Goal: Task Accomplishment & Management: Complete application form

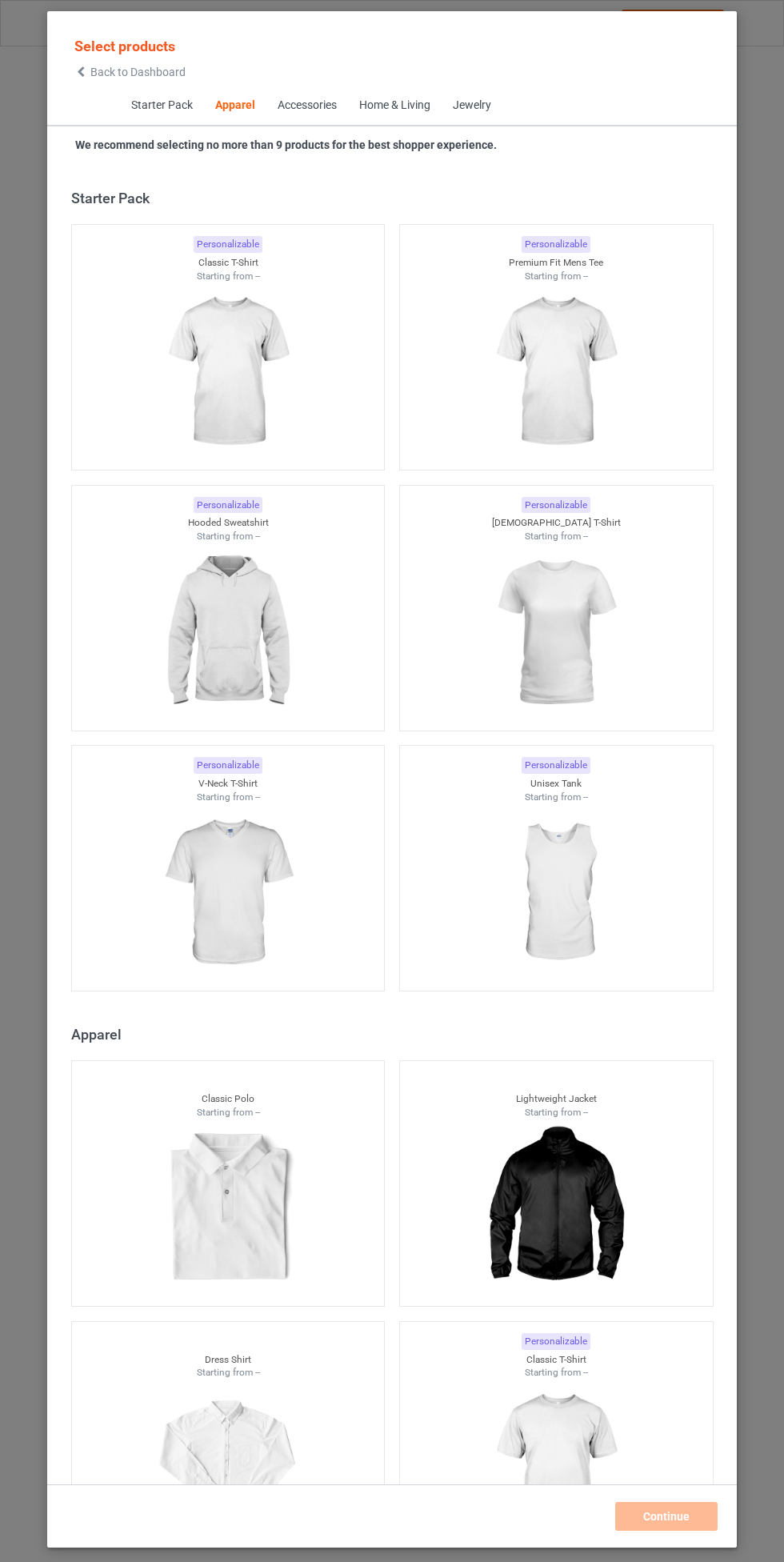
scroll to position [856, 0]
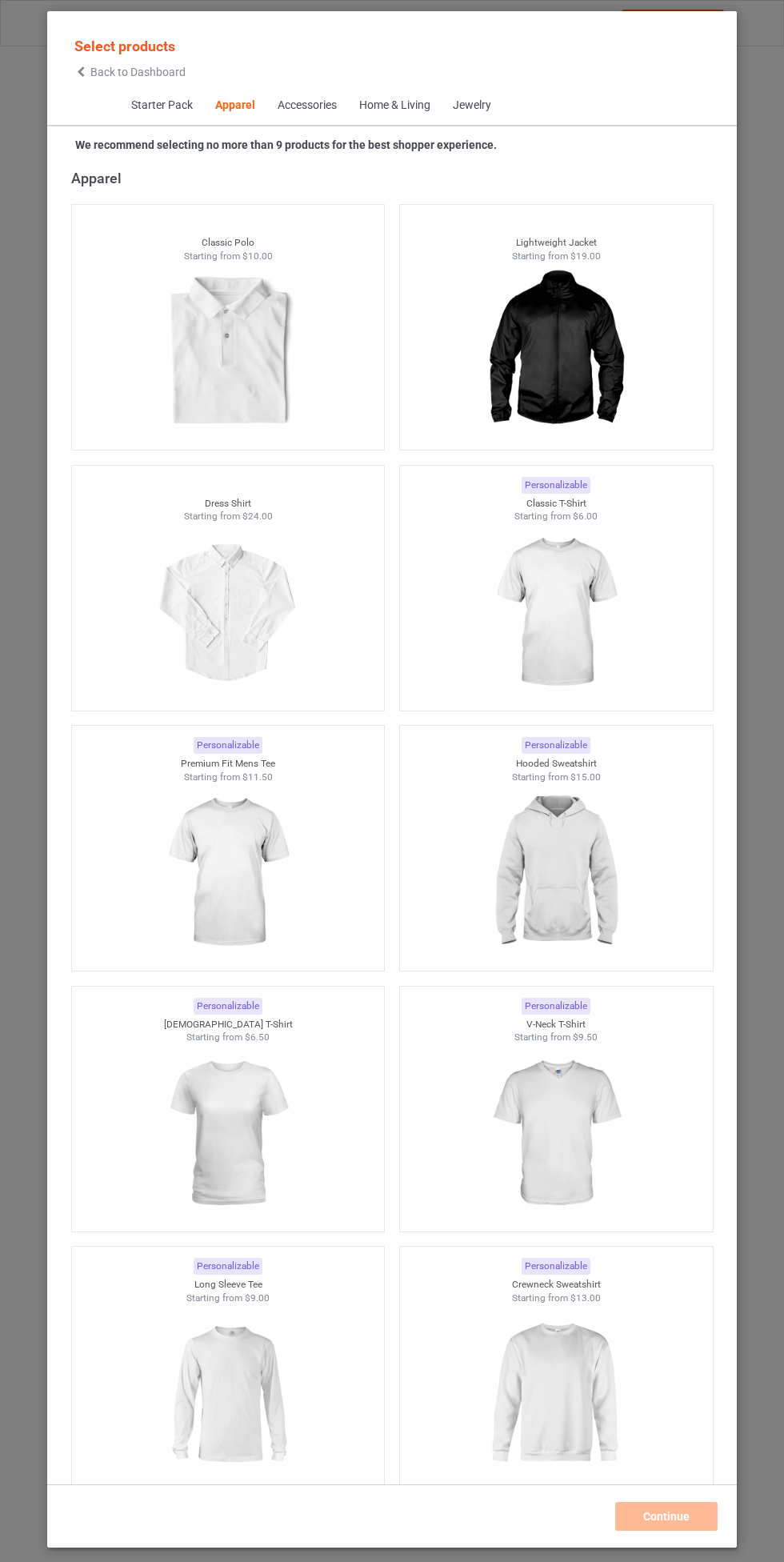
click at [589, 861] on img at bounding box center [555, 873] width 143 height 179
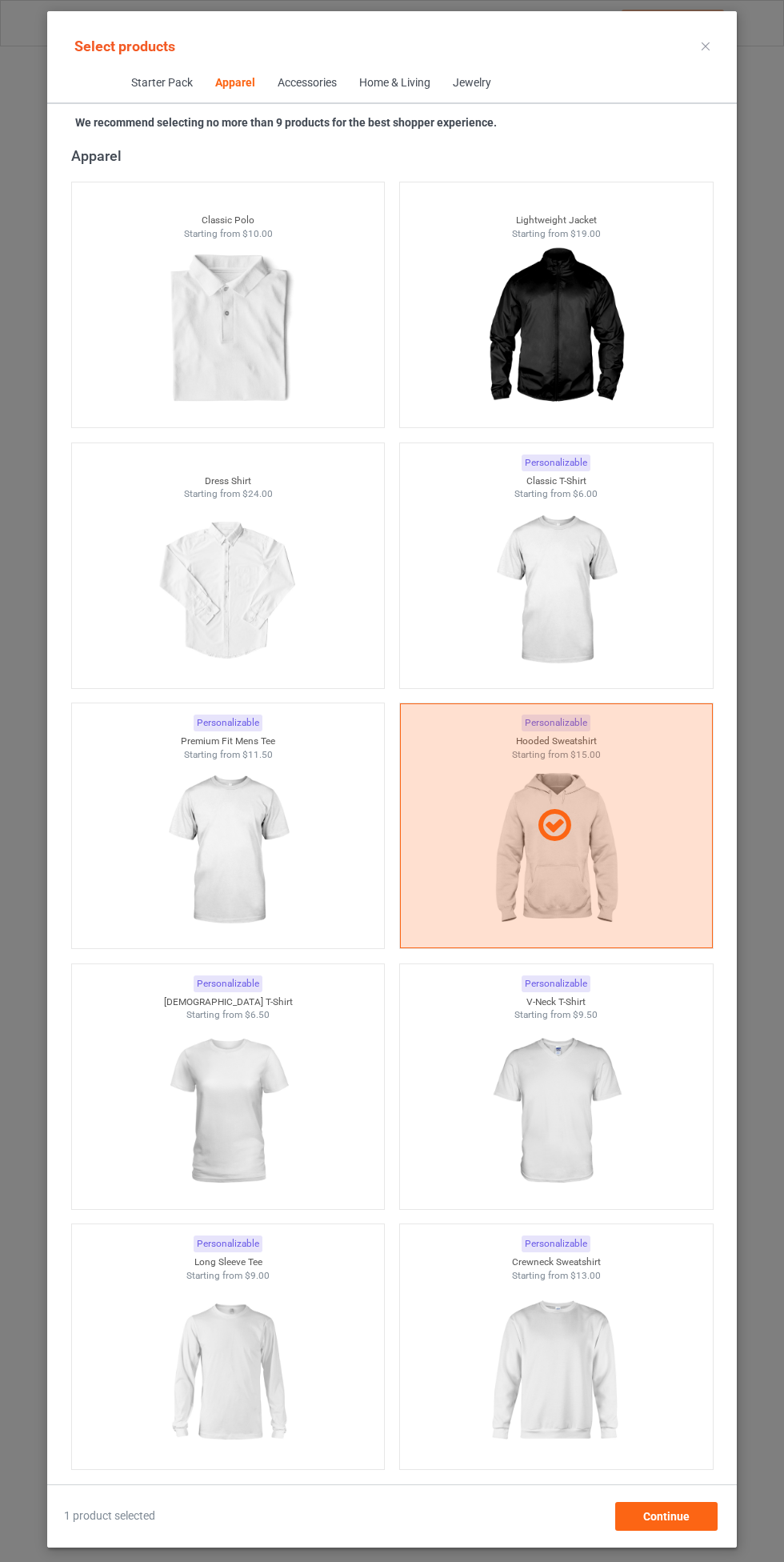
click at [591, 588] on img at bounding box center [555, 591] width 143 height 179
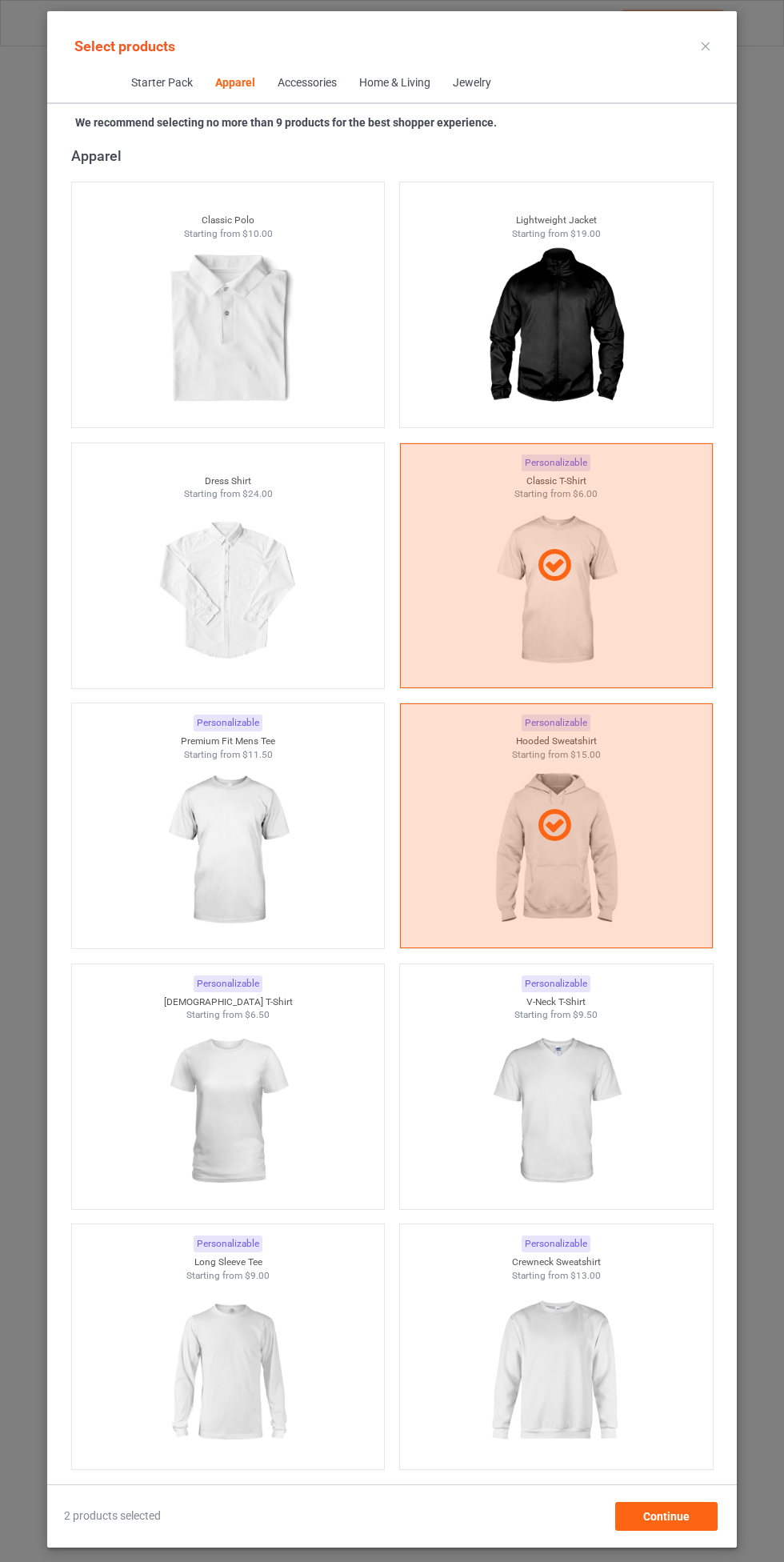
click at [255, 857] on img at bounding box center [227, 851] width 143 height 179
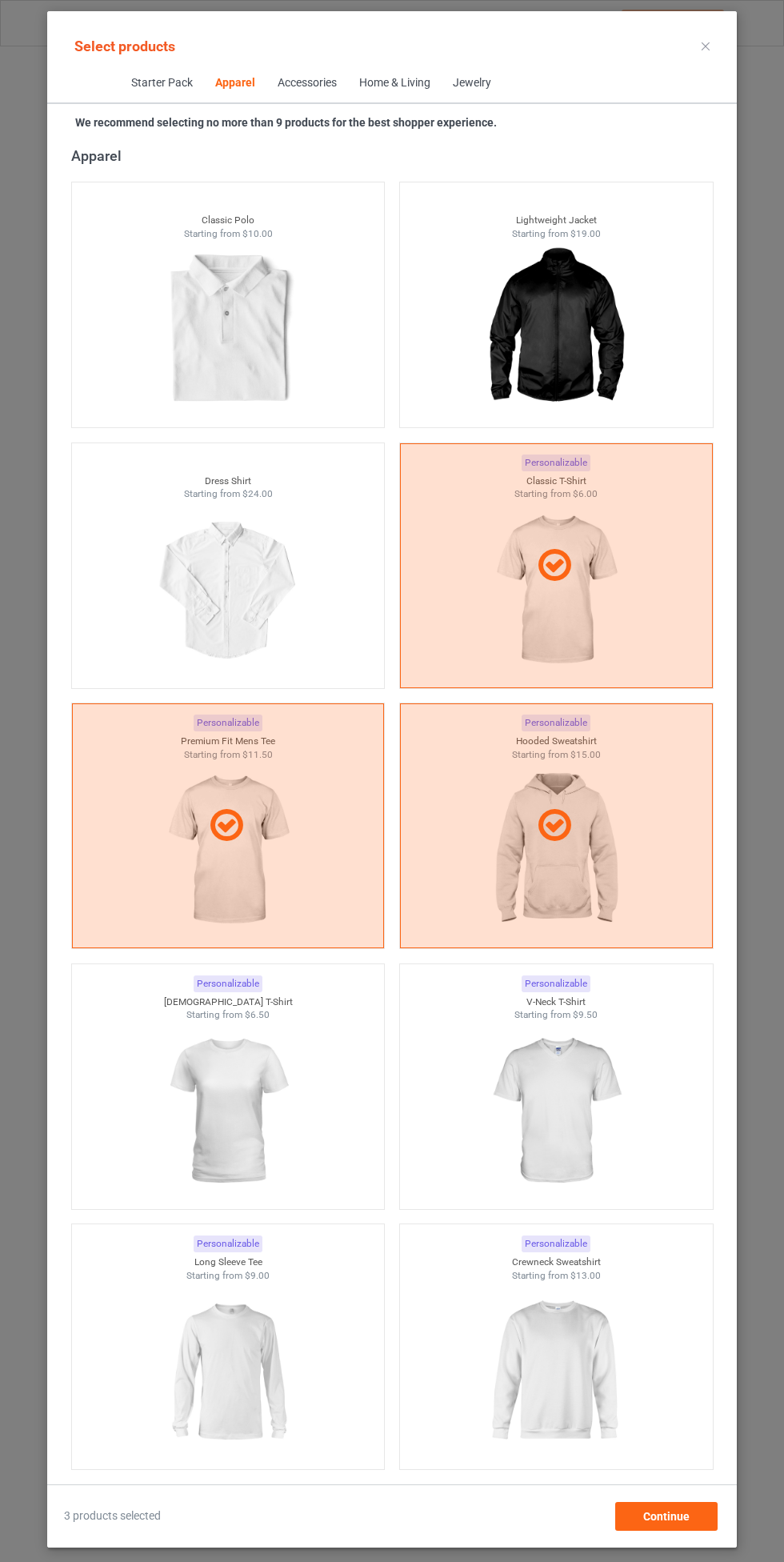
click at [563, 1093] on img at bounding box center [555, 1111] width 143 height 179
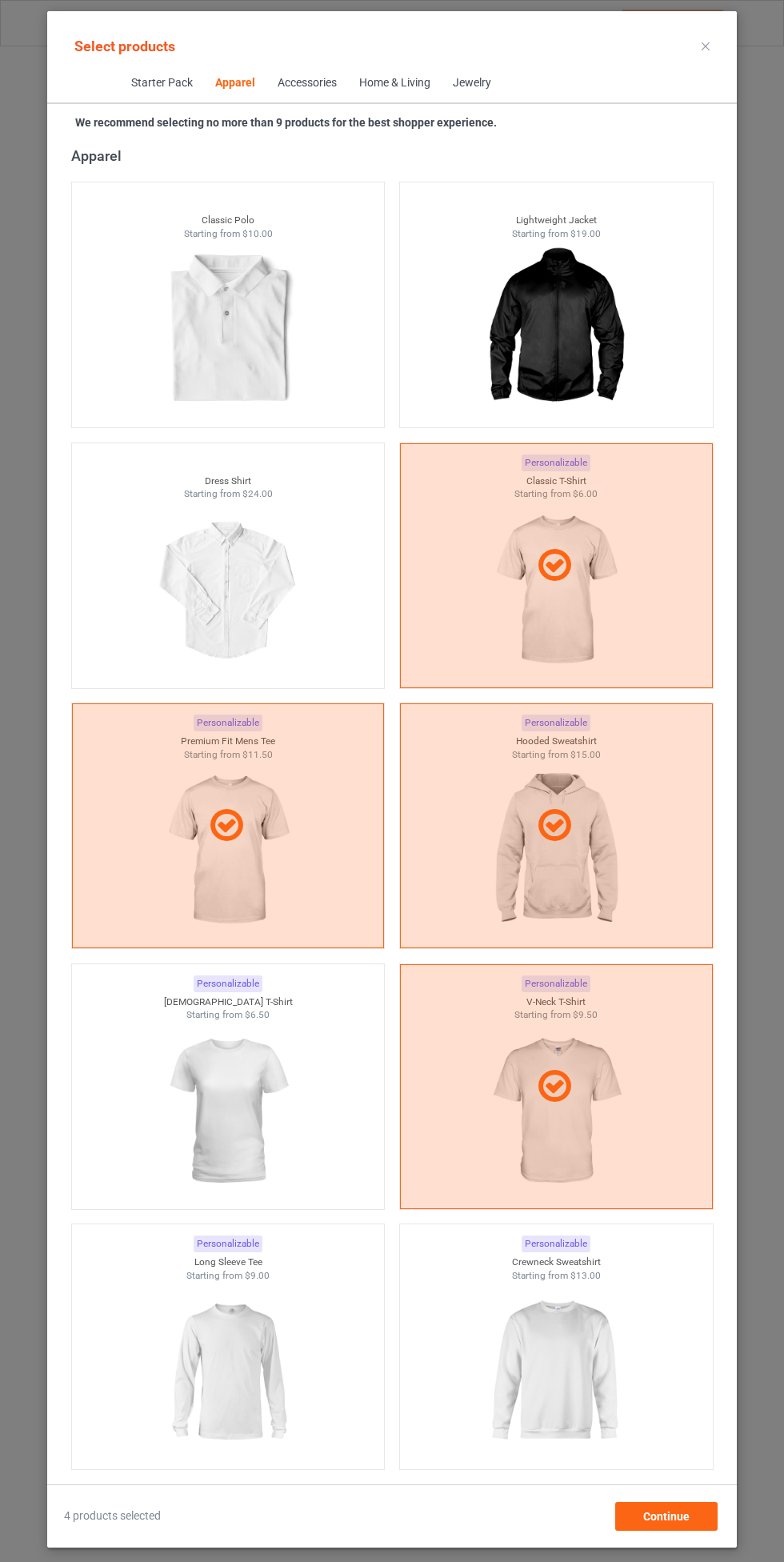
click at [250, 1109] on img at bounding box center [227, 1111] width 143 height 179
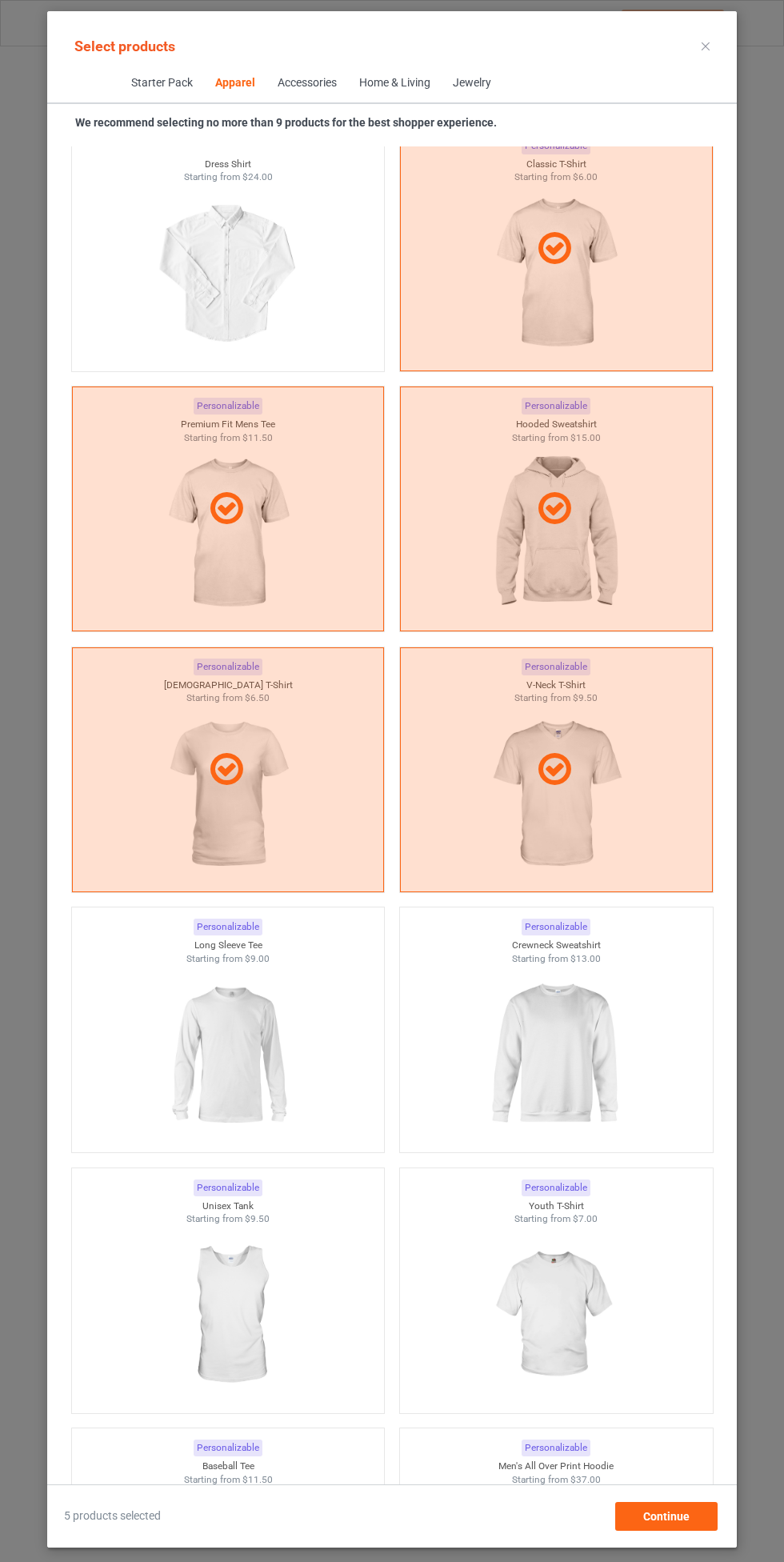
scroll to position [1173, 0]
click at [571, 987] on img at bounding box center [555, 1054] width 143 height 179
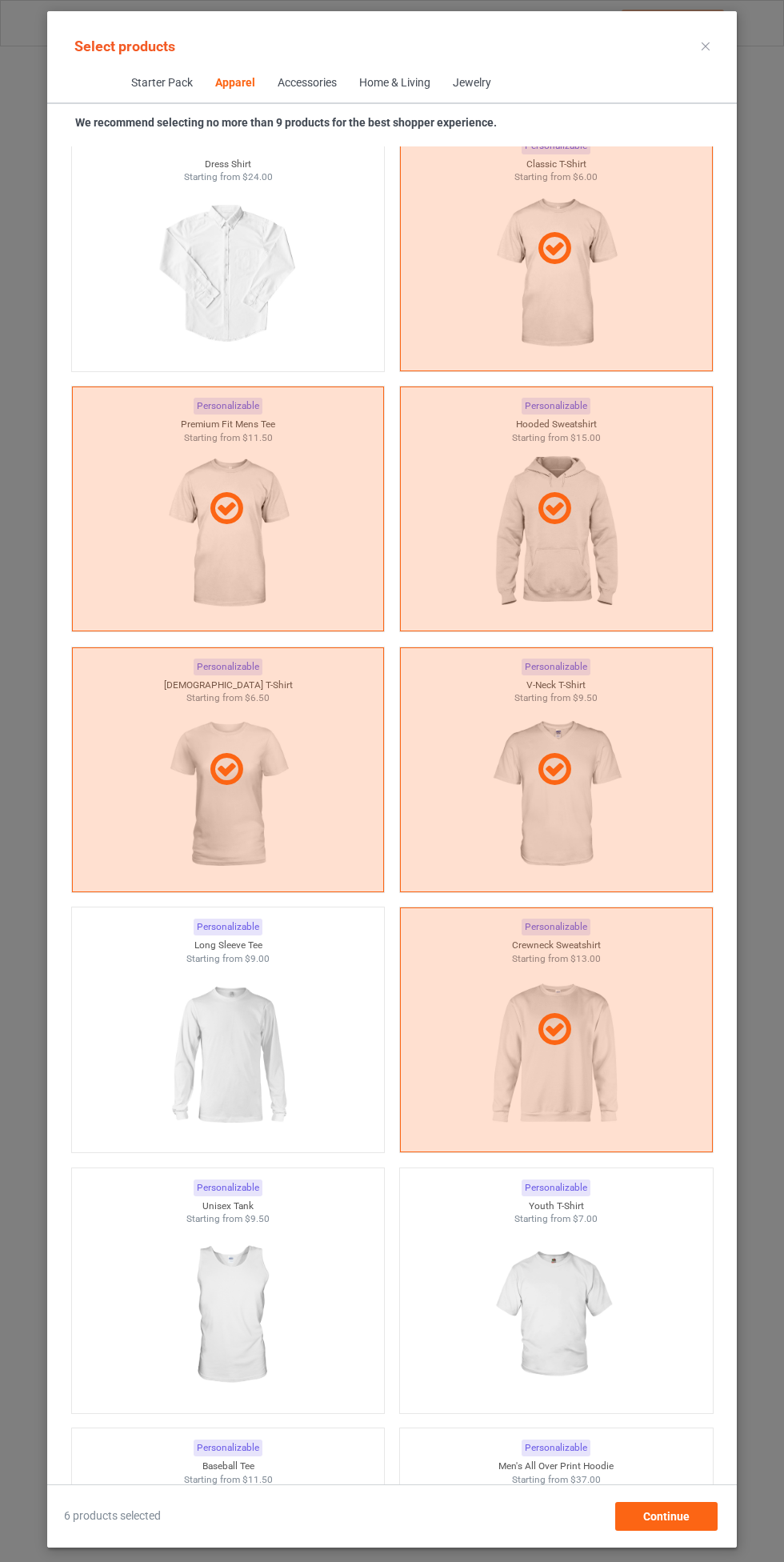
click at [265, 1055] on img at bounding box center [227, 1054] width 143 height 179
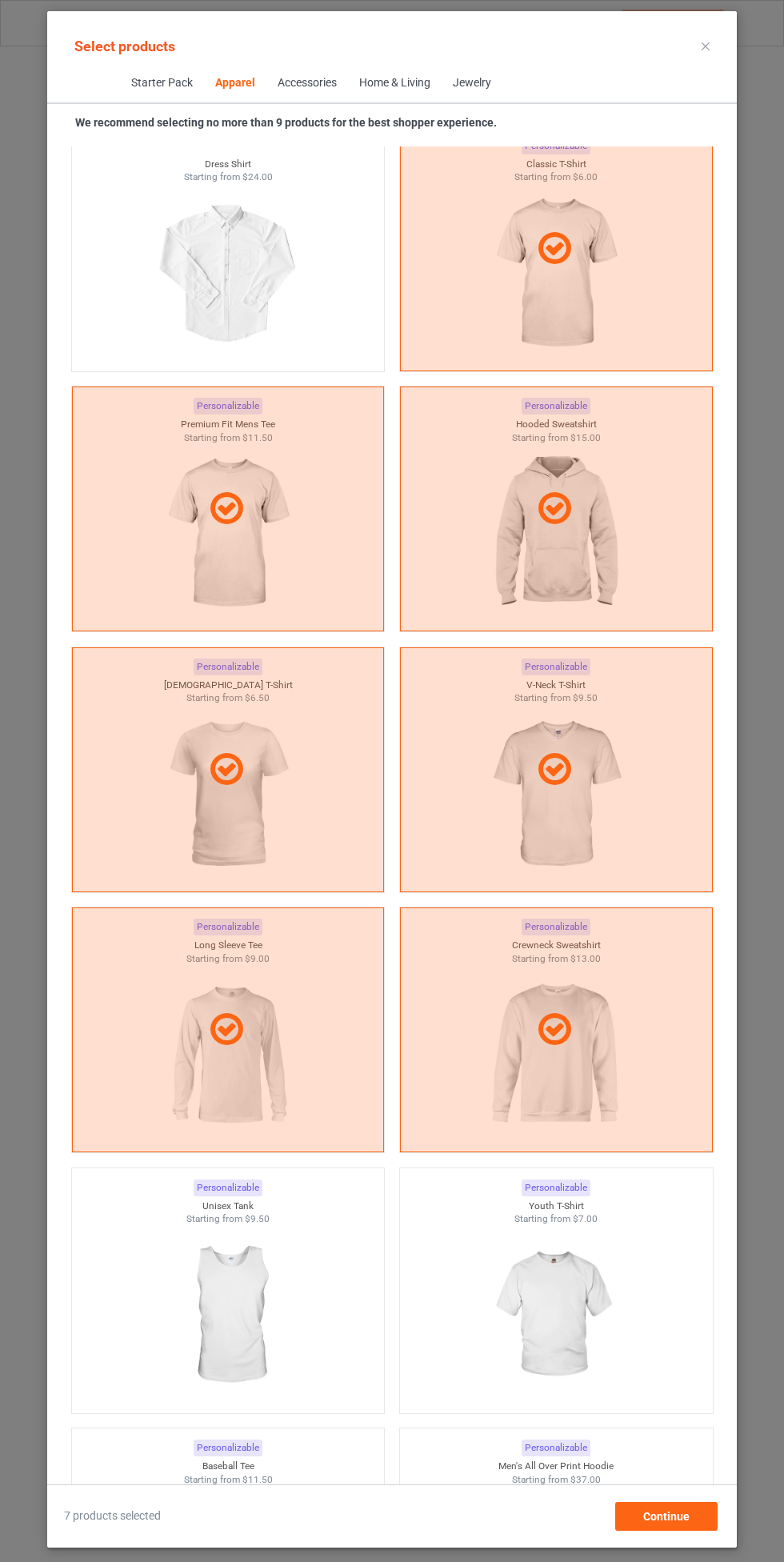
click at [577, 1291] on img at bounding box center [555, 1315] width 143 height 179
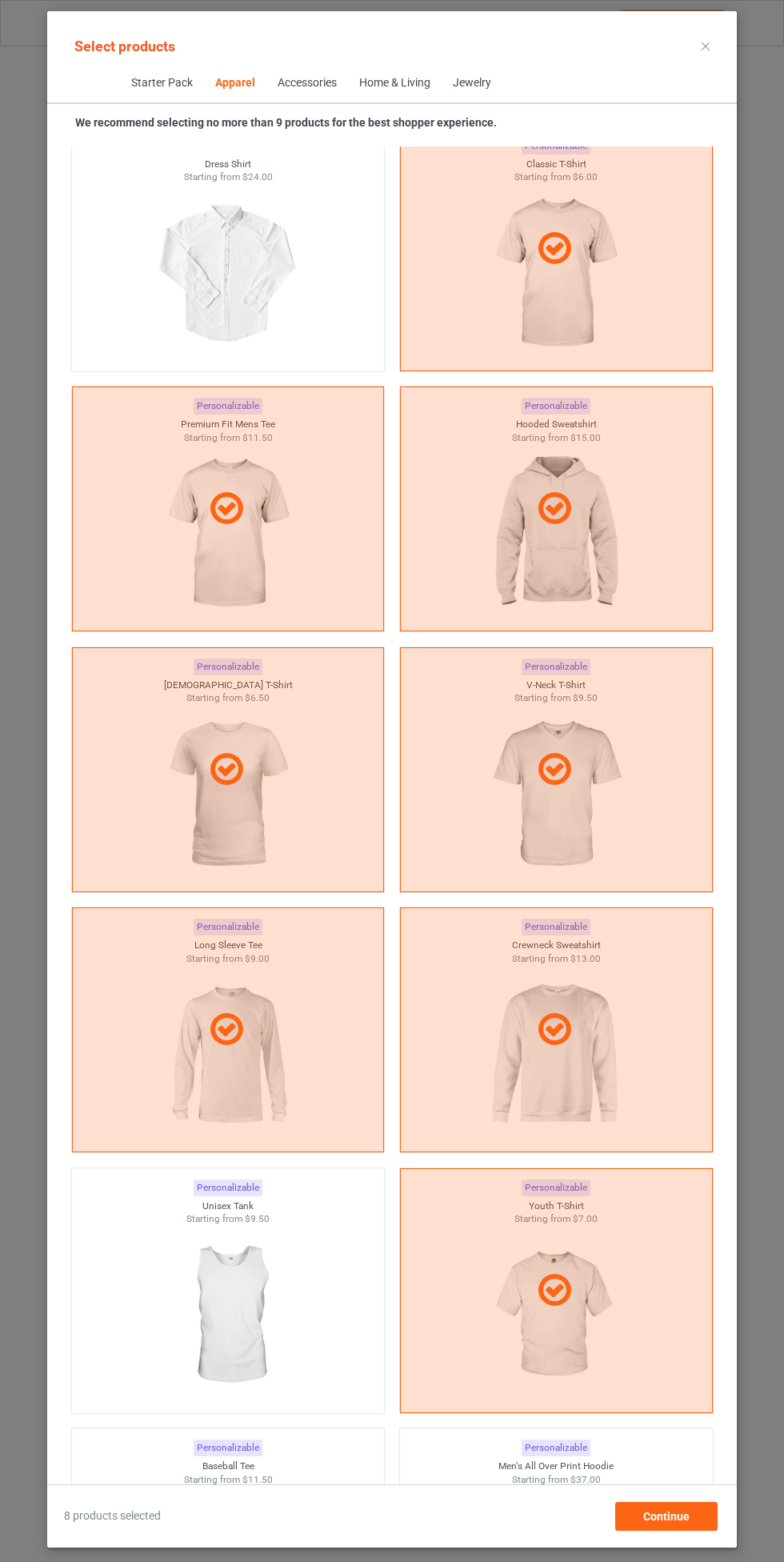
click at [266, 1282] on img at bounding box center [227, 1315] width 143 height 179
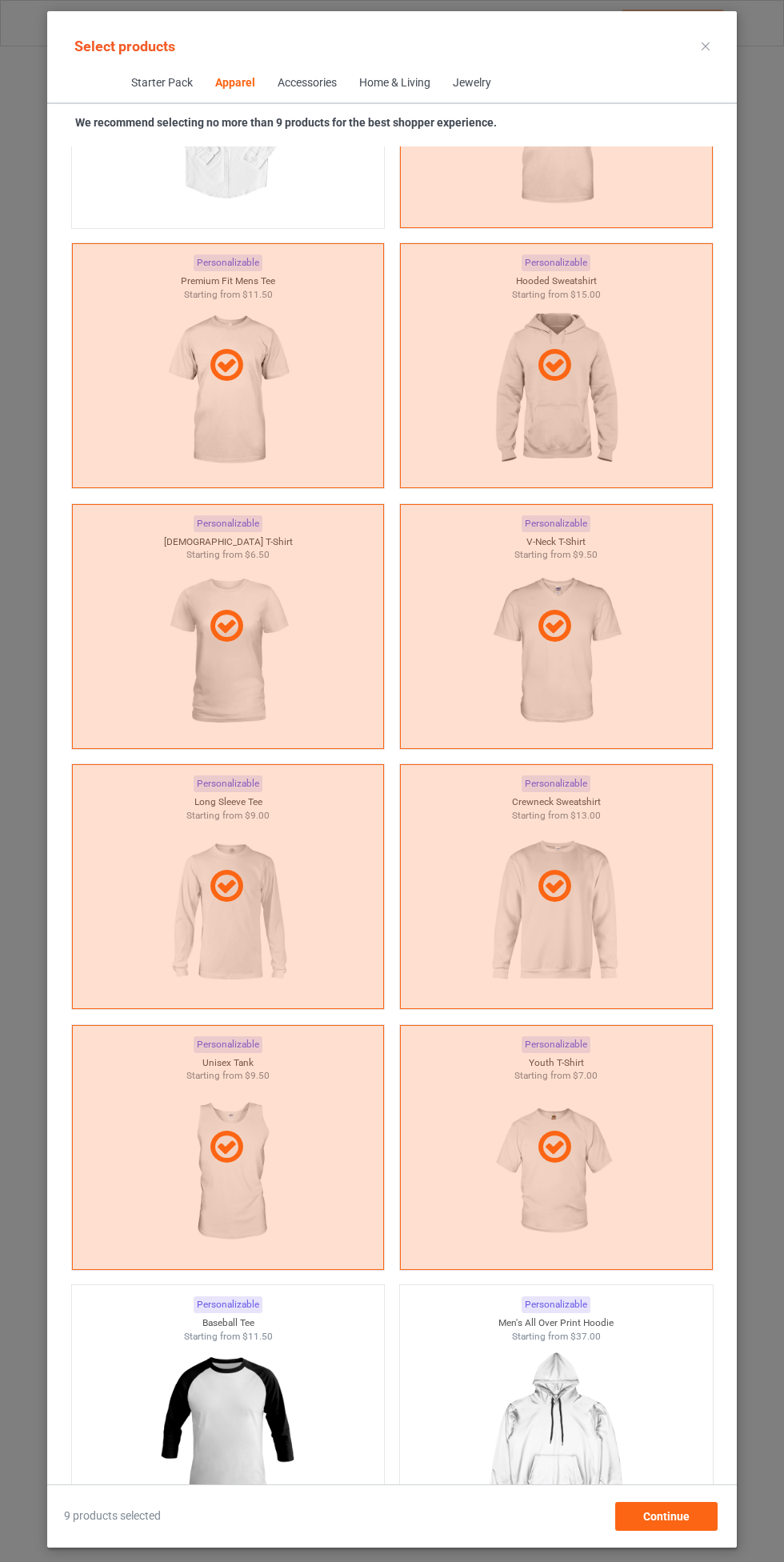
scroll to position [1414, 0]
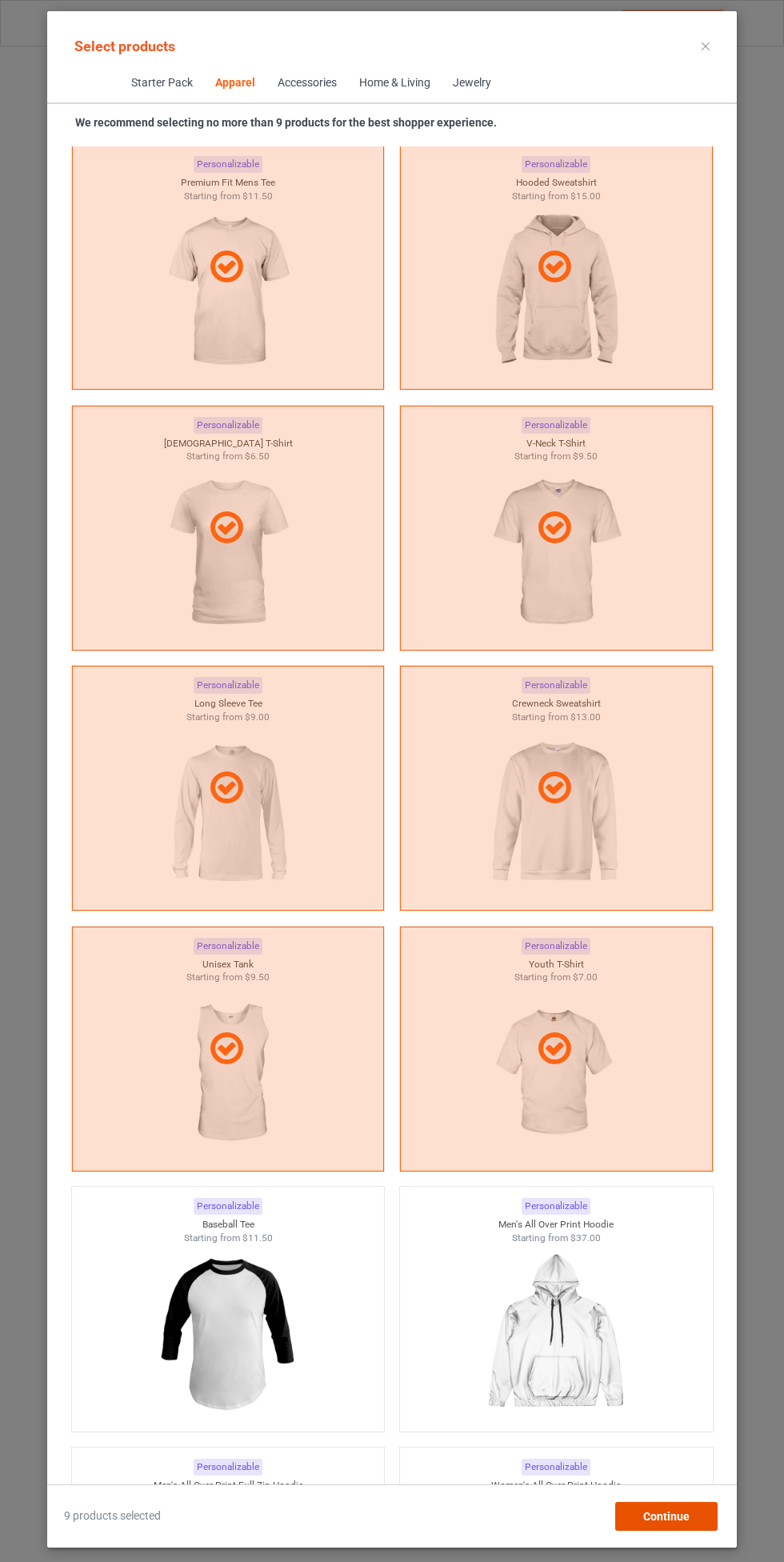
click at [672, 1518] on span "Continue" at bounding box center [666, 1516] width 47 height 13
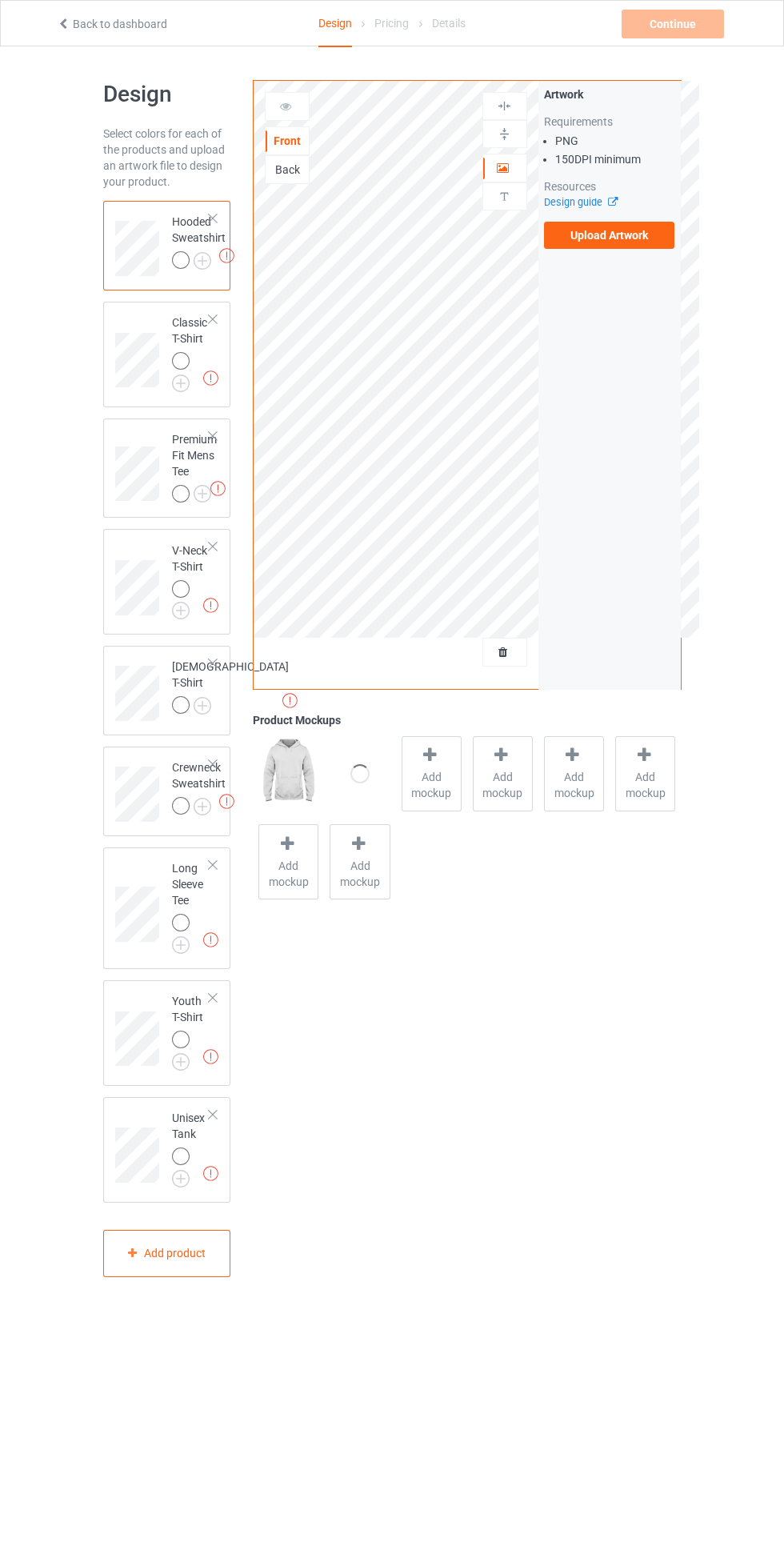
click at [0, 0] on img at bounding box center [0, 0] width 0 height 0
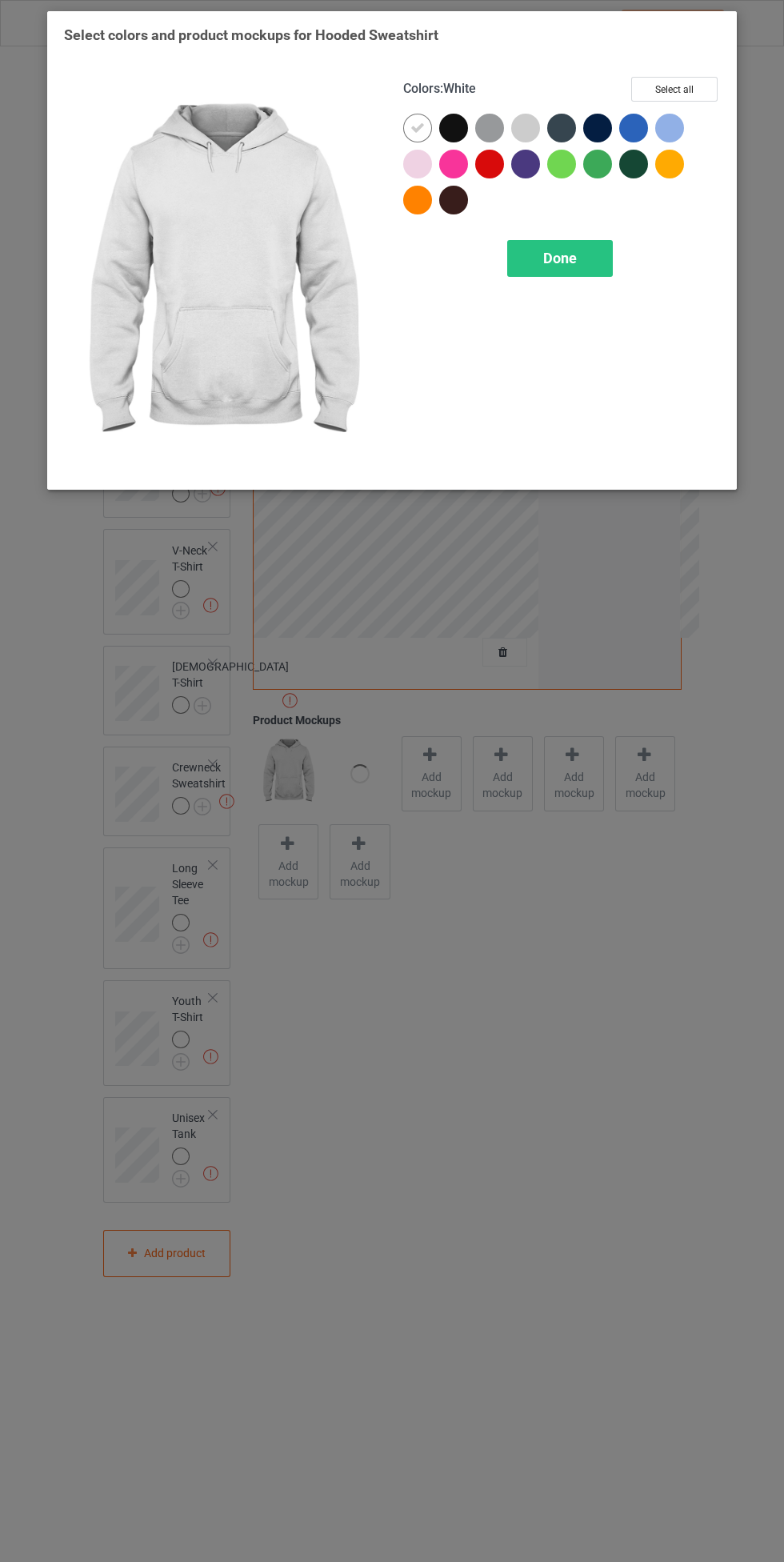
click at [702, 86] on button "Select all" at bounding box center [674, 89] width 86 height 25
click at [411, 124] on icon at bounding box center [417, 127] width 14 height 14
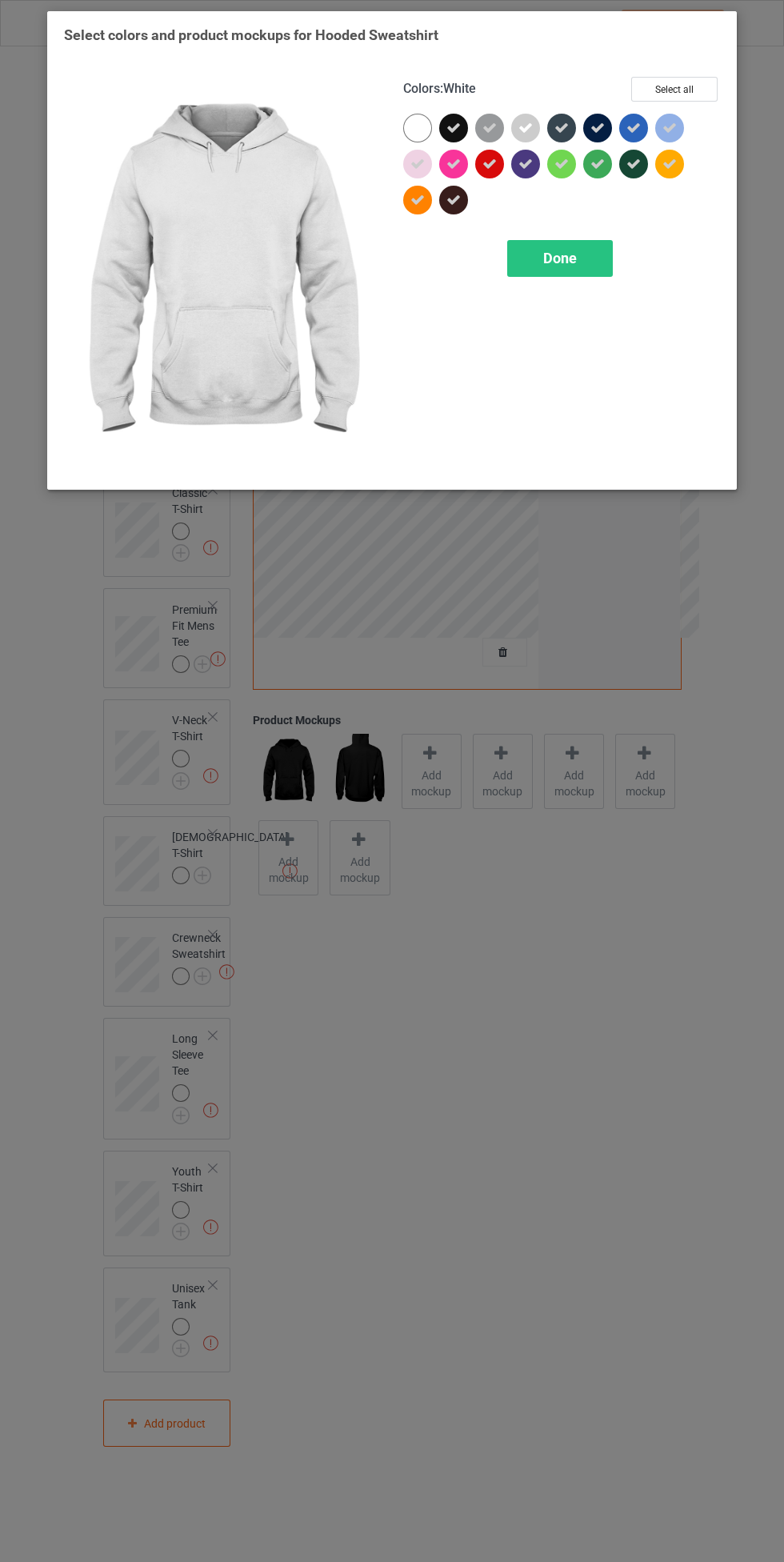
click at [411, 124] on div at bounding box center [417, 128] width 29 height 29
click at [576, 272] on div "Done" at bounding box center [560, 258] width 106 height 36
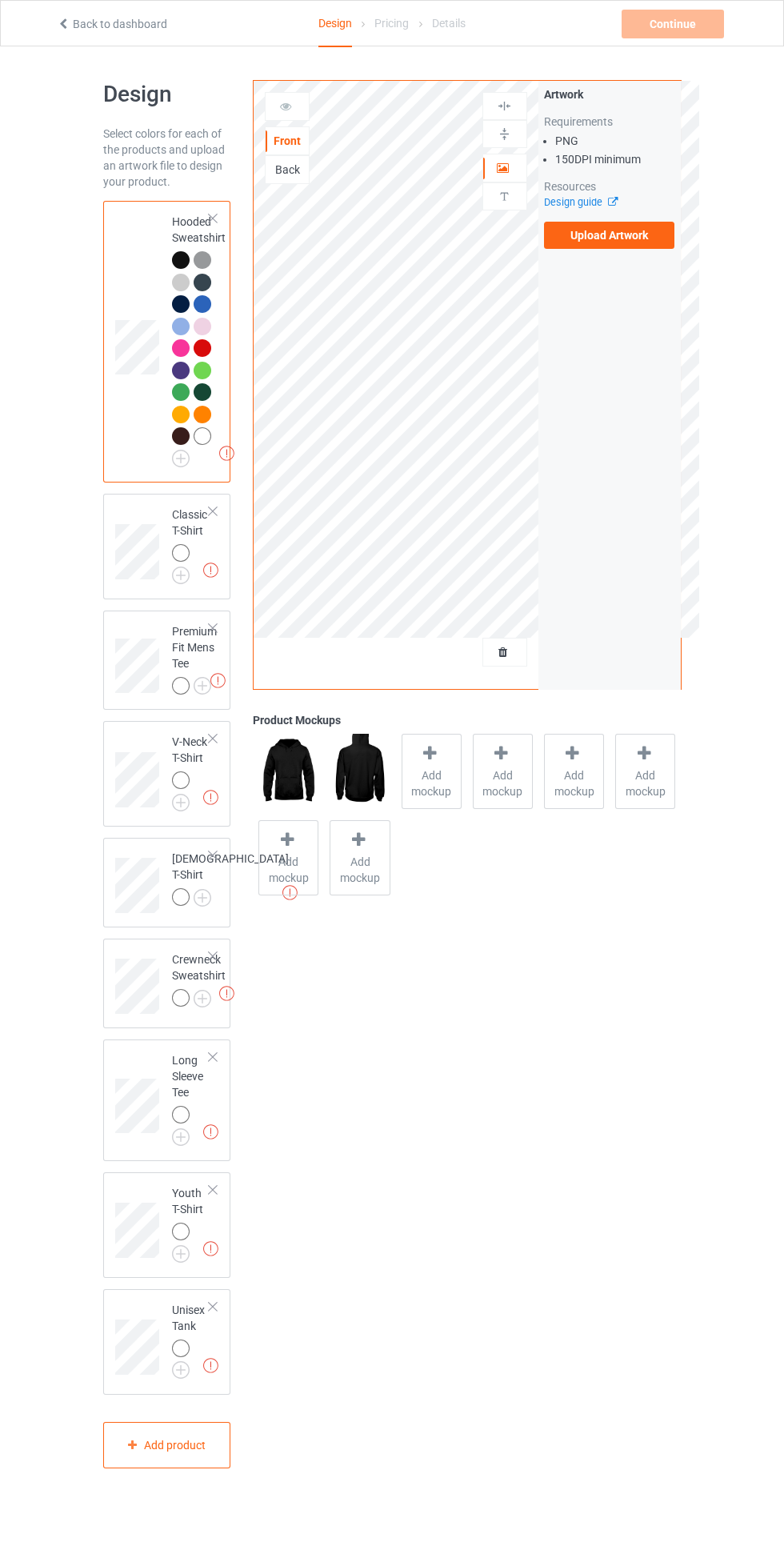
click at [191, 556] on div at bounding box center [183, 555] width 22 height 22
click at [0, 0] on img at bounding box center [0, 0] width 0 height 0
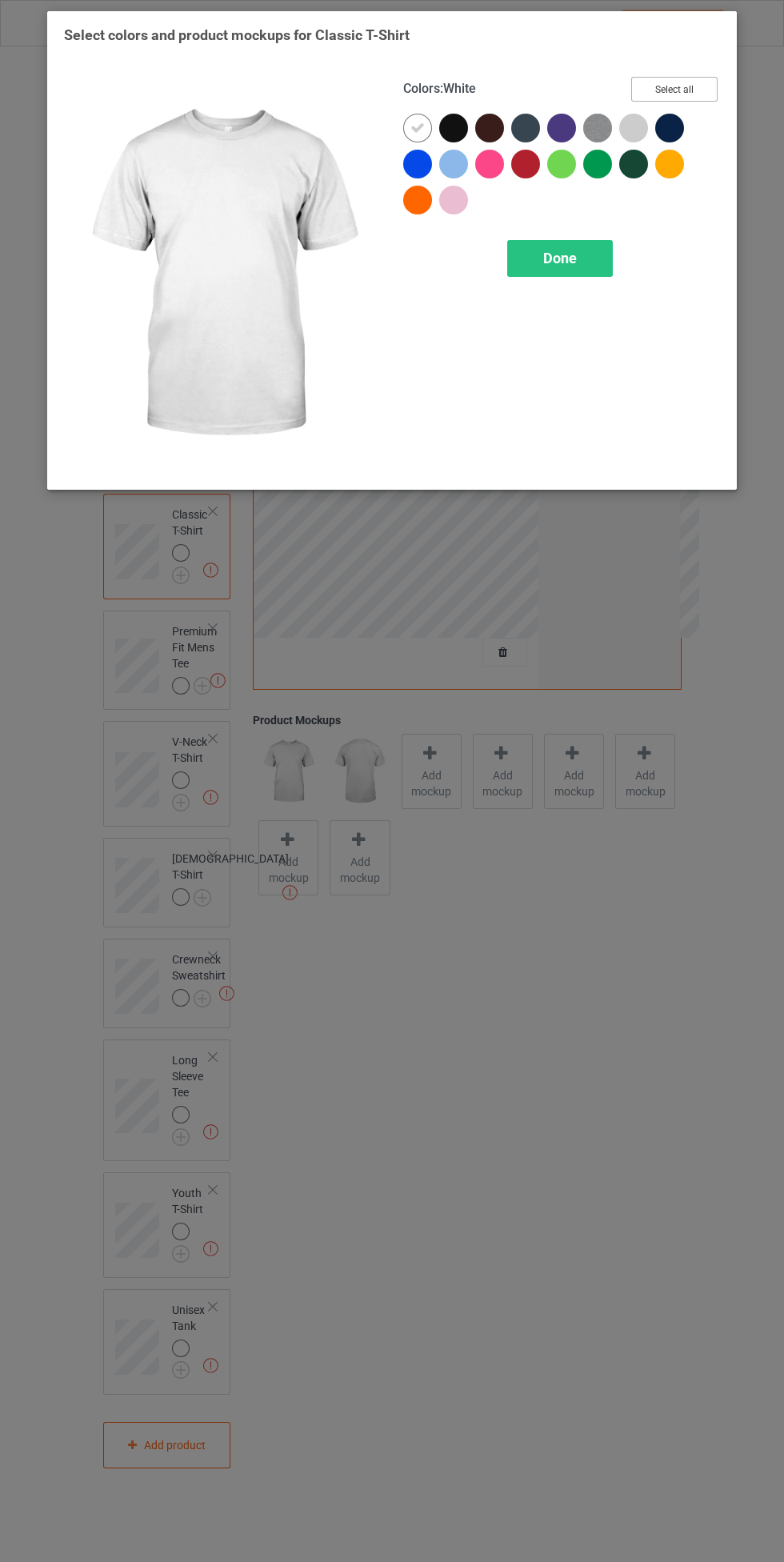
click at [713, 93] on button "Select all" at bounding box center [674, 89] width 86 height 25
click at [424, 122] on icon at bounding box center [417, 127] width 14 height 14
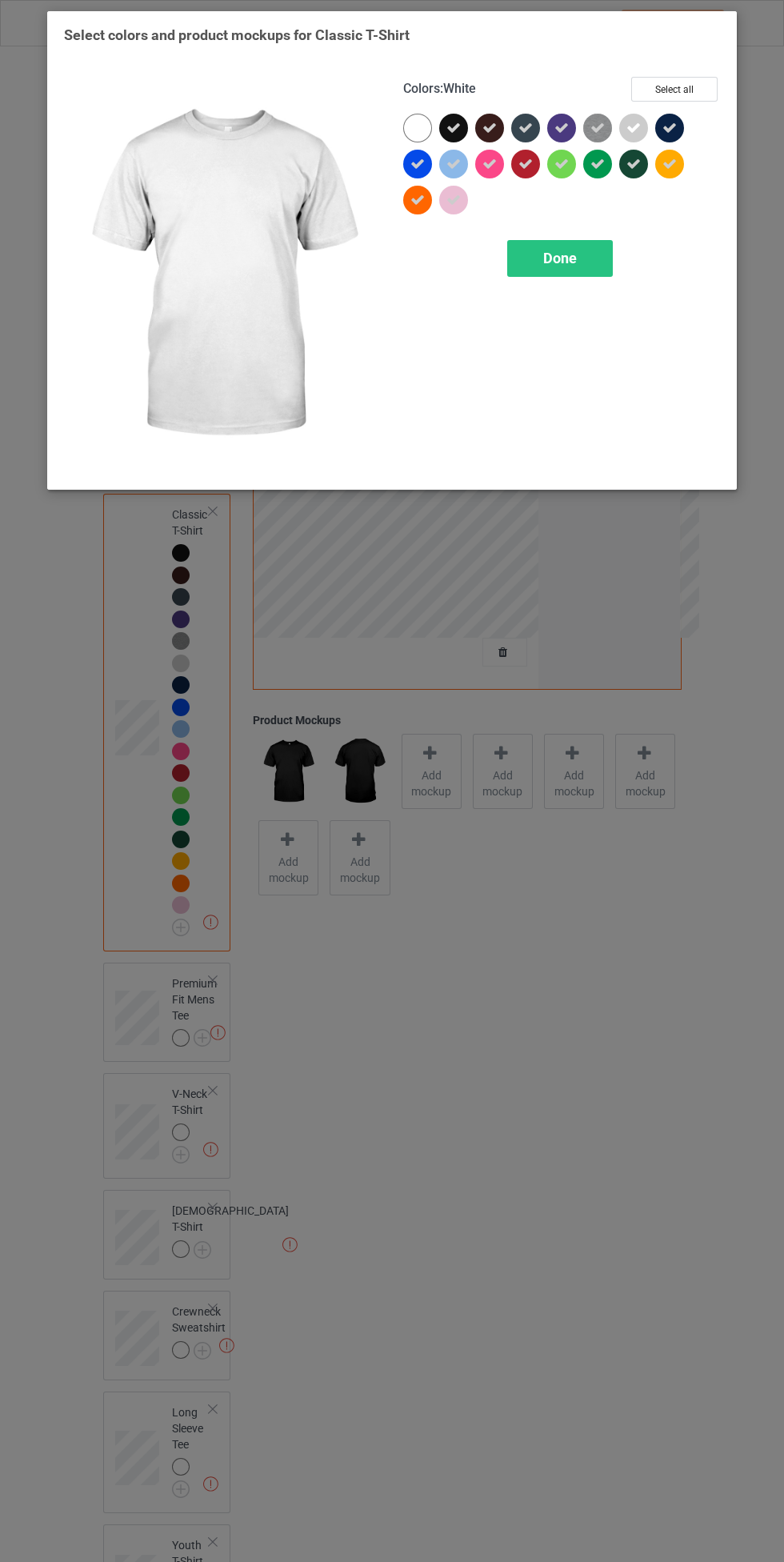
click at [424, 122] on div at bounding box center [417, 128] width 29 height 29
click at [574, 256] on span "Done" at bounding box center [560, 258] width 34 height 17
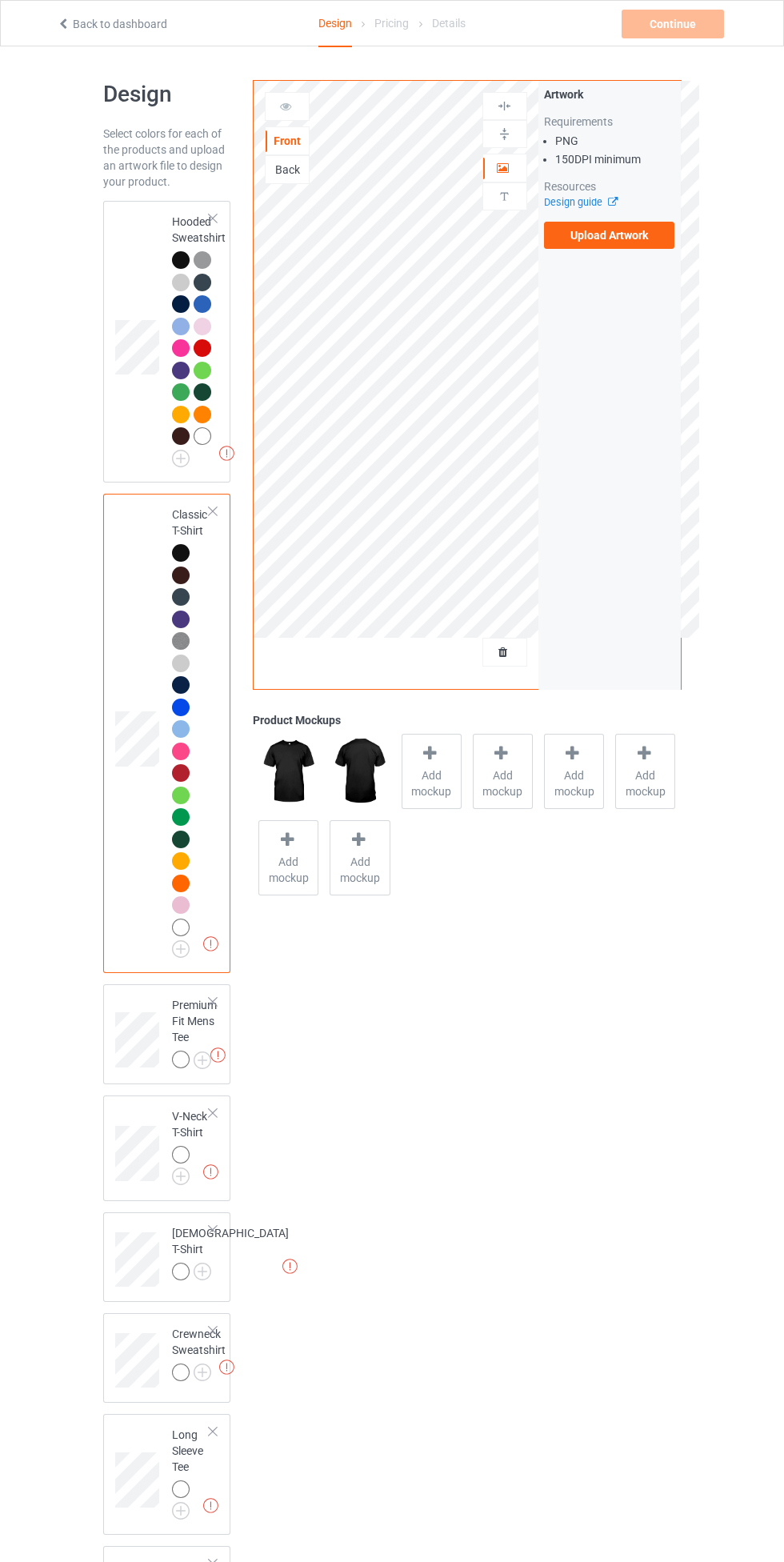
click at [213, 219] on div at bounding box center [213, 219] width 11 height 11
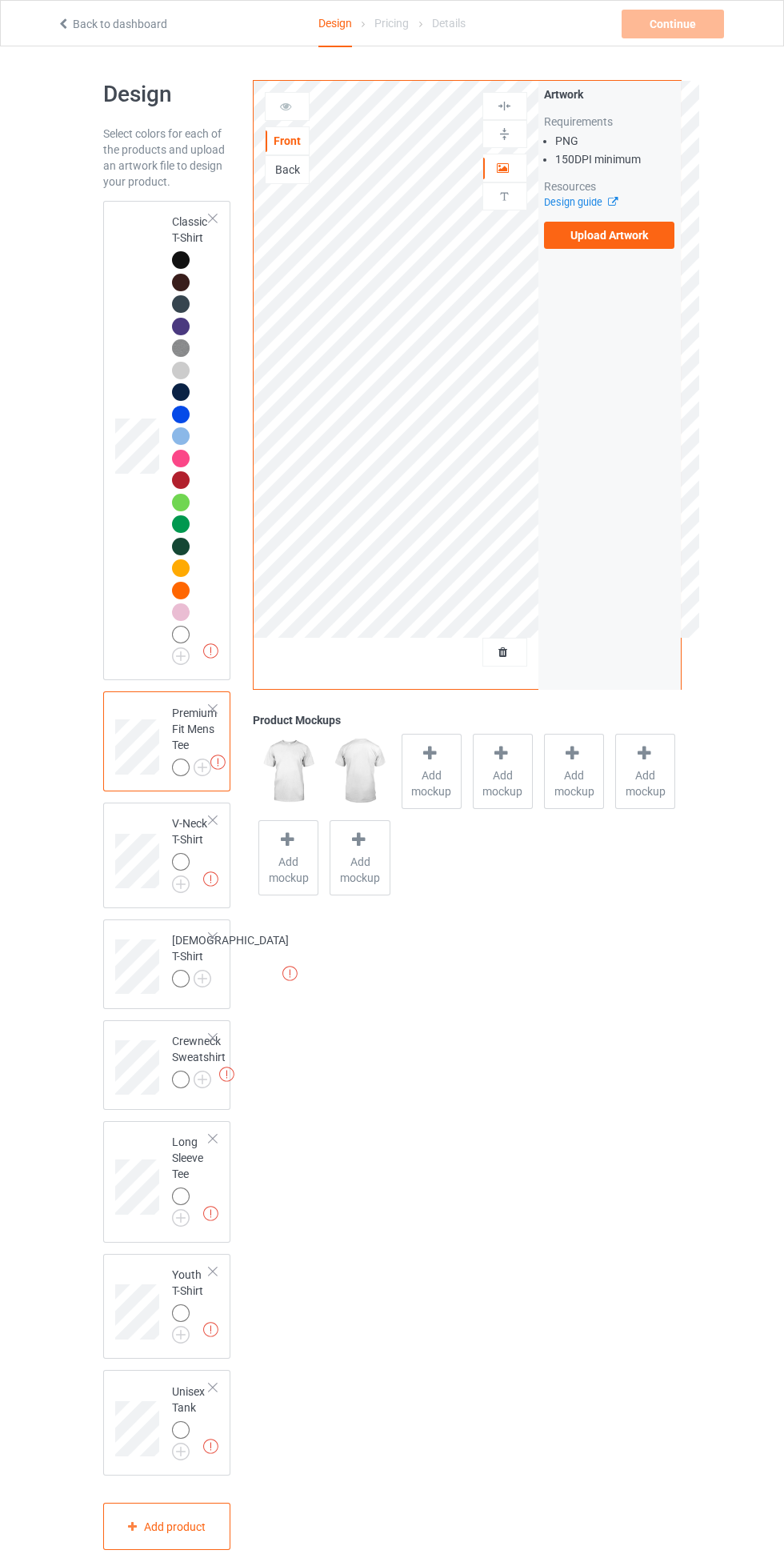
click at [182, 254] on div at bounding box center [180, 260] width 18 height 18
click at [213, 220] on div at bounding box center [213, 219] width 11 height 11
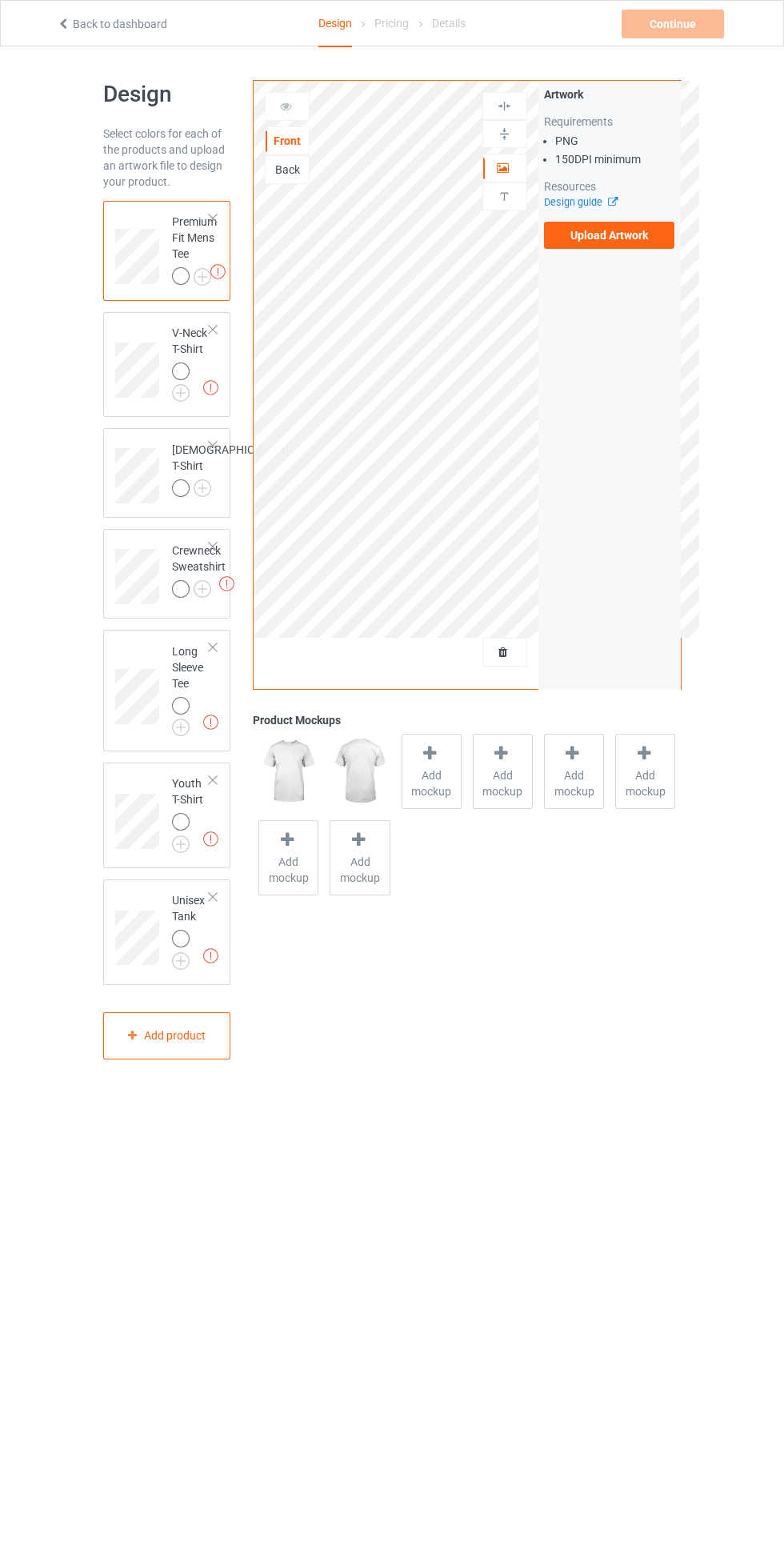
click at [214, 219] on div at bounding box center [213, 219] width 11 height 11
click at [213, 219] on div at bounding box center [213, 219] width 11 height 11
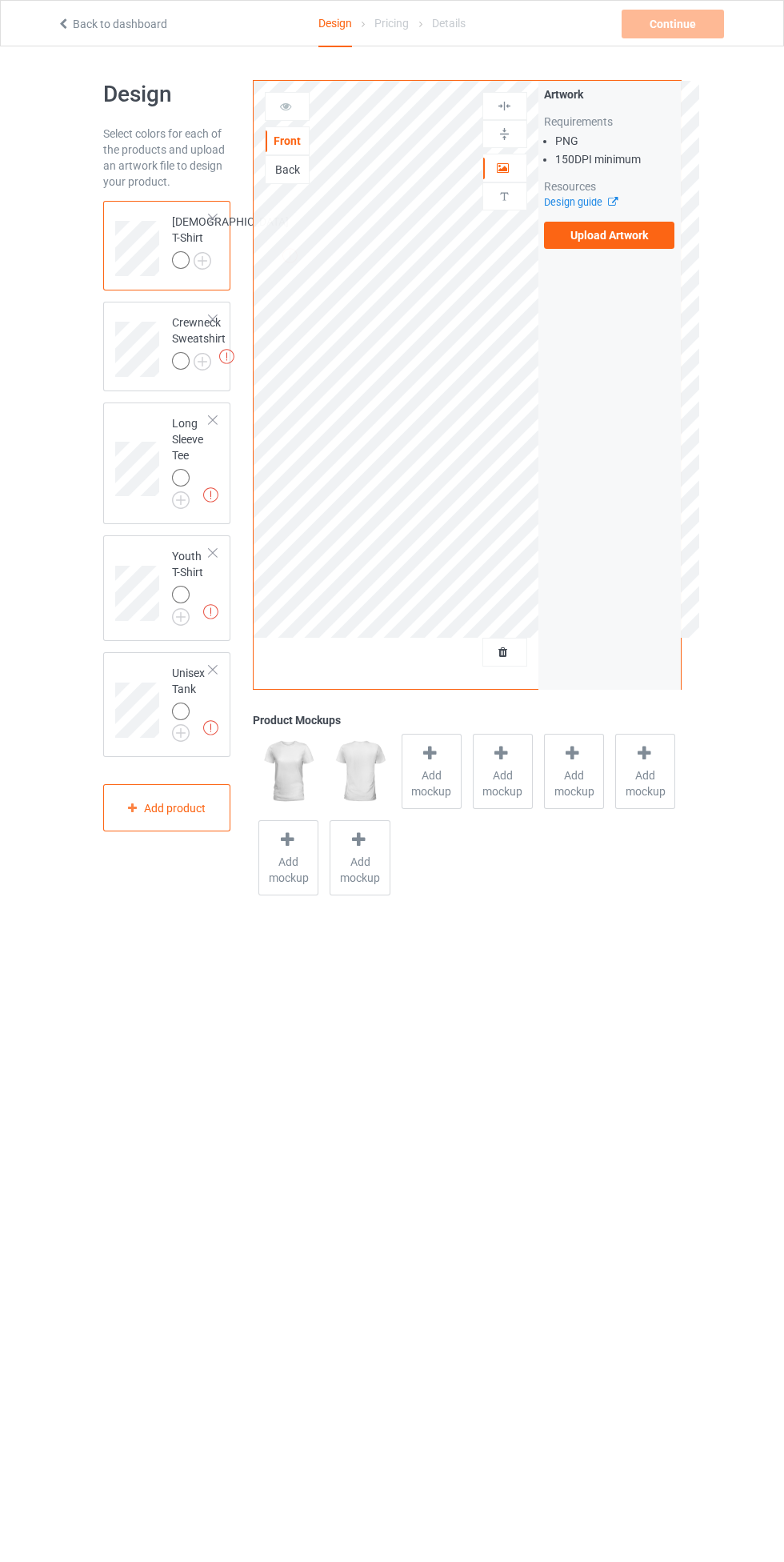
click at [213, 219] on div at bounding box center [213, 219] width 11 height 11
click at [216, 219] on div at bounding box center [213, 219] width 11 height 11
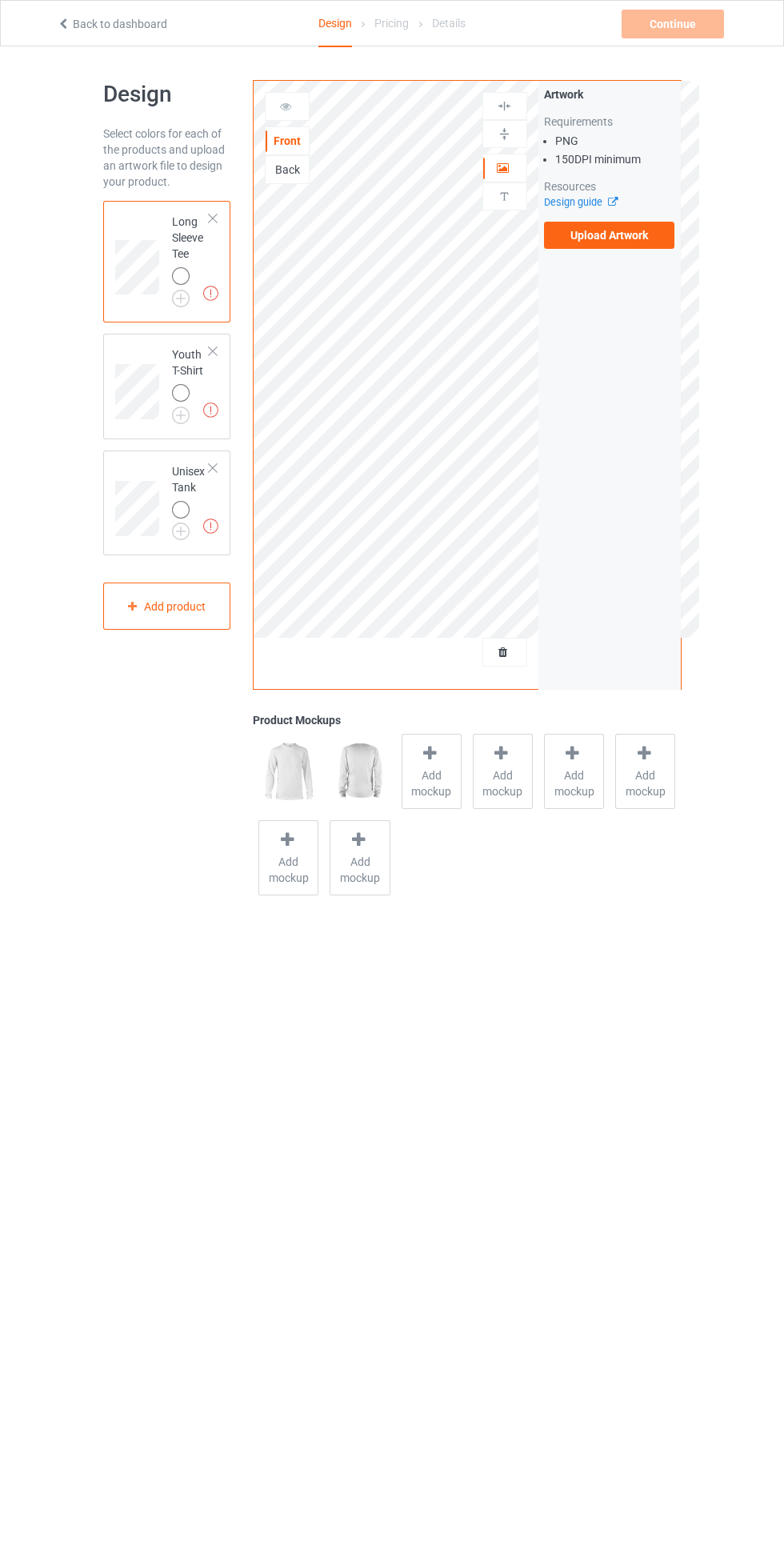
click at [216, 219] on div at bounding box center [213, 219] width 11 height 11
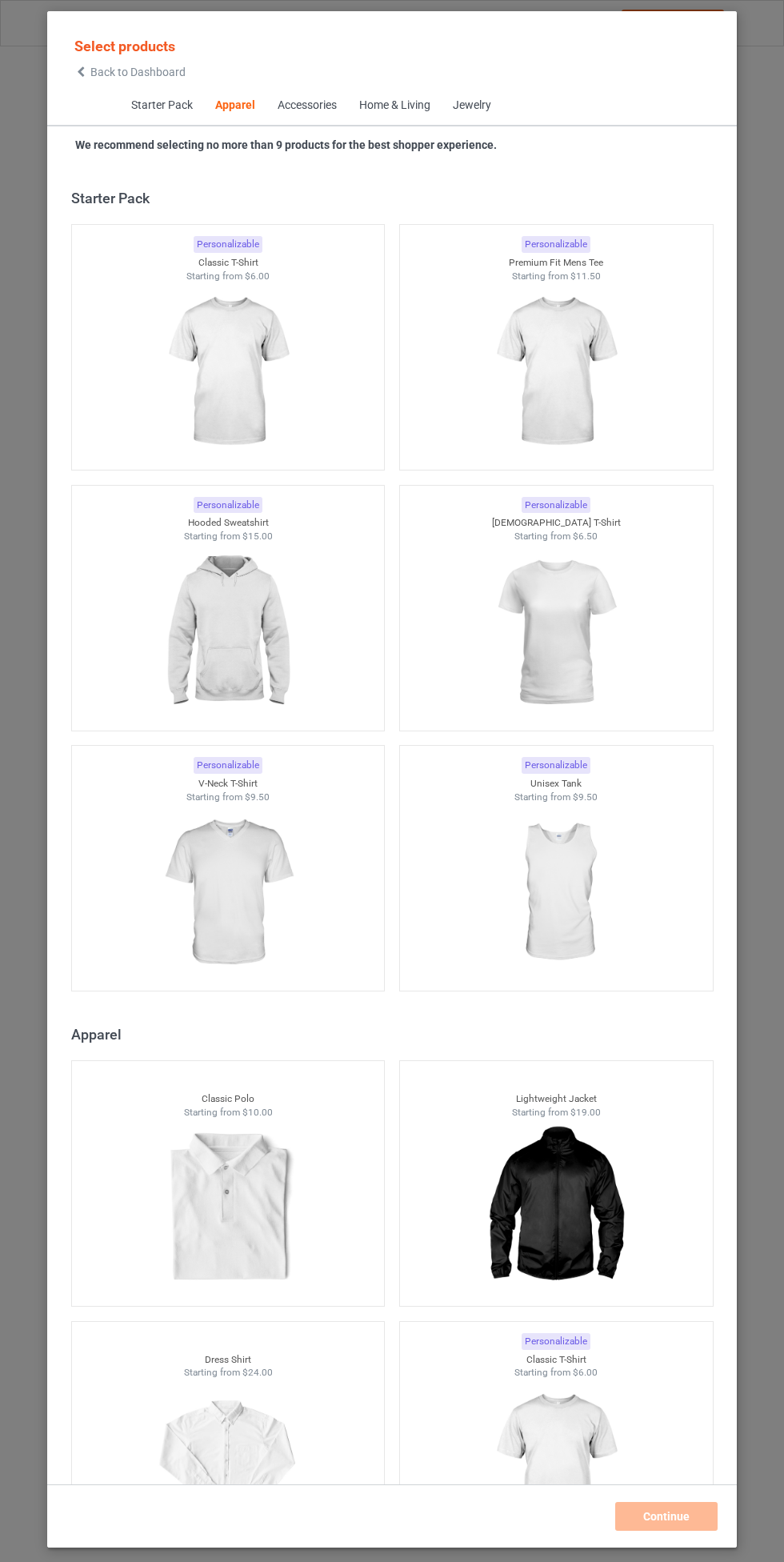
scroll to position [856, 0]
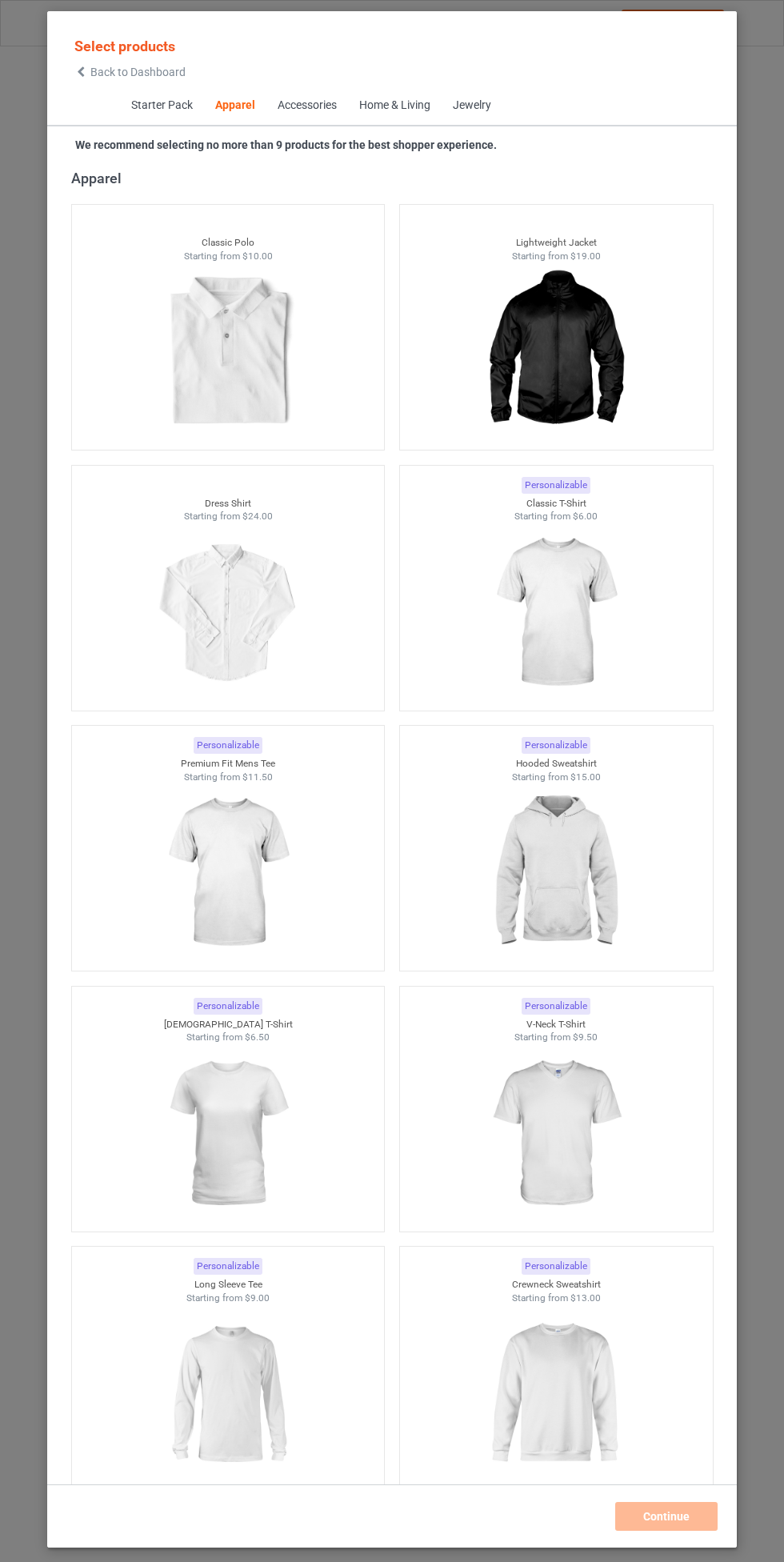
click at [151, 79] on span "Back to Dashboard" at bounding box center [138, 72] width 95 height 13
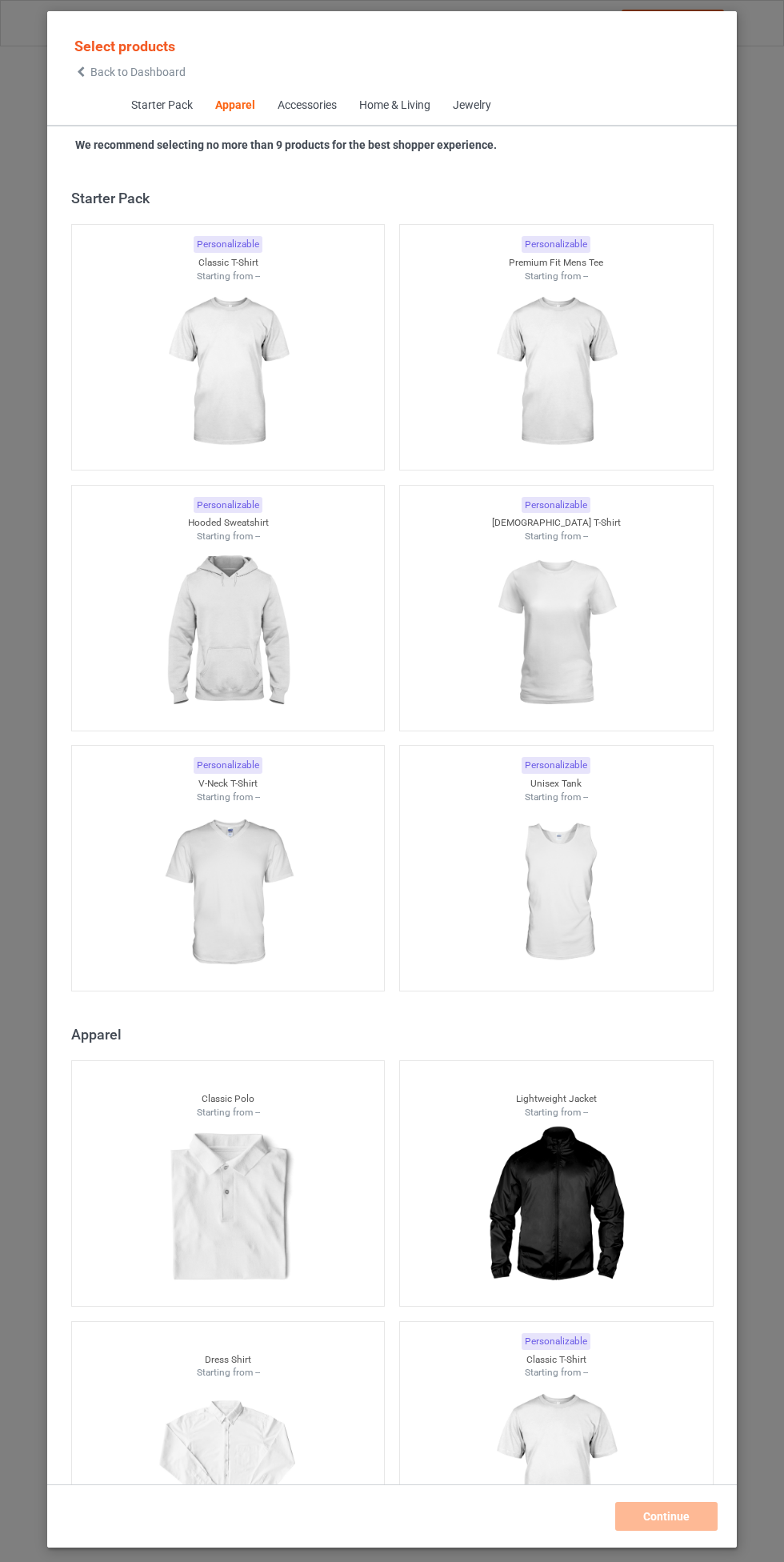
scroll to position [856, 0]
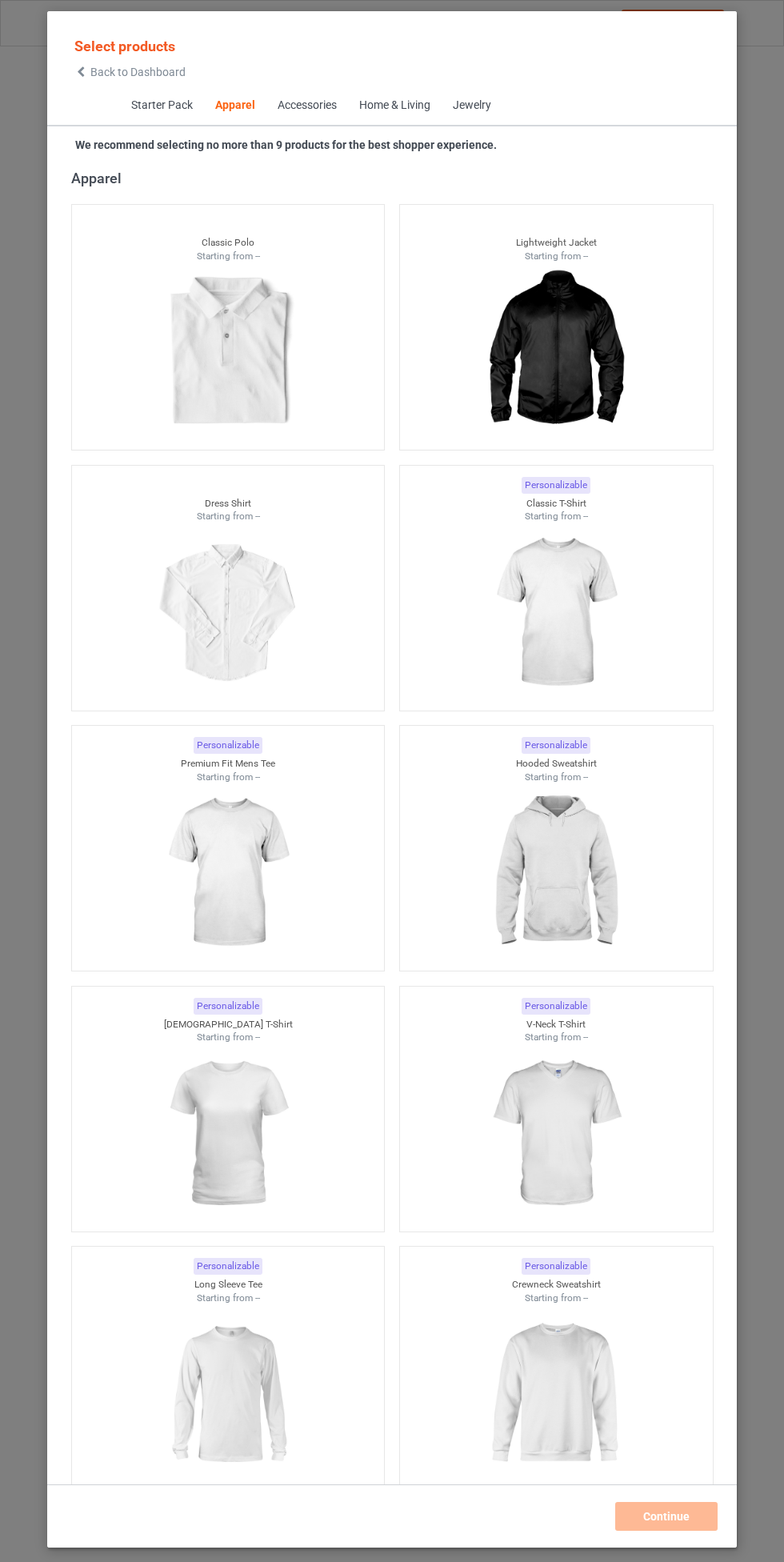
click at [583, 857] on img at bounding box center [555, 873] width 143 height 179
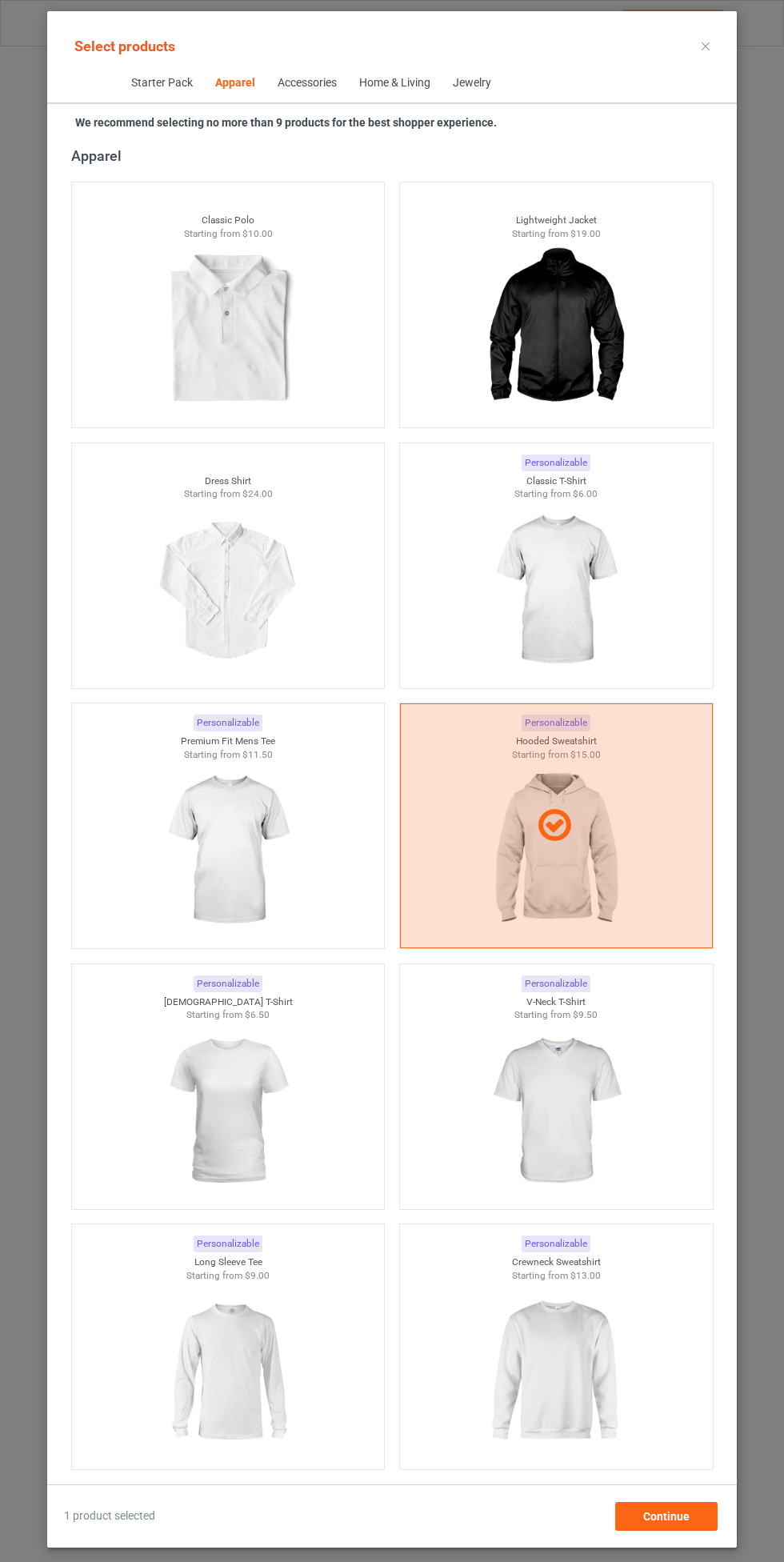
click at [588, 578] on img at bounding box center [555, 591] width 143 height 179
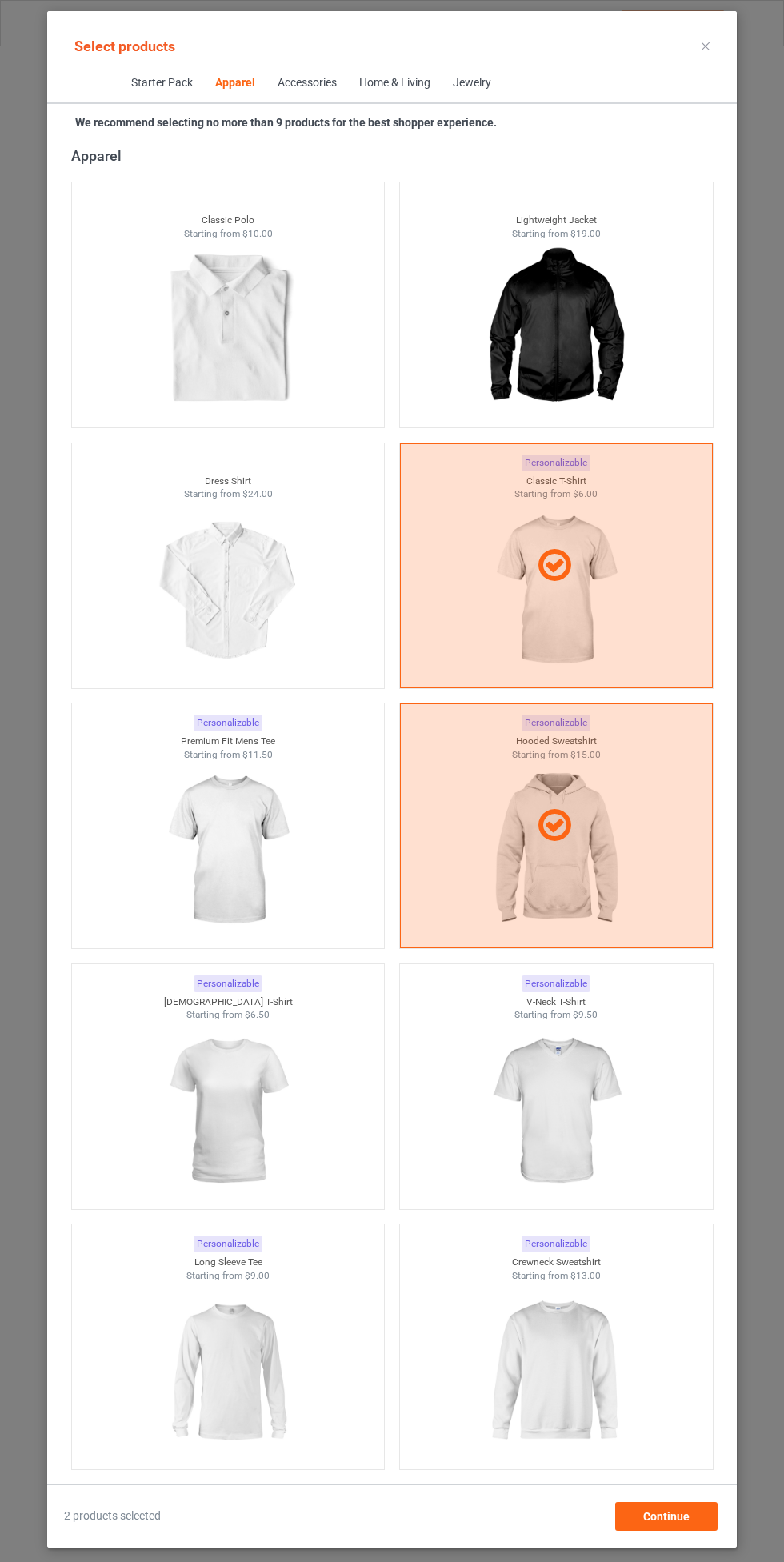
click at [316, 839] on div at bounding box center [228, 851] width 313 height 179
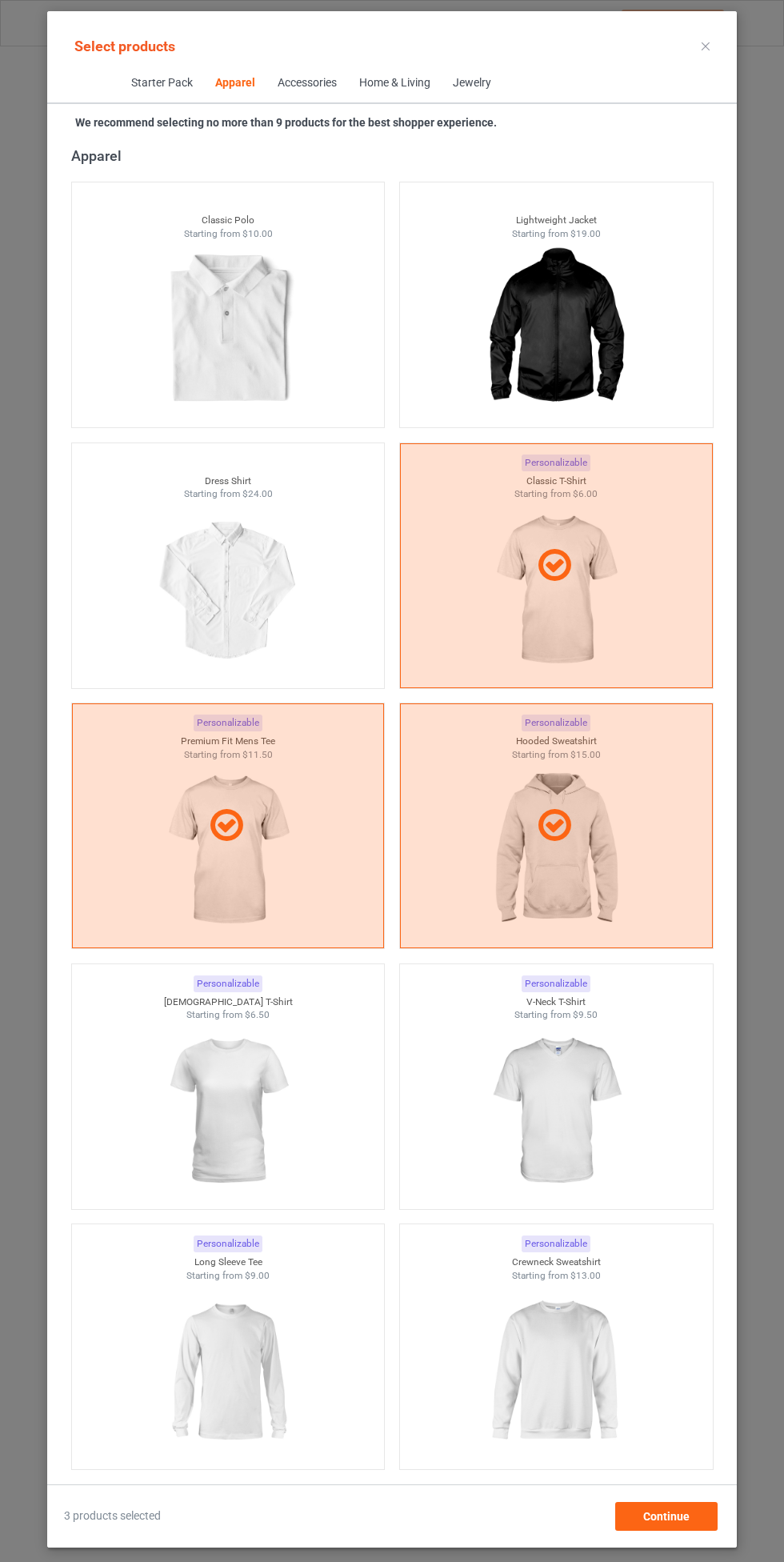
click at [556, 1064] on img at bounding box center [555, 1111] width 143 height 179
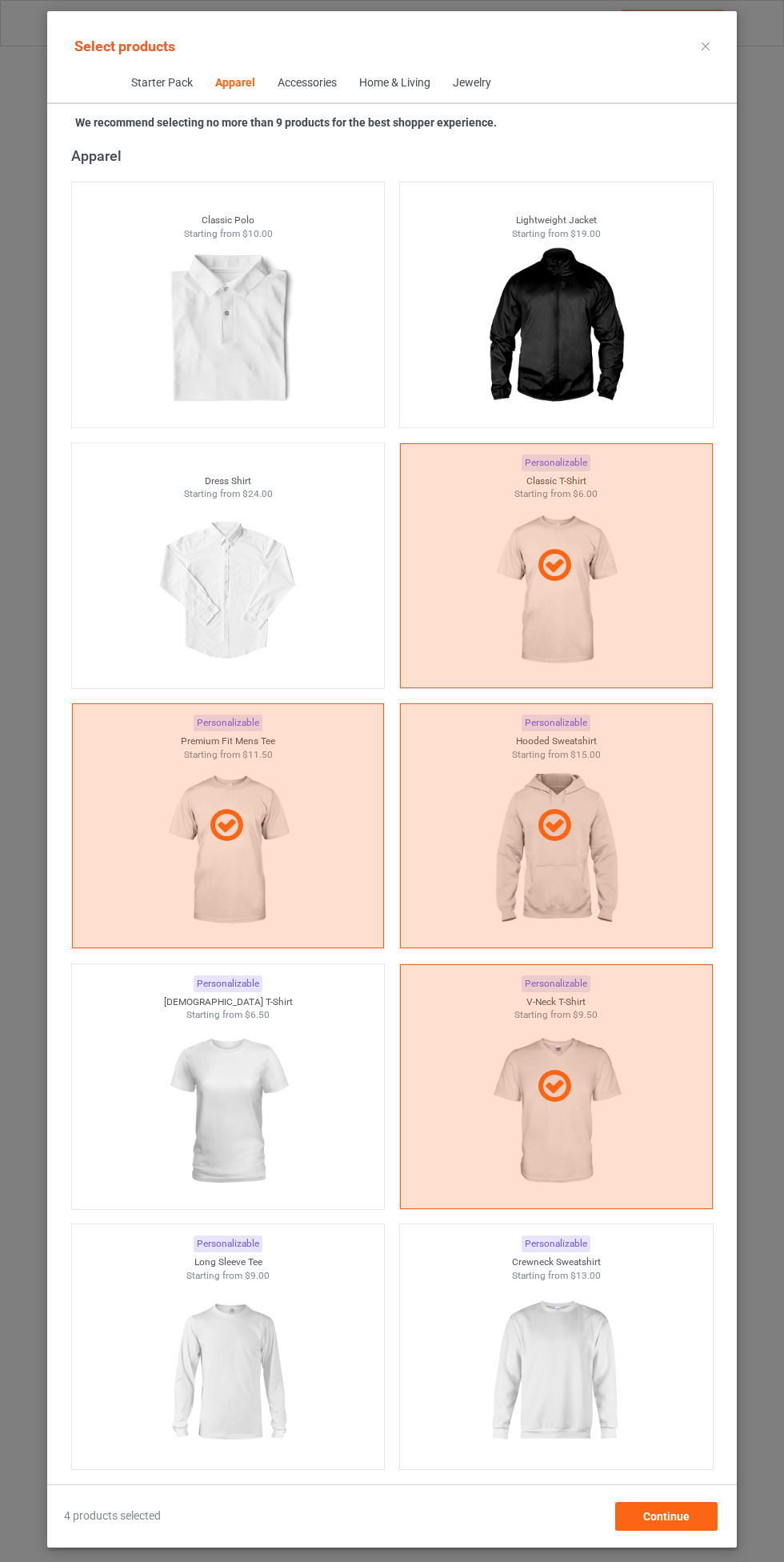
click at [292, 1101] on img at bounding box center [227, 1111] width 143 height 179
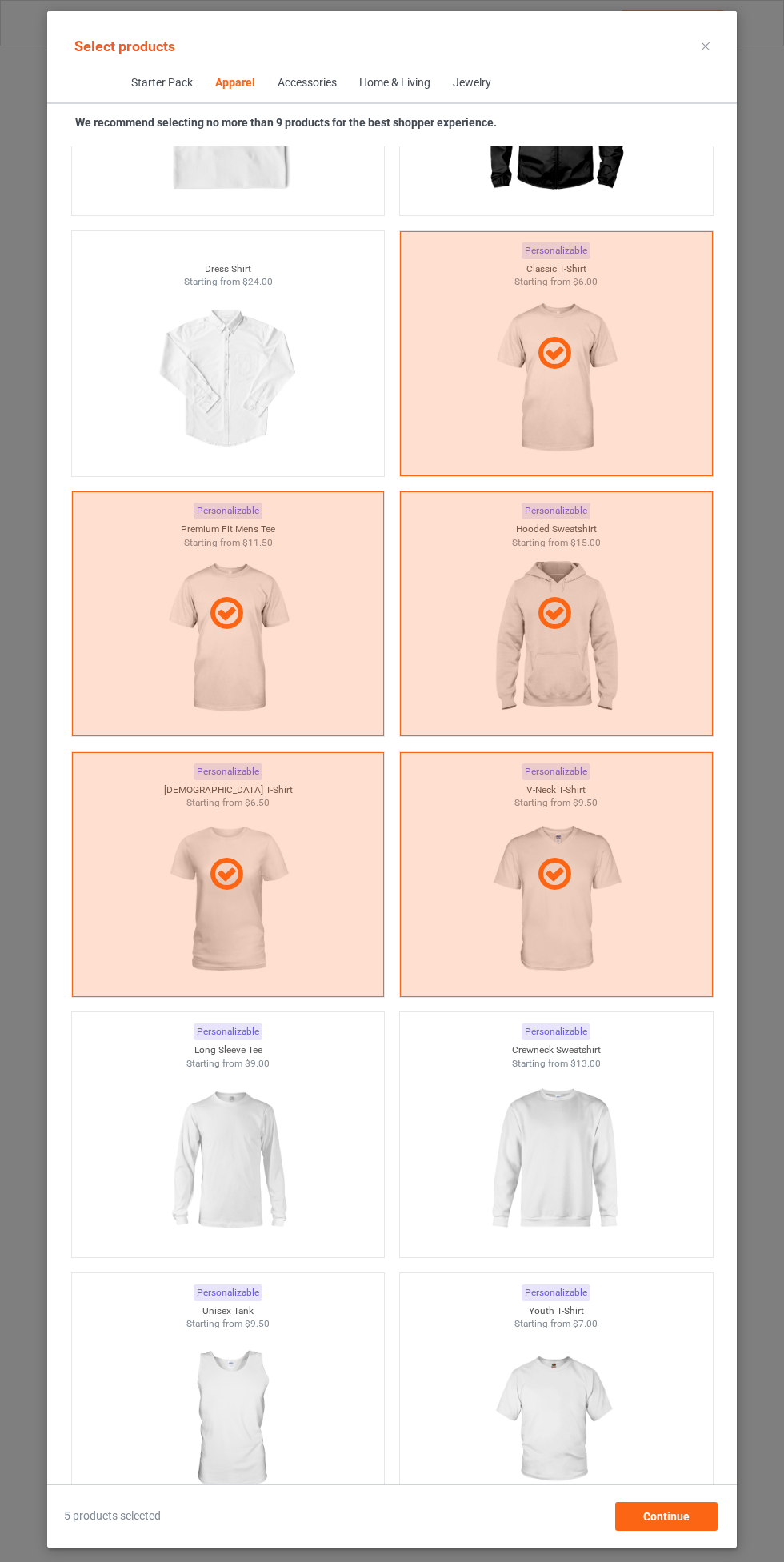
scroll to position [1073, 0]
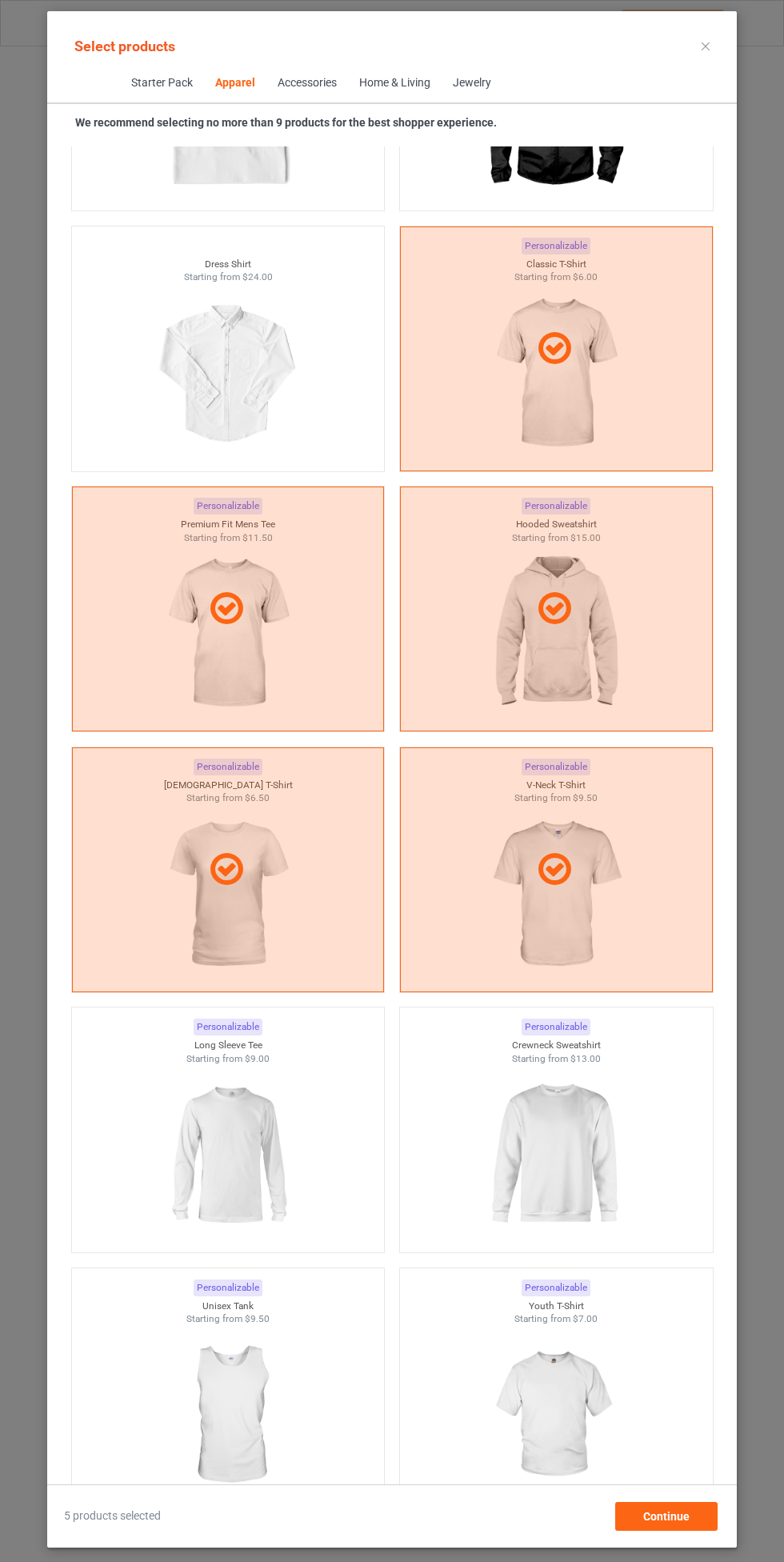
click at [589, 1104] on img at bounding box center [555, 1154] width 143 height 179
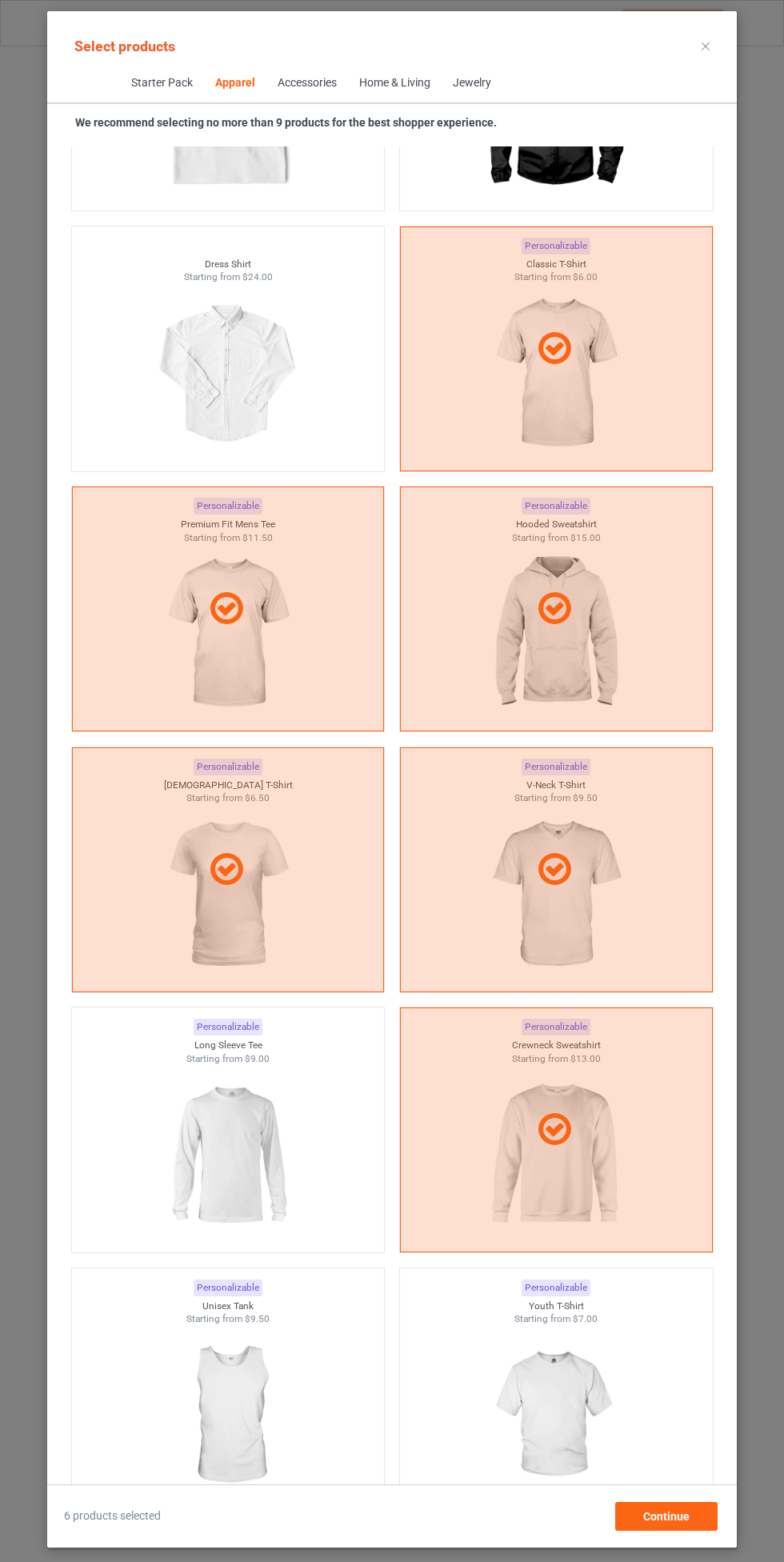
click at [269, 1141] on img at bounding box center [227, 1154] width 143 height 179
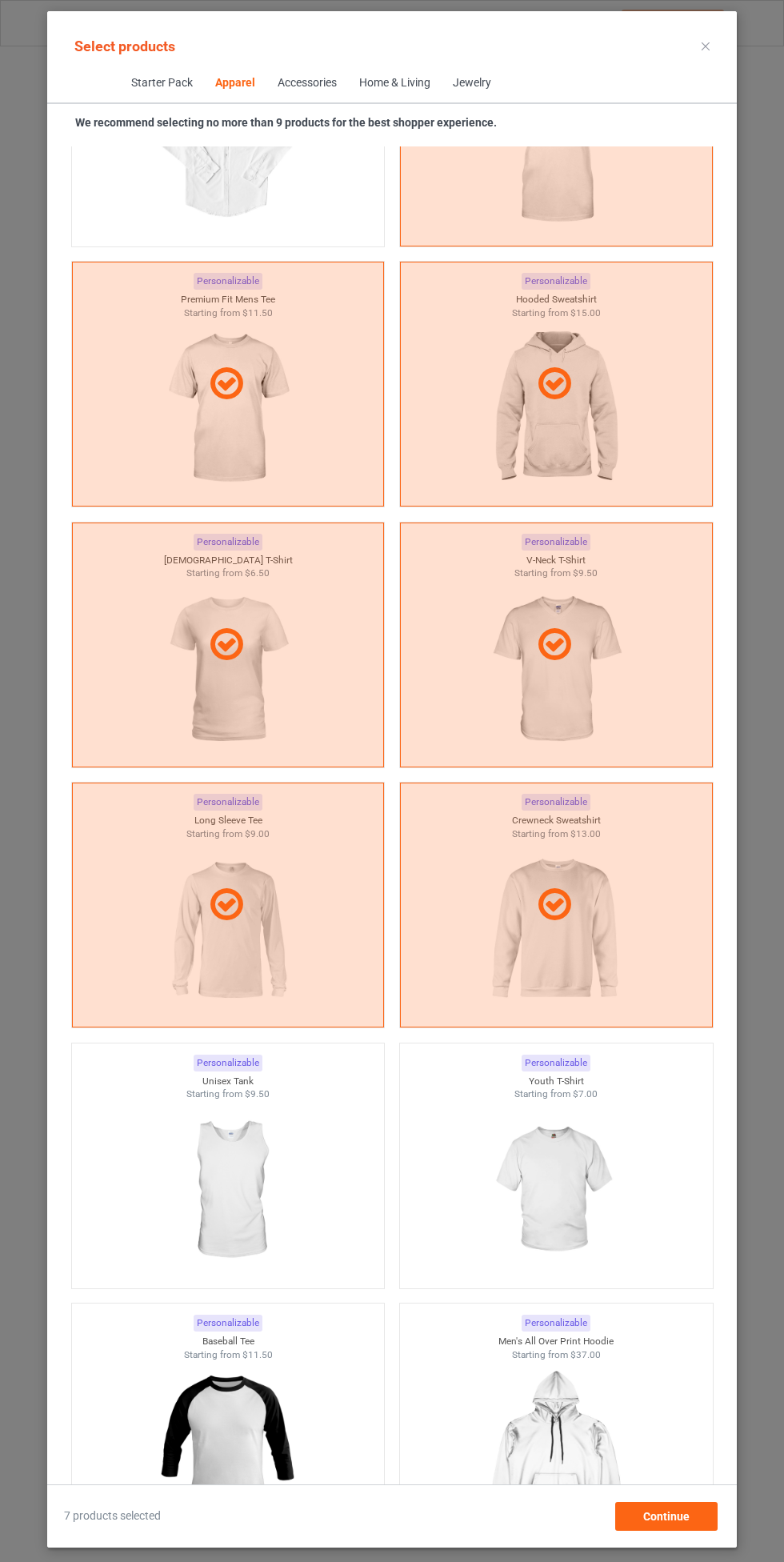
scroll to position [1298, 0]
click at [560, 1129] on img at bounding box center [555, 1190] width 143 height 179
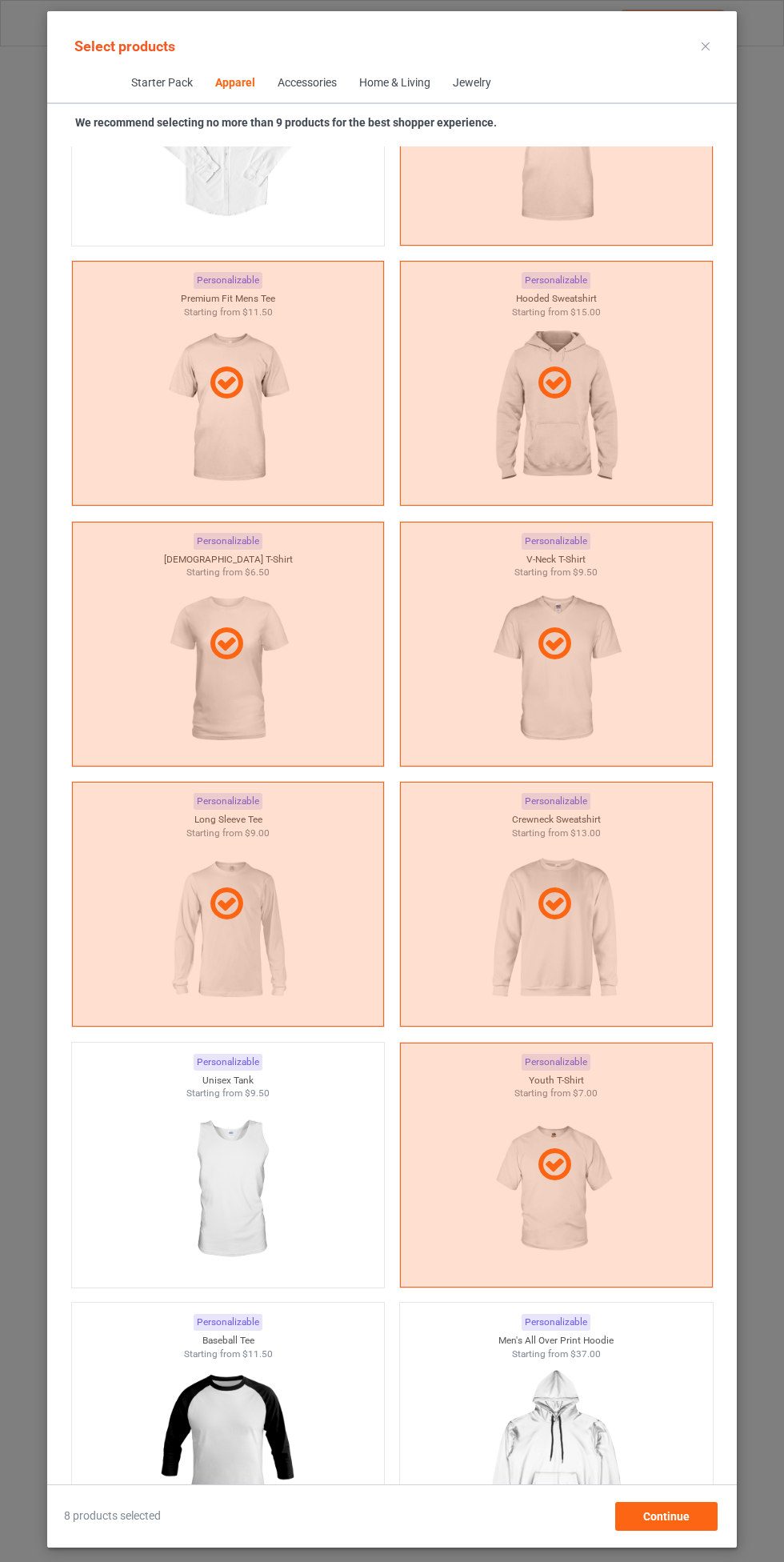
click at [257, 1185] on img at bounding box center [227, 1190] width 143 height 179
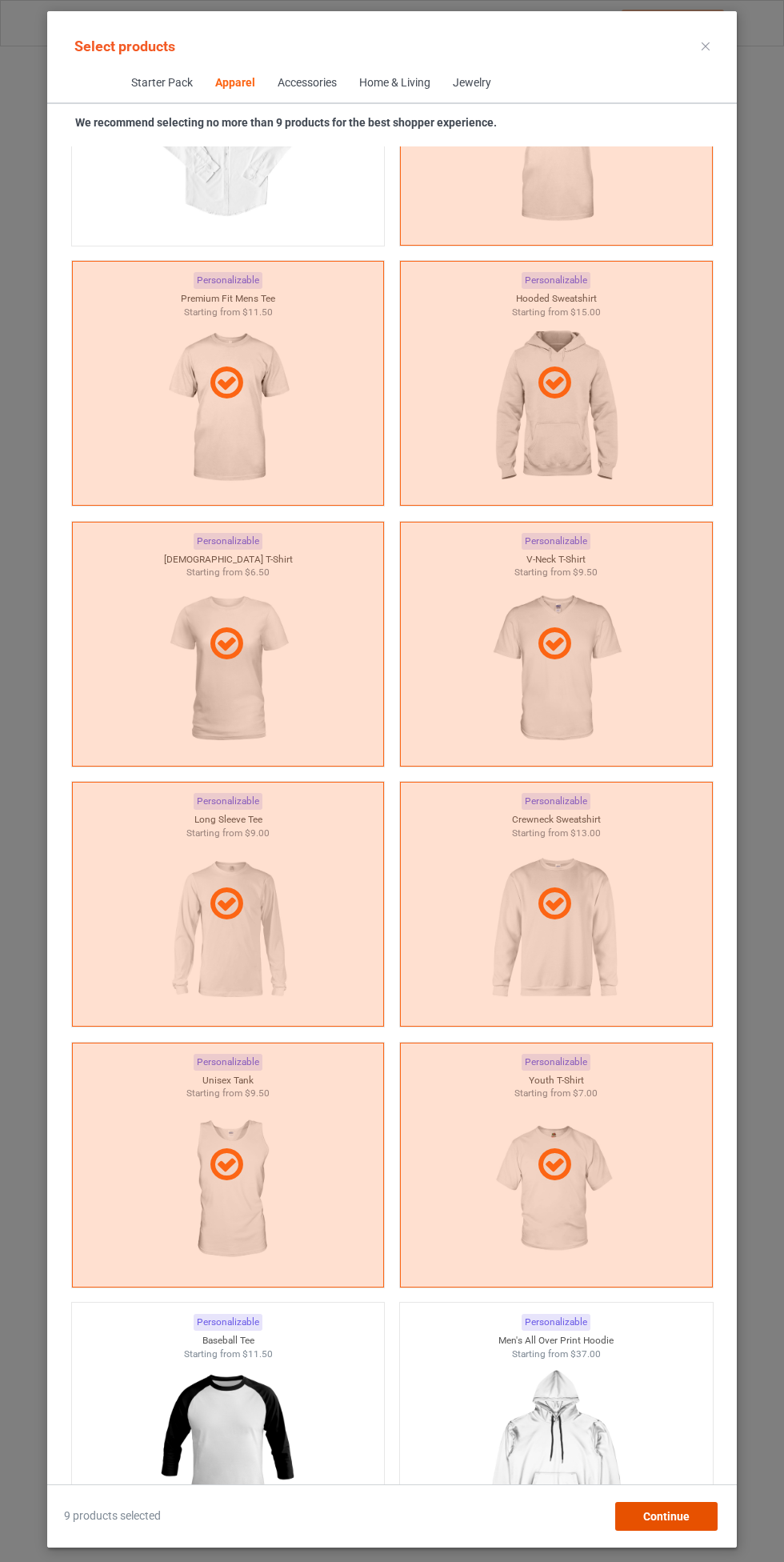
click at [690, 1524] on div "Continue" at bounding box center [666, 1515] width 103 height 29
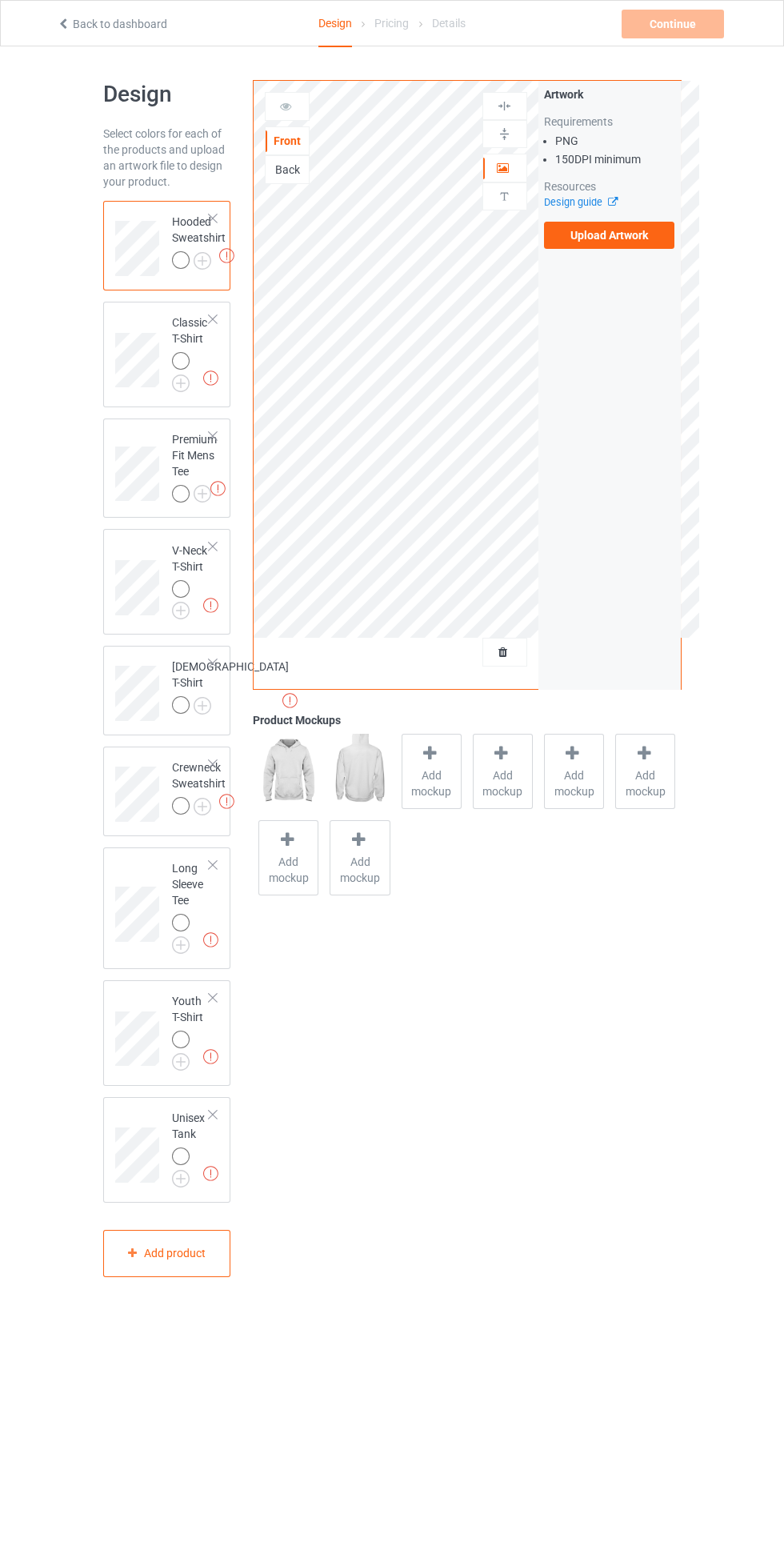
click at [0, 0] on img at bounding box center [0, 0] width 0 height 0
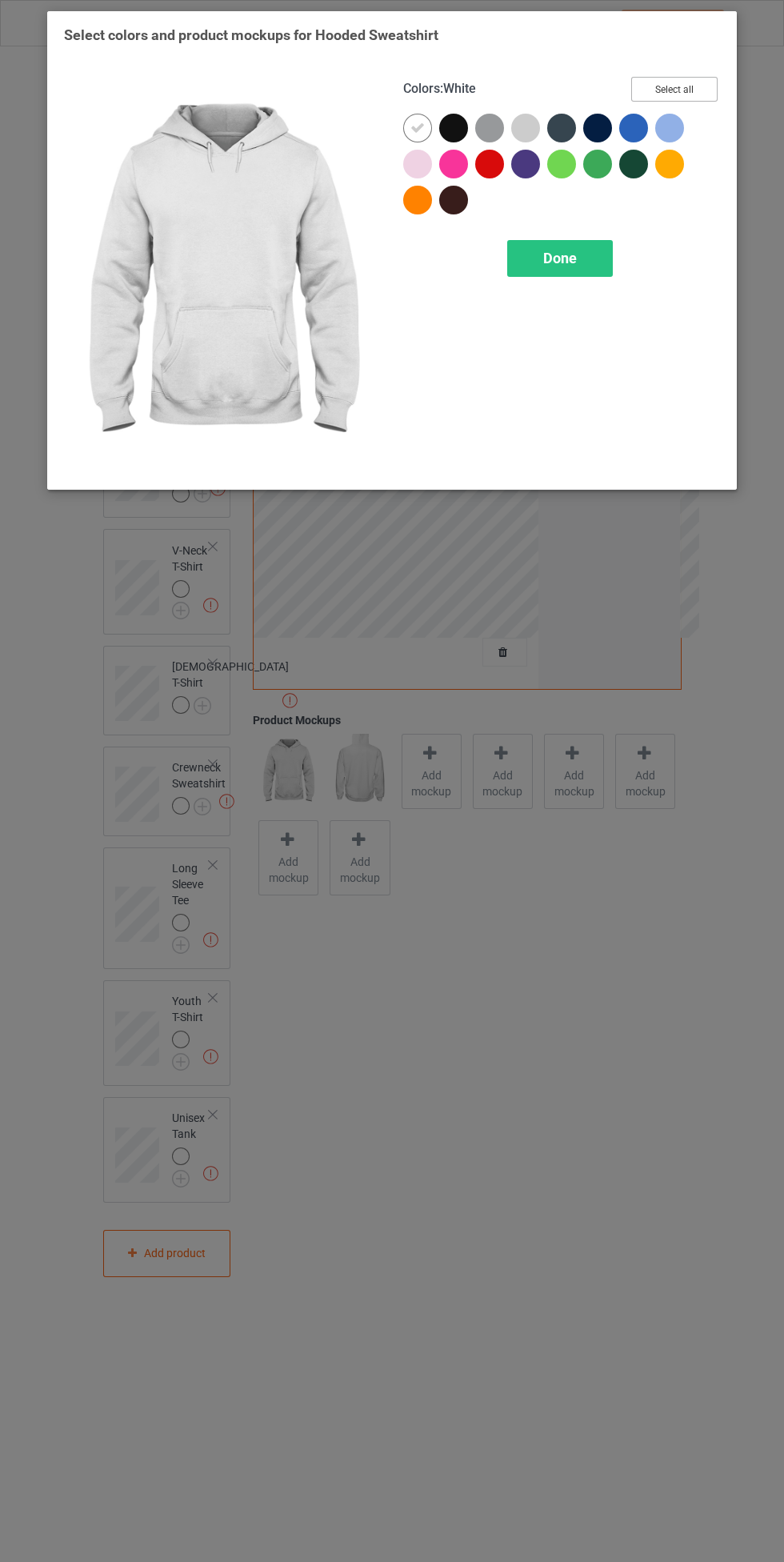
click at [679, 89] on button "Select all" at bounding box center [674, 89] width 86 height 25
click at [418, 127] on icon at bounding box center [417, 127] width 14 height 14
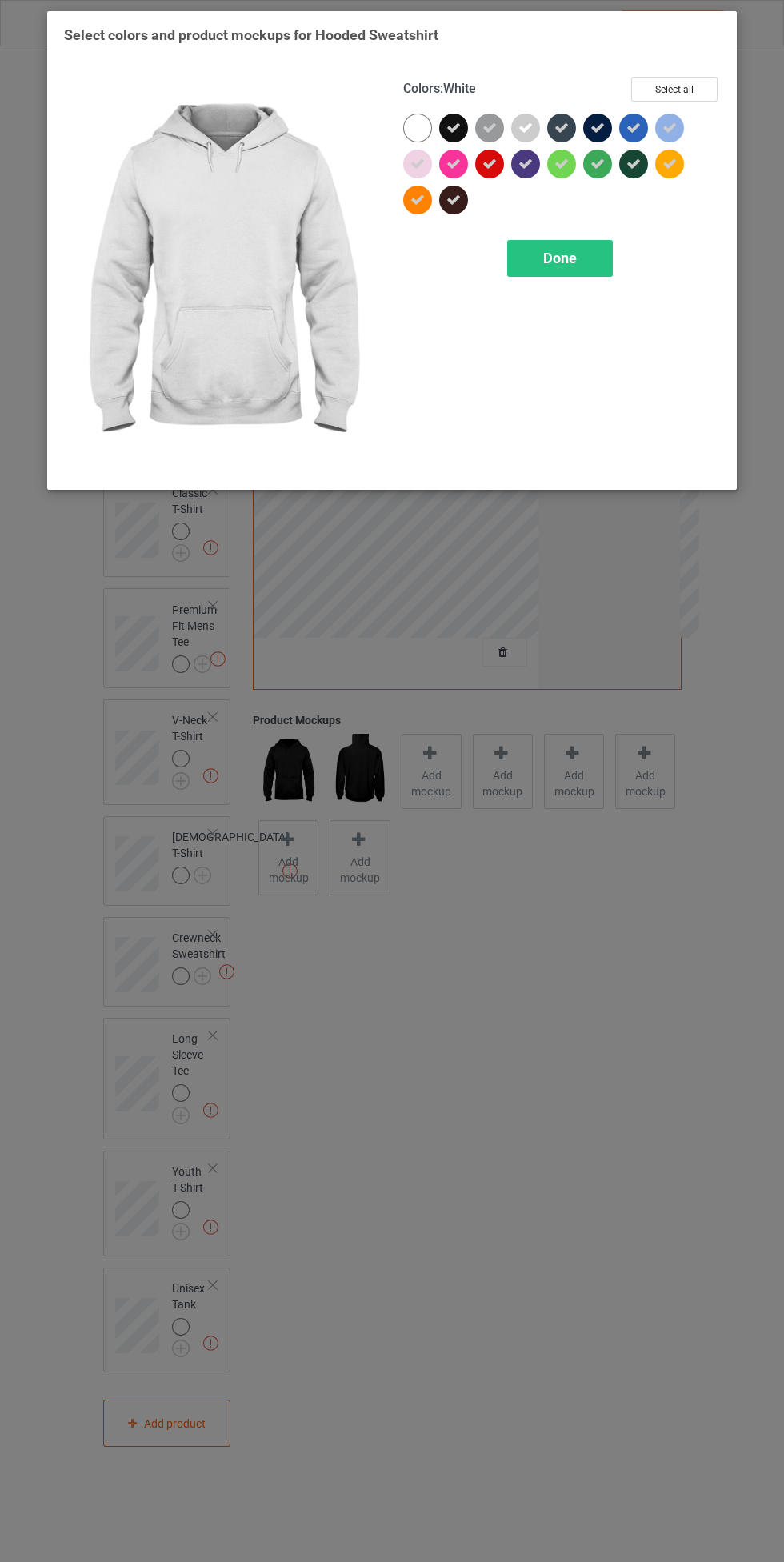
click at [404, 130] on div at bounding box center [417, 128] width 29 height 29
click at [567, 258] on span "Done" at bounding box center [560, 258] width 34 height 17
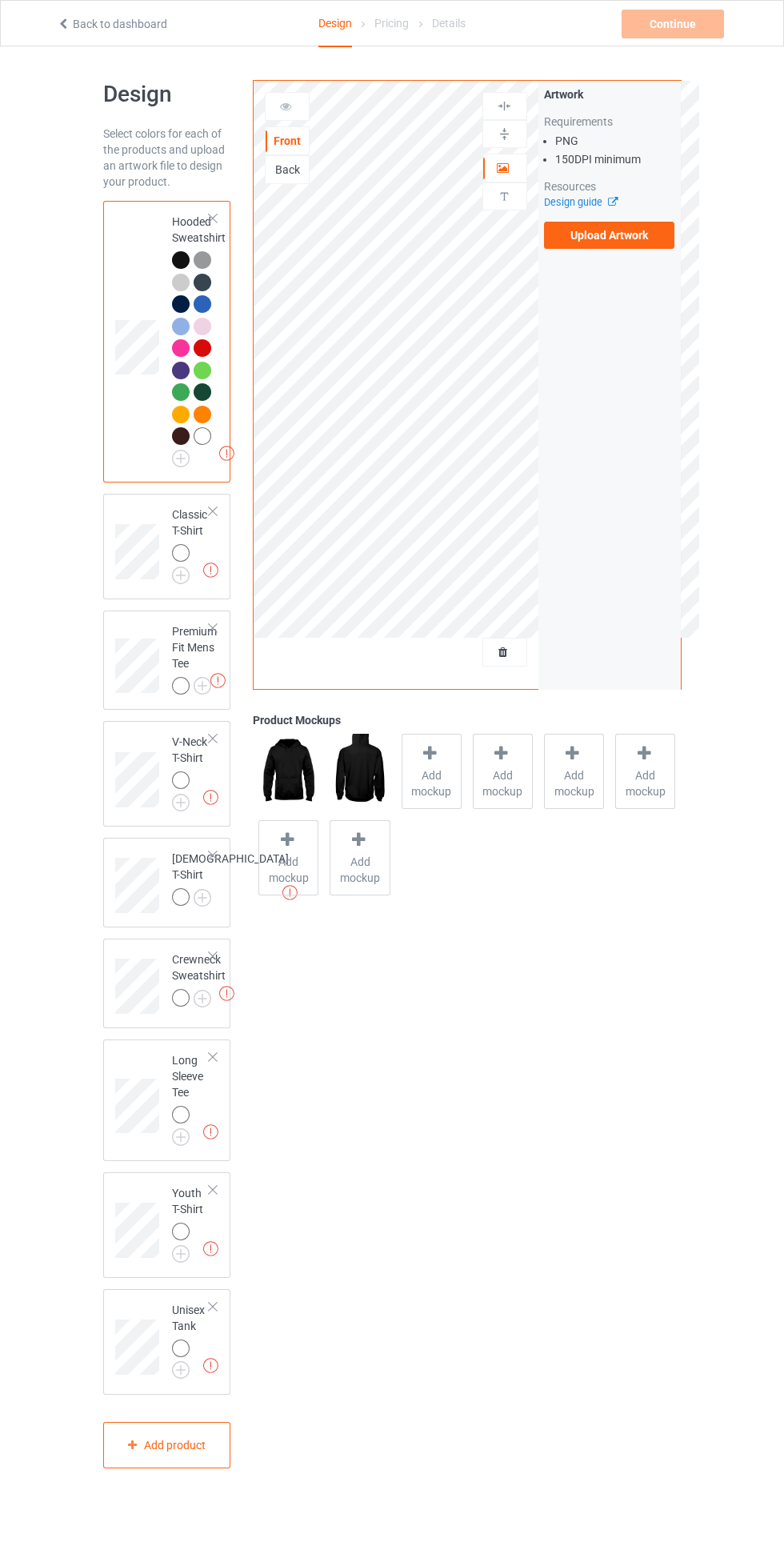
click at [0, 0] on img at bounding box center [0, 0] width 0 height 0
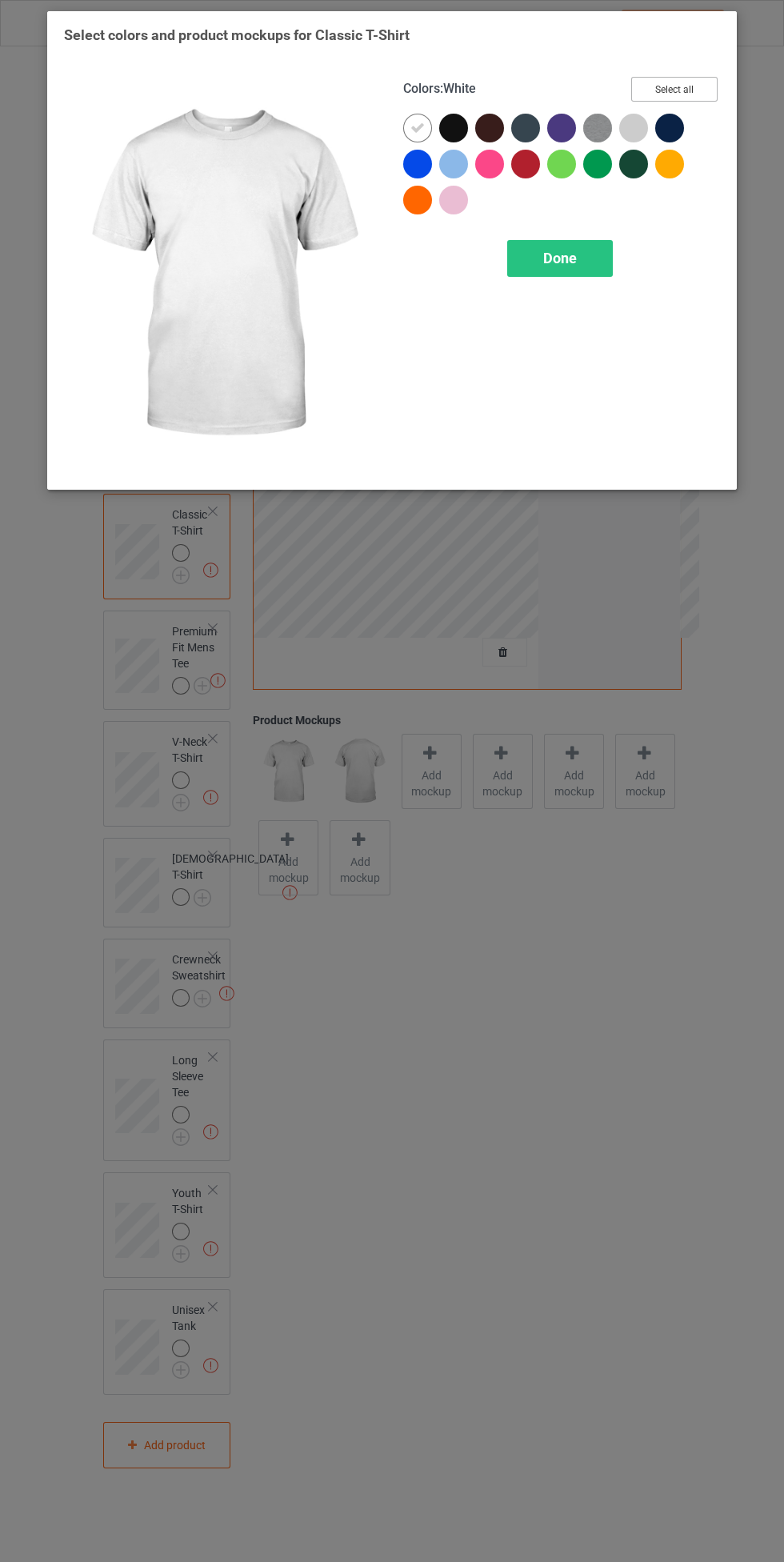
click at [674, 90] on button "Select all" at bounding box center [674, 89] width 86 height 25
click at [417, 125] on icon at bounding box center [417, 127] width 14 height 14
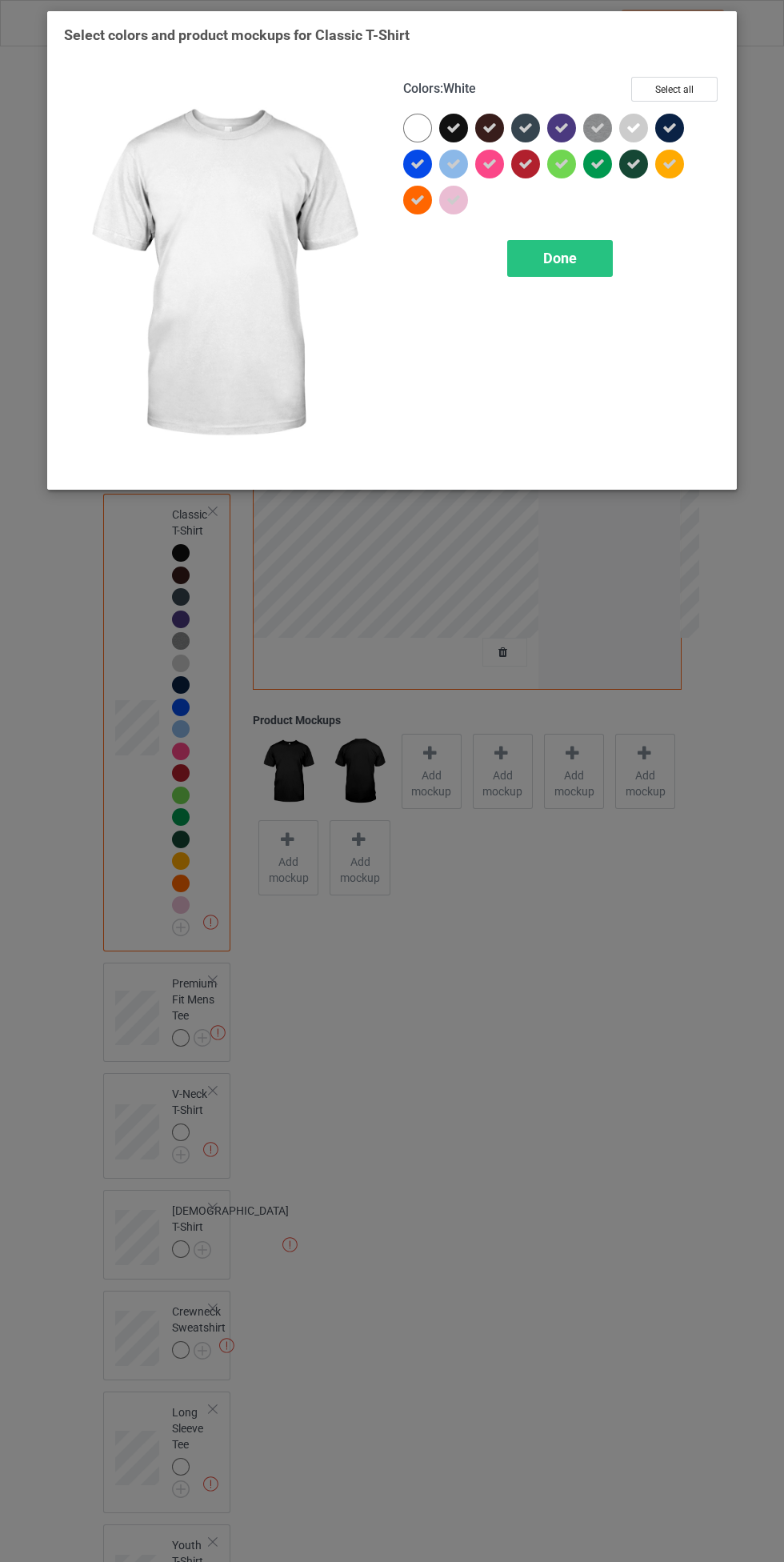
click at [417, 125] on div at bounding box center [417, 128] width 29 height 29
click at [558, 255] on span "Done" at bounding box center [560, 258] width 34 height 17
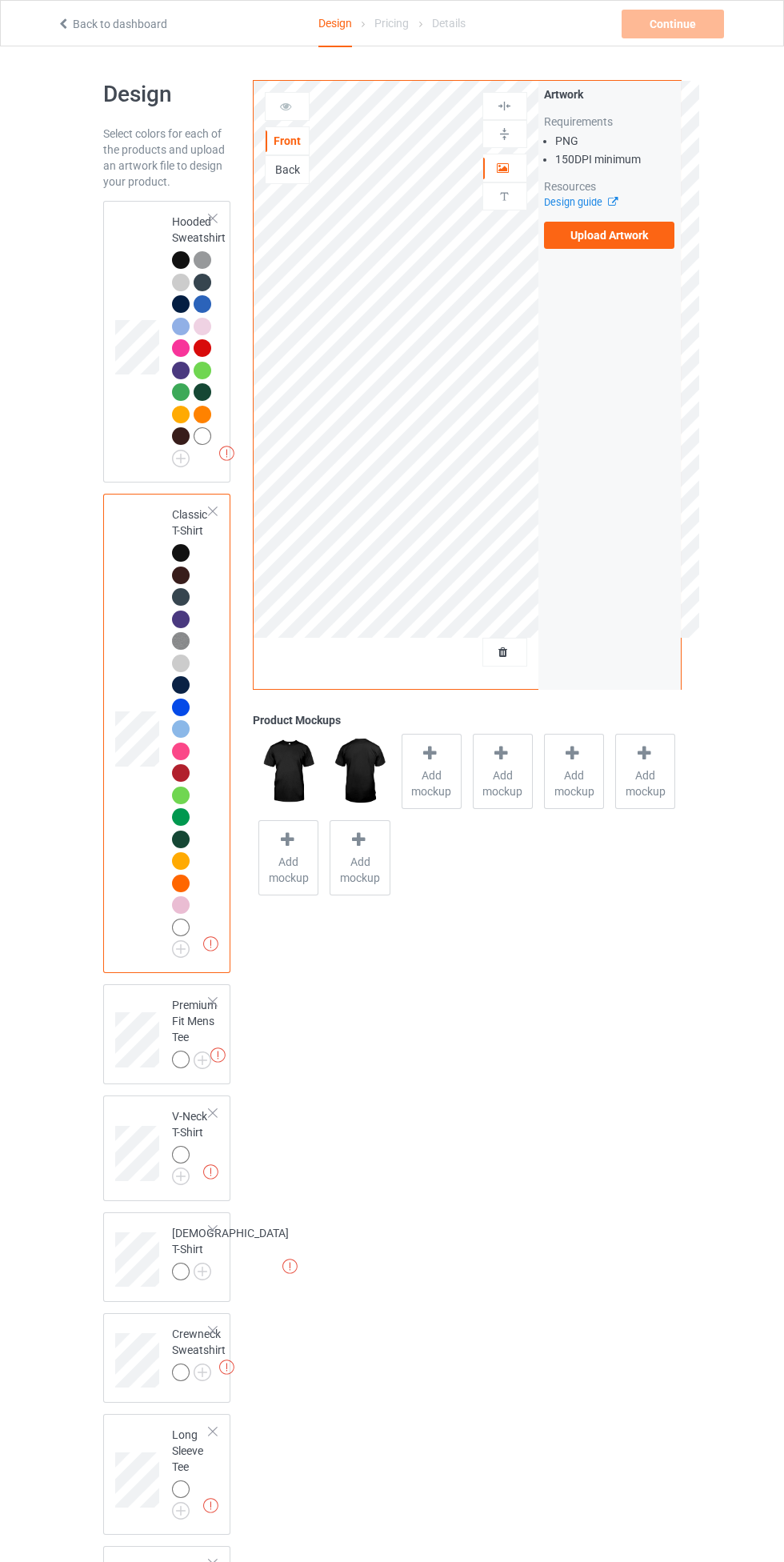
click at [180, 260] on div at bounding box center [180, 260] width 18 height 18
click at [658, 232] on label "Upload Artwork" at bounding box center [609, 235] width 131 height 27
click at [0, 0] on input "Upload Artwork" at bounding box center [0, 0] width 0 height 0
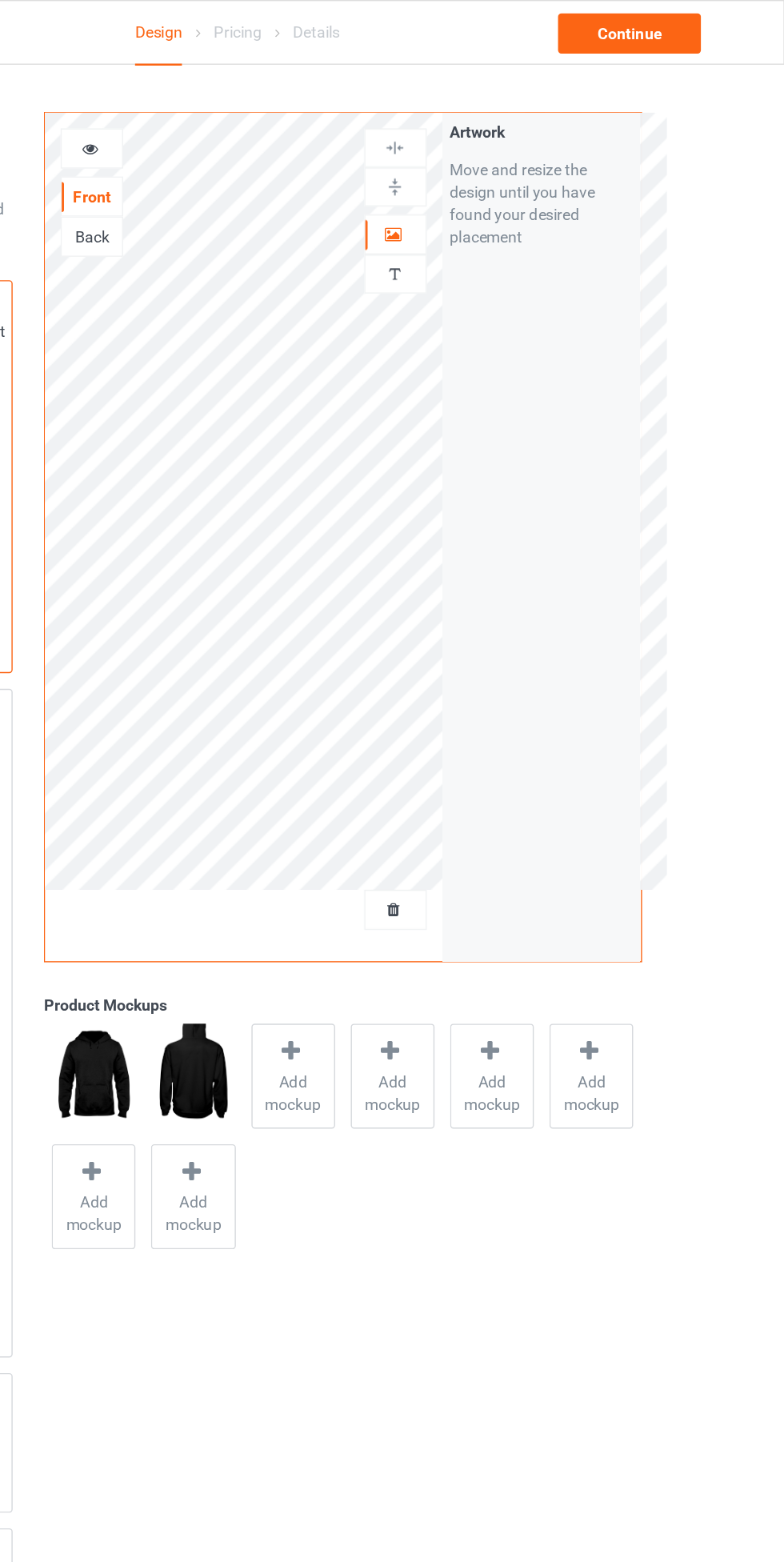
click at [520, 169] on div at bounding box center [505, 167] width 43 height 16
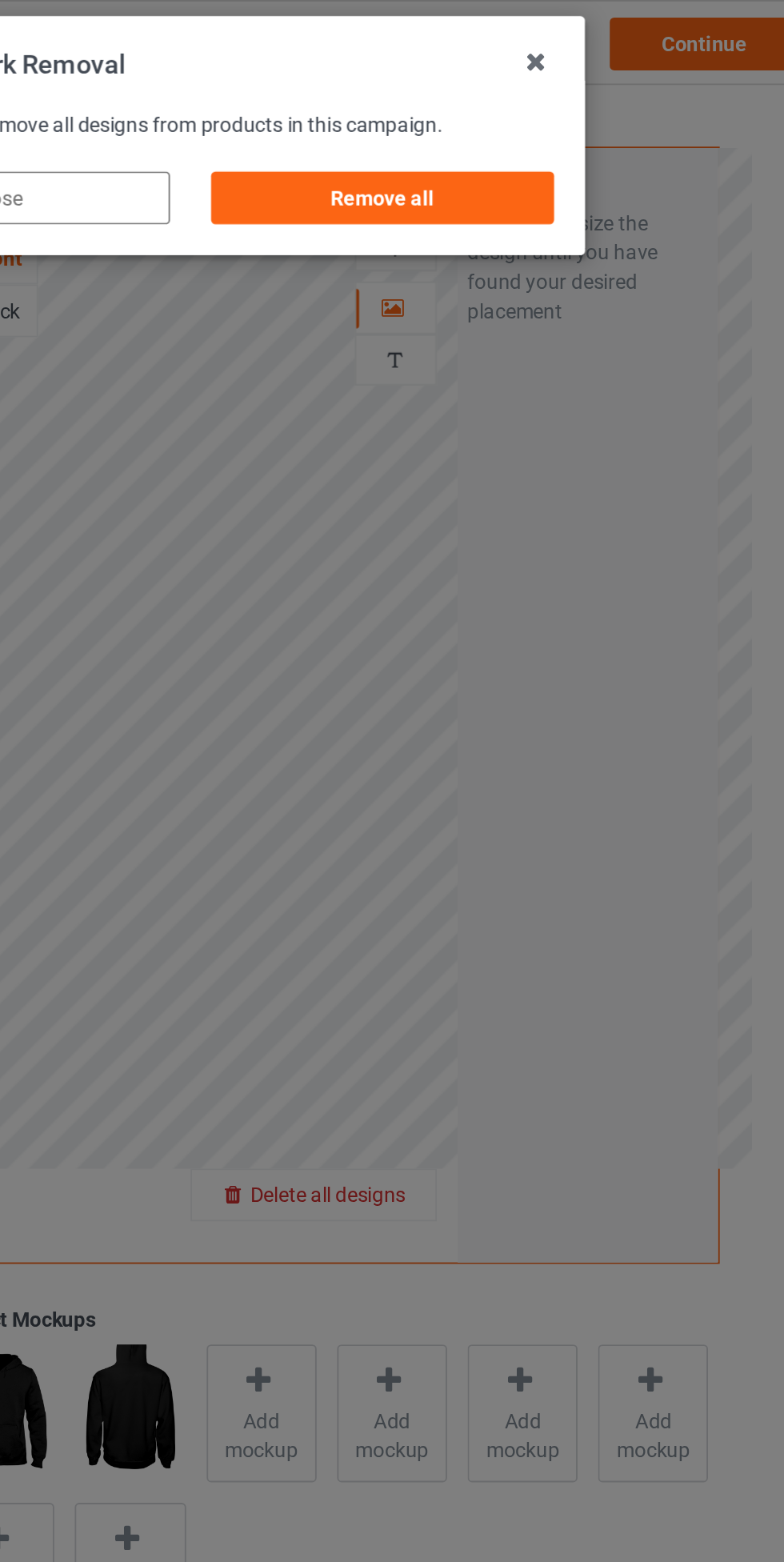
click at [552, 108] on div "Remove all" at bounding box center [496, 107] width 188 height 29
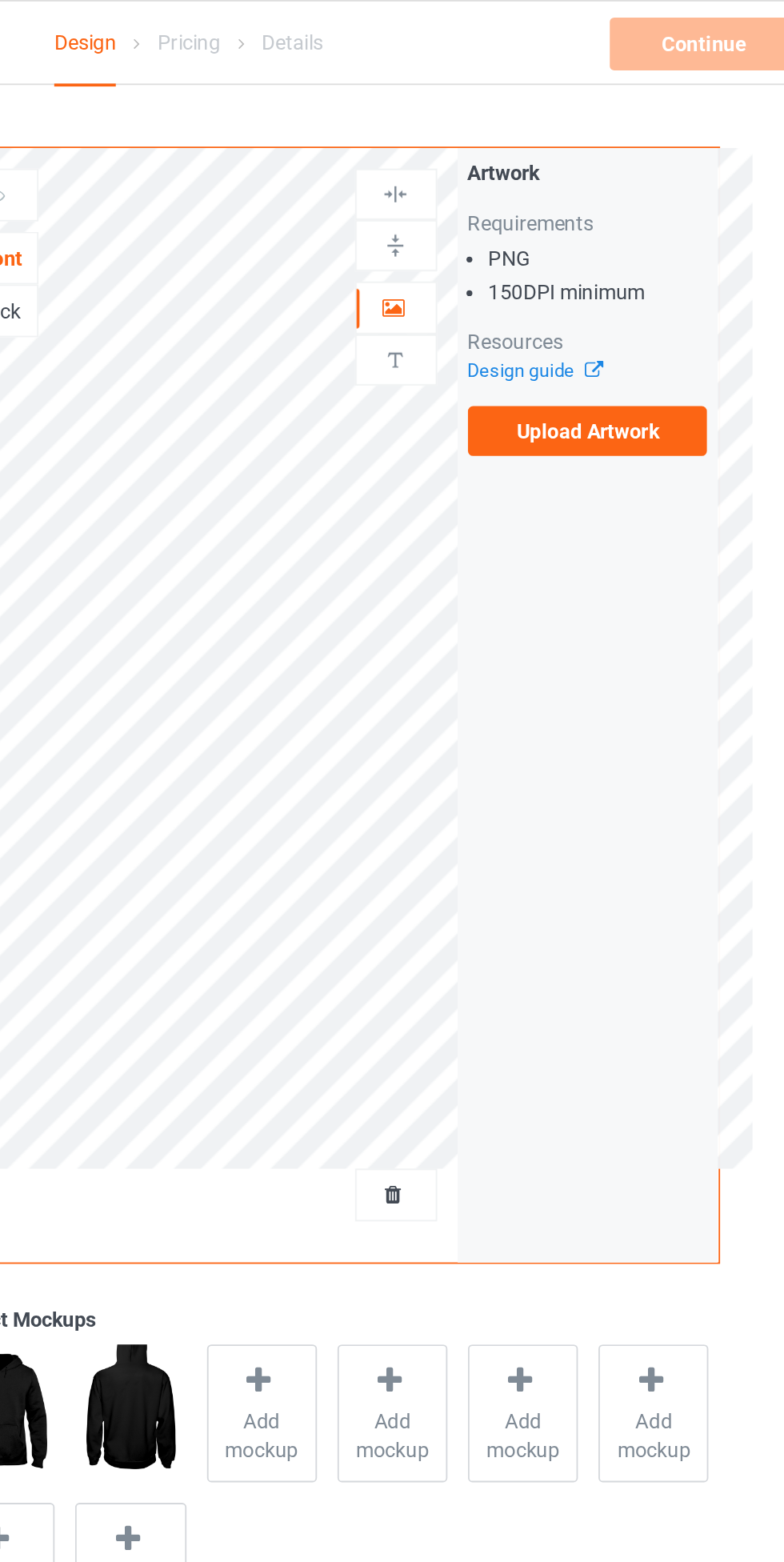
click at [635, 245] on label "Upload Artwork" at bounding box center [609, 235] width 131 height 27
click at [0, 0] on input "Upload Artwork" at bounding box center [0, 0] width 0 height 0
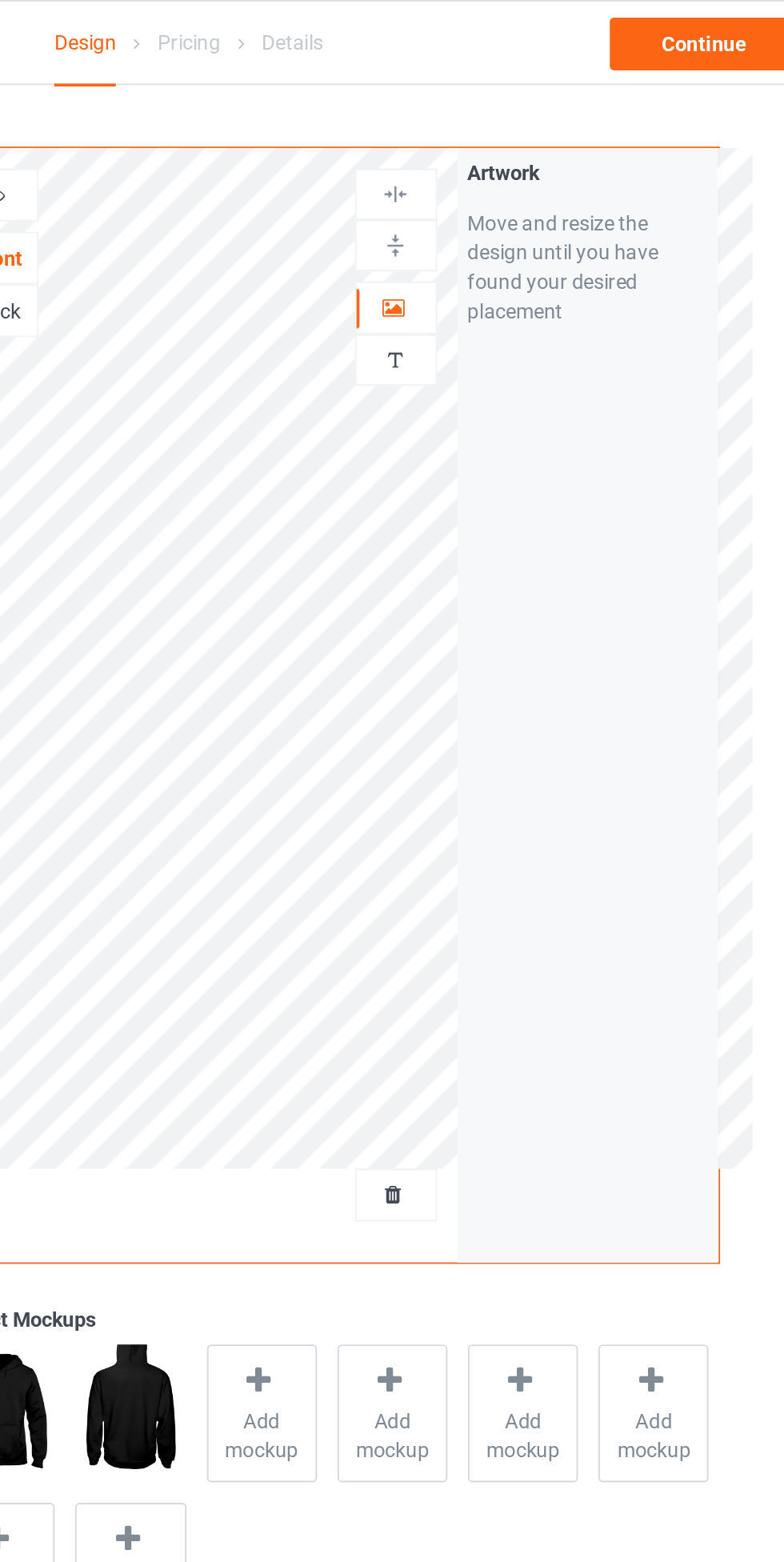
click at [503, 165] on icon at bounding box center [503, 165] width 14 height 11
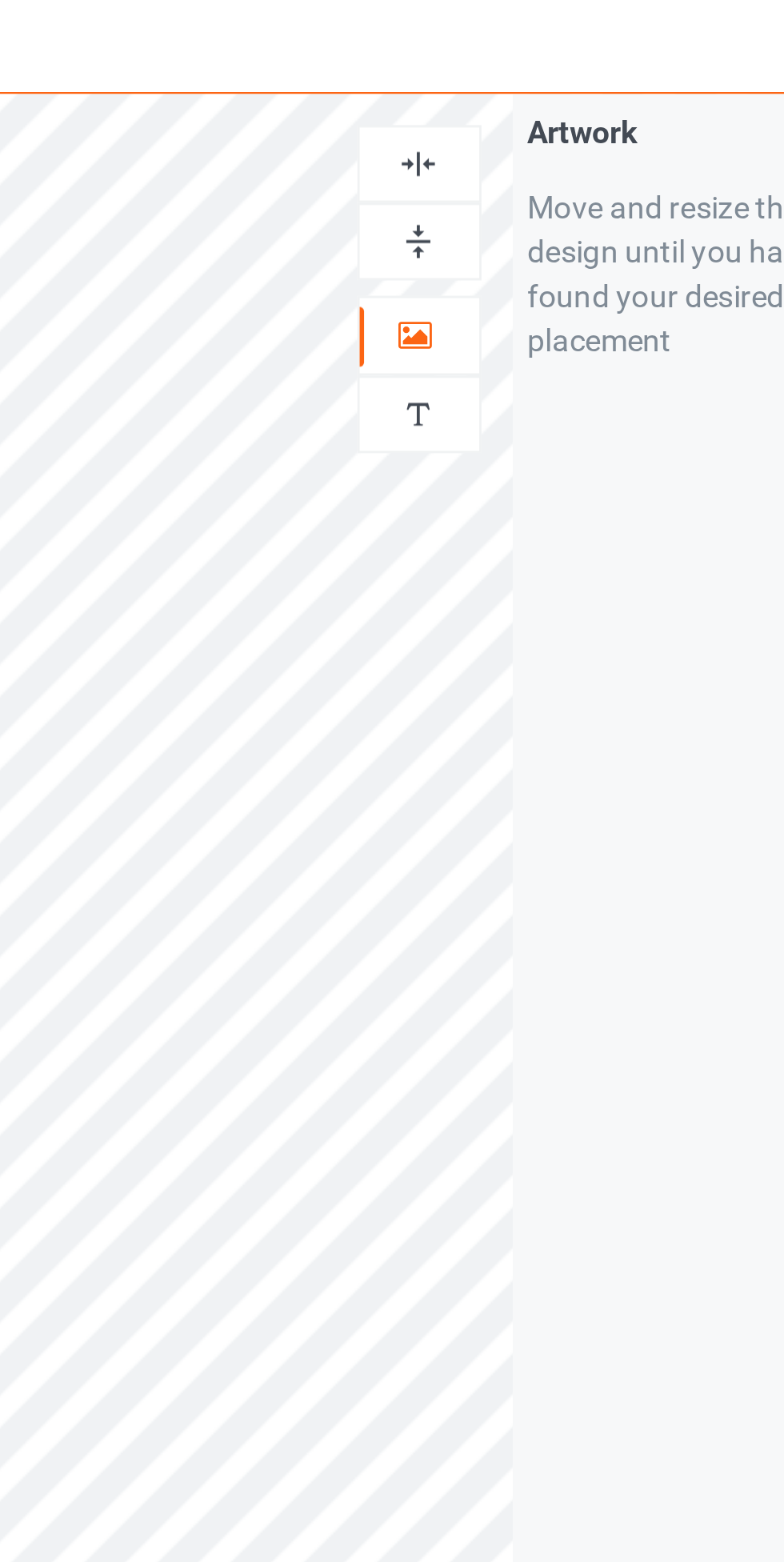
click at [505, 134] on img at bounding box center [504, 134] width 15 height 15
click at [506, 103] on img at bounding box center [504, 106] width 15 height 15
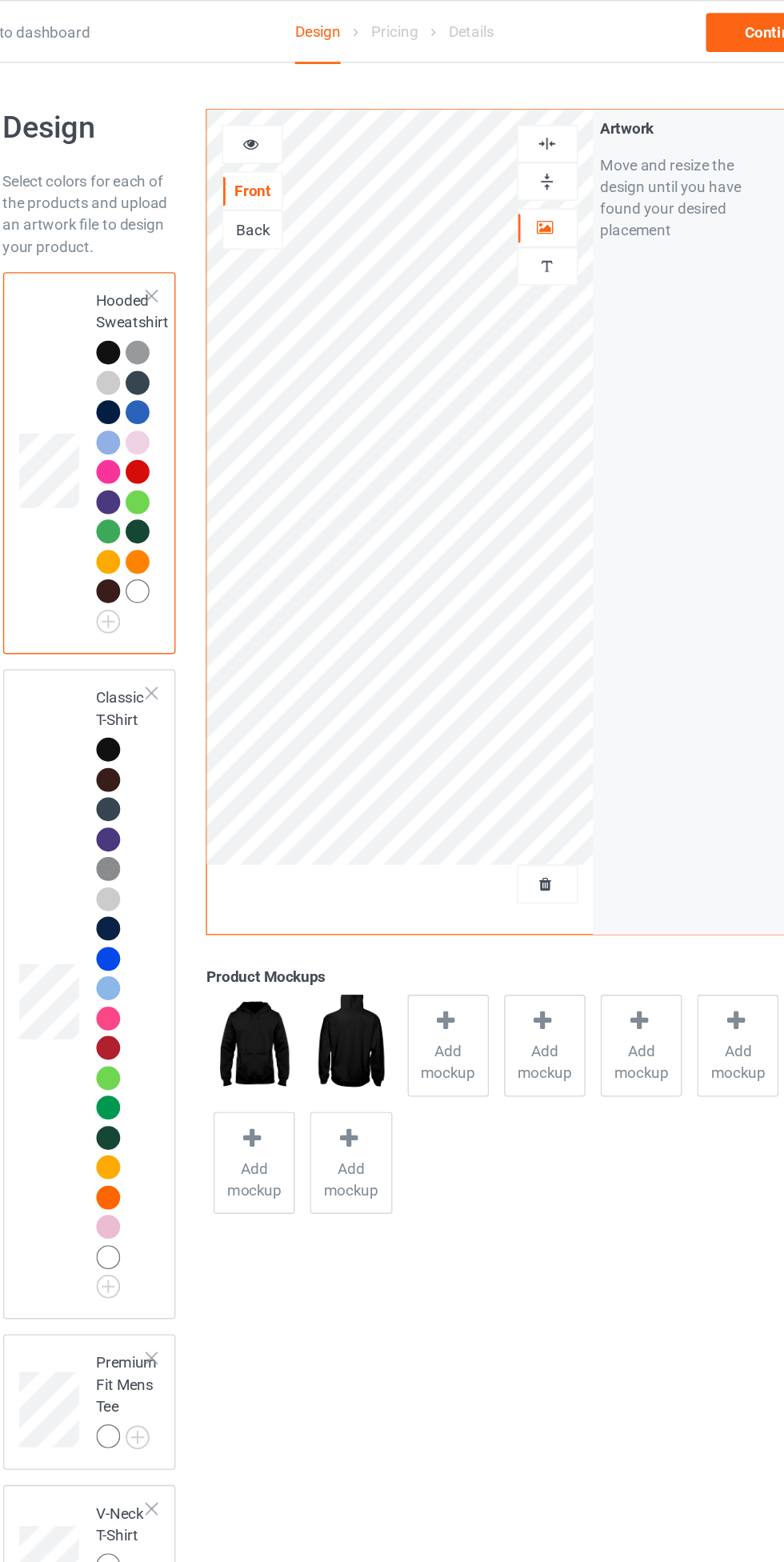
click at [179, 555] on div at bounding box center [180, 552] width 18 height 18
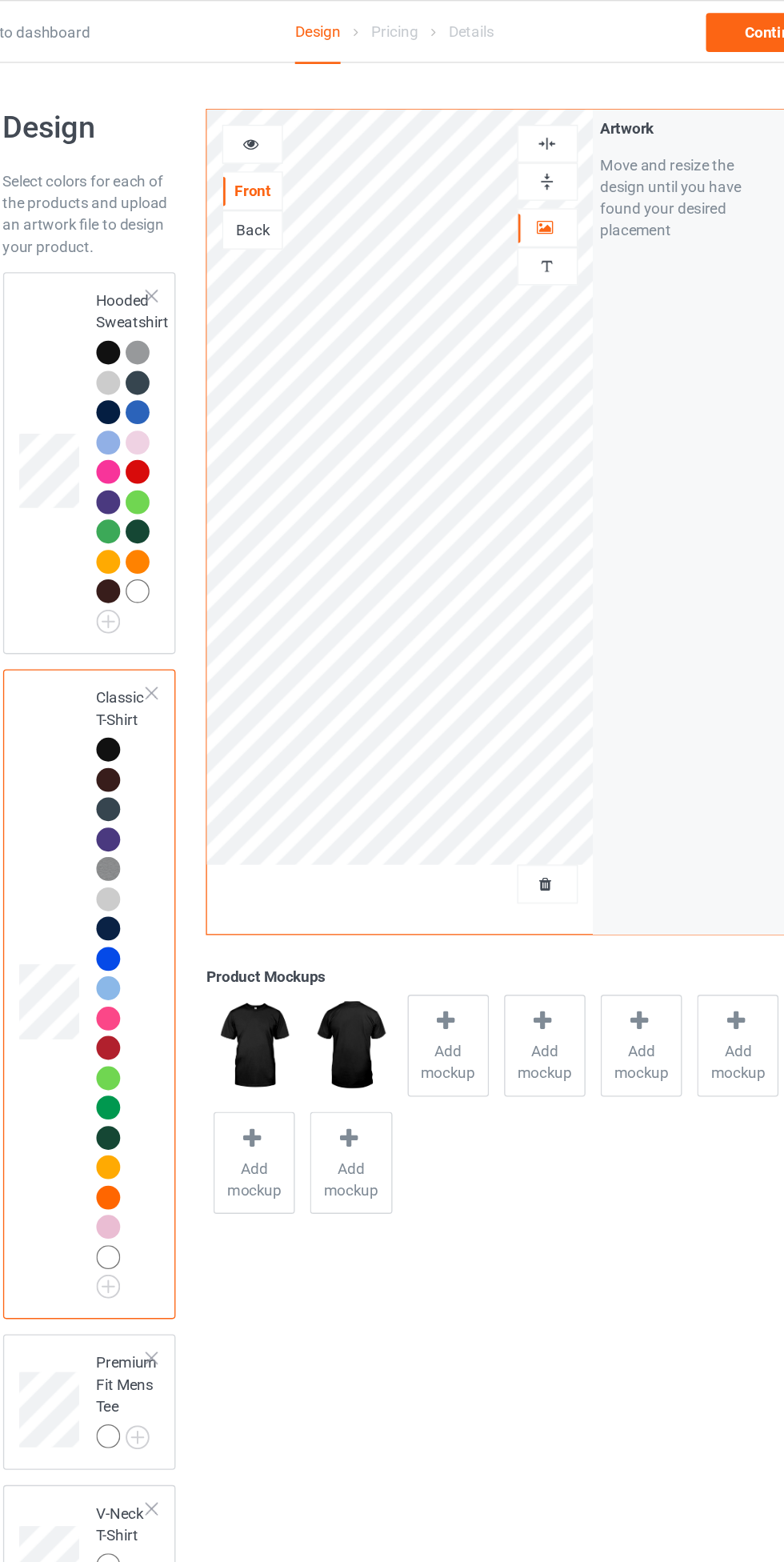
click at [291, 100] on icon at bounding box center [286, 104] width 14 height 11
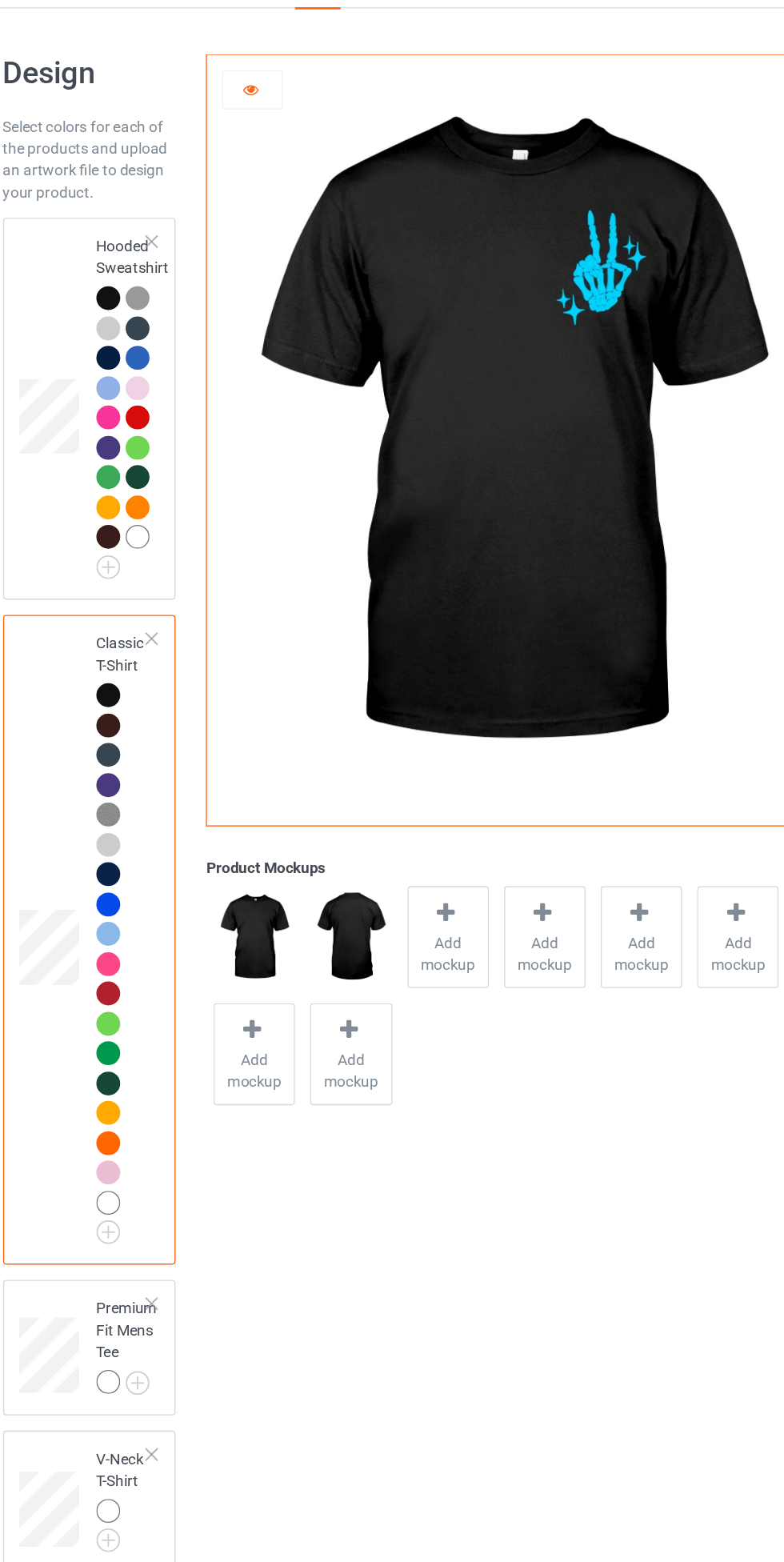
click at [299, 103] on div at bounding box center [287, 106] width 43 height 16
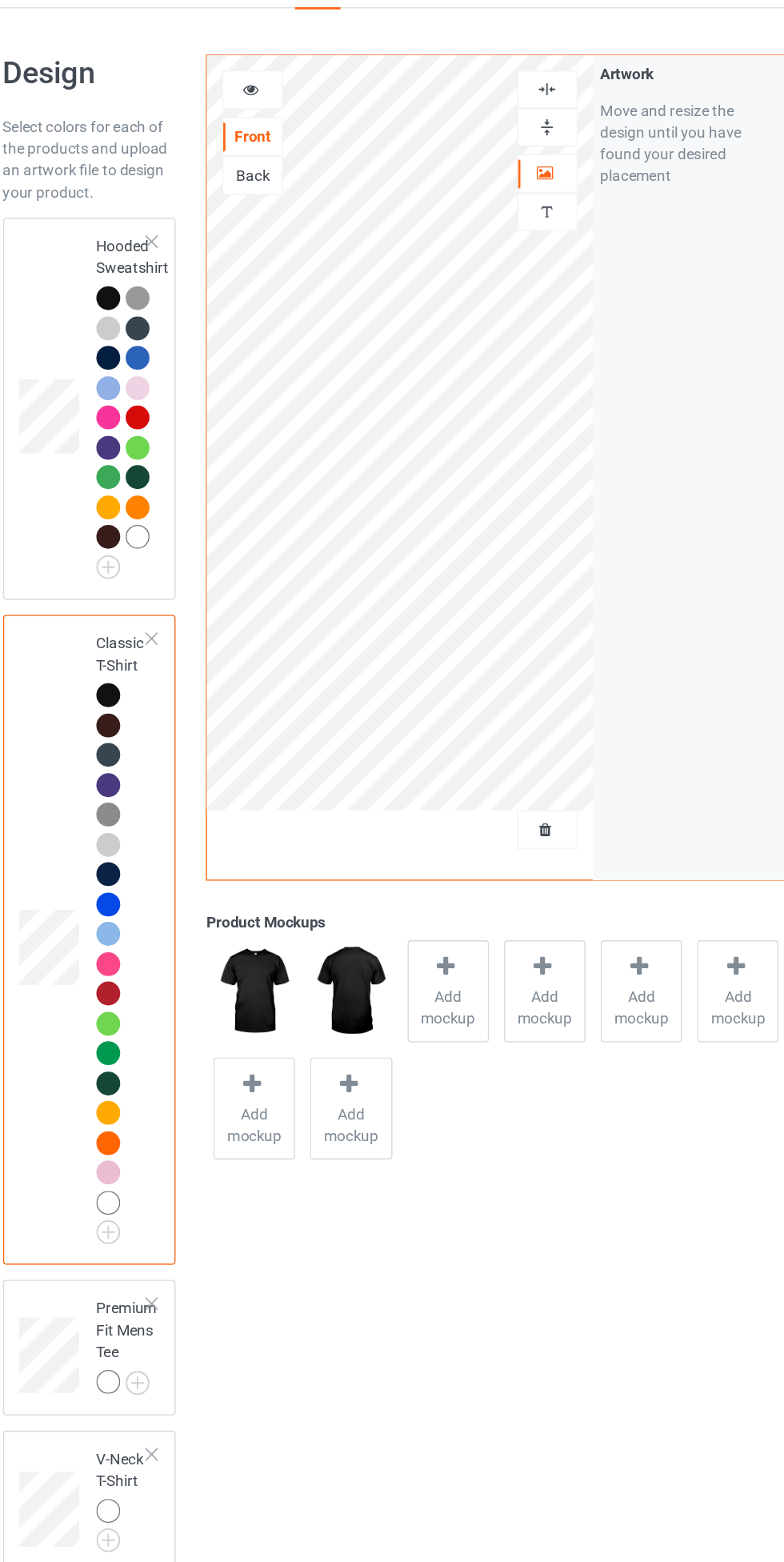
click at [178, 264] on div at bounding box center [180, 260] width 18 height 18
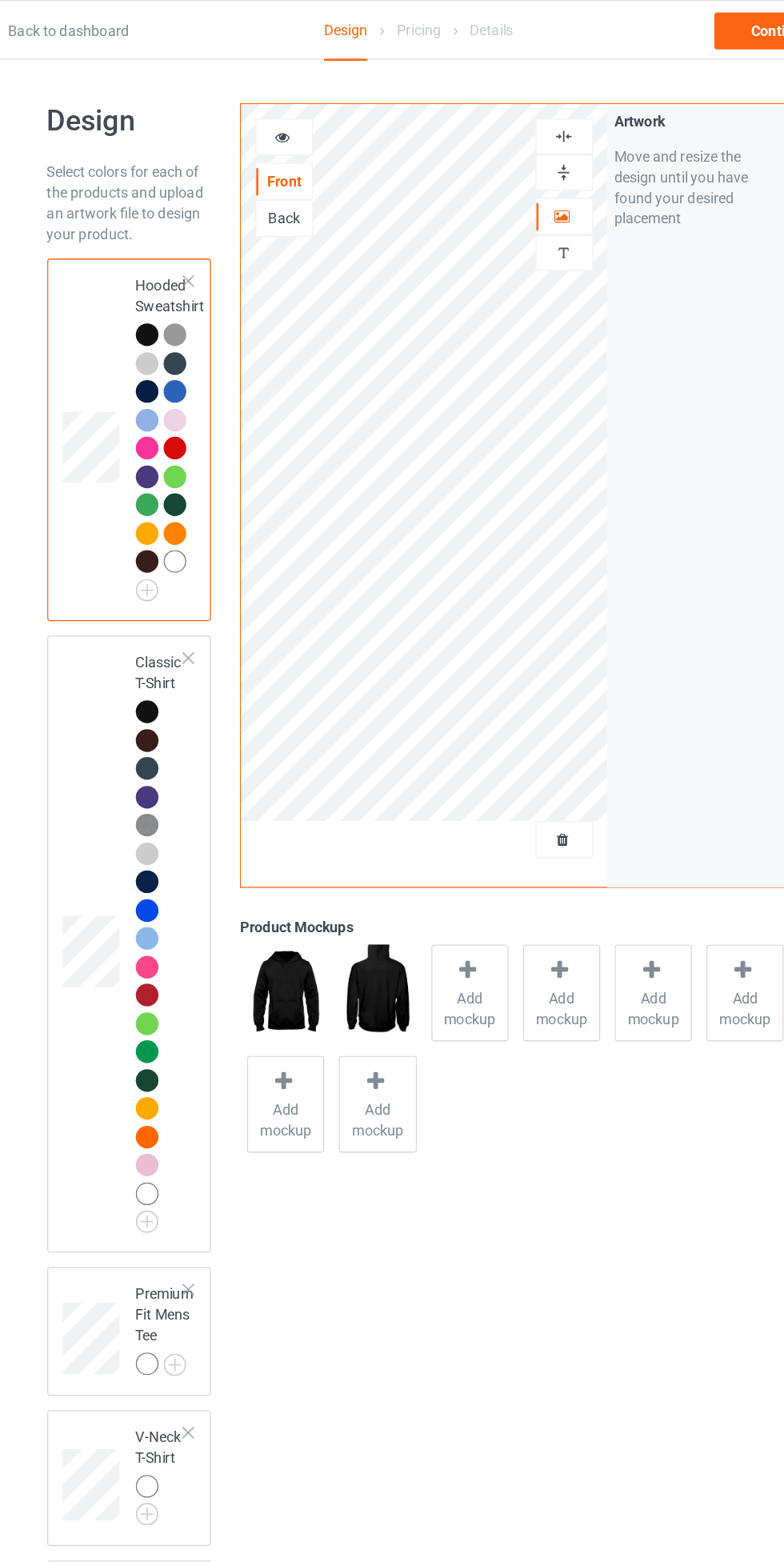
click at [189, 552] on div at bounding box center [180, 552] width 18 height 18
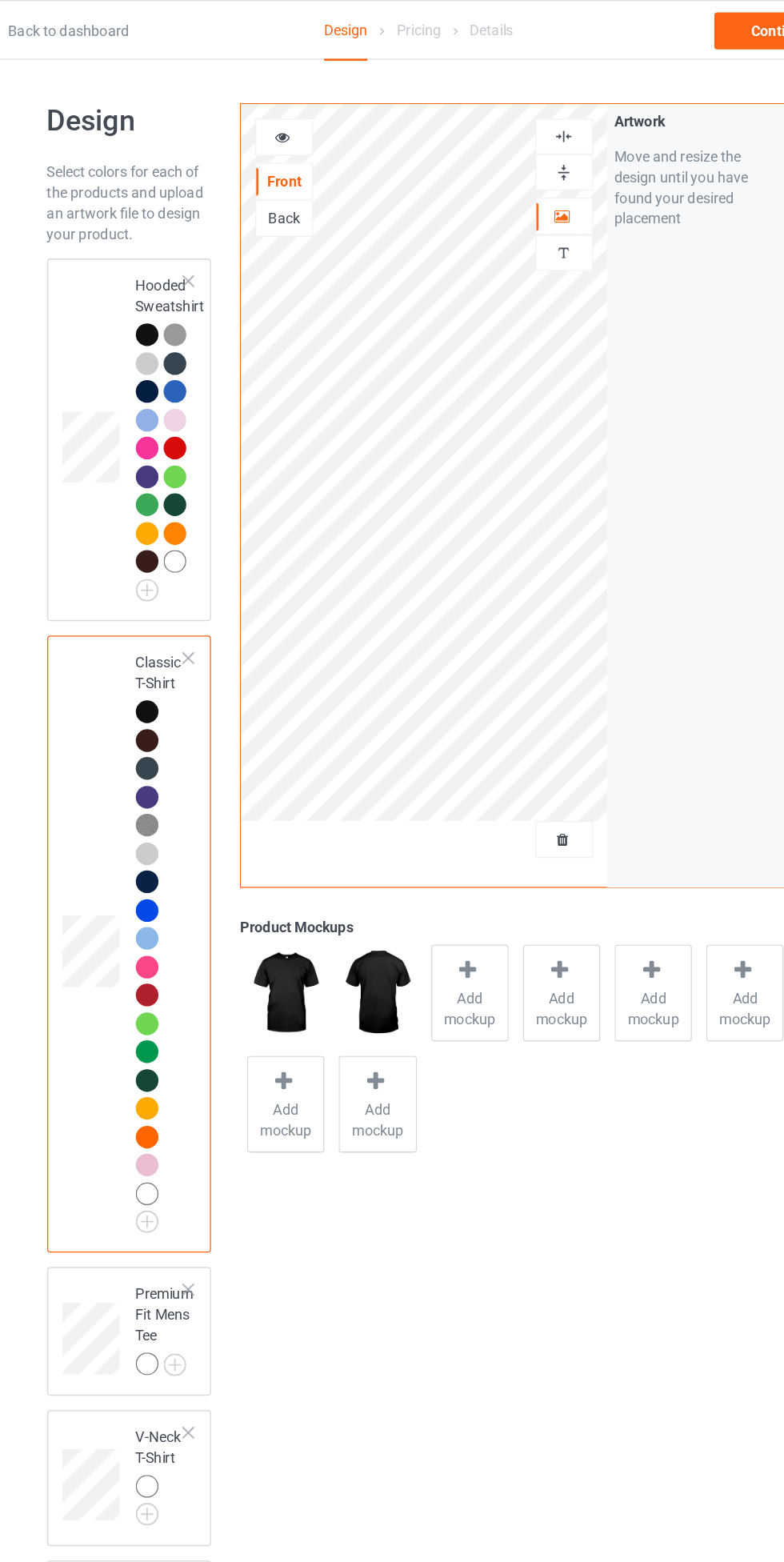
click at [288, 102] on icon at bounding box center [286, 104] width 14 height 11
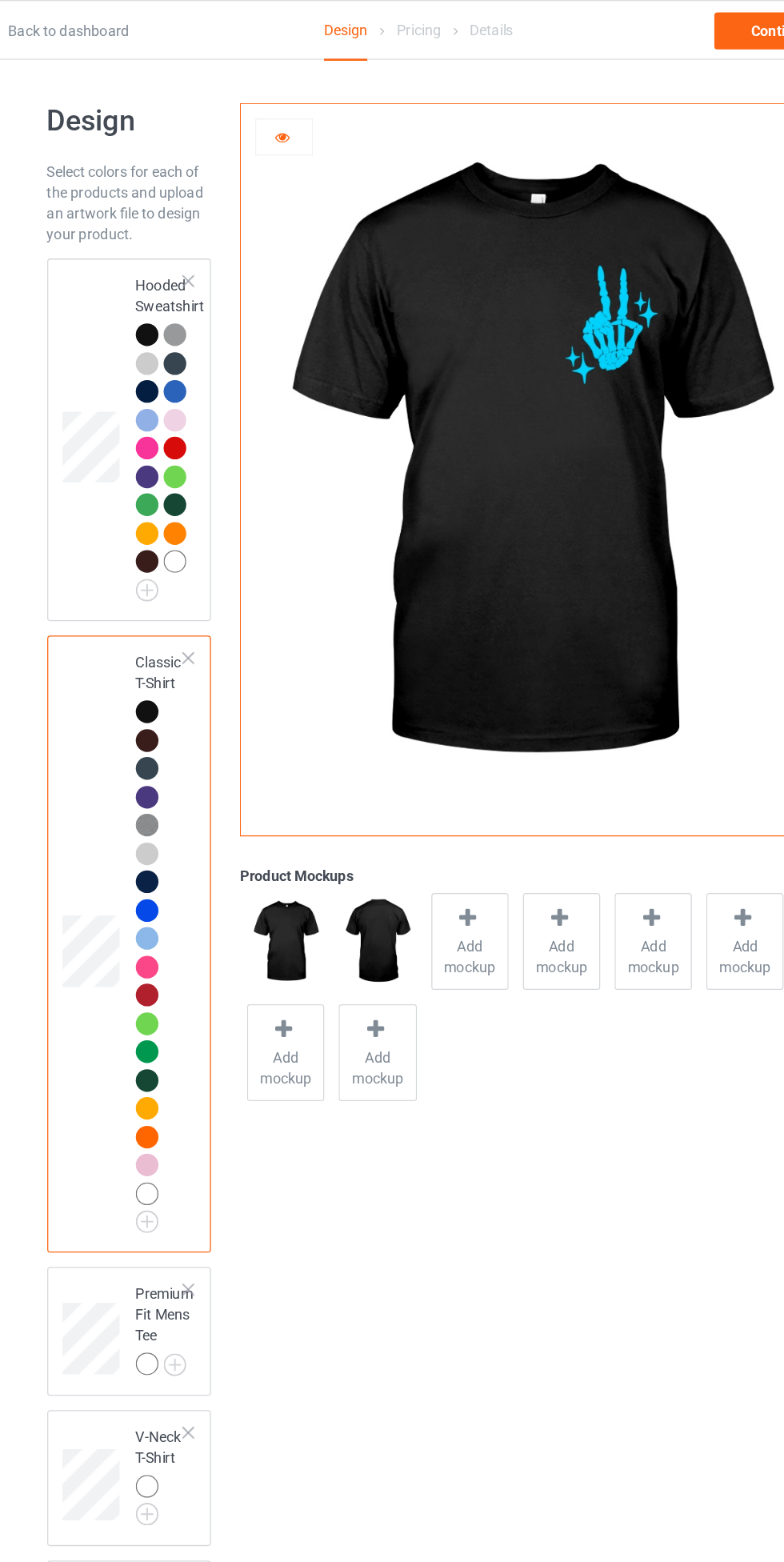
click at [292, 114] on div at bounding box center [287, 106] width 43 height 16
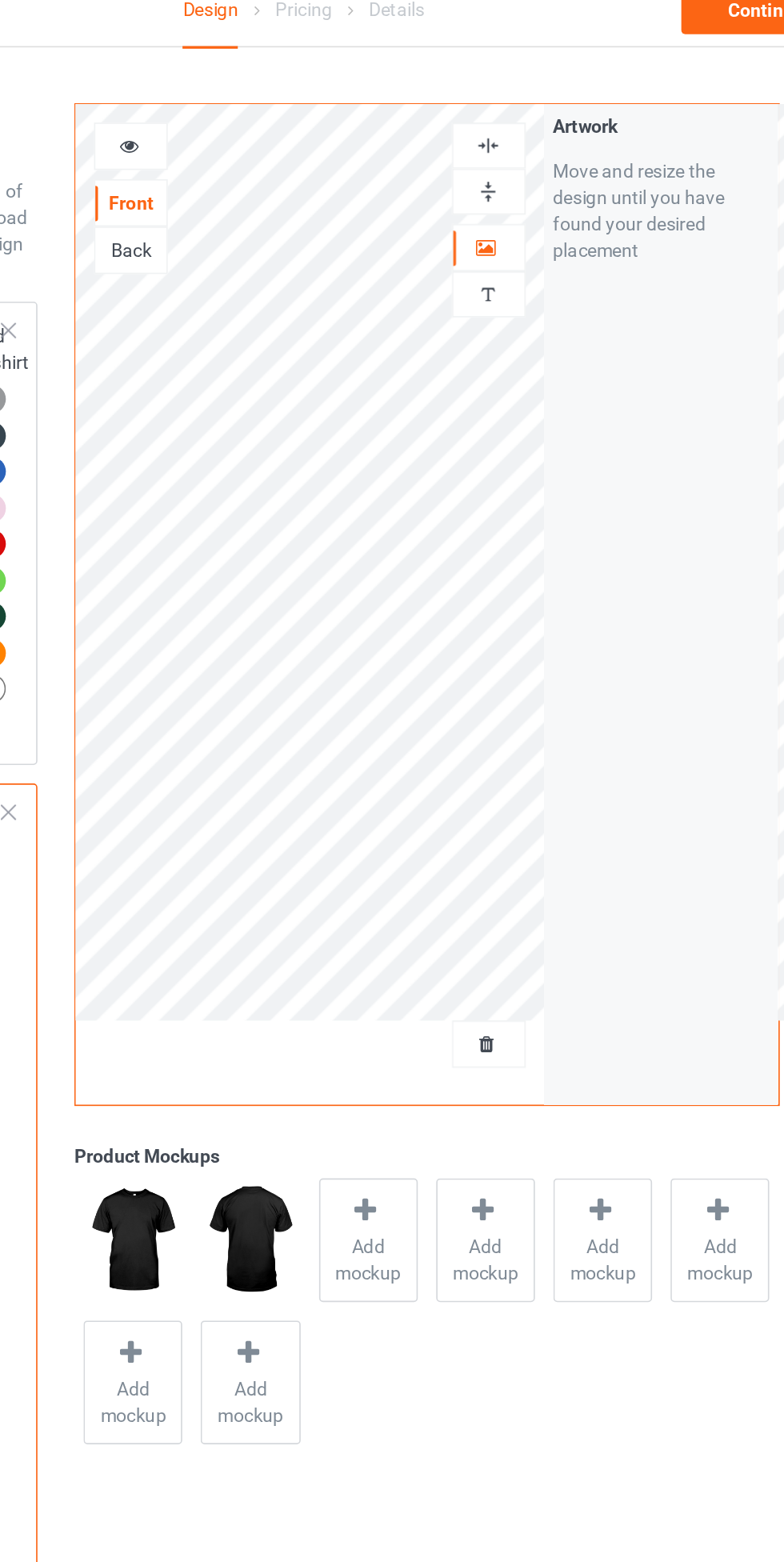
click at [285, 106] on icon at bounding box center [286, 104] width 14 height 11
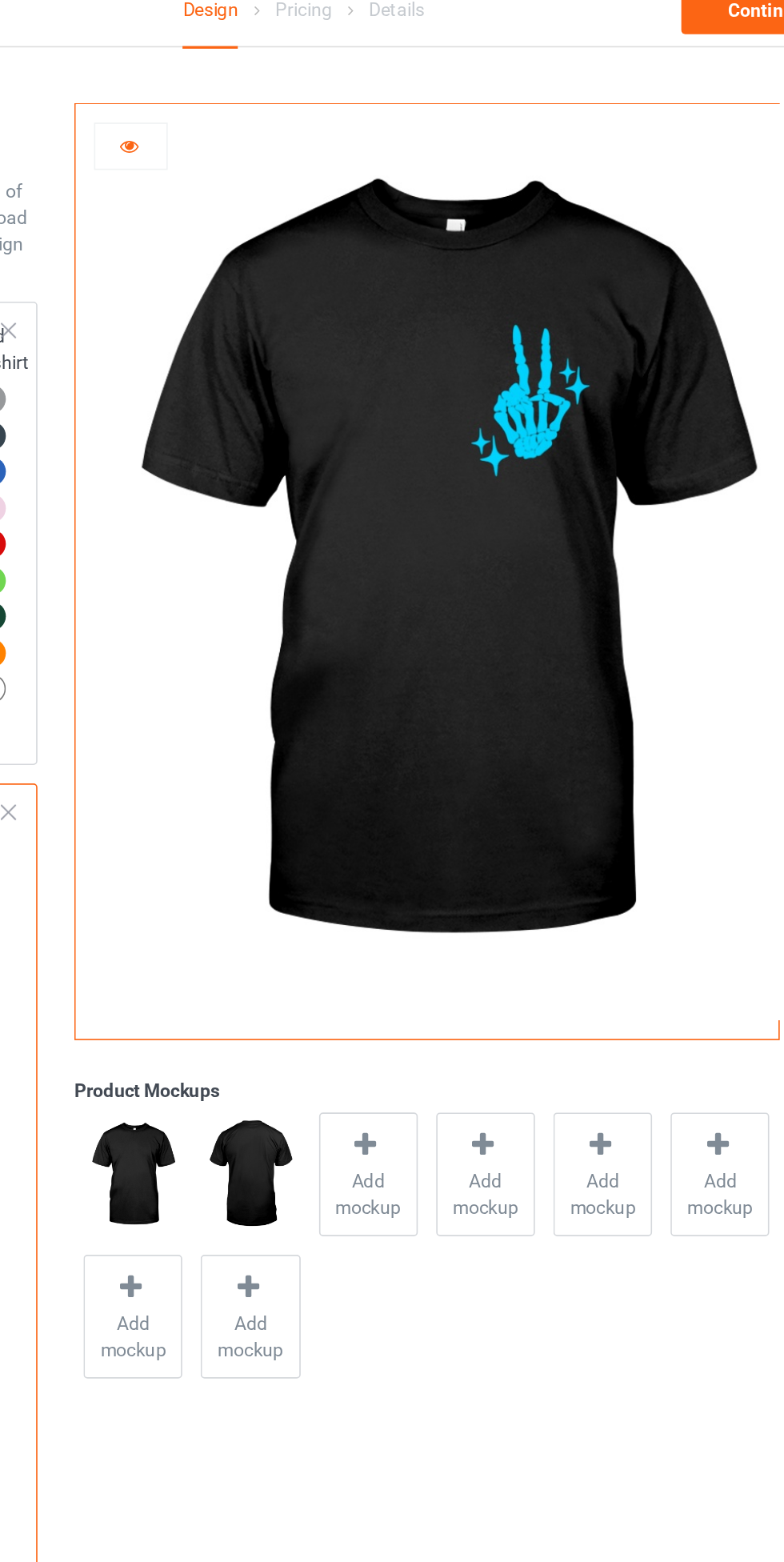
click at [291, 107] on icon at bounding box center [286, 104] width 14 height 11
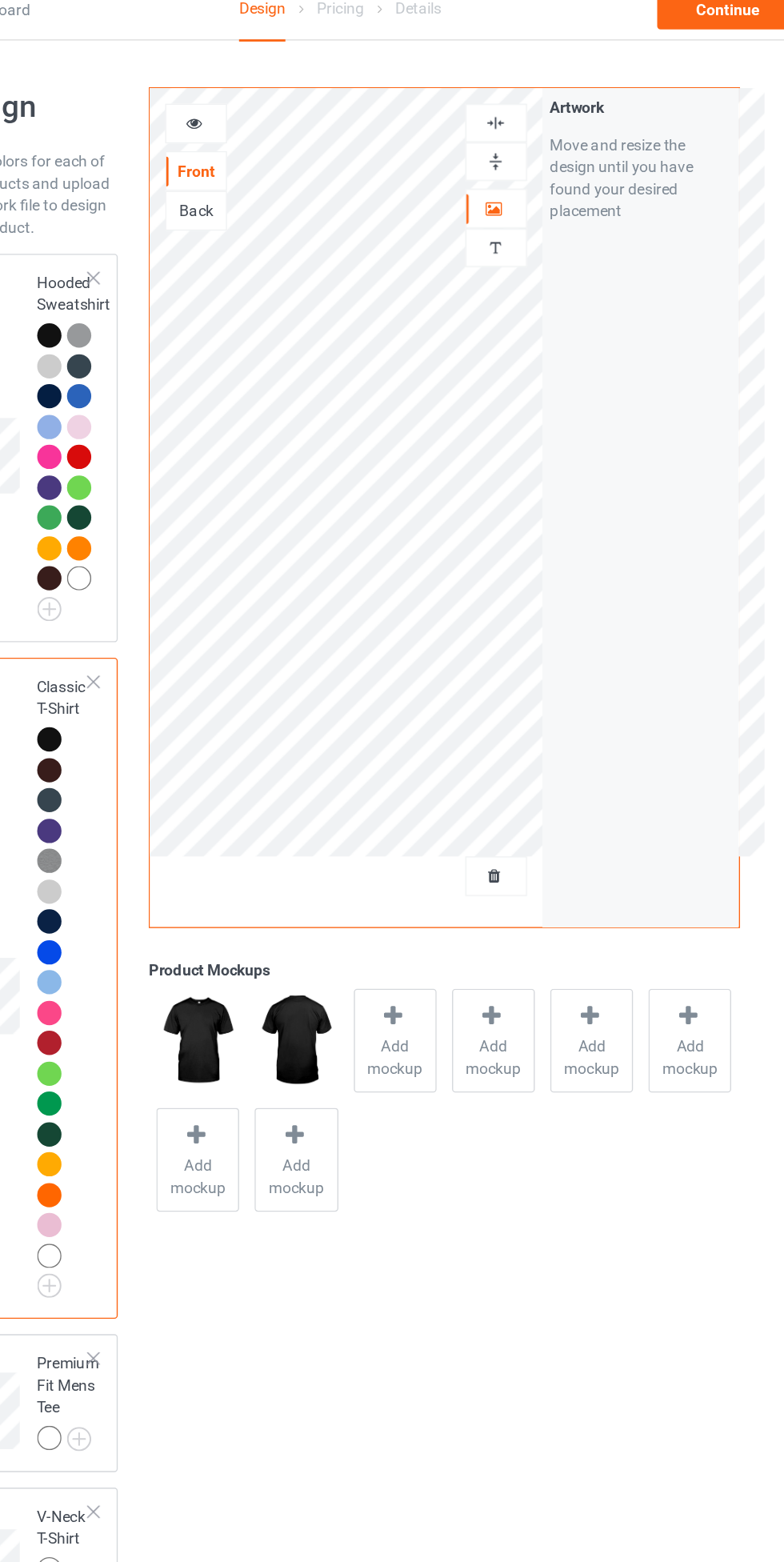
click at [294, 98] on div at bounding box center [287, 106] width 43 height 16
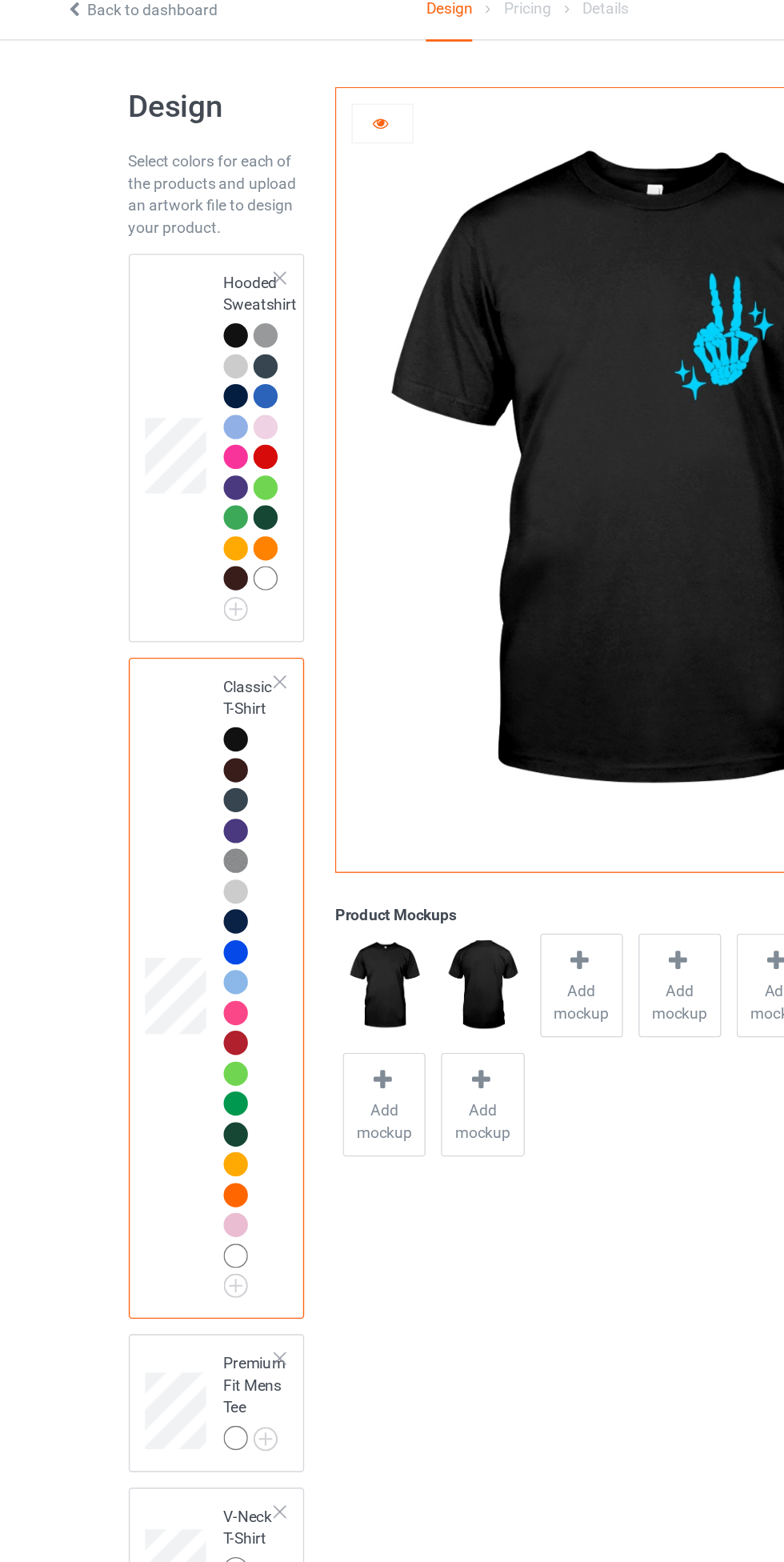
click at [188, 258] on div at bounding box center [180, 260] width 18 height 18
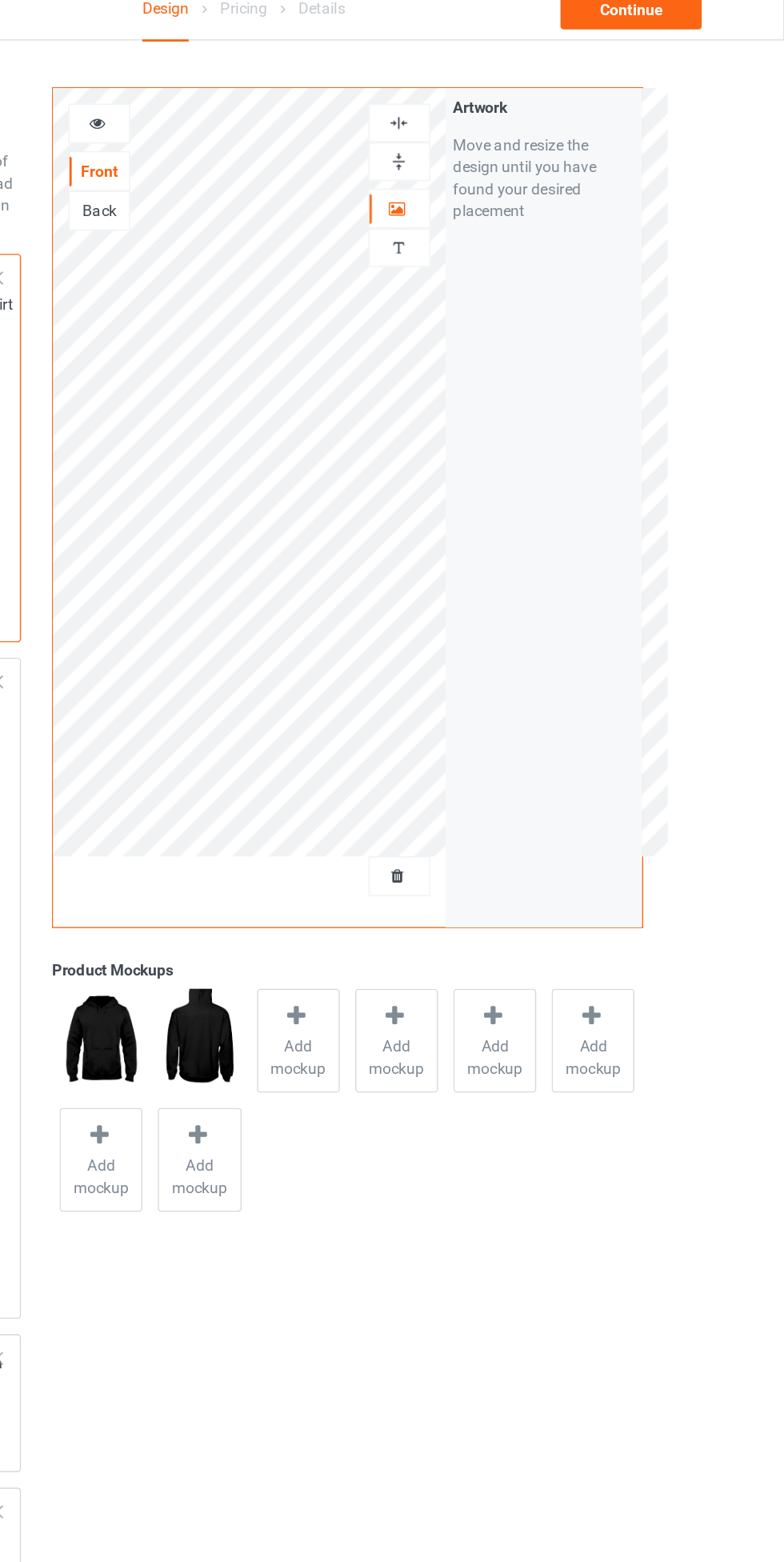
click at [286, 169] on div "Back" at bounding box center [287, 169] width 43 height 16
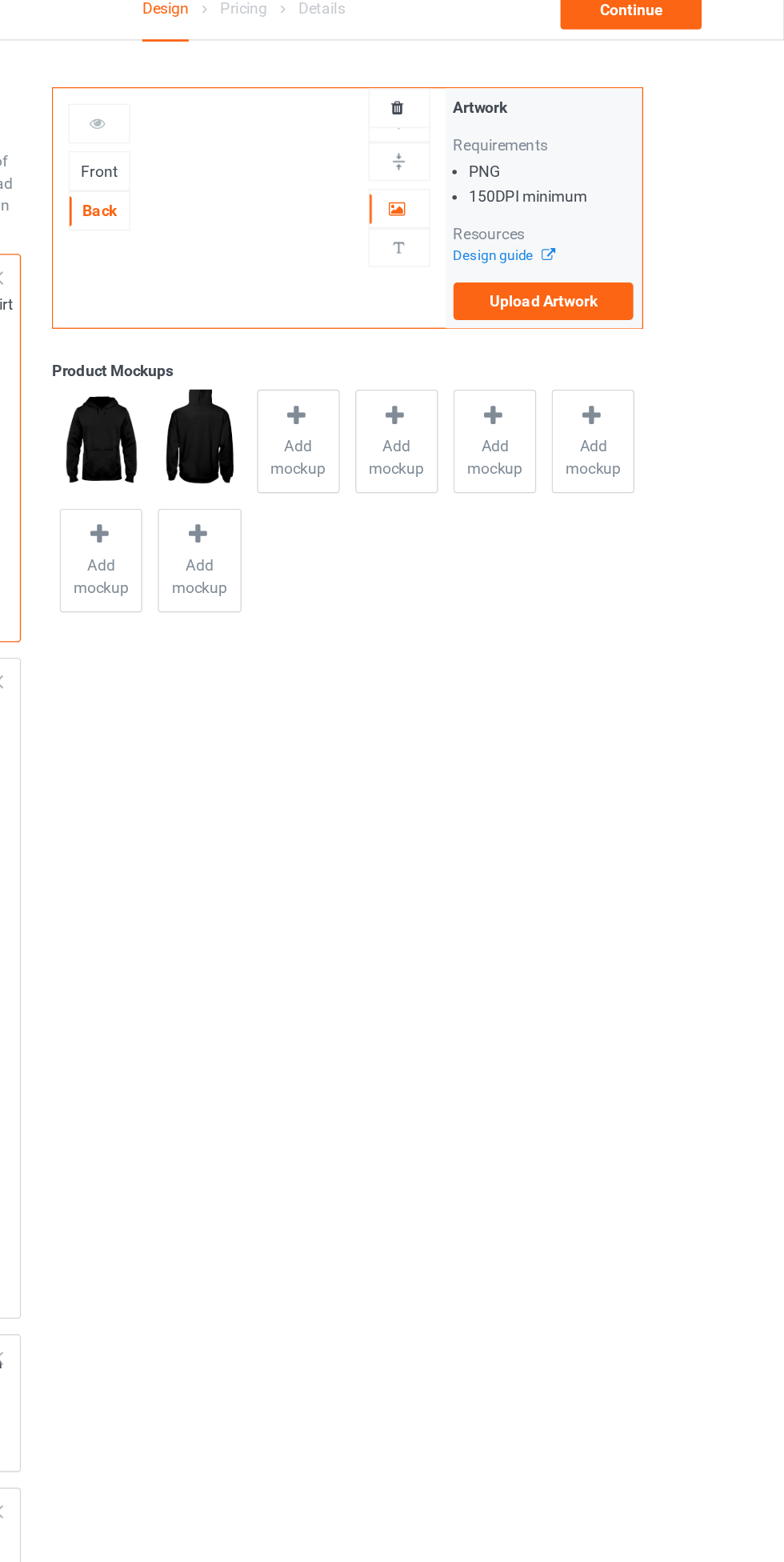
click at [288, 141] on div "Front" at bounding box center [287, 140] width 43 height 16
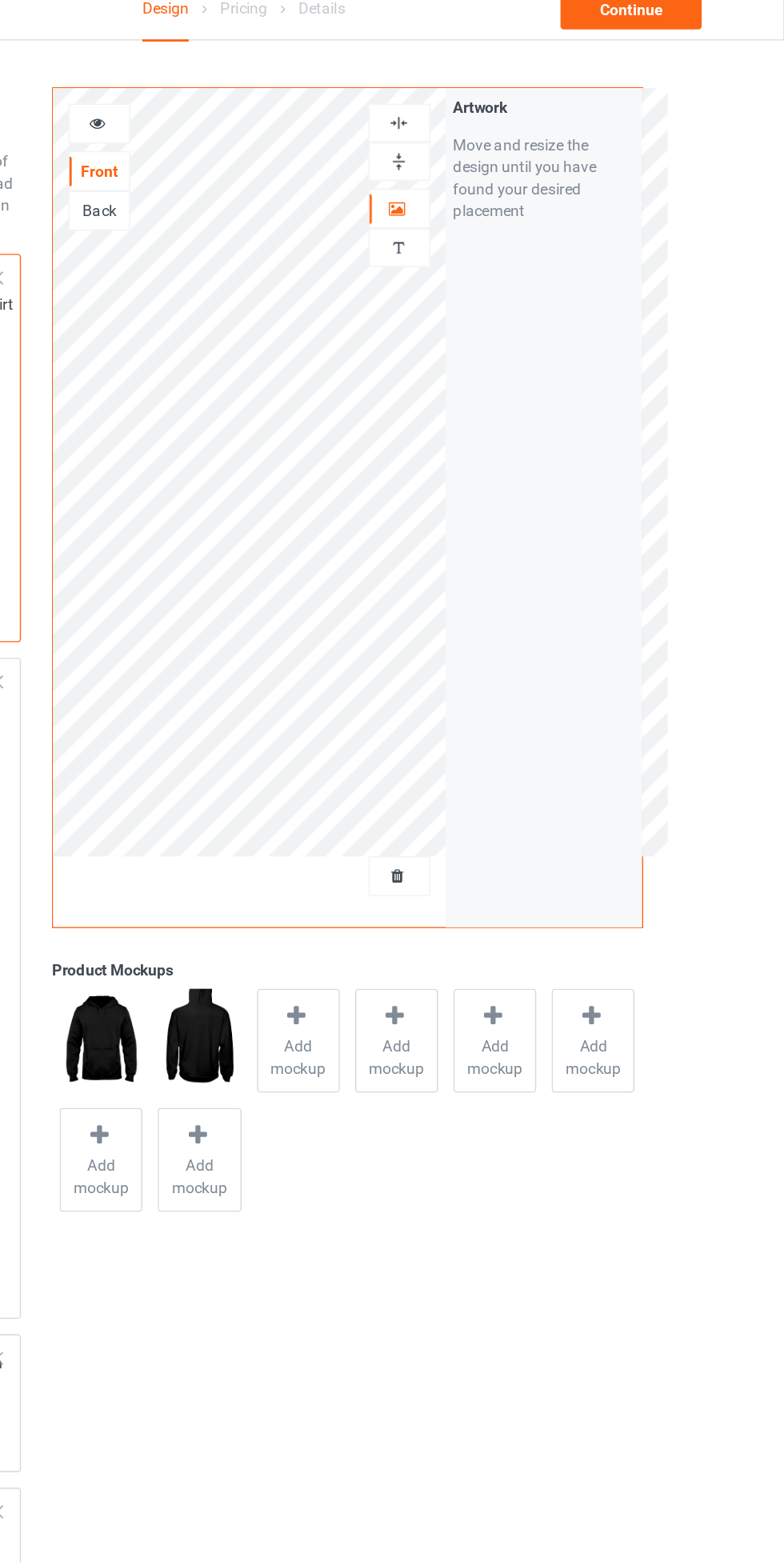
click at [296, 180] on div "Back" at bounding box center [287, 169] width 45 height 29
click at [278, 182] on div "Back" at bounding box center [287, 169] width 45 height 29
click at [280, 179] on div "Back" at bounding box center [287, 169] width 45 height 29
click at [296, 102] on div at bounding box center [287, 106] width 43 height 16
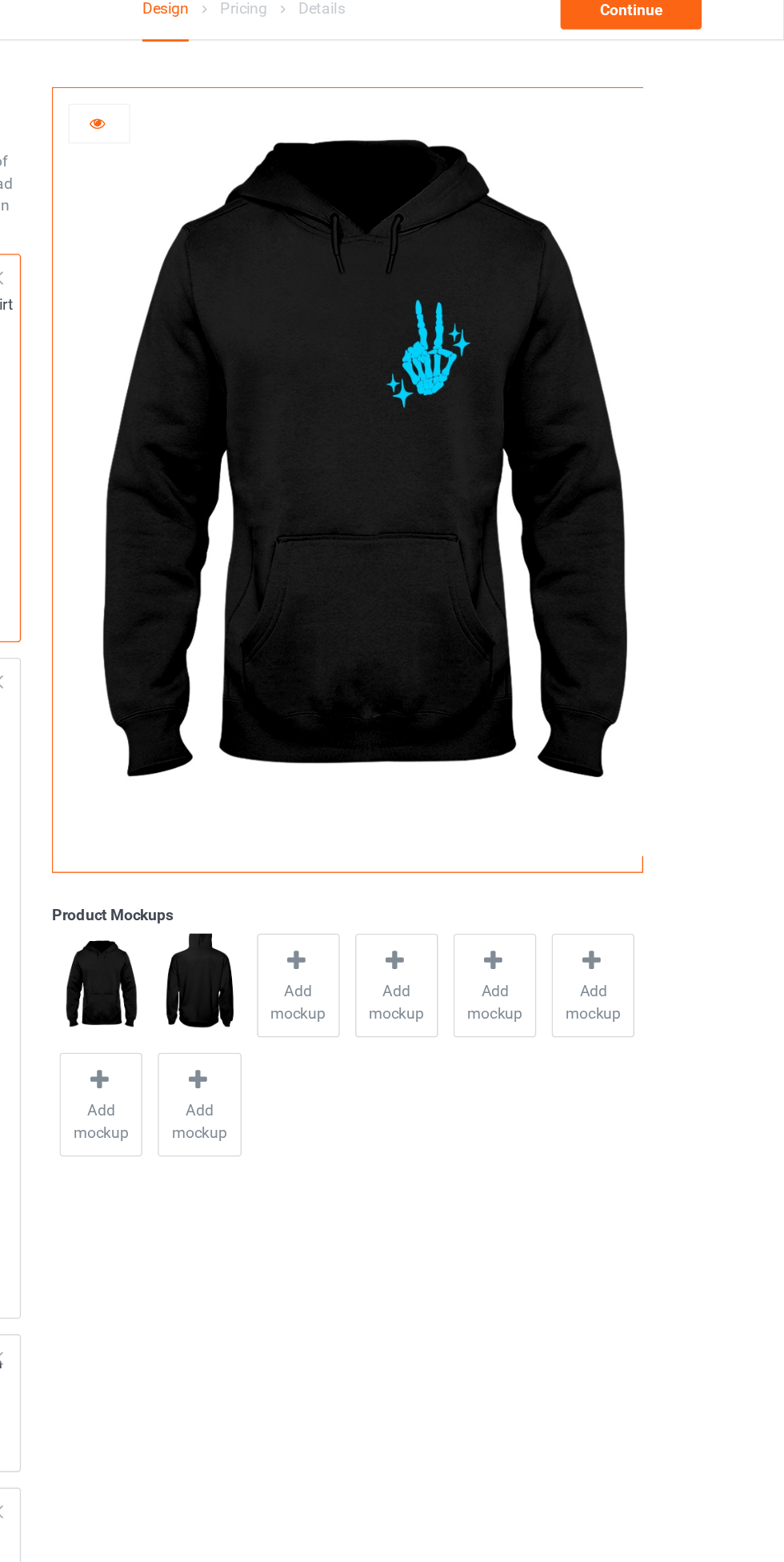
click at [286, 105] on icon at bounding box center [286, 104] width 14 height 11
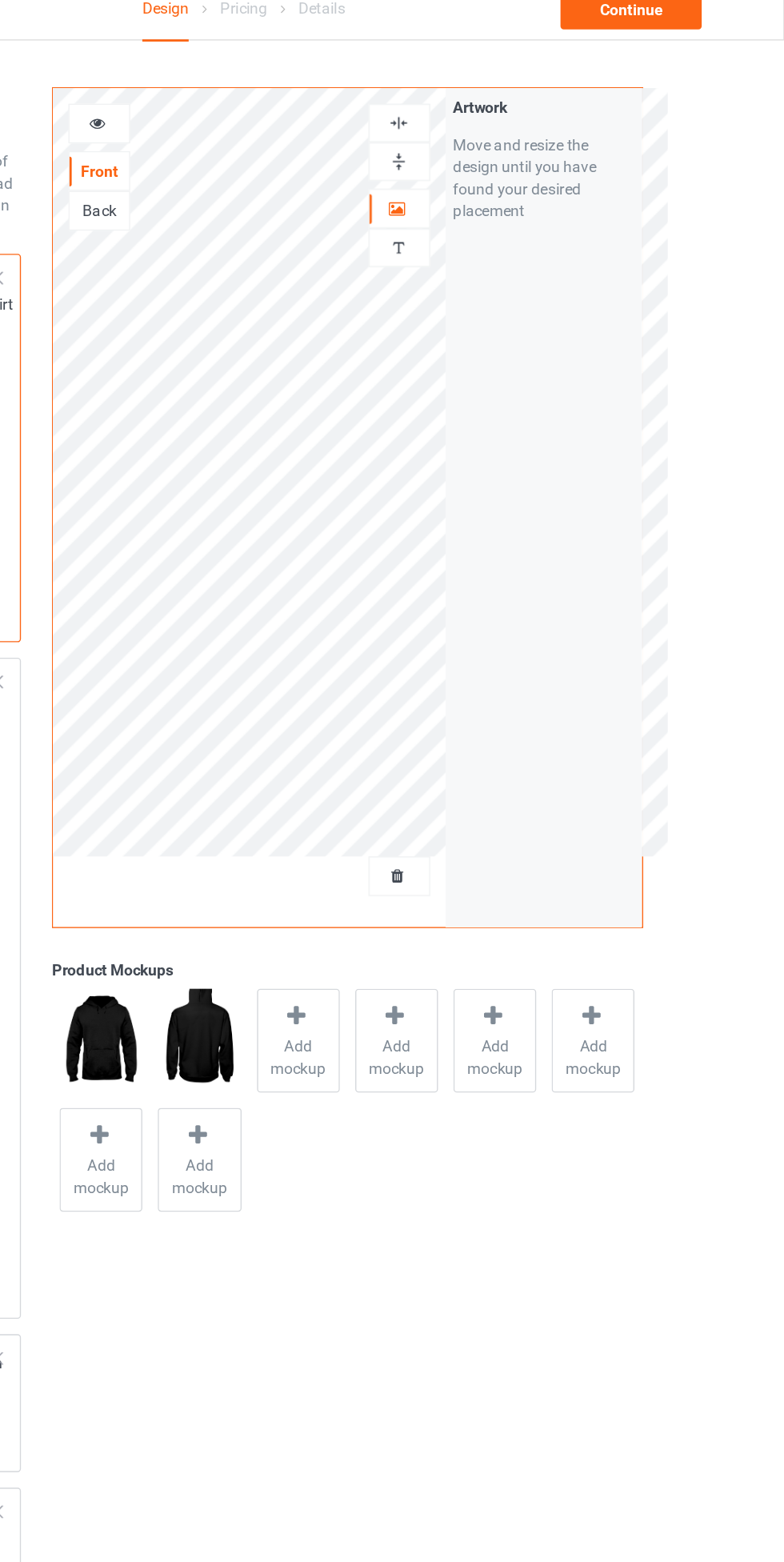
click at [291, 173] on div "Back" at bounding box center [287, 169] width 43 height 16
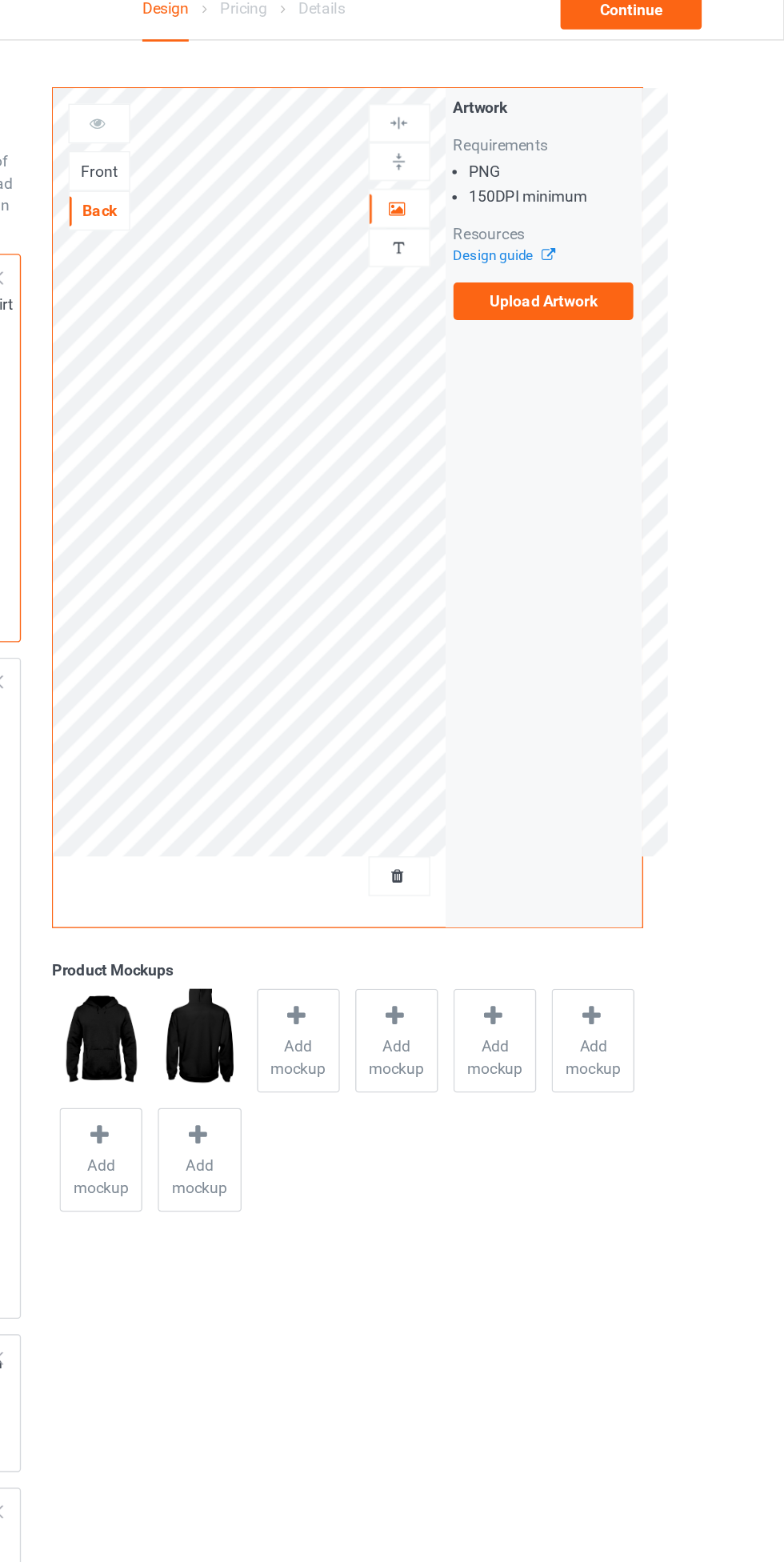
click at [647, 245] on label "Upload Artwork" at bounding box center [609, 235] width 131 height 27
click at [0, 0] on input "Upload Artwork" at bounding box center [0, 0] width 0 height 0
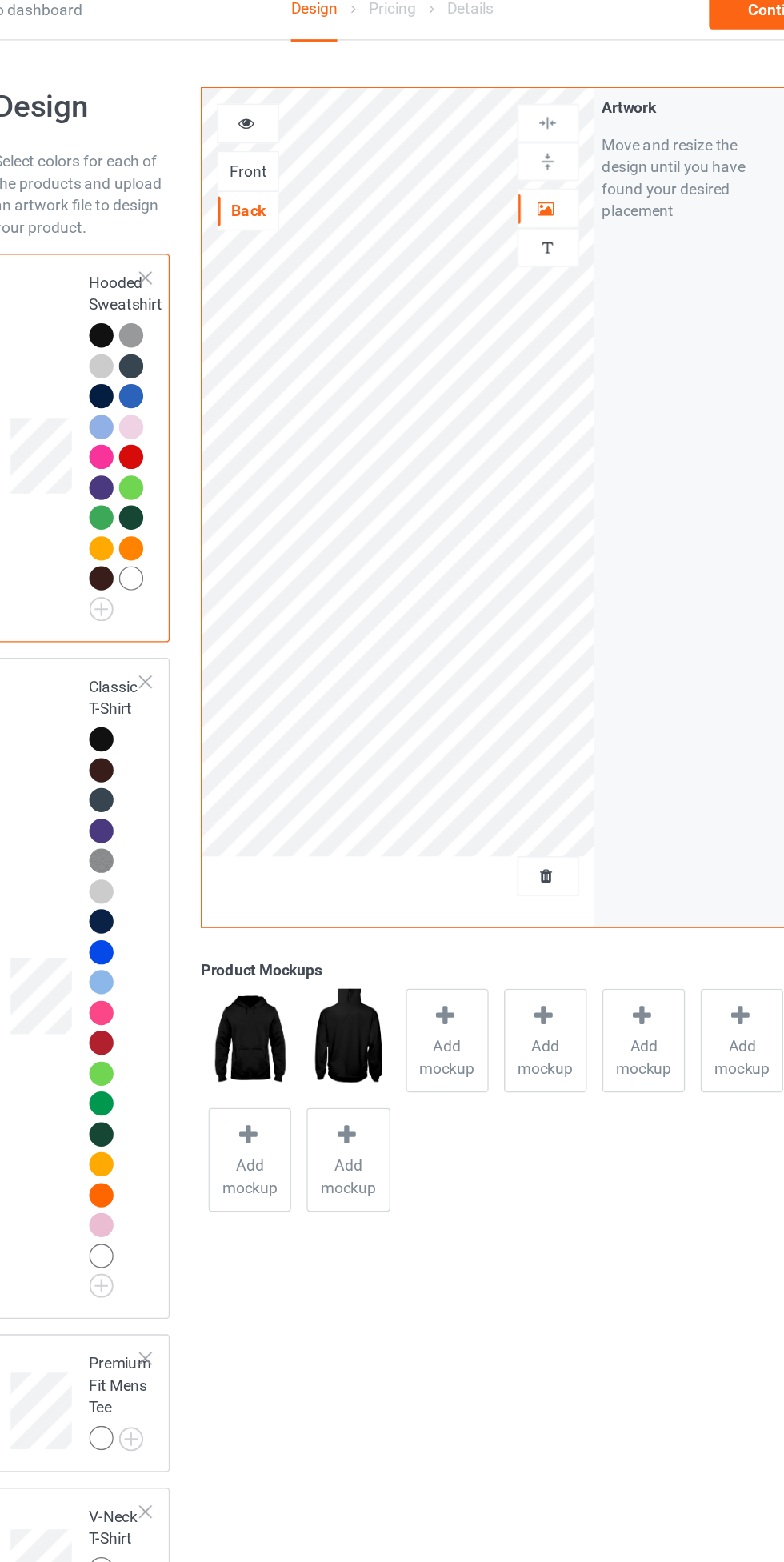
click at [286, 113] on div at bounding box center [287, 106] width 43 height 16
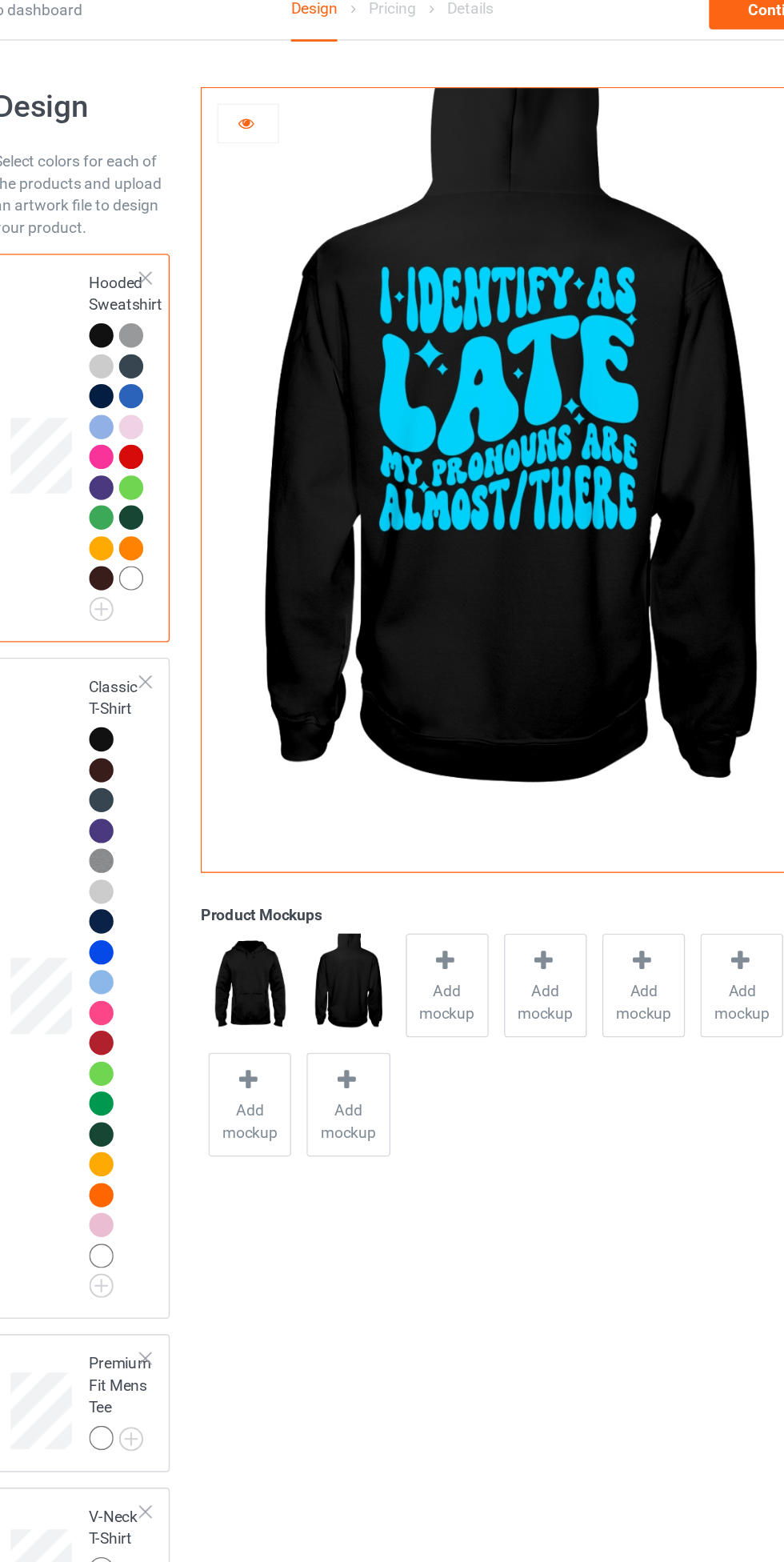
click at [297, 103] on div at bounding box center [287, 106] width 43 height 16
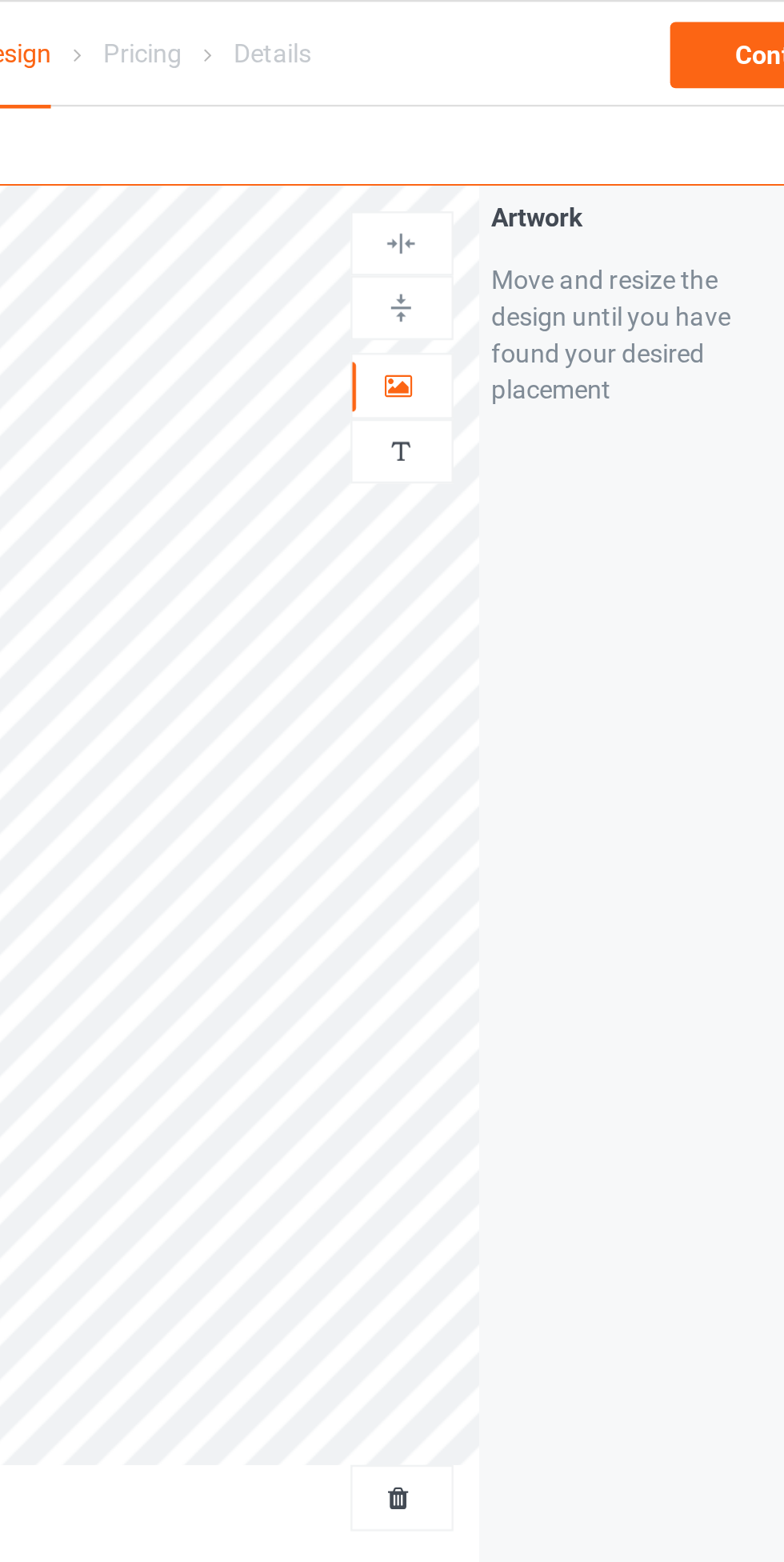
click at [510, 165] on div at bounding box center [505, 167] width 43 height 16
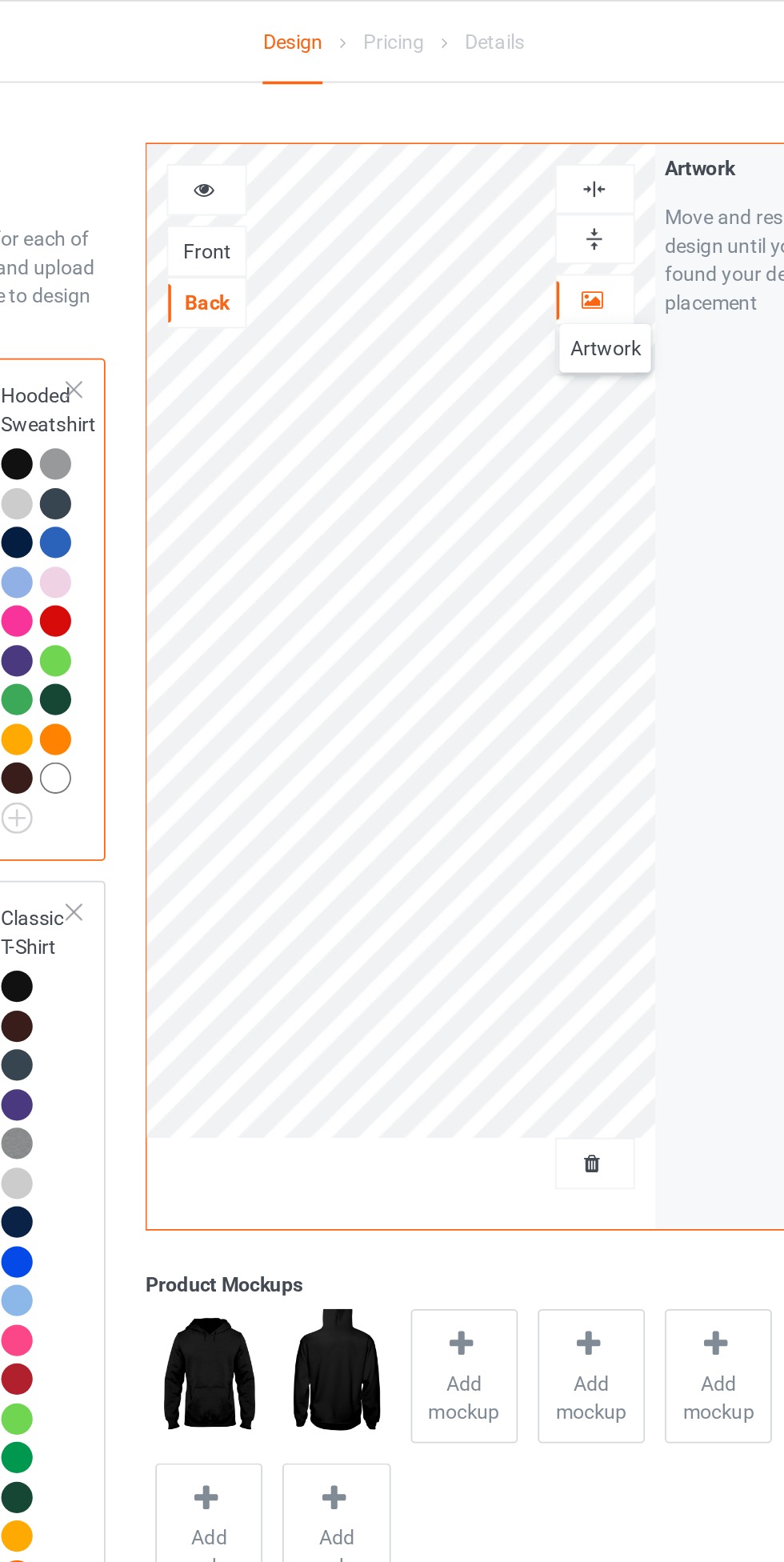
click at [486, 644] on div at bounding box center [505, 652] width 43 height 16
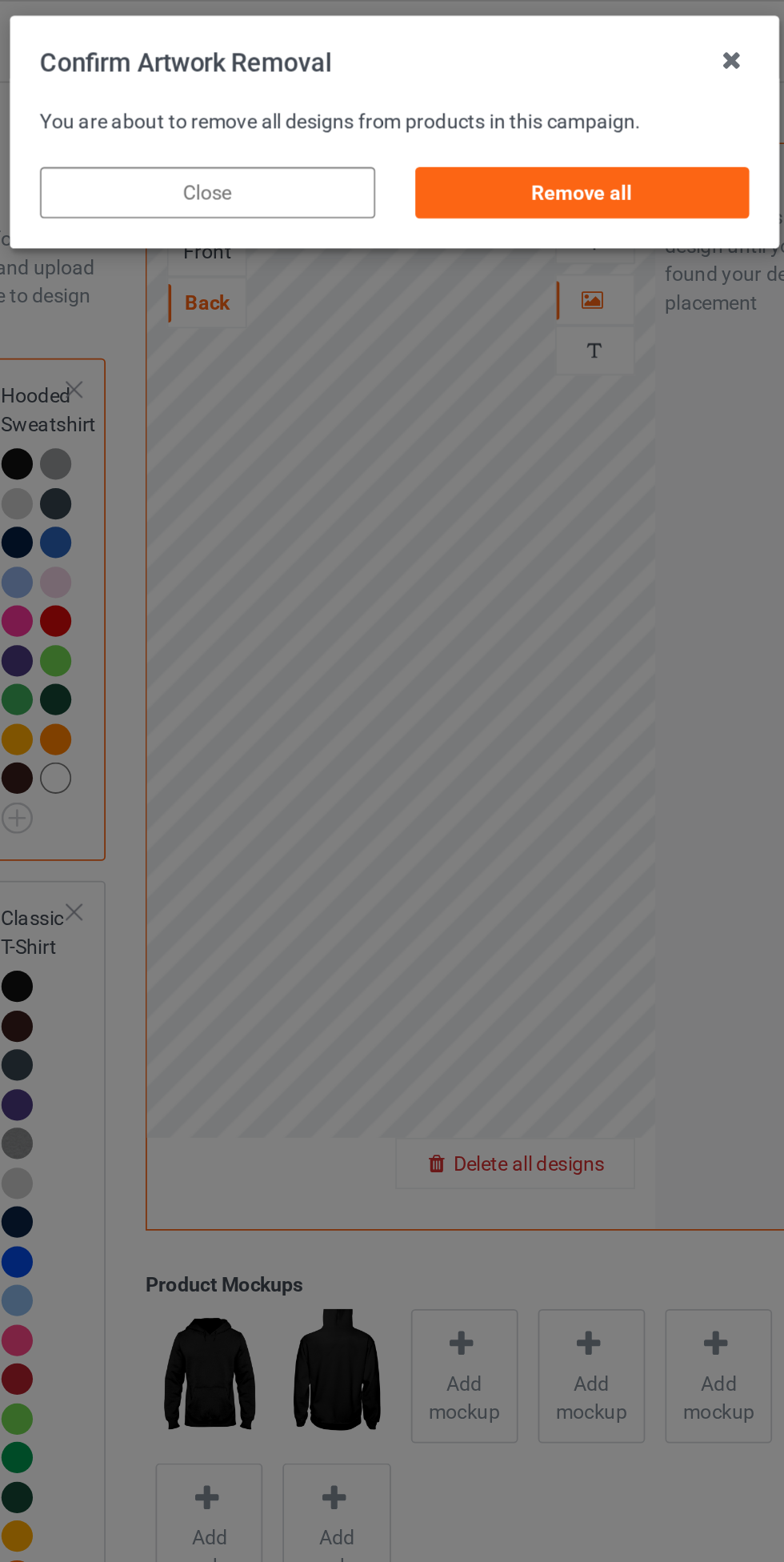
click at [482, 121] on div "Remove all" at bounding box center [496, 107] width 188 height 29
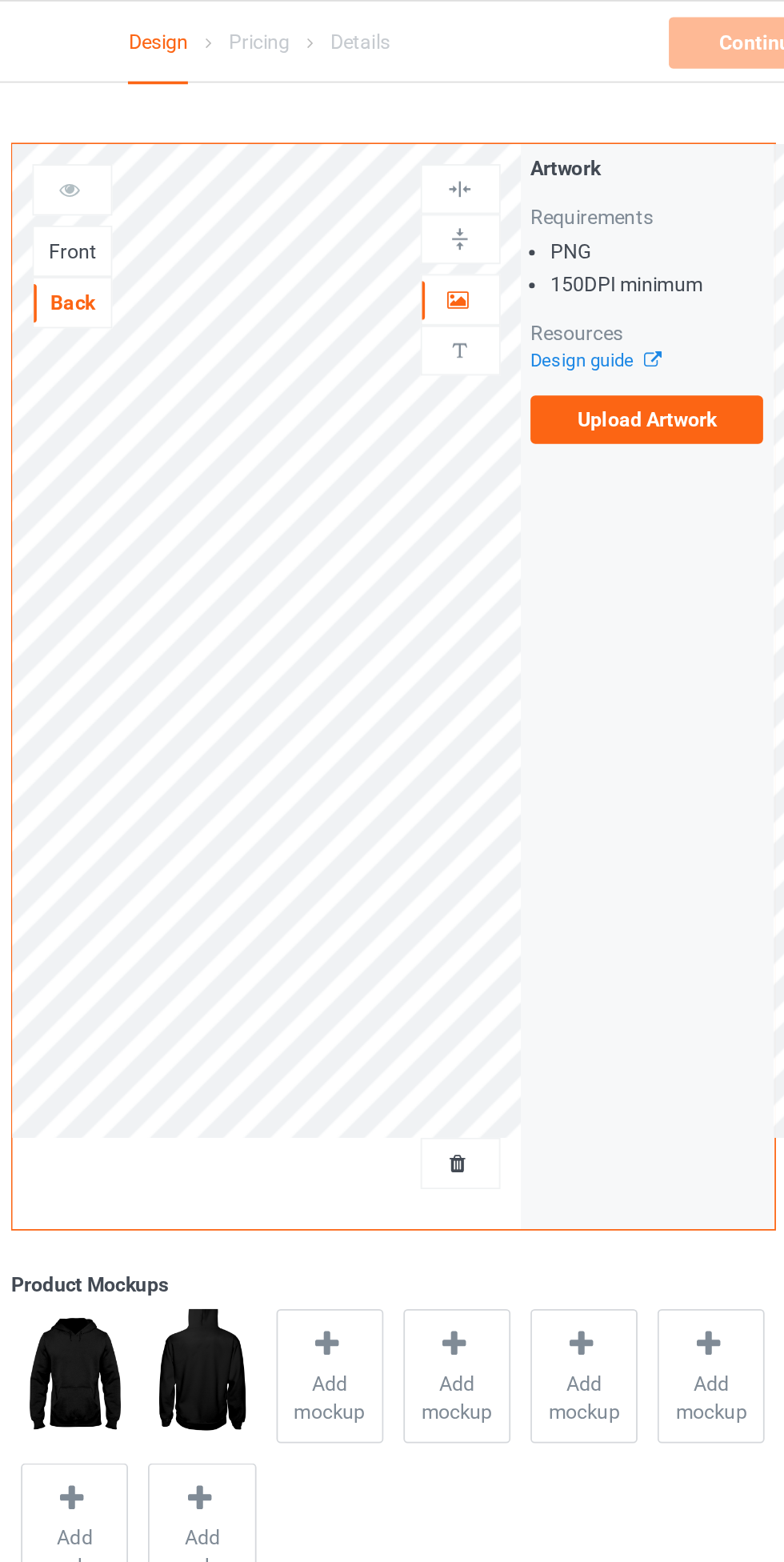
click at [606, 235] on label "Upload Artwork" at bounding box center [609, 235] width 131 height 27
click at [0, 0] on input "Upload Artwork" at bounding box center [0, 0] width 0 height 0
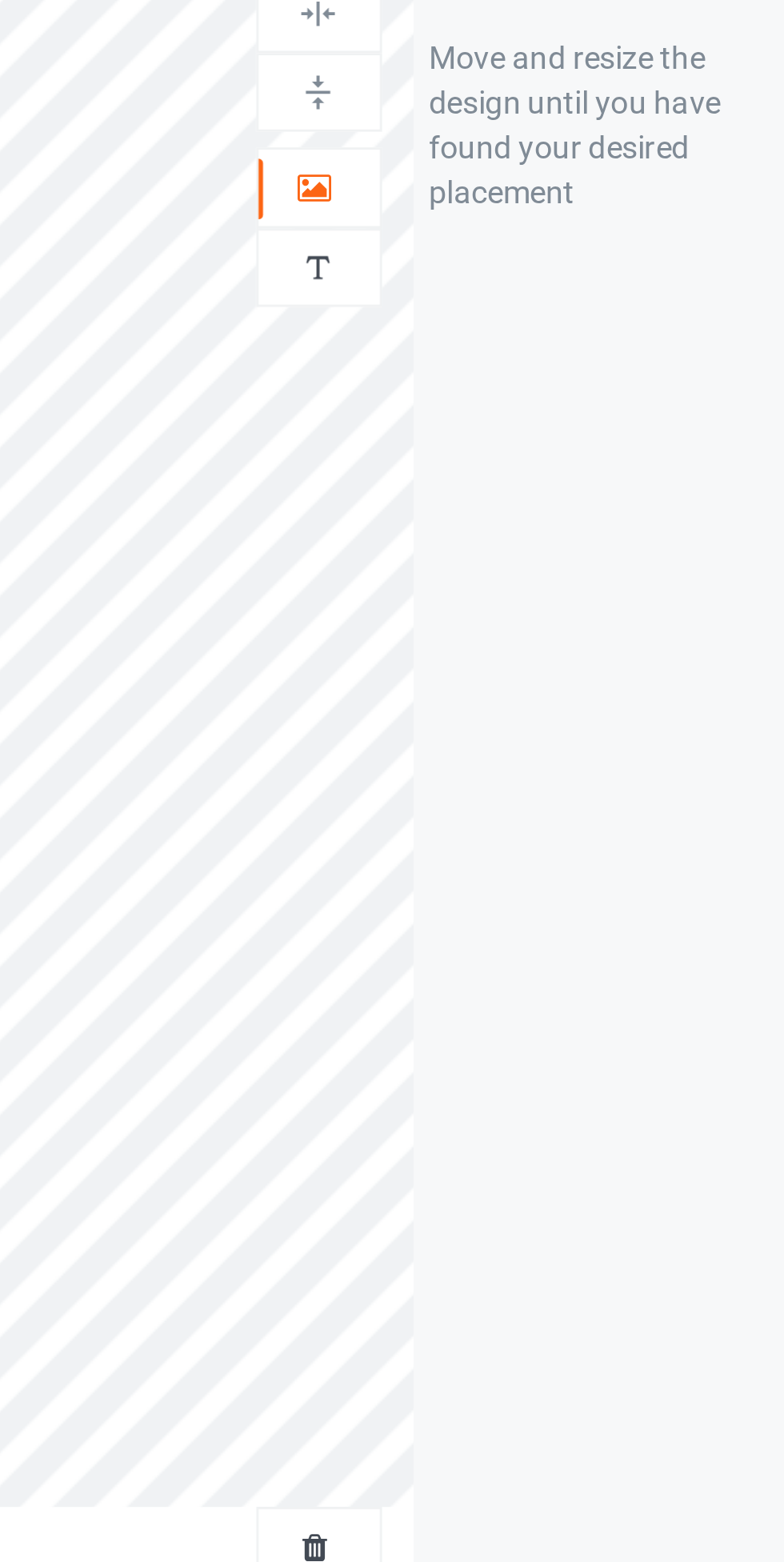
click at [508, 161] on icon at bounding box center [503, 165] width 14 height 11
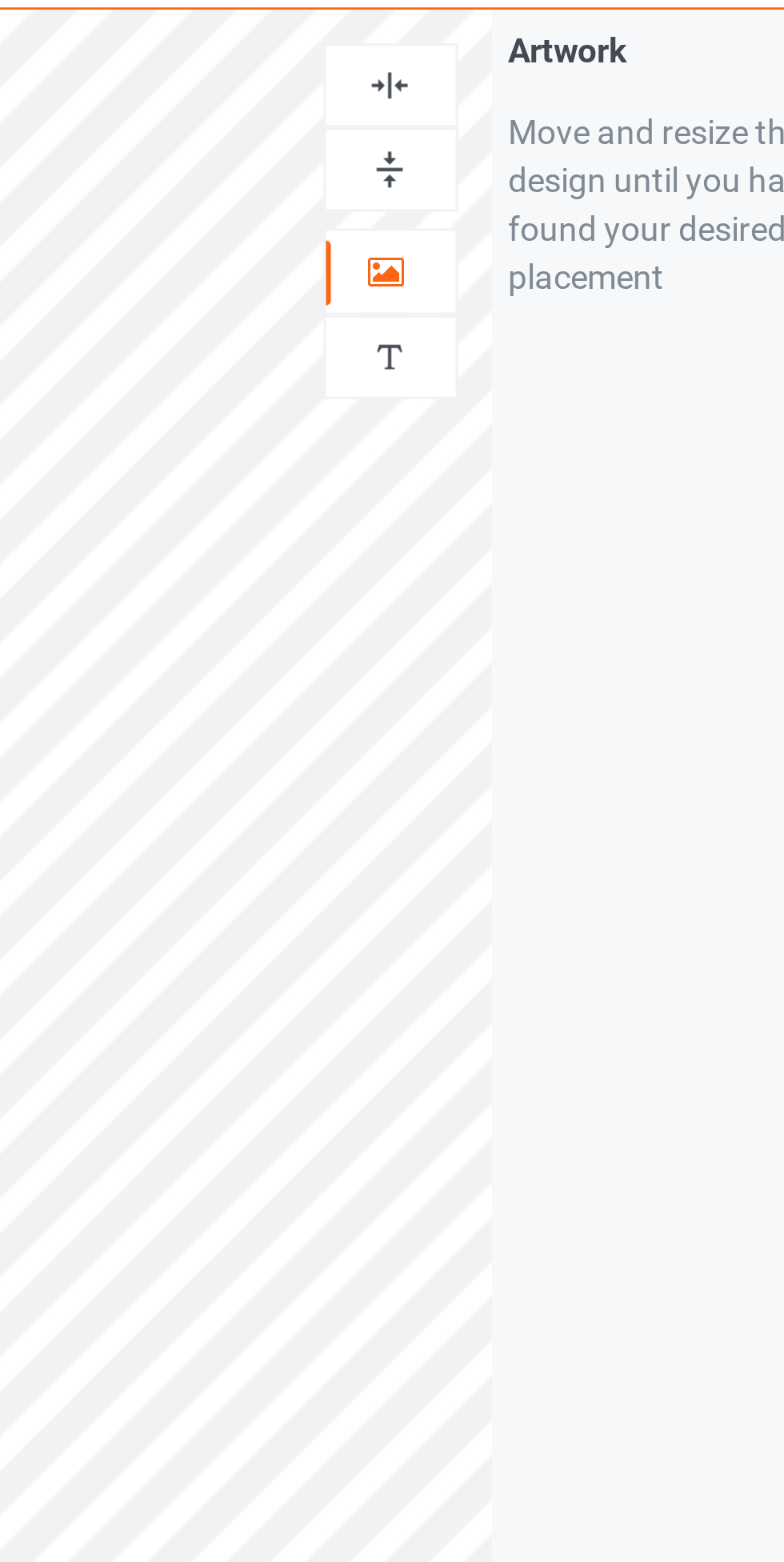
click at [511, 100] on img at bounding box center [504, 106] width 15 height 15
click at [510, 129] on img at bounding box center [504, 134] width 15 height 15
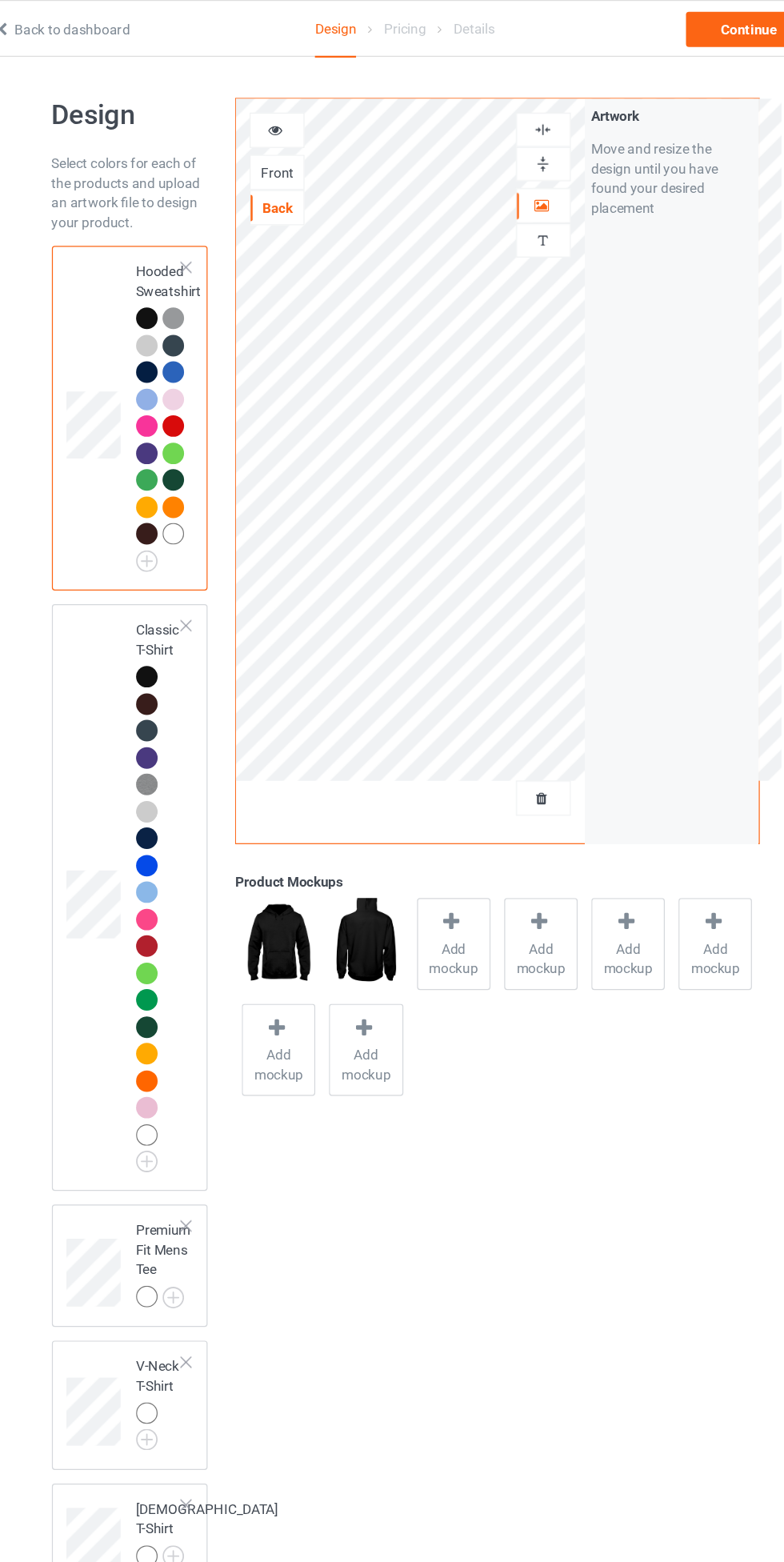
click at [181, 550] on div at bounding box center [180, 552] width 18 height 18
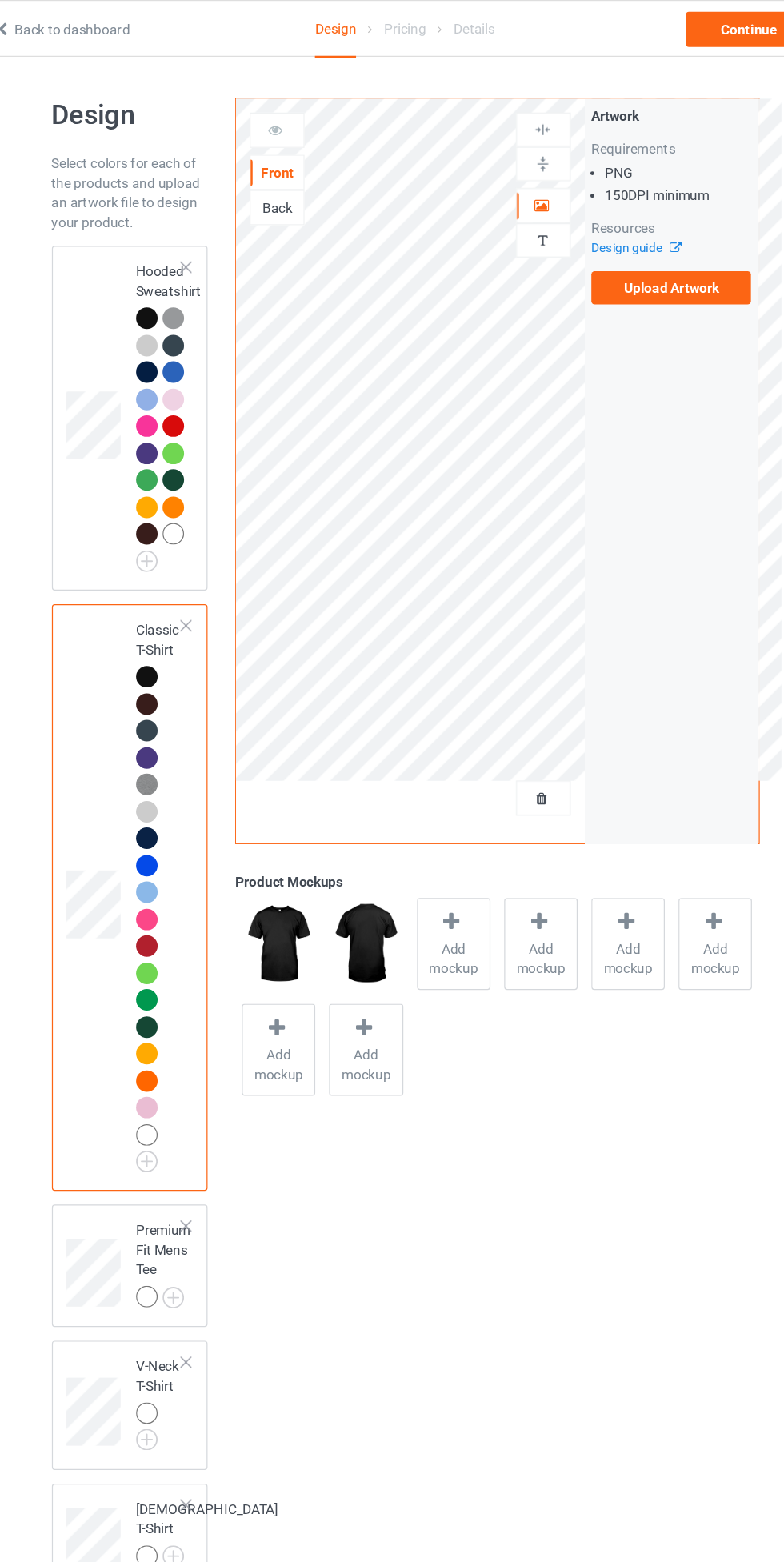
click at [275, 122] on div "Front Back" at bounding box center [287, 137] width 45 height 92
click at [284, 105] on icon at bounding box center [286, 104] width 14 height 11
click at [287, 169] on div "Back" at bounding box center [287, 169] width 43 height 16
click at [283, 109] on icon at bounding box center [286, 104] width 14 height 11
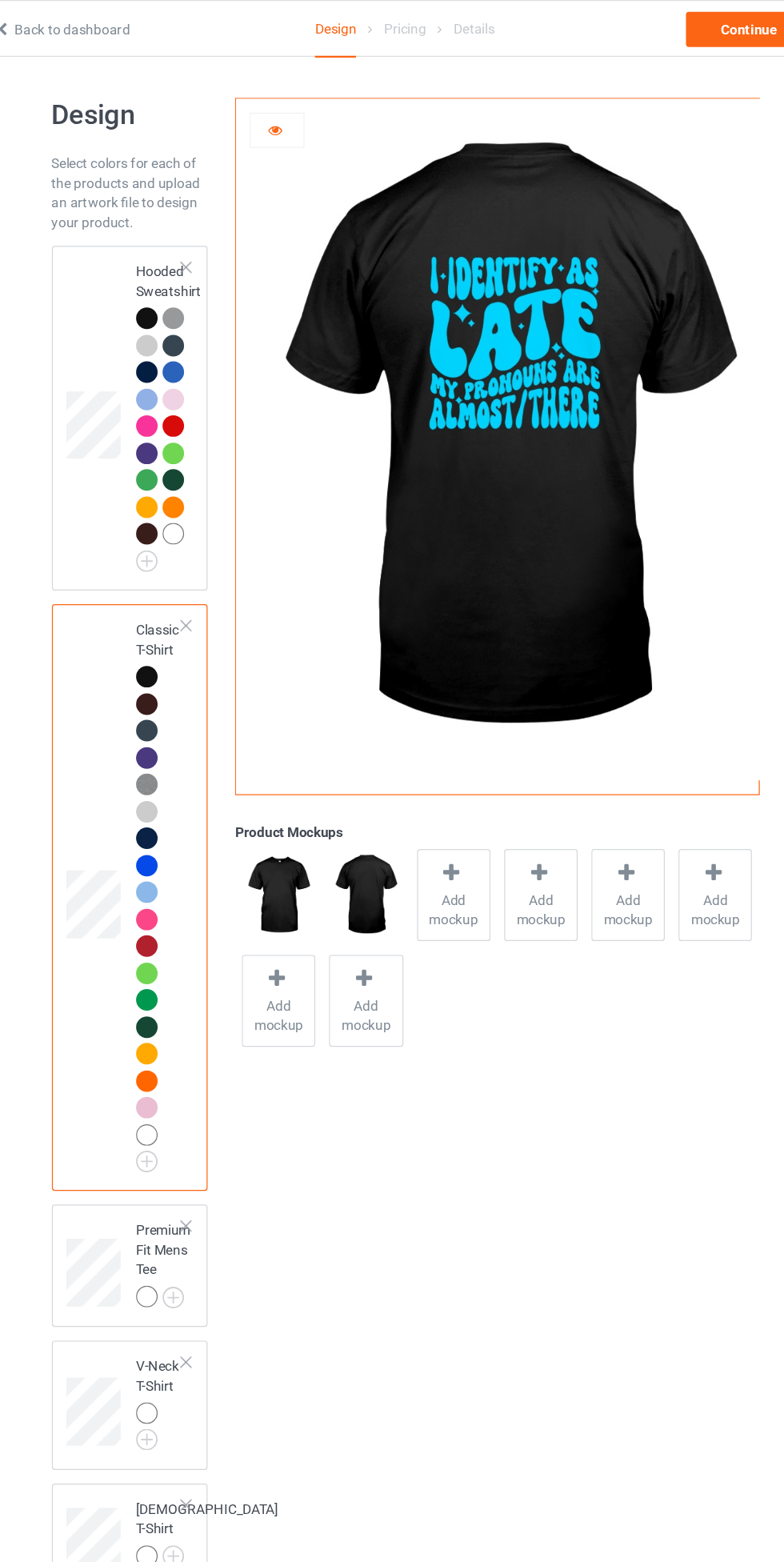
click at [284, 104] on icon at bounding box center [286, 104] width 14 height 11
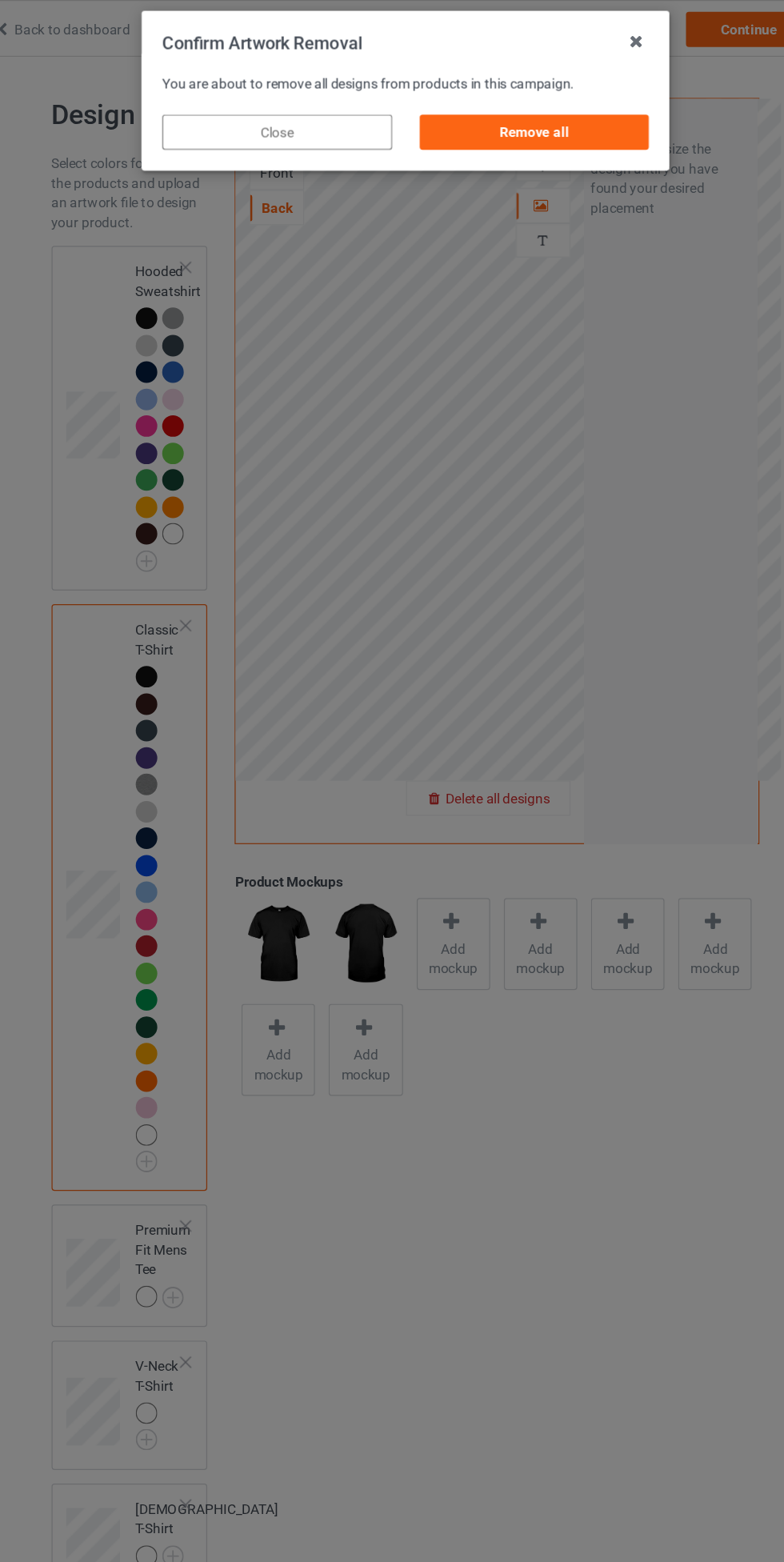
click at [524, 115] on div "Remove all" at bounding box center [496, 107] width 188 height 29
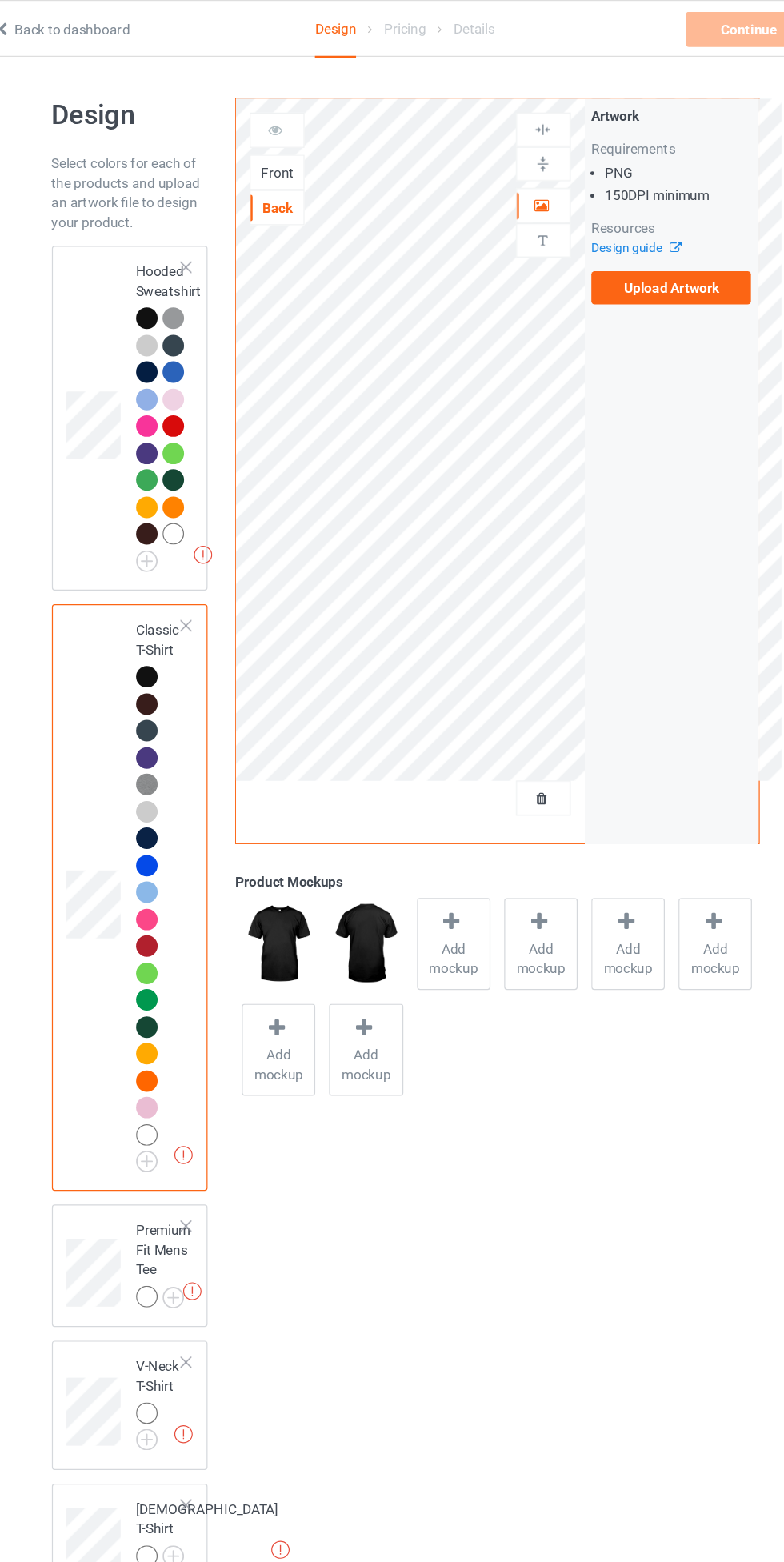
click at [175, 265] on div at bounding box center [180, 260] width 18 height 18
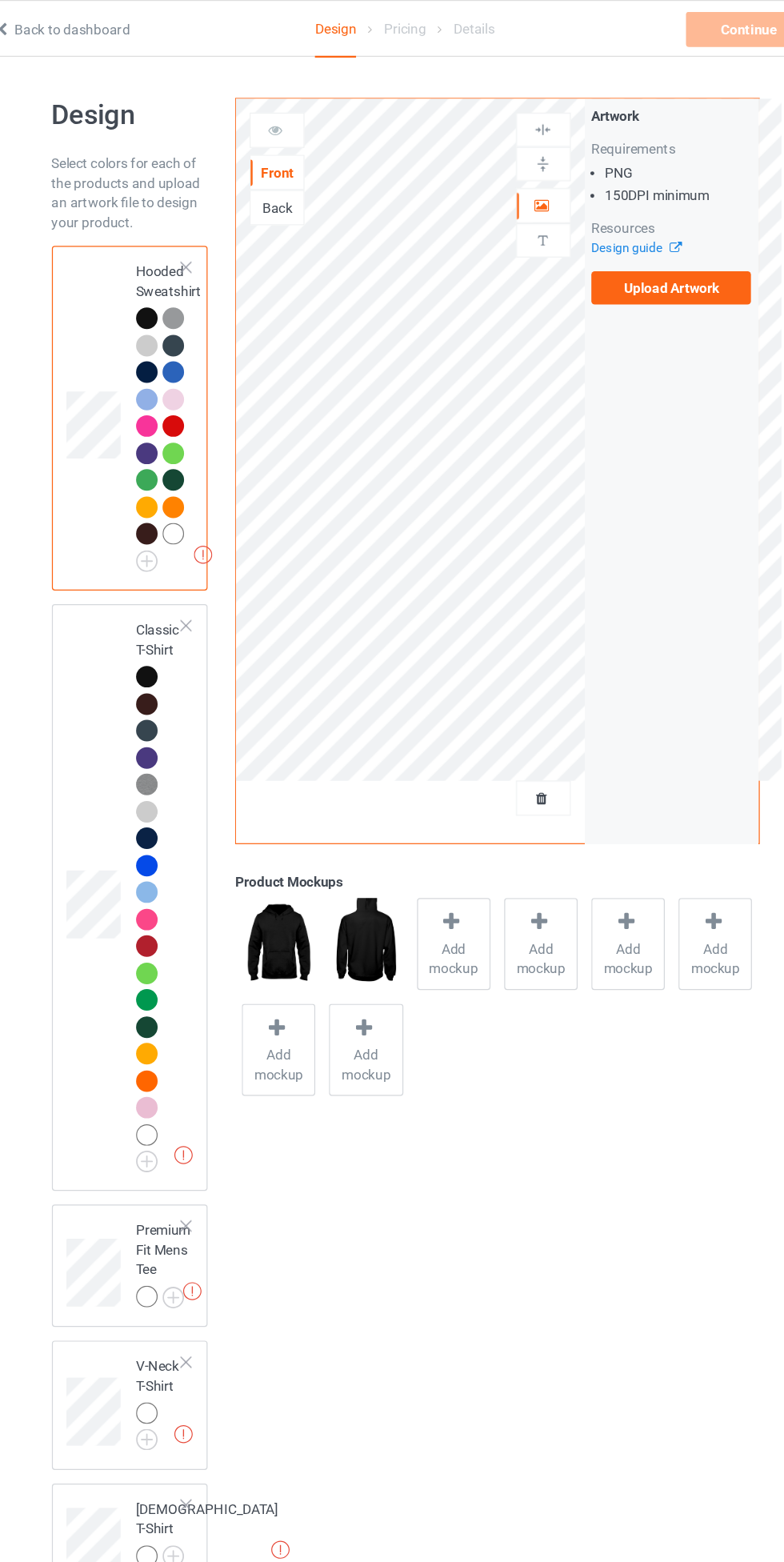
click at [602, 236] on label "Upload Artwork" at bounding box center [609, 235] width 131 height 27
click at [0, 0] on input "Upload Artwork" at bounding box center [0, 0] width 0 height 0
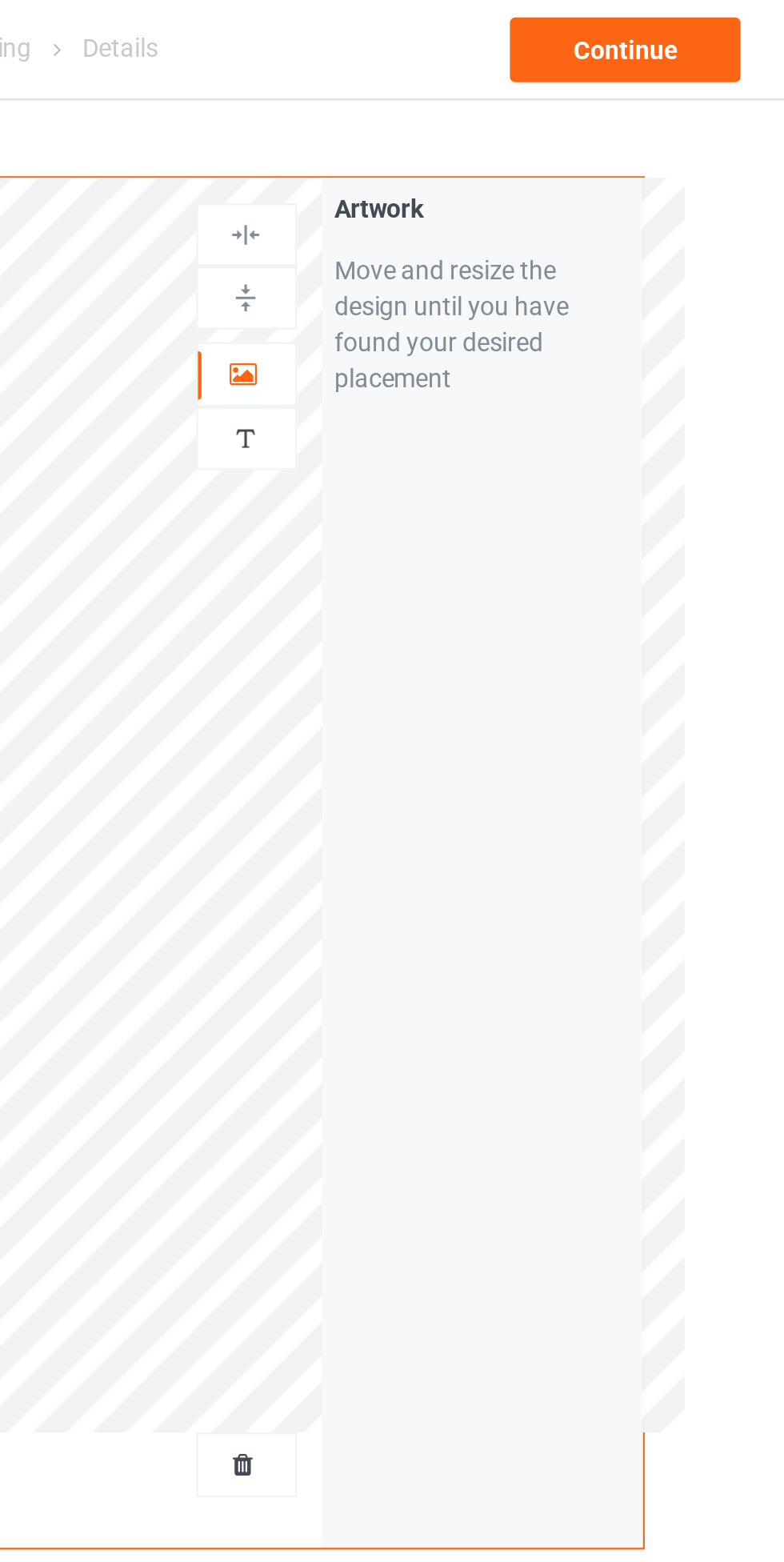
click at [505, 175] on div at bounding box center [505, 167] width 43 height 16
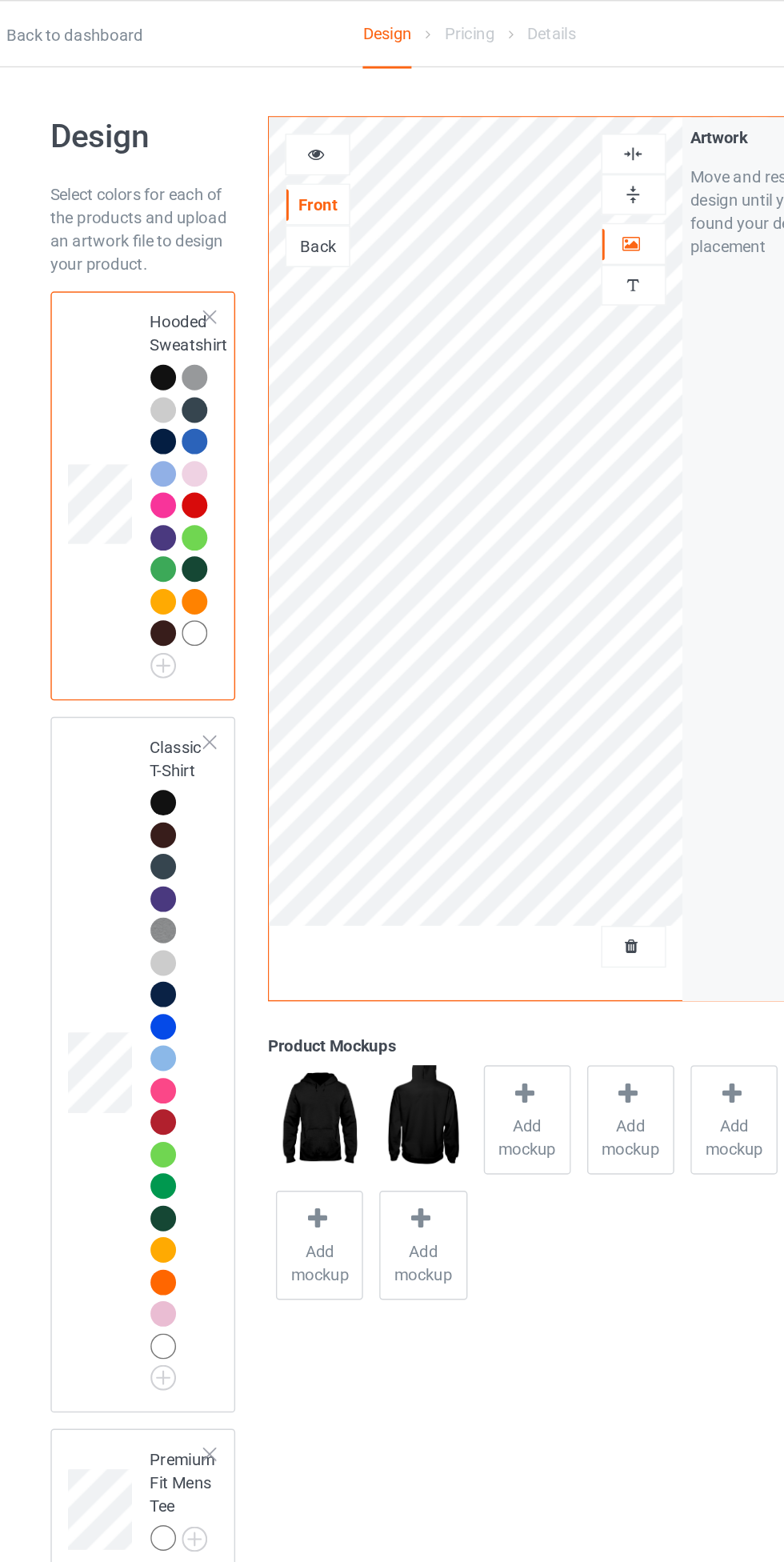
click at [175, 553] on div at bounding box center [180, 552] width 18 height 18
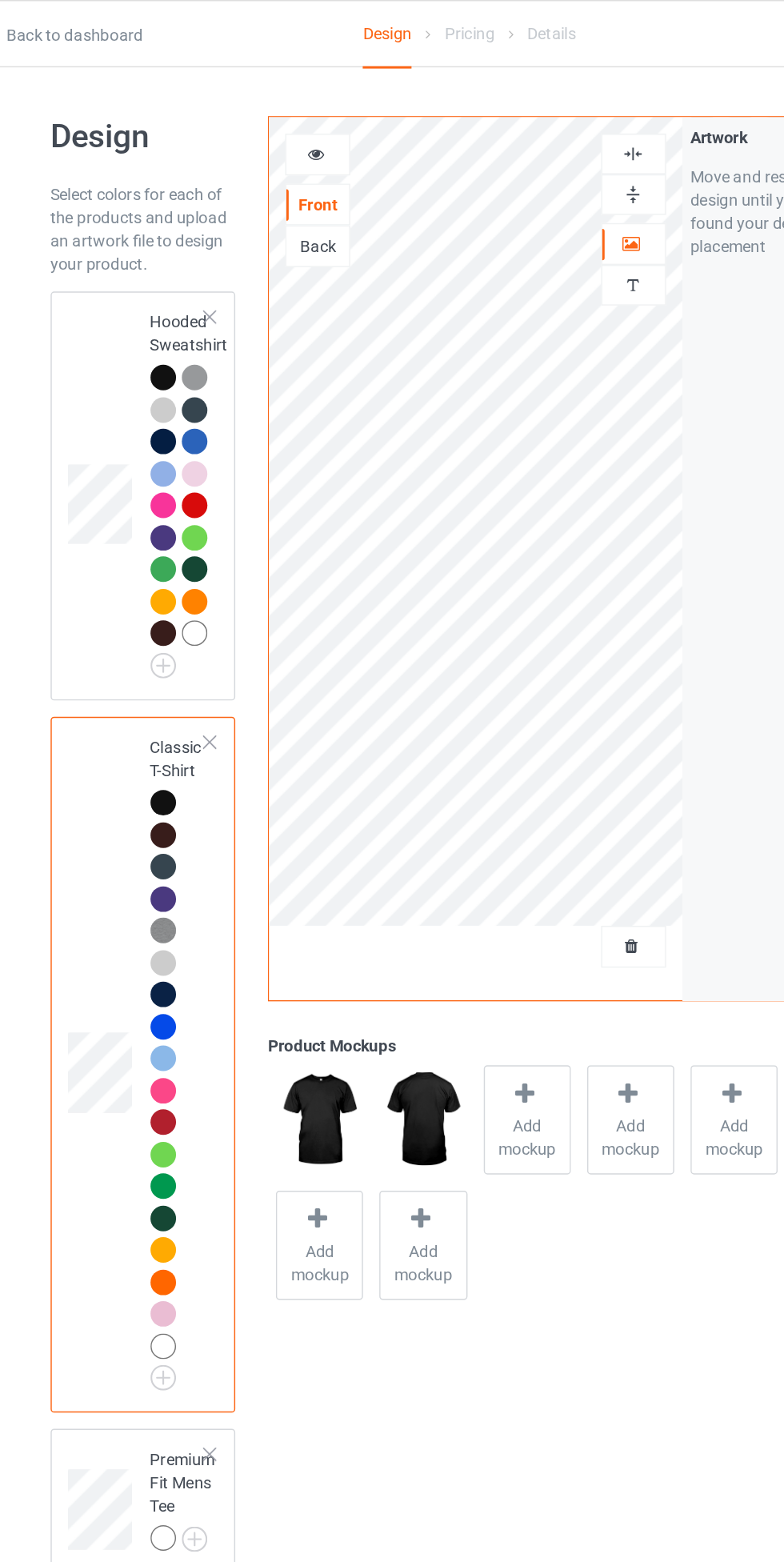
click at [280, 97] on div at bounding box center [287, 106] width 45 height 29
click at [293, 103] on div at bounding box center [287, 106] width 43 height 16
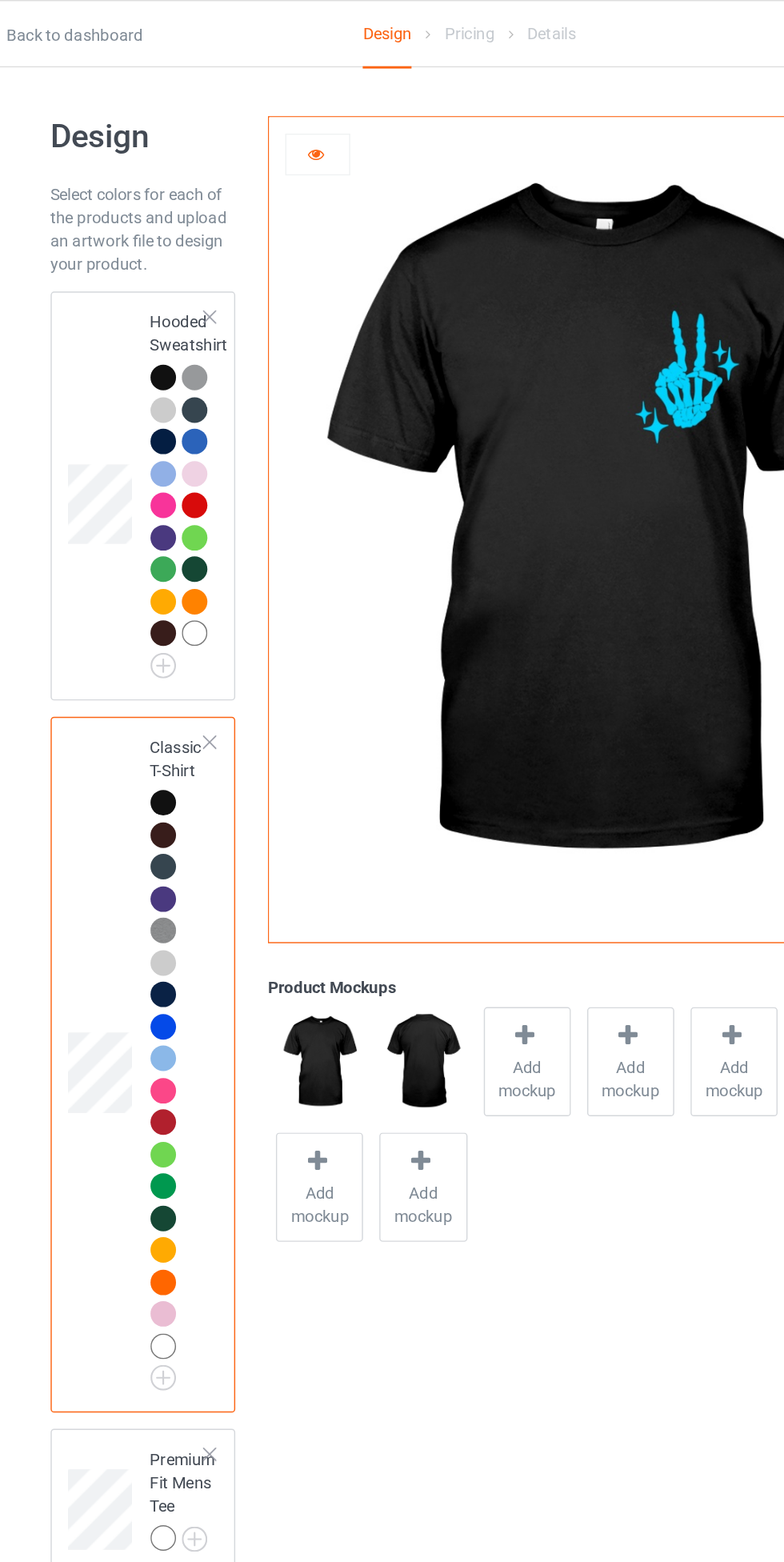
click at [273, 104] on div at bounding box center [287, 106] width 43 height 16
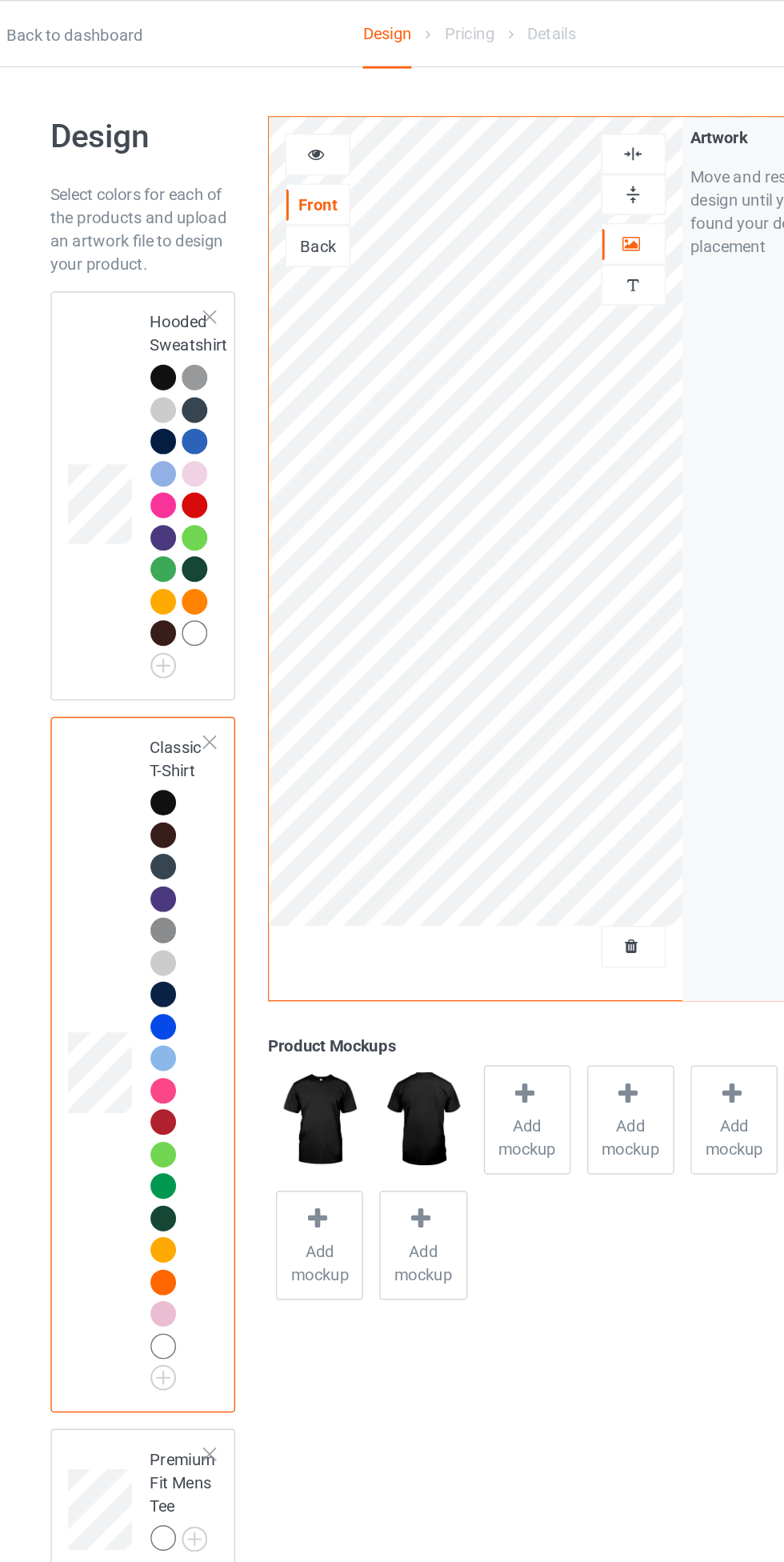
click at [175, 269] on div at bounding box center [183, 263] width 22 height 22
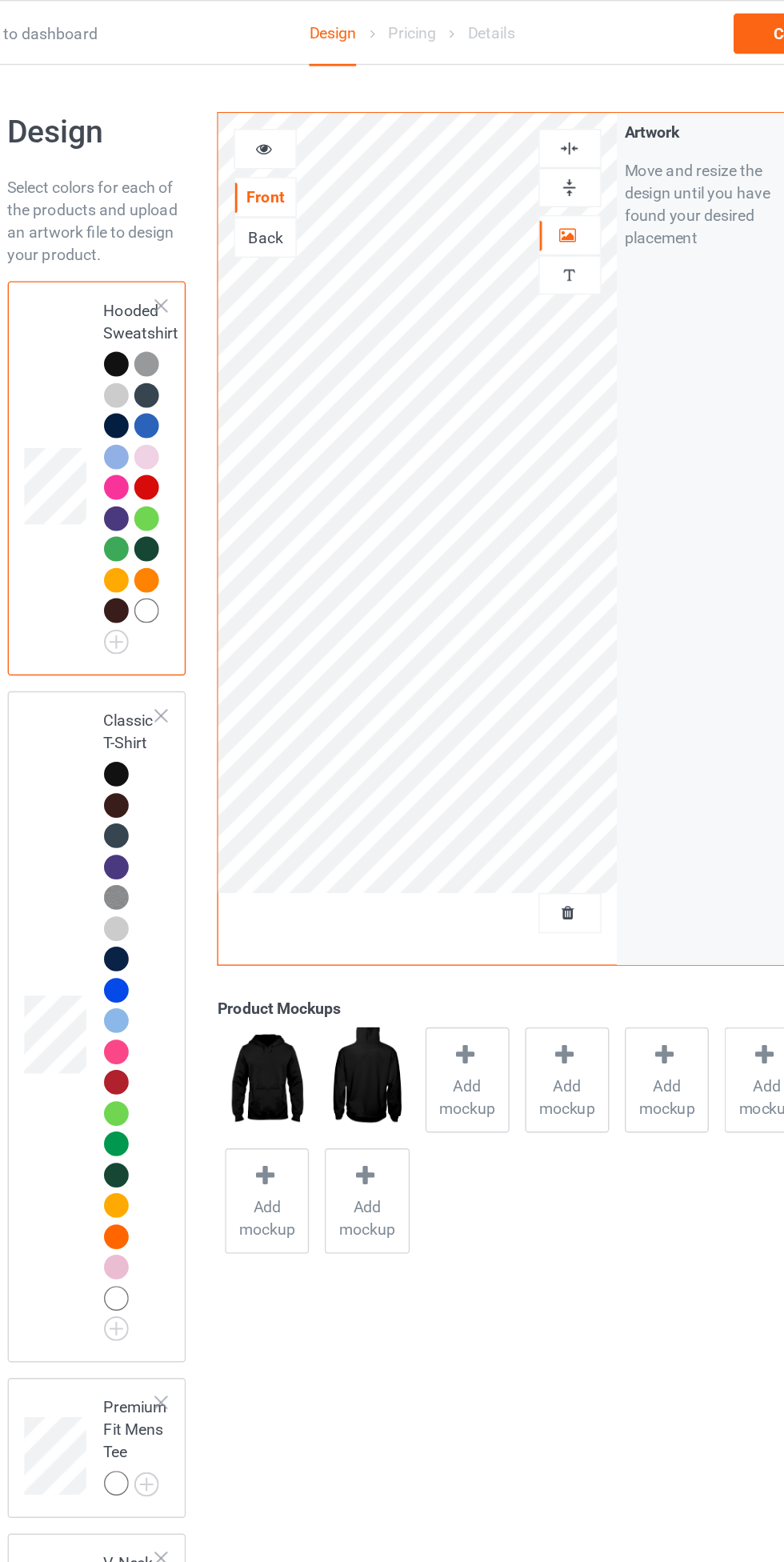
click at [177, 557] on div at bounding box center [180, 552] width 18 height 18
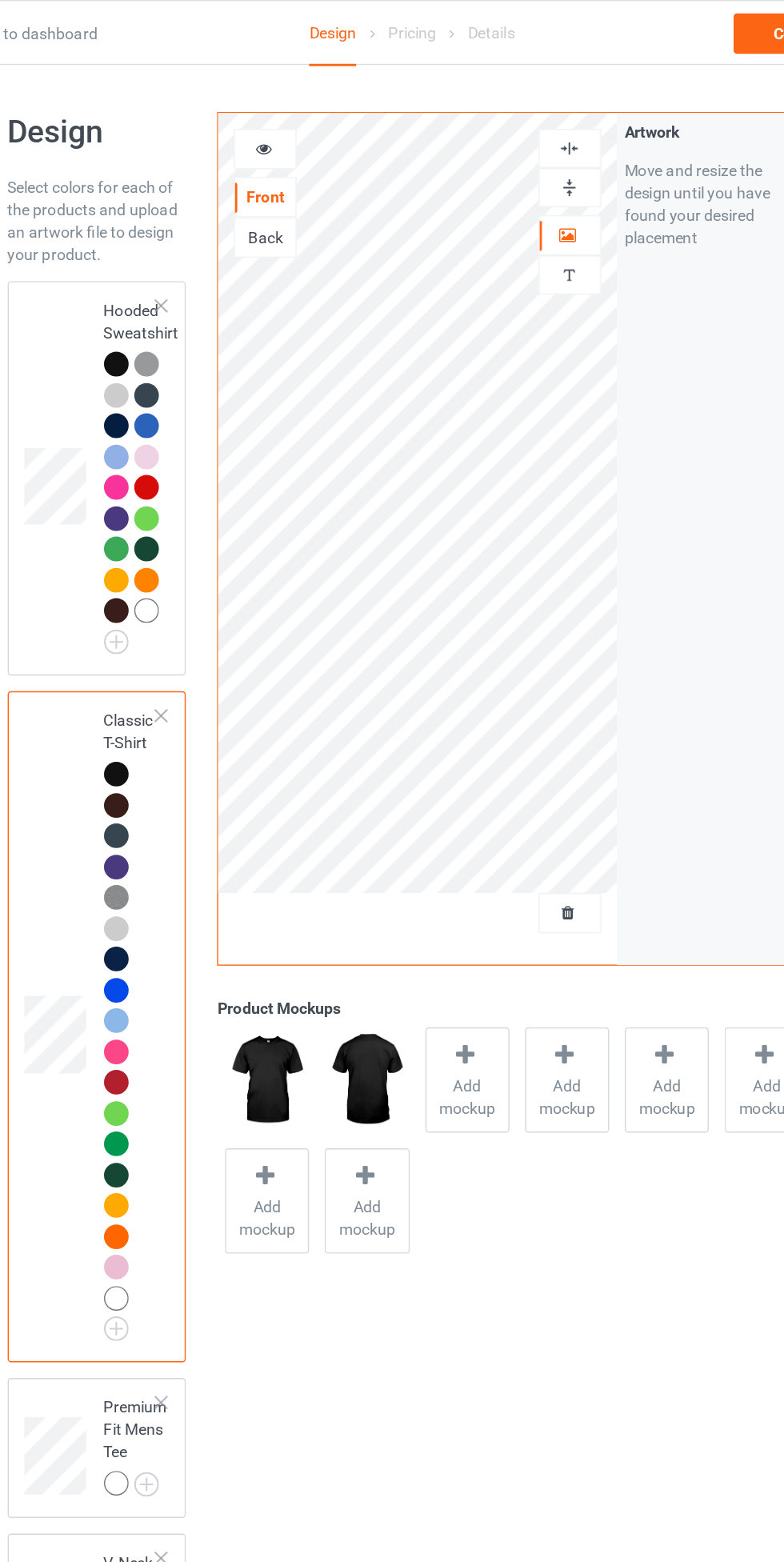
click at [282, 100] on icon at bounding box center [286, 104] width 14 height 11
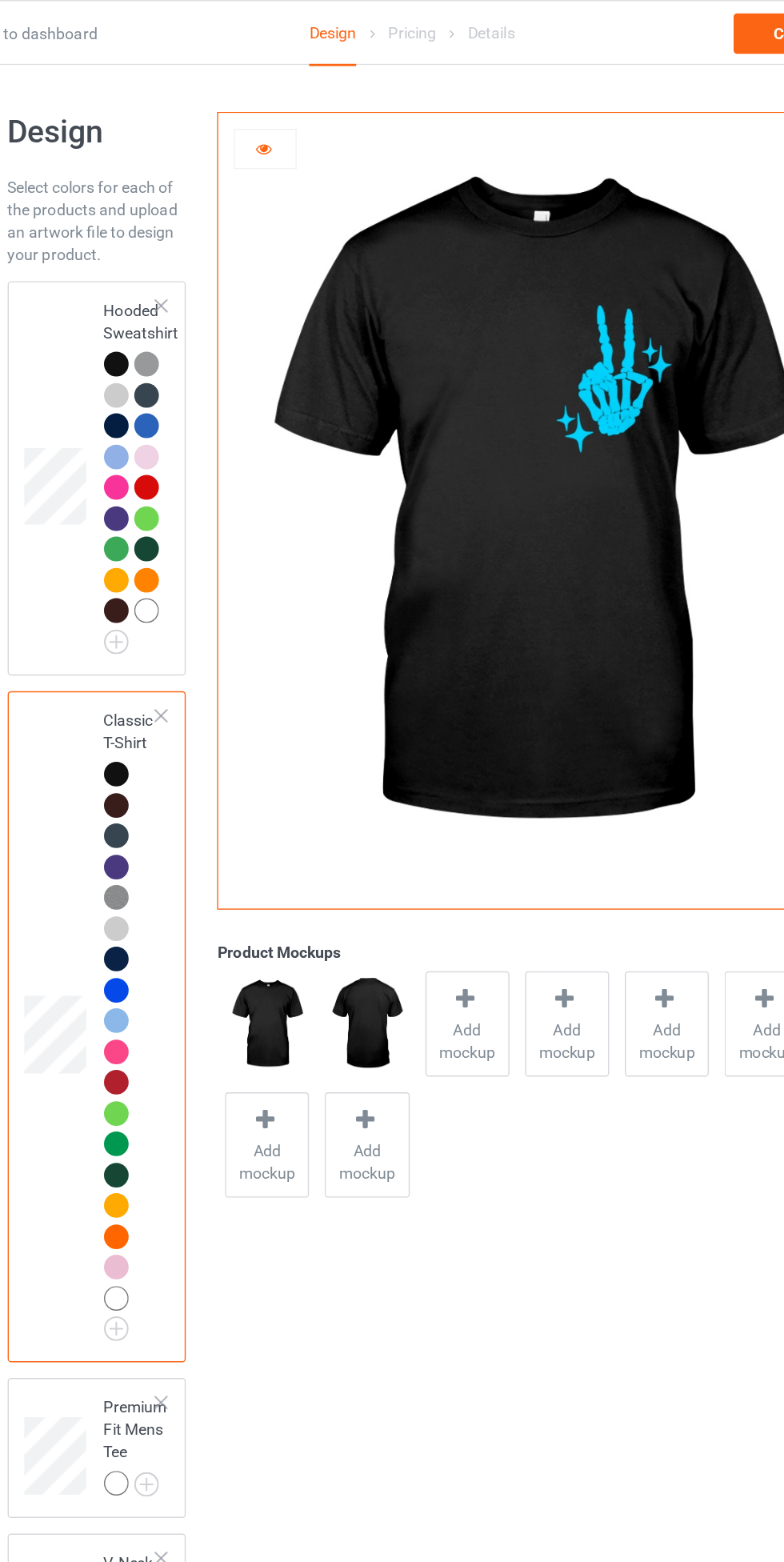
click at [282, 100] on icon at bounding box center [286, 104] width 14 height 11
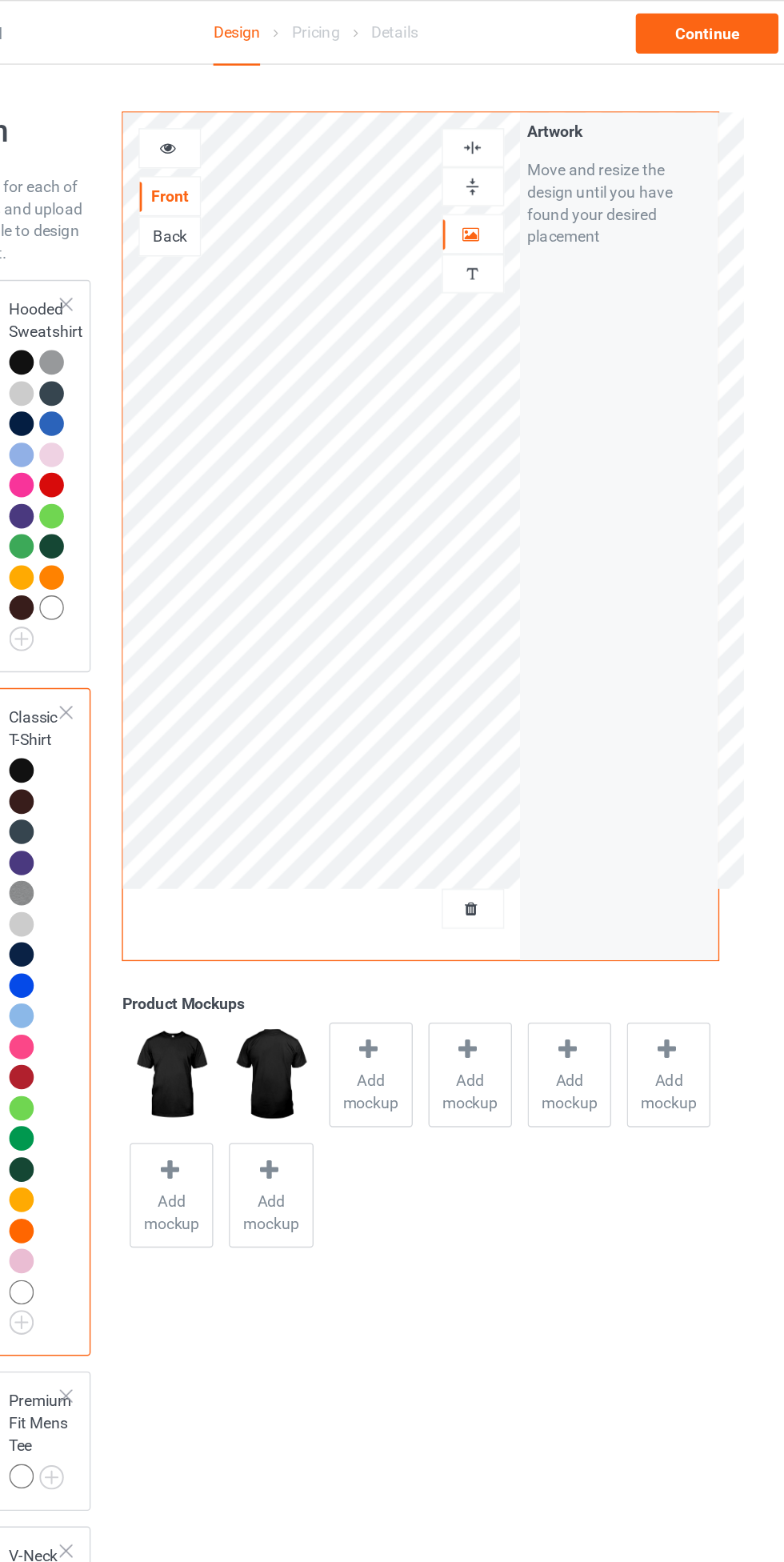
click at [289, 102] on icon at bounding box center [286, 104] width 14 height 11
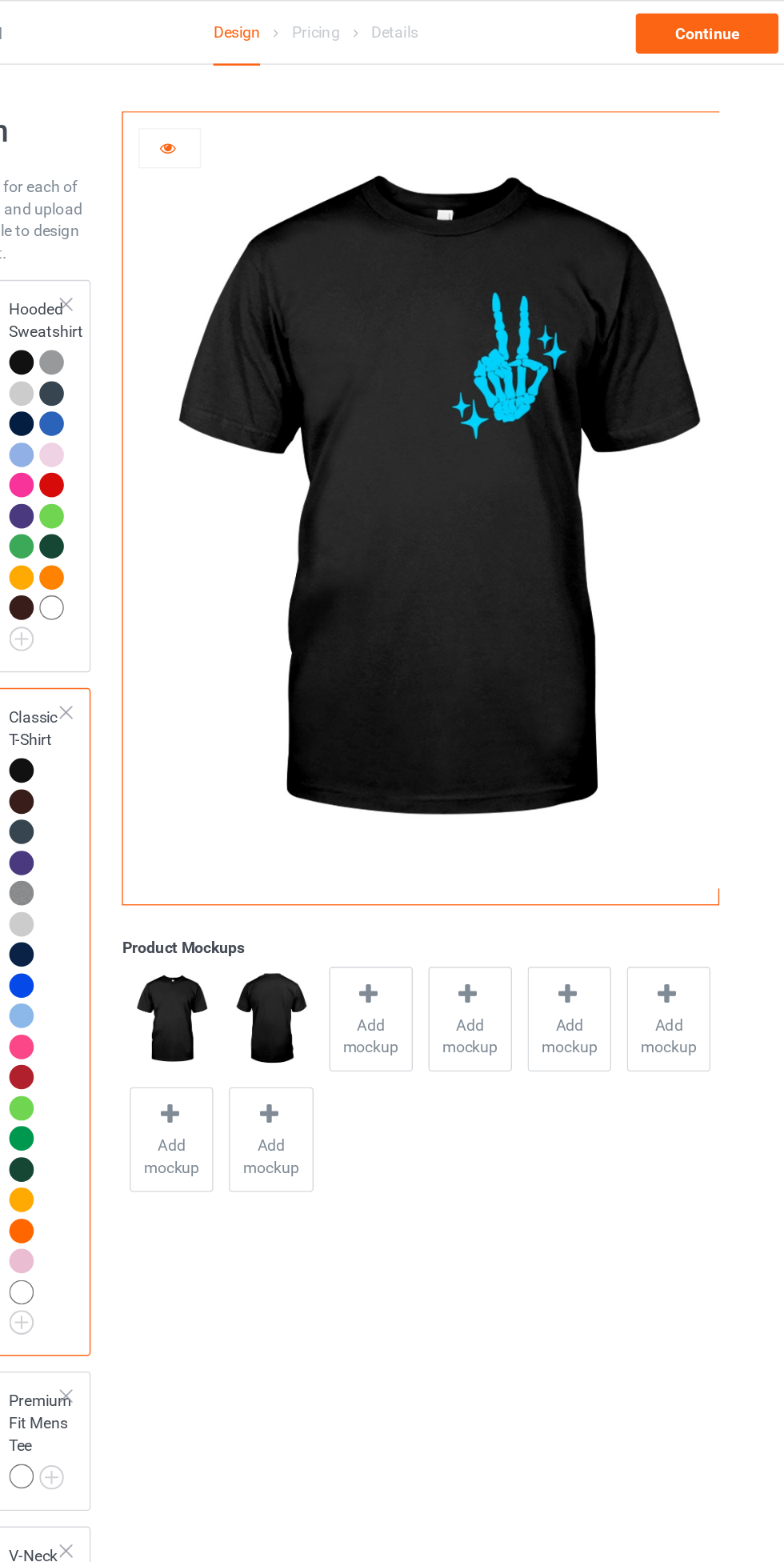
click at [286, 103] on icon at bounding box center [286, 104] width 14 height 11
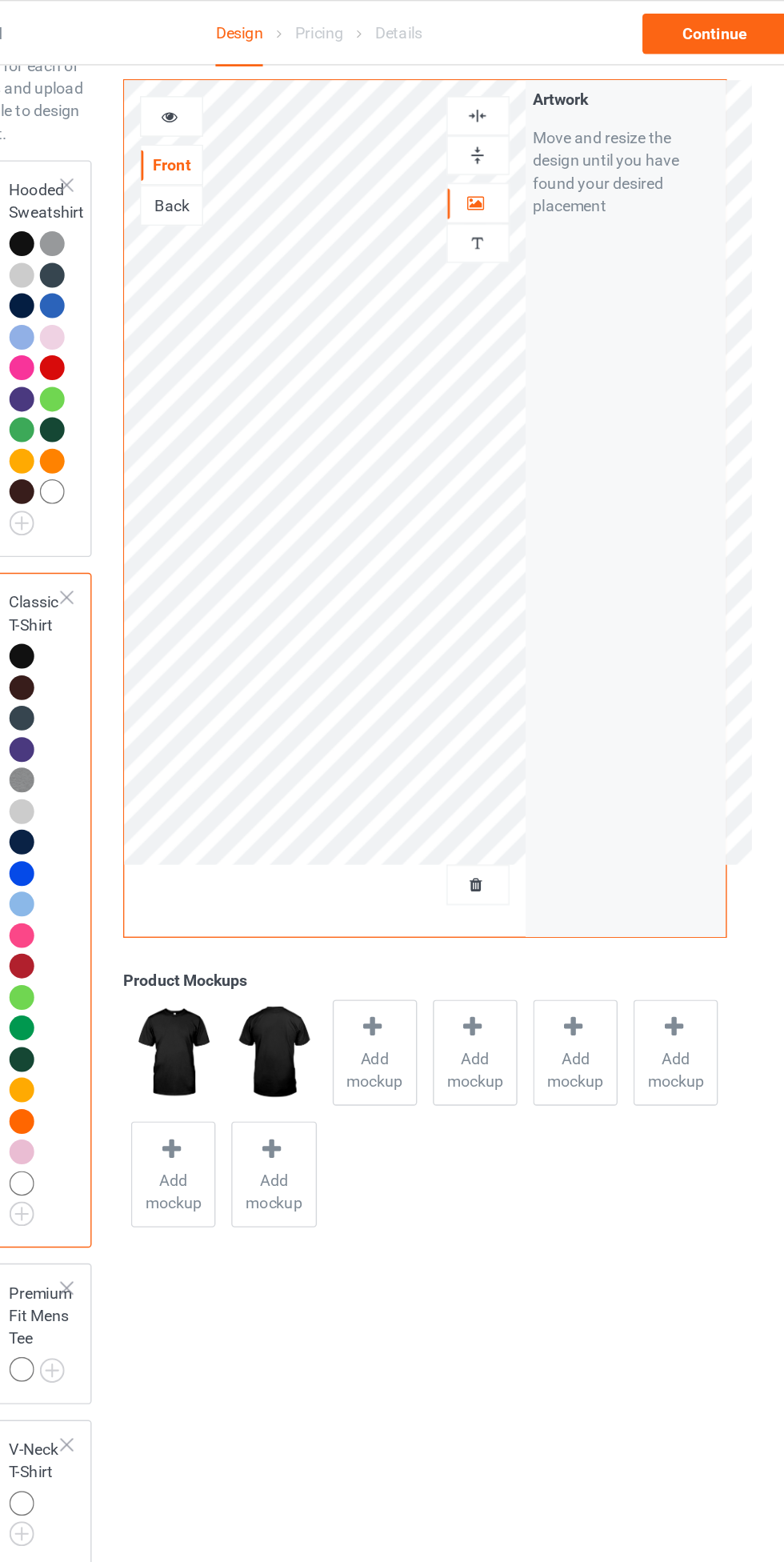
scroll to position [86, 0]
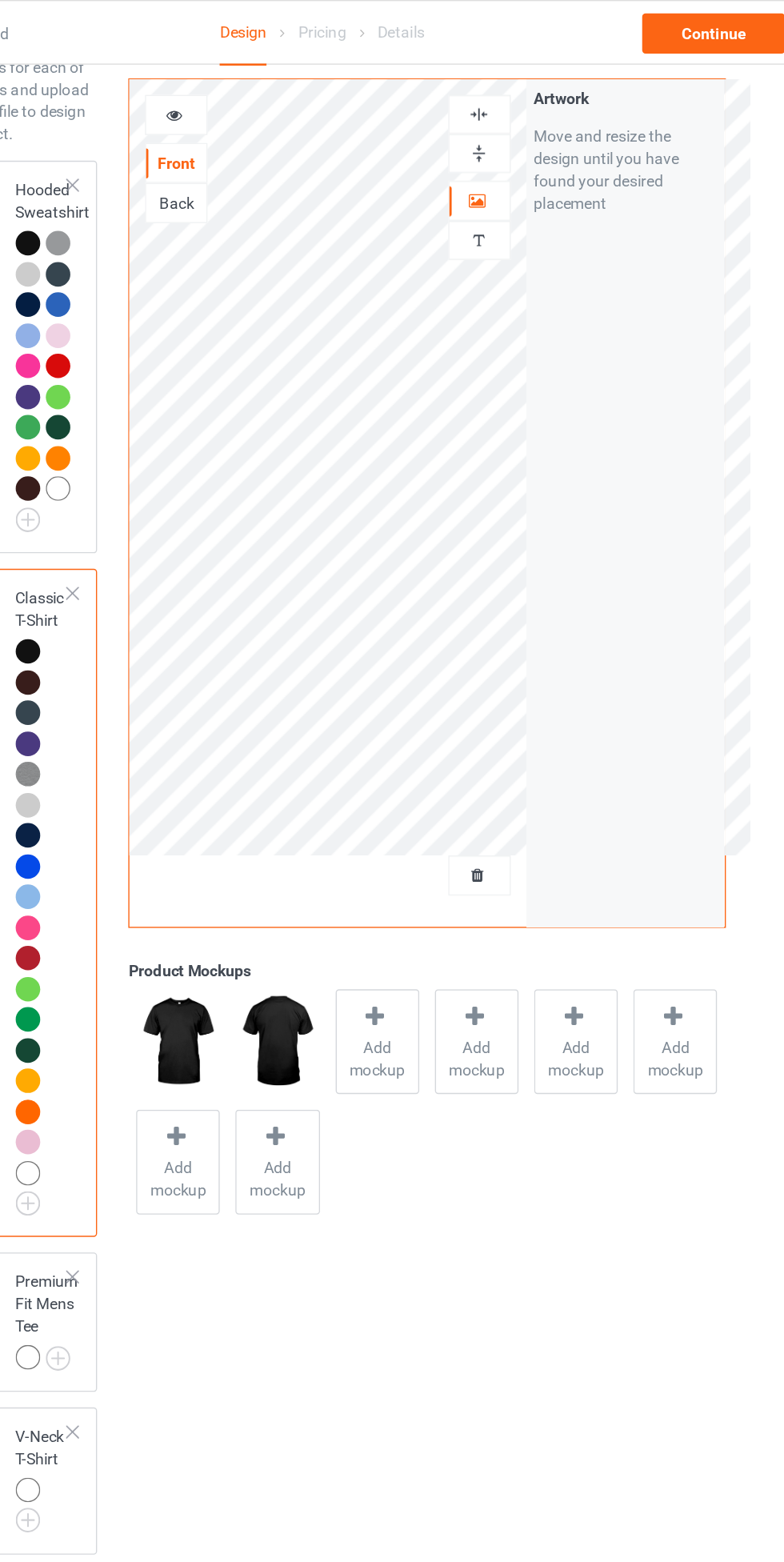
click at [286, 80] on icon at bounding box center [286, 80] width 14 height 11
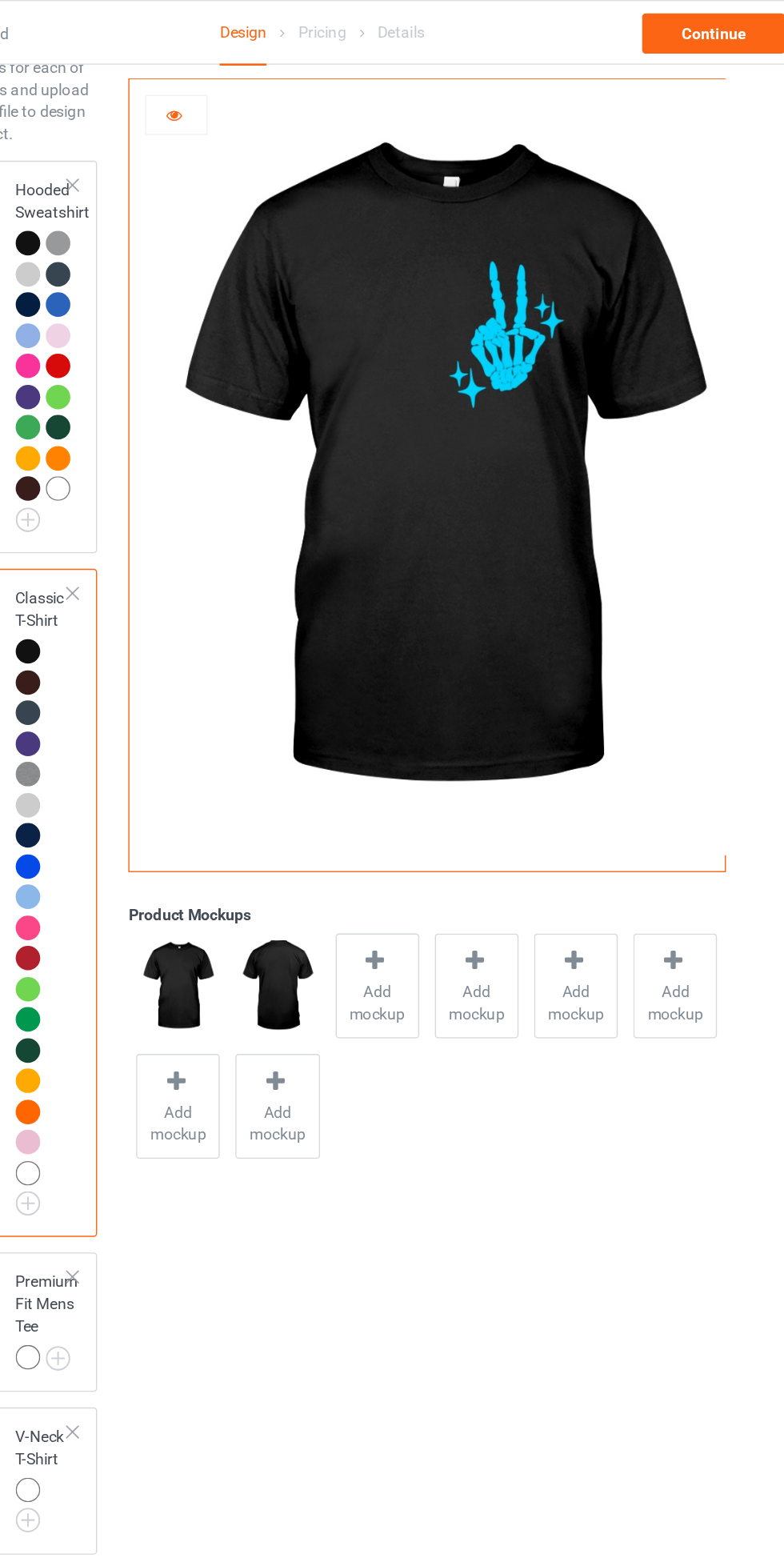
click at [291, 80] on icon at bounding box center [286, 80] width 14 height 11
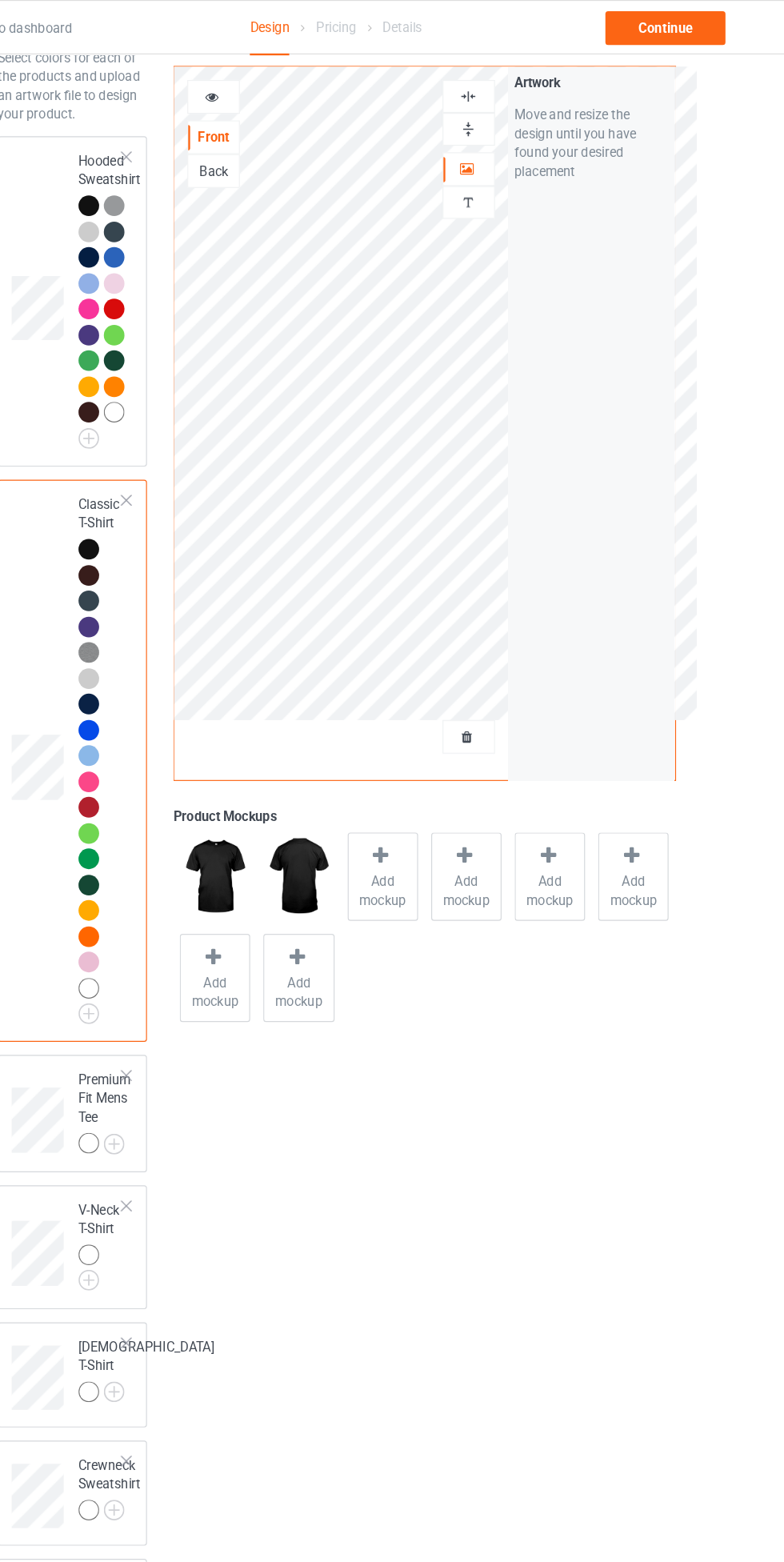
scroll to position [85, 0]
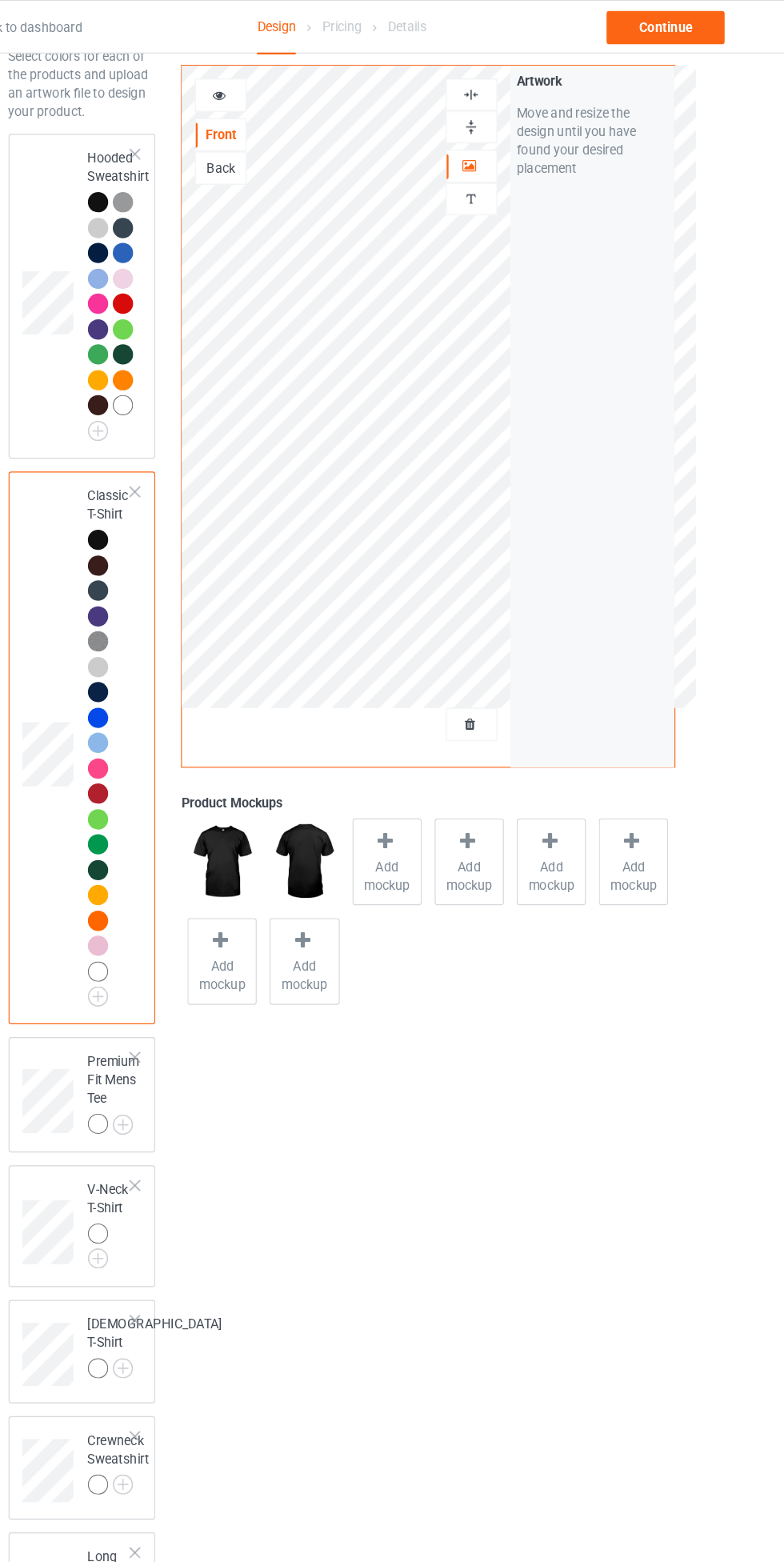
click at [297, 84] on div at bounding box center [287, 82] width 43 height 16
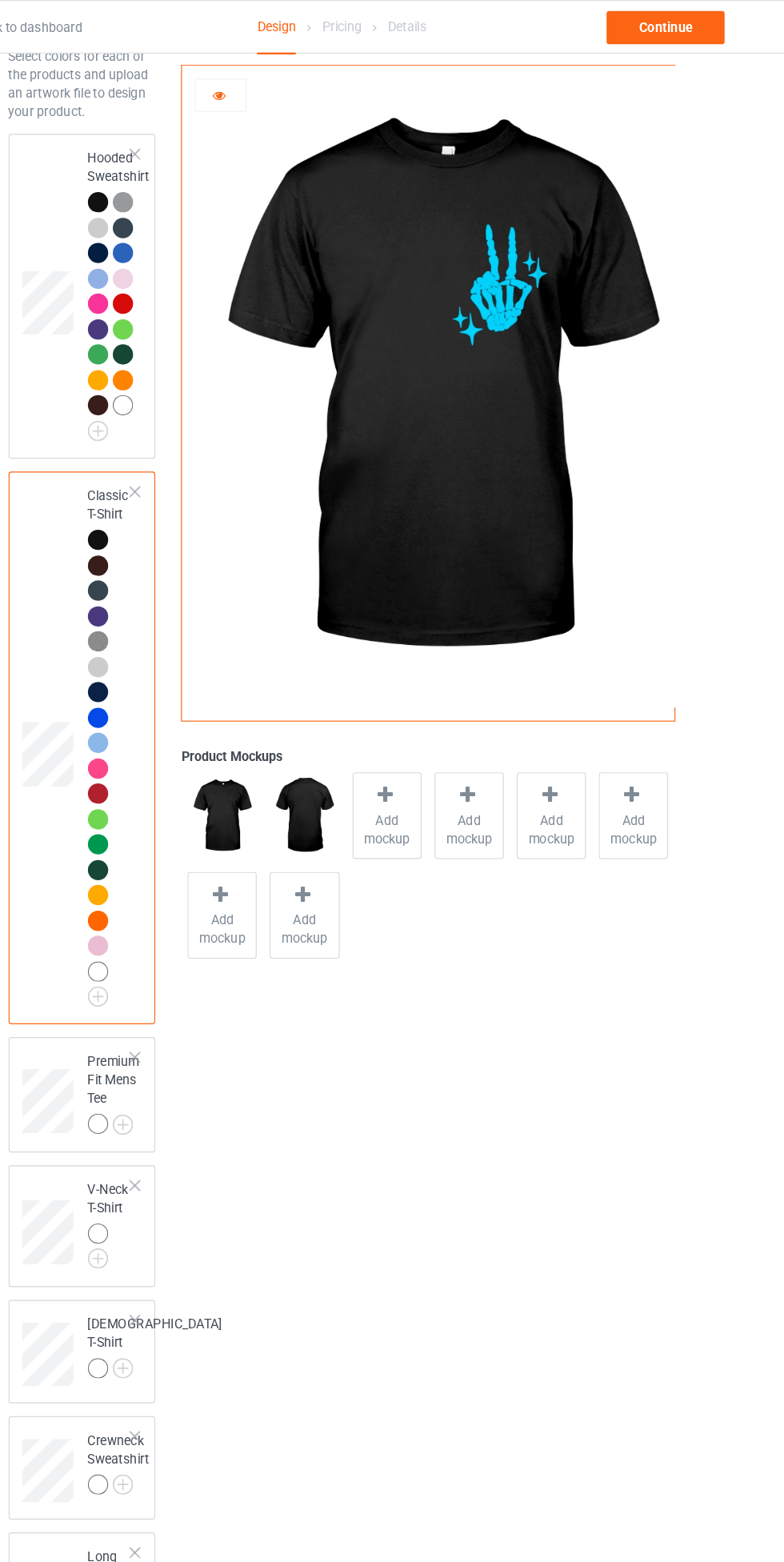
click at [286, 82] on icon at bounding box center [286, 80] width 14 height 11
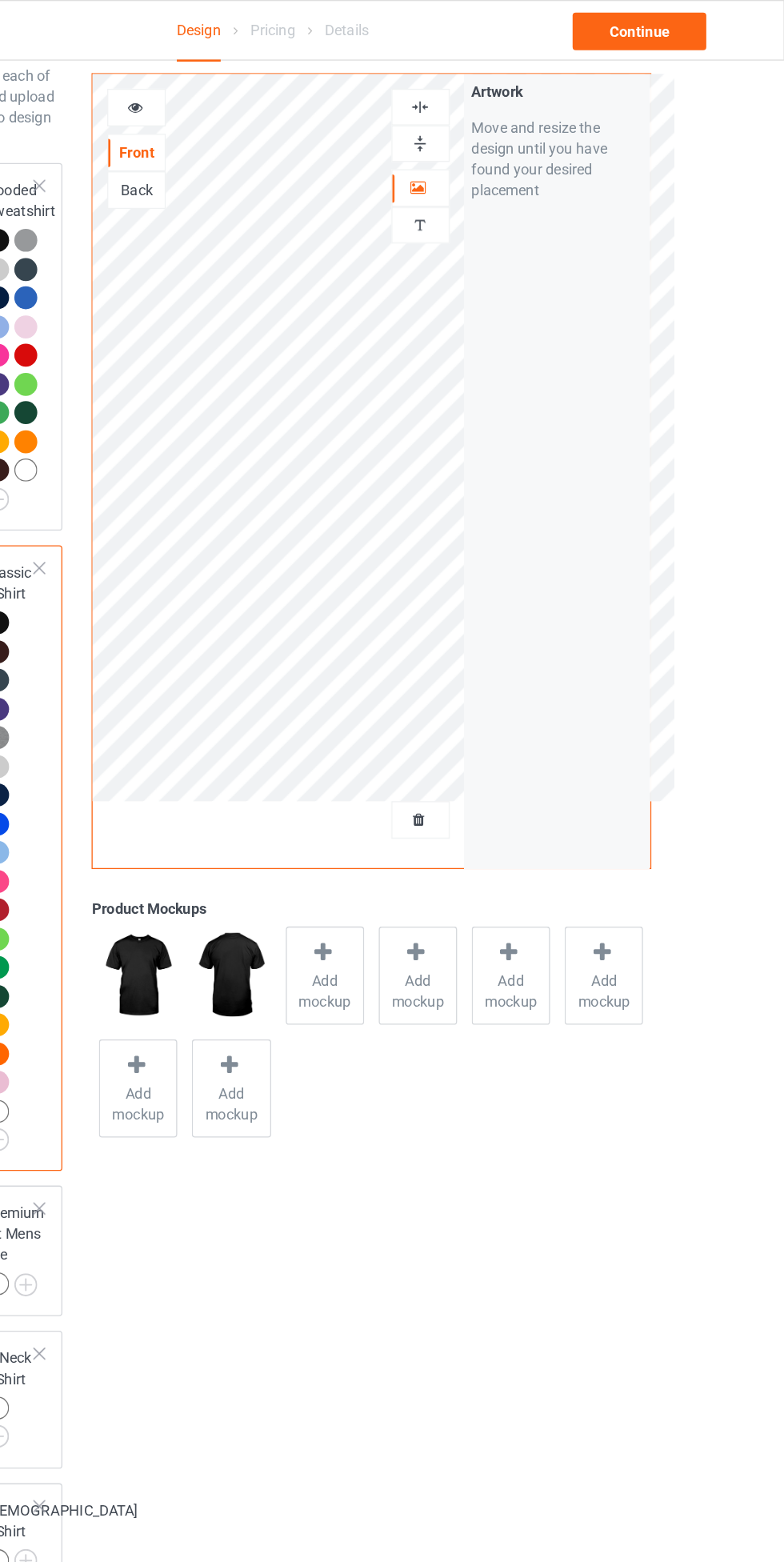
scroll to position [74, 0]
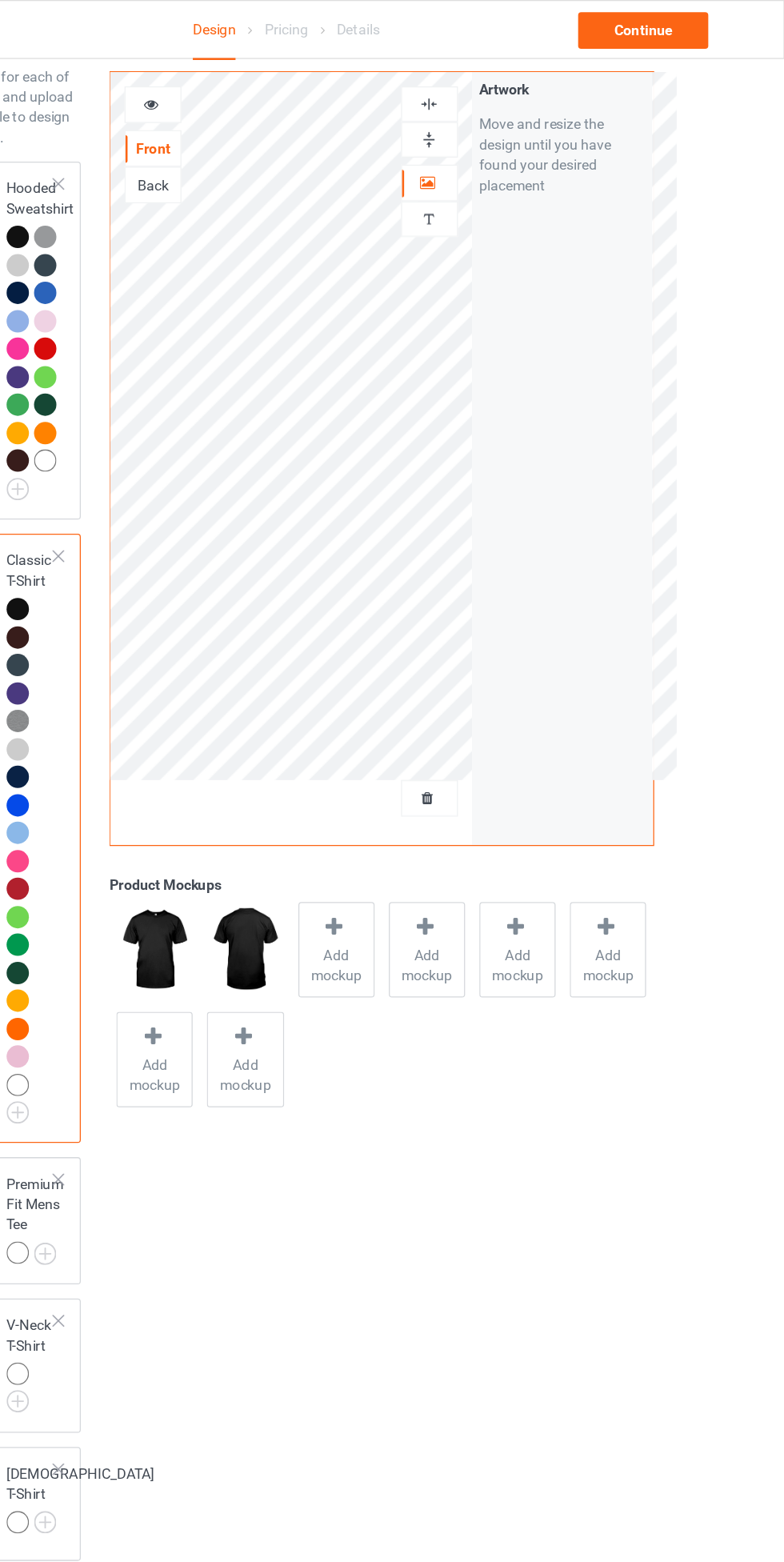
click at [285, 75] on icon at bounding box center [286, 80] width 14 height 11
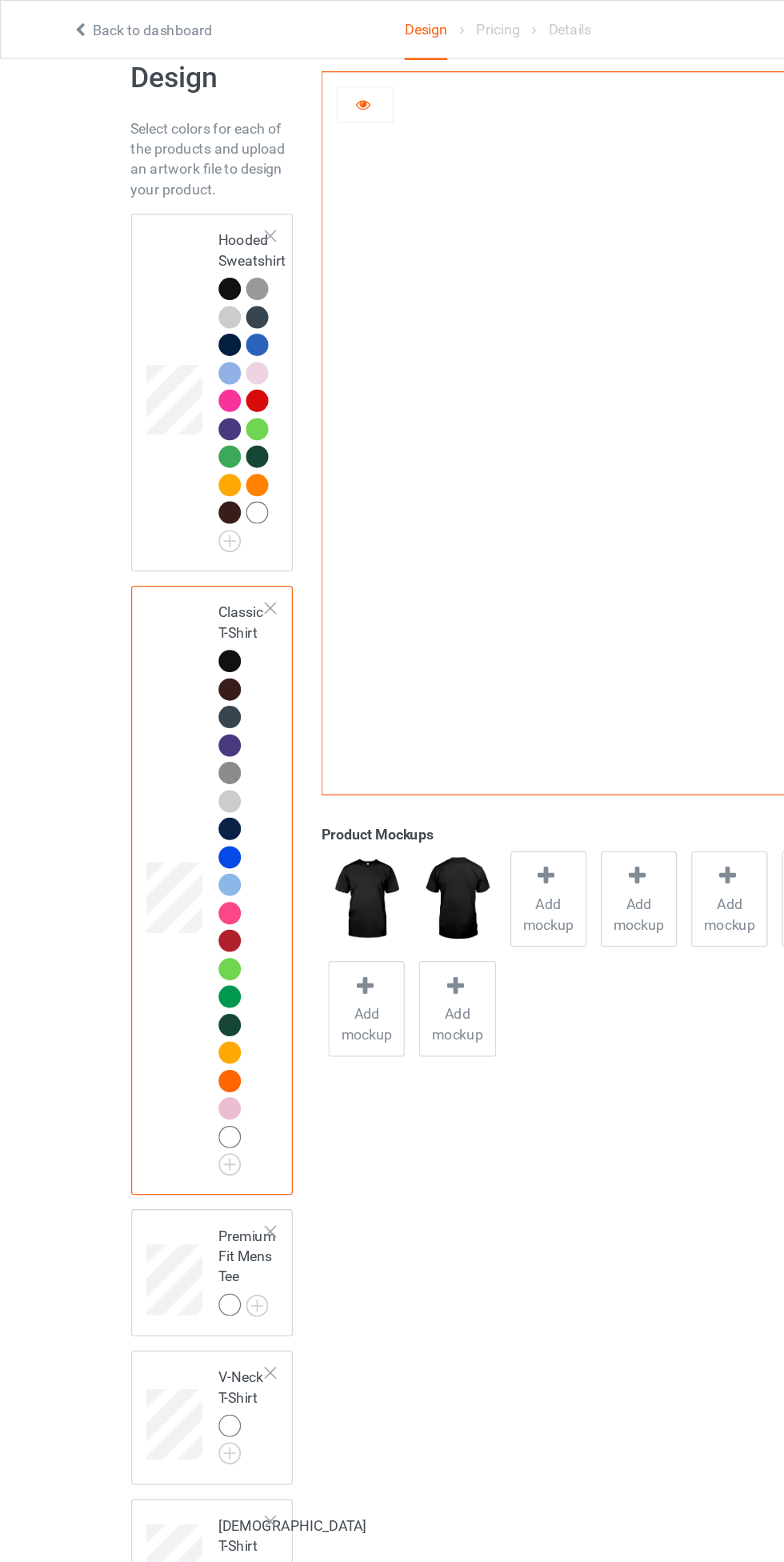
scroll to position [0, 0]
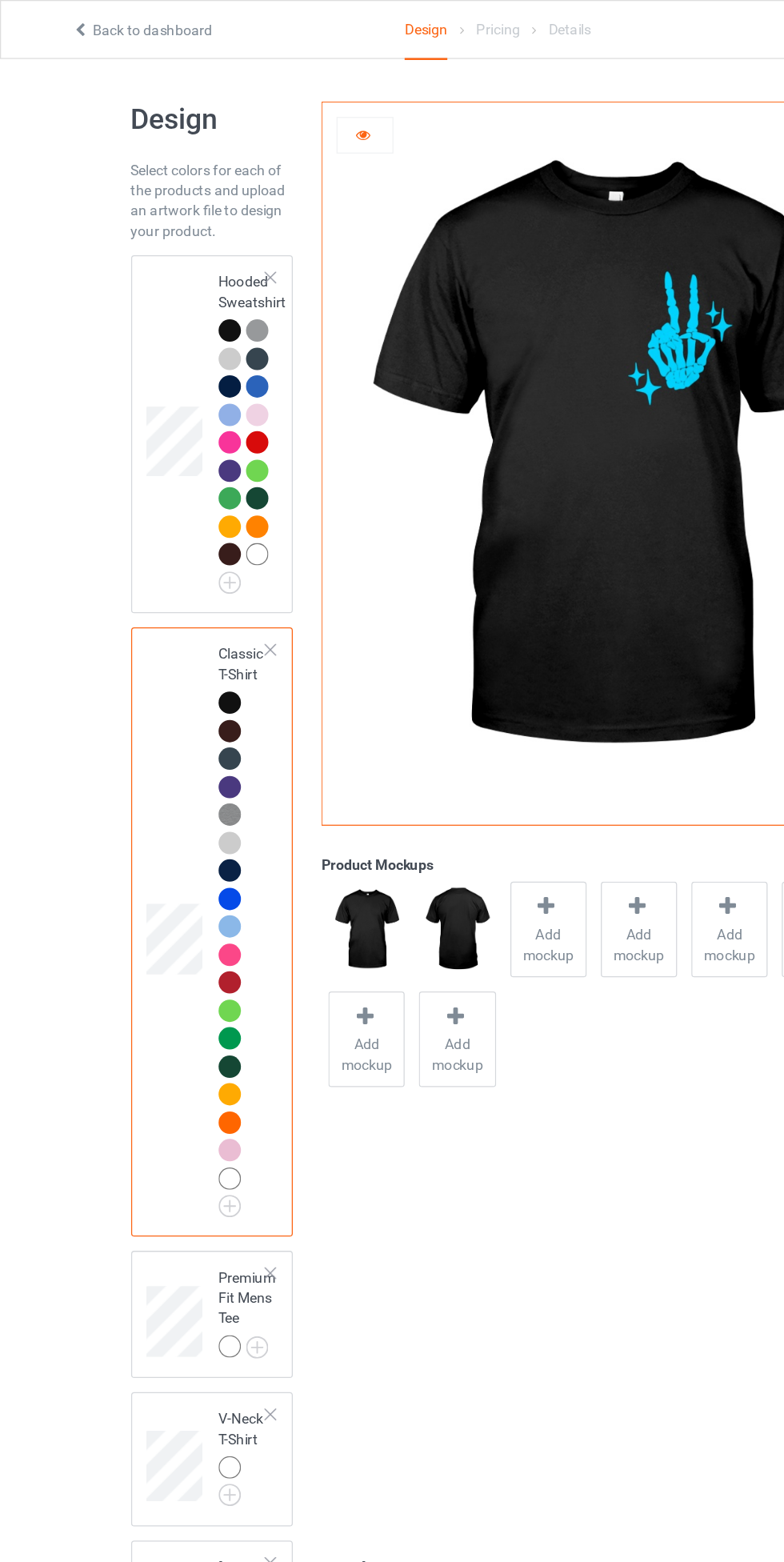
click at [289, 104] on icon at bounding box center [286, 104] width 14 height 11
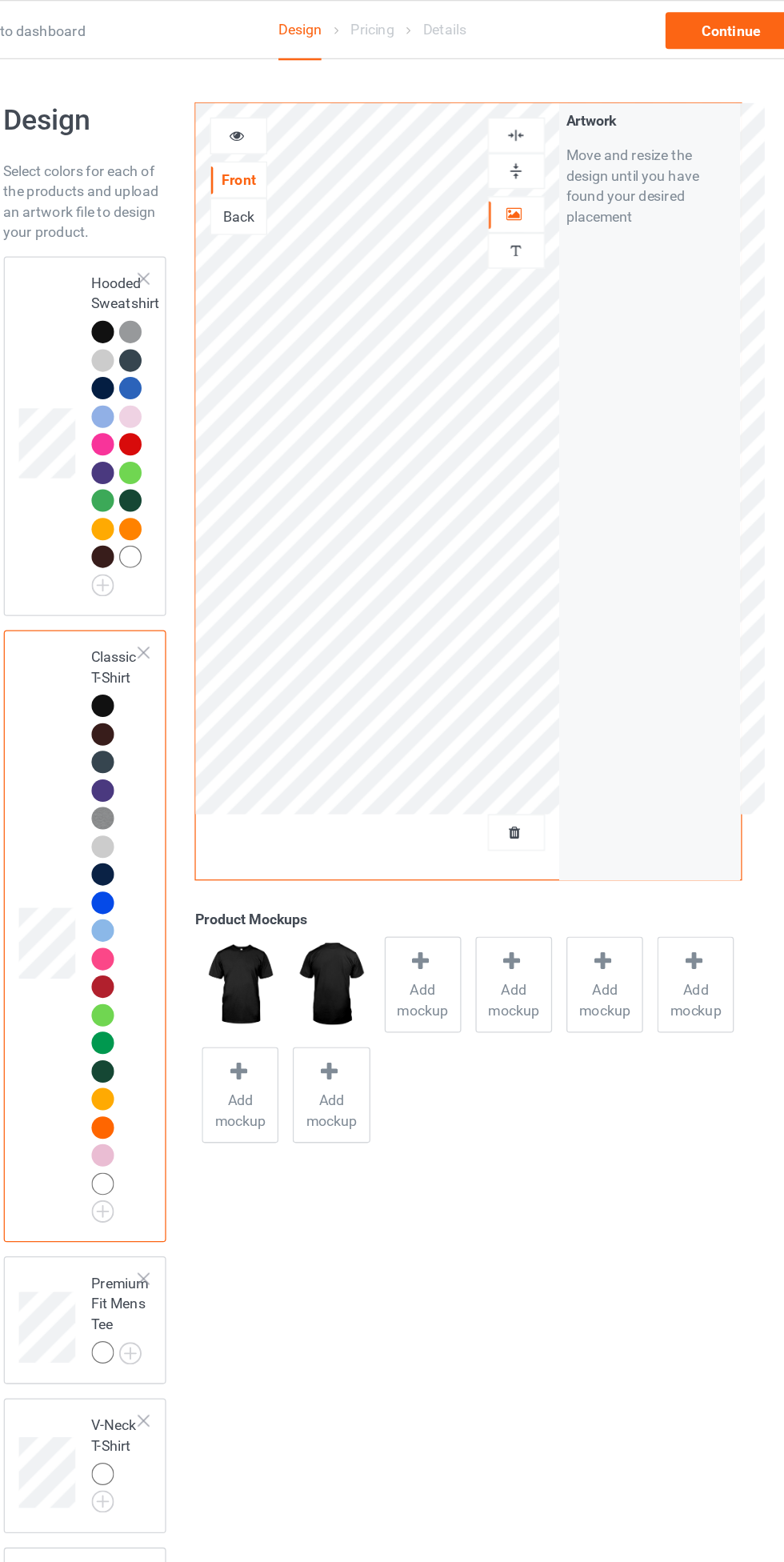
click at [288, 99] on icon at bounding box center [286, 104] width 14 height 11
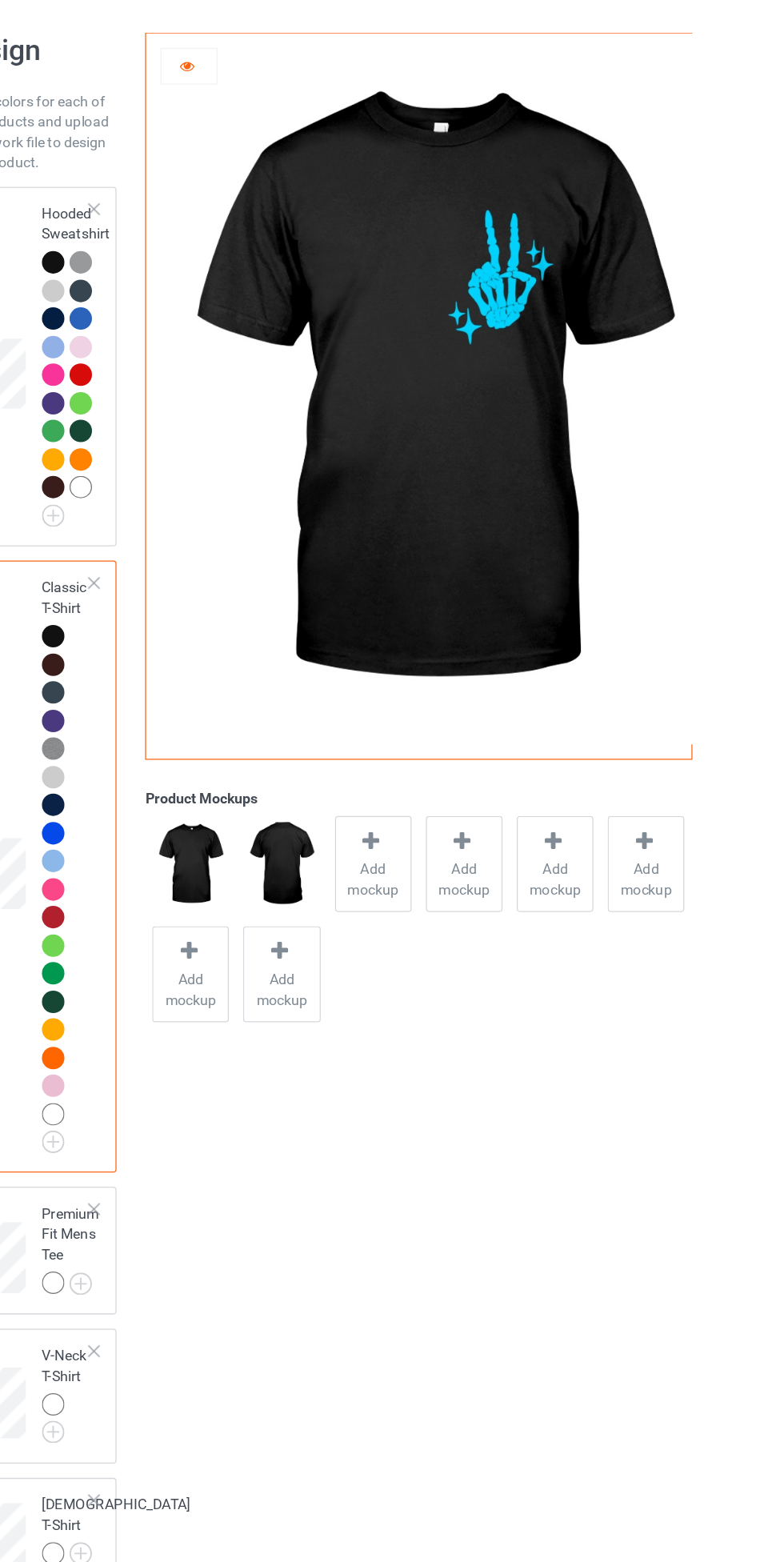
click at [282, 109] on icon at bounding box center [286, 104] width 14 height 11
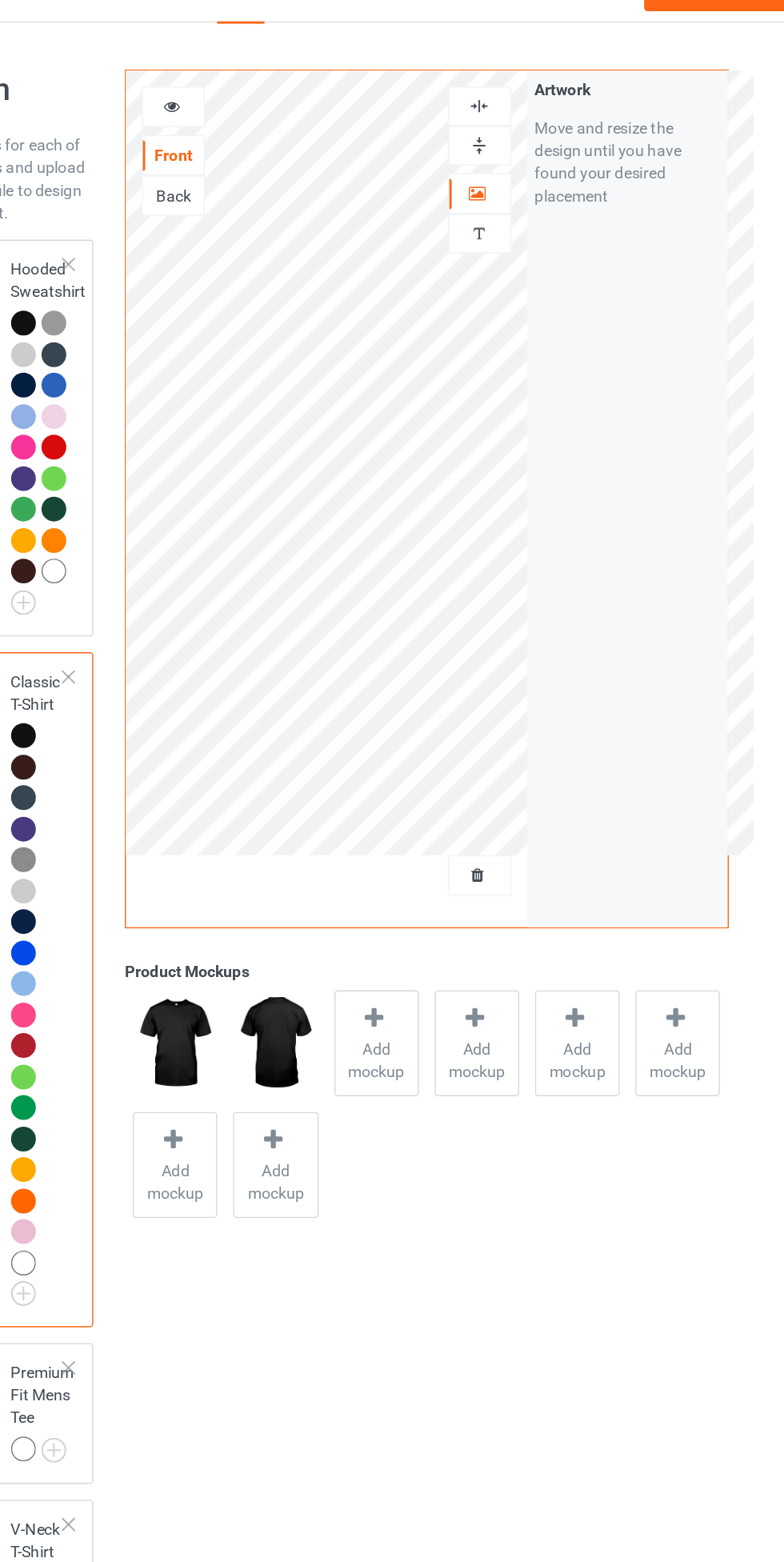
click at [278, 101] on div at bounding box center [287, 106] width 43 height 16
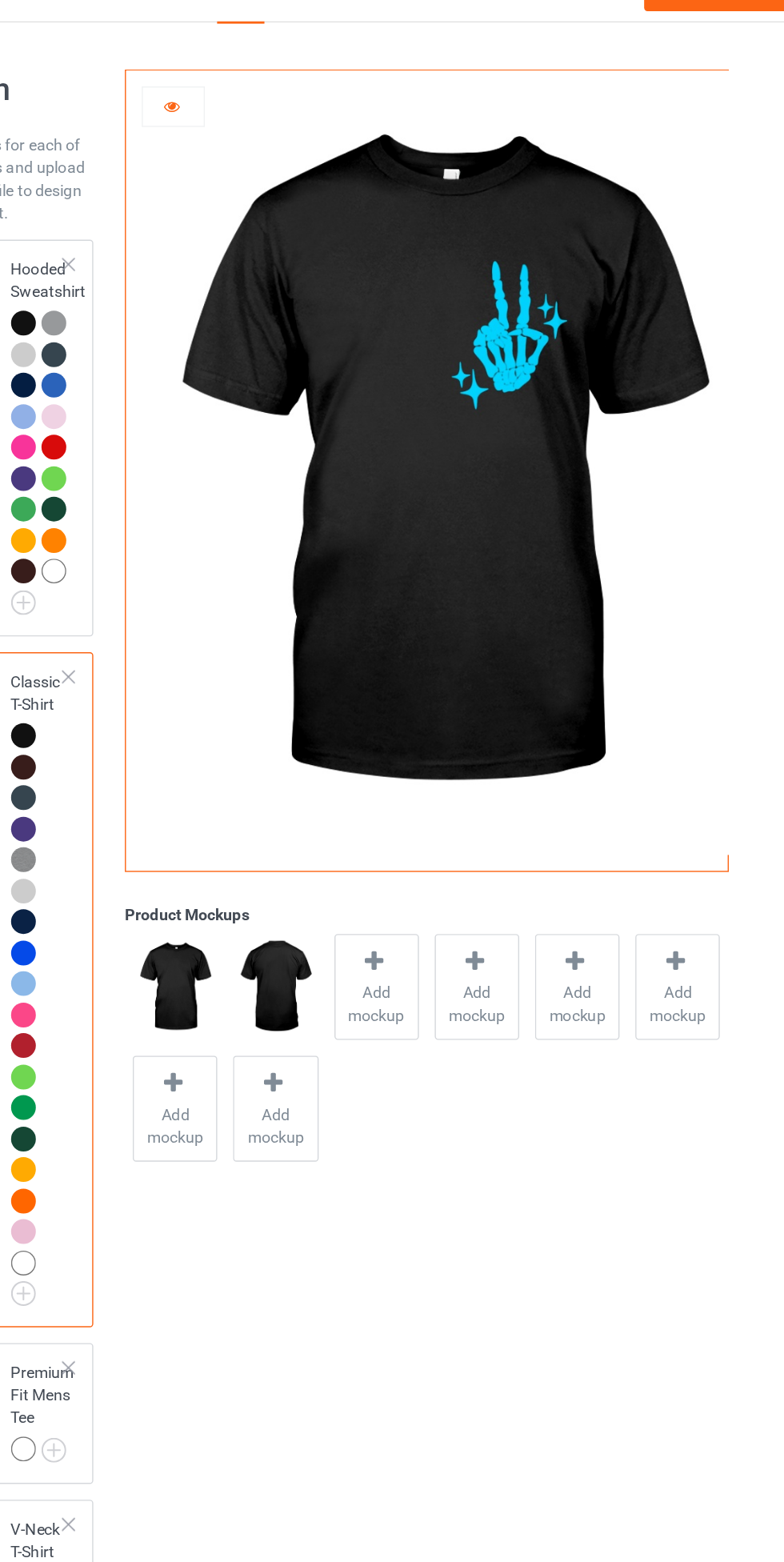
click at [288, 103] on icon at bounding box center [286, 104] width 14 height 11
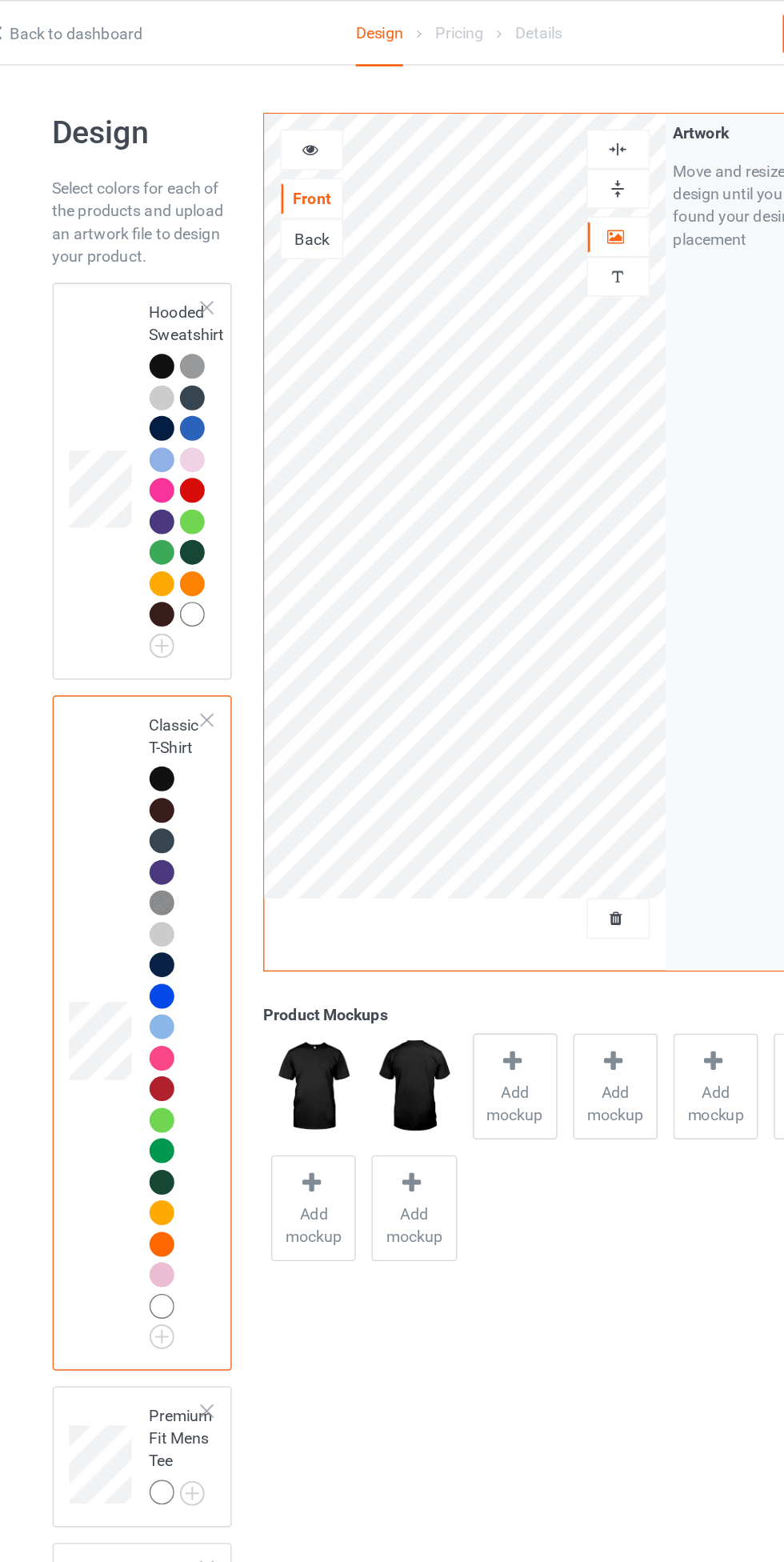
click at [180, 264] on div at bounding box center [180, 260] width 18 height 18
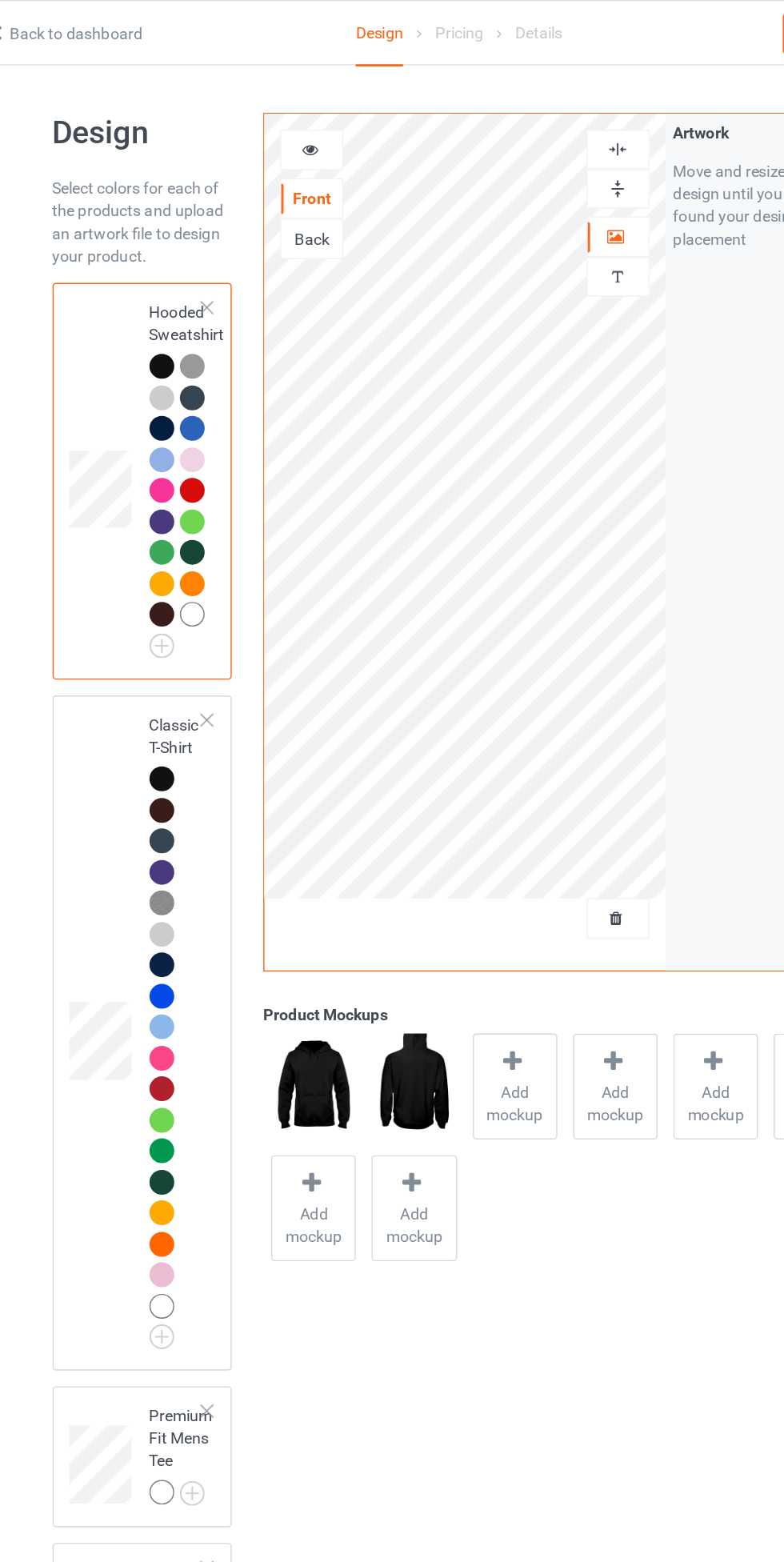
click at [293, 163] on div "Back" at bounding box center [287, 169] width 43 height 16
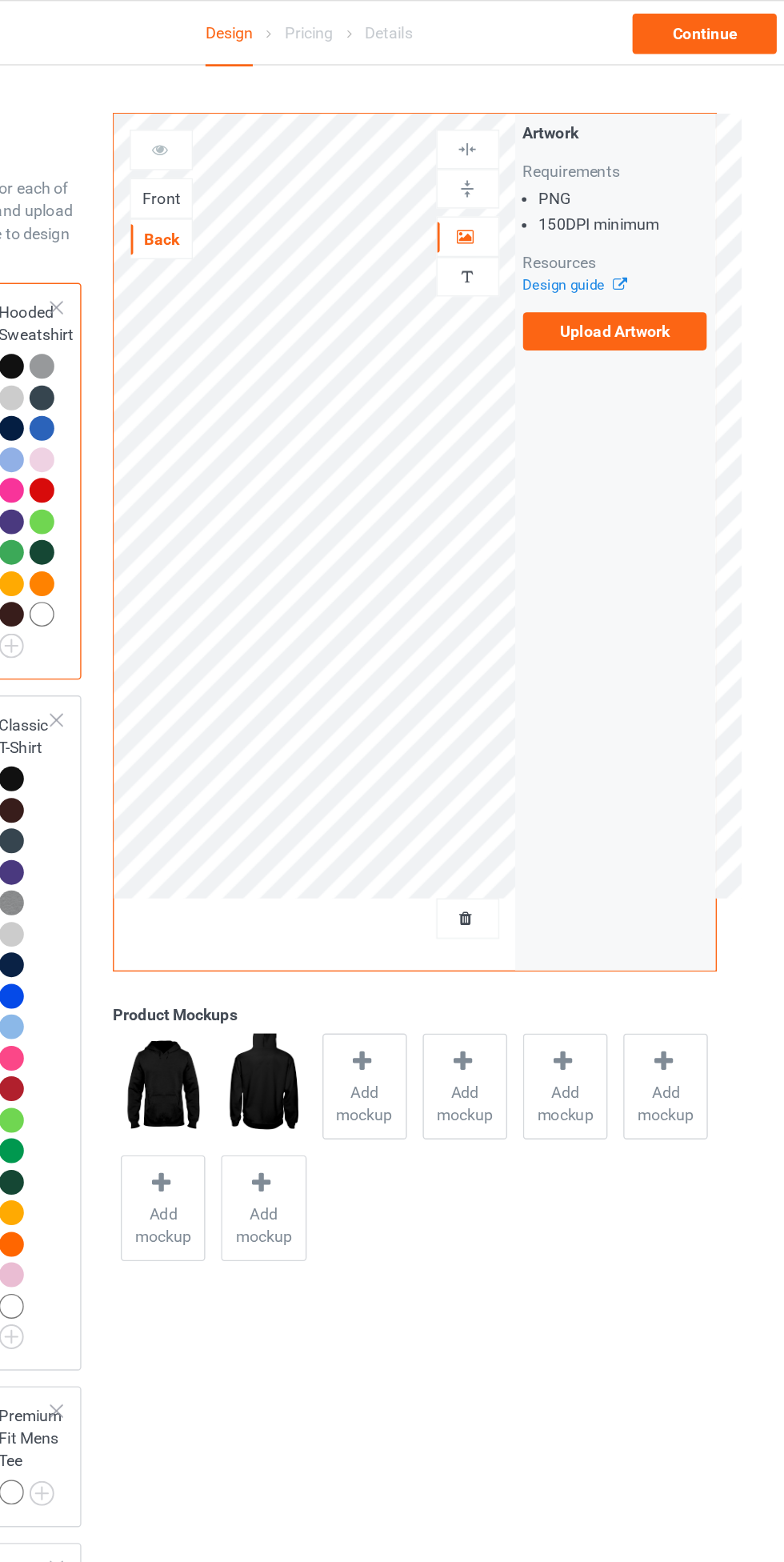
click at [627, 236] on label "Upload Artwork" at bounding box center [609, 235] width 131 height 27
click at [0, 0] on input "Upload Artwork" at bounding box center [0, 0] width 0 height 0
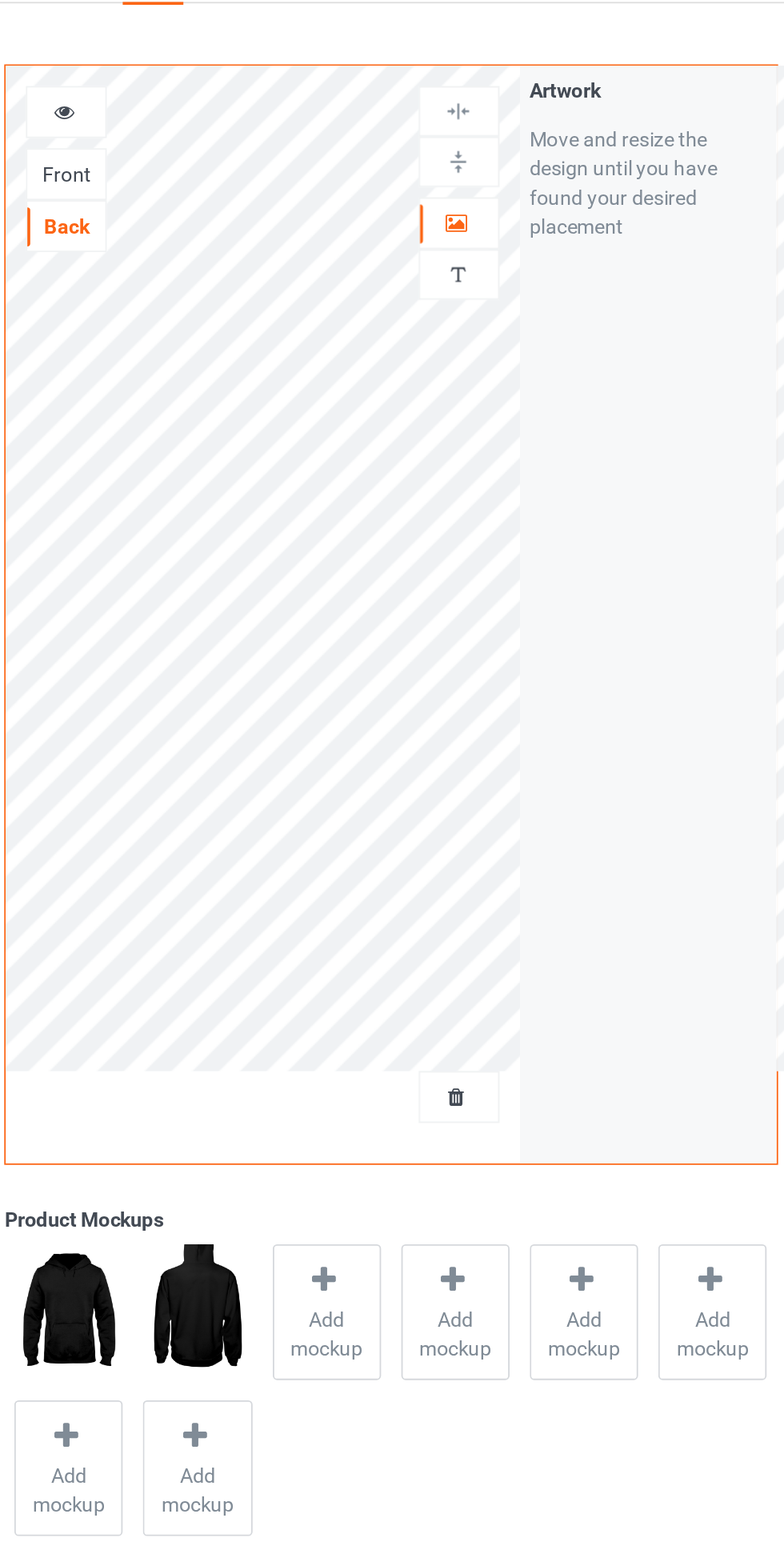
click at [286, 107] on icon at bounding box center [286, 104] width 14 height 11
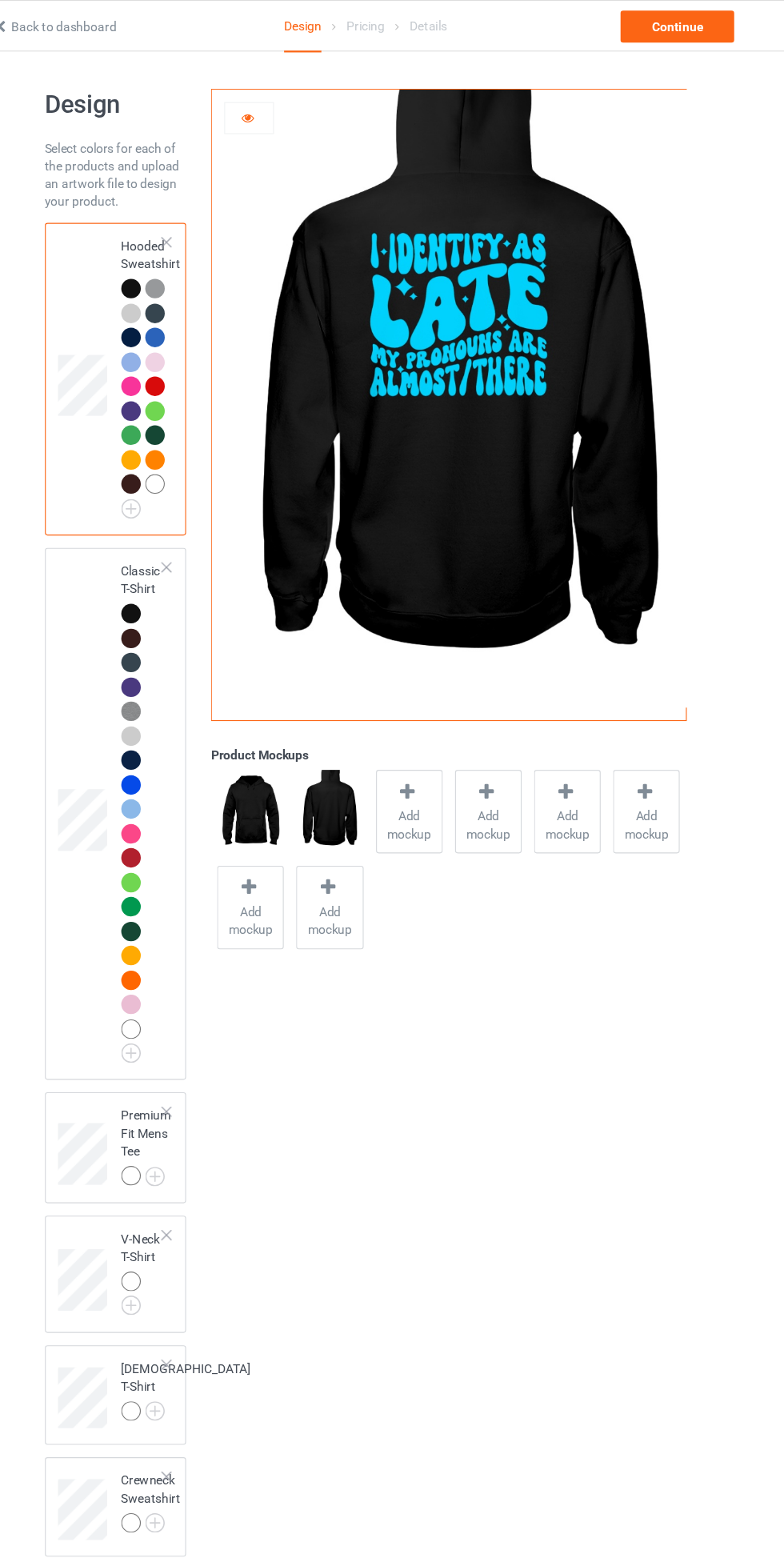
click at [286, 103] on icon at bounding box center [286, 104] width 14 height 11
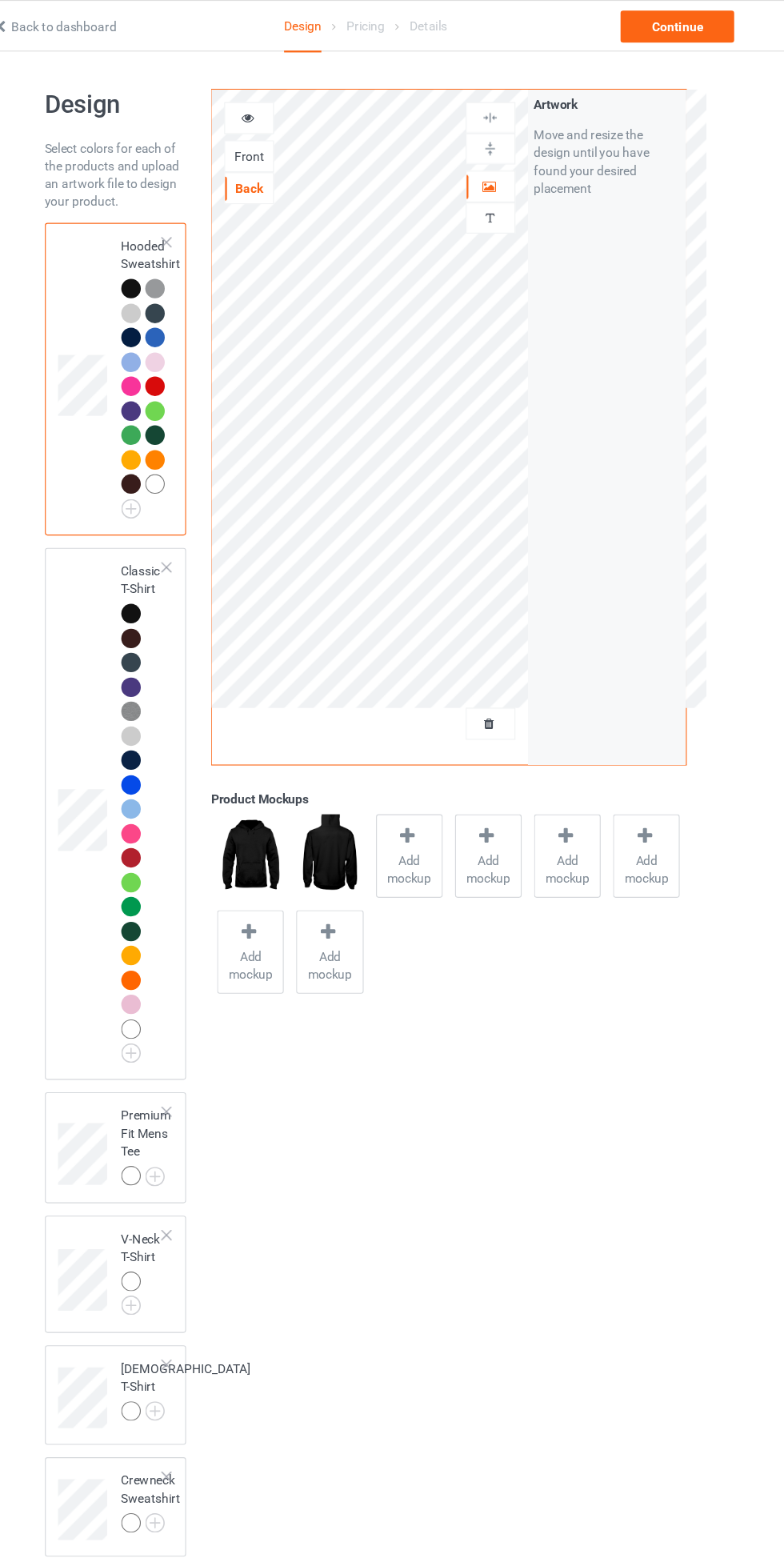
click at [512, 160] on div at bounding box center [505, 167] width 43 height 16
click at [186, 555] on div at bounding box center [180, 552] width 18 height 18
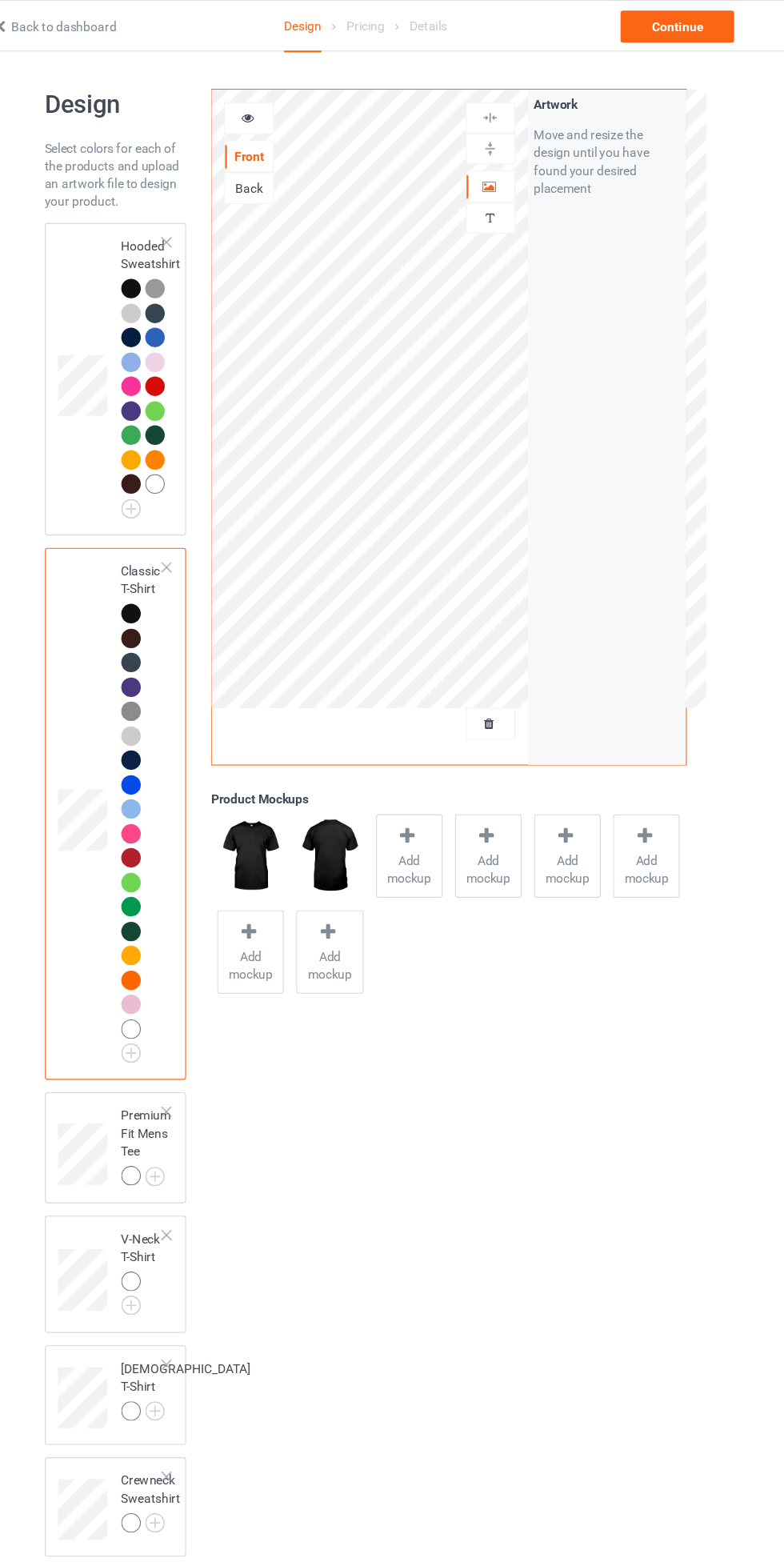
click at [292, 176] on div "Back" at bounding box center [287, 169] width 43 height 16
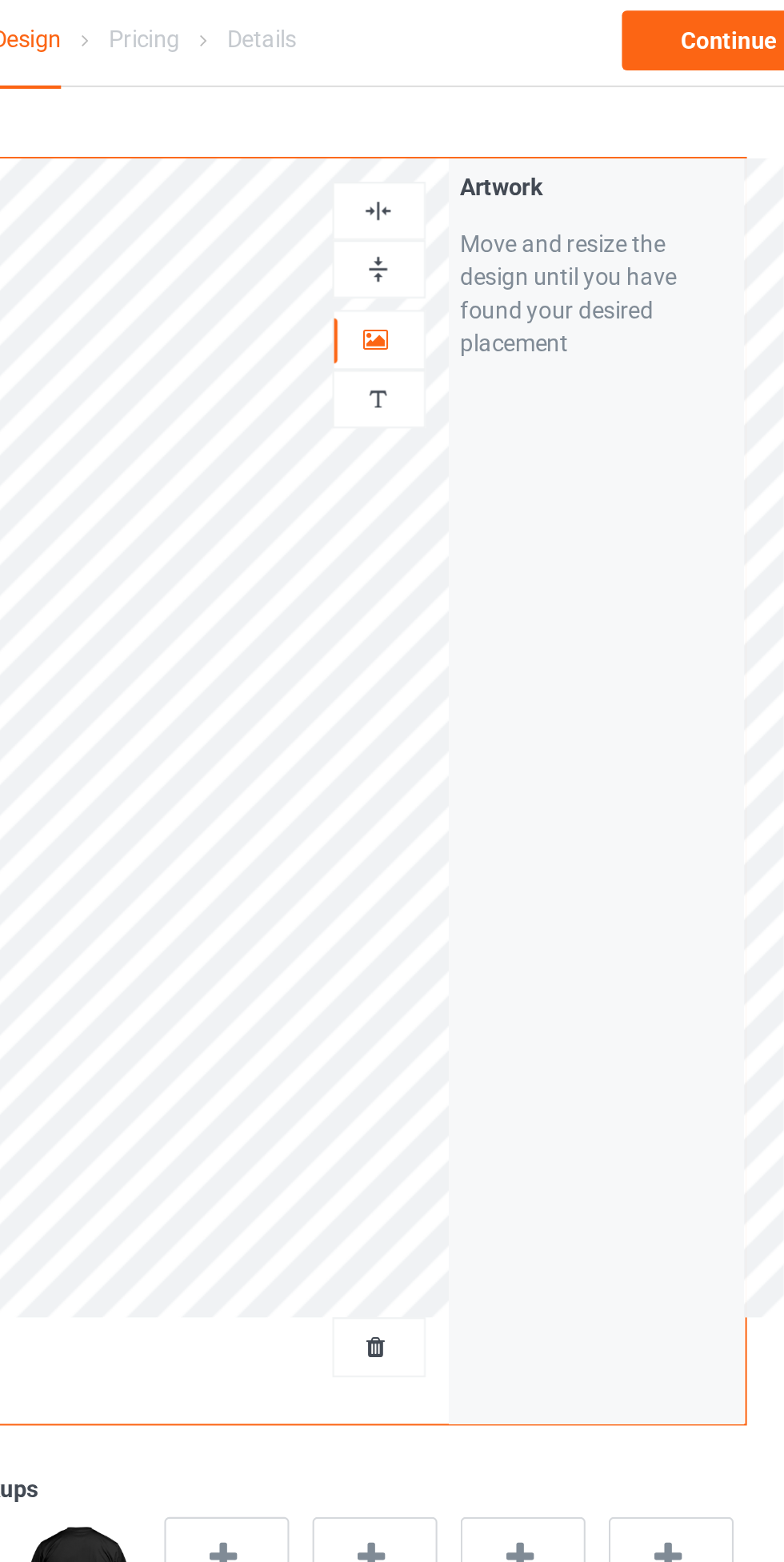
click at [510, 109] on img at bounding box center [504, 106] width 15 height 15
click at [510, 136] on img at bounding box center [504, 134] width 15 height 15
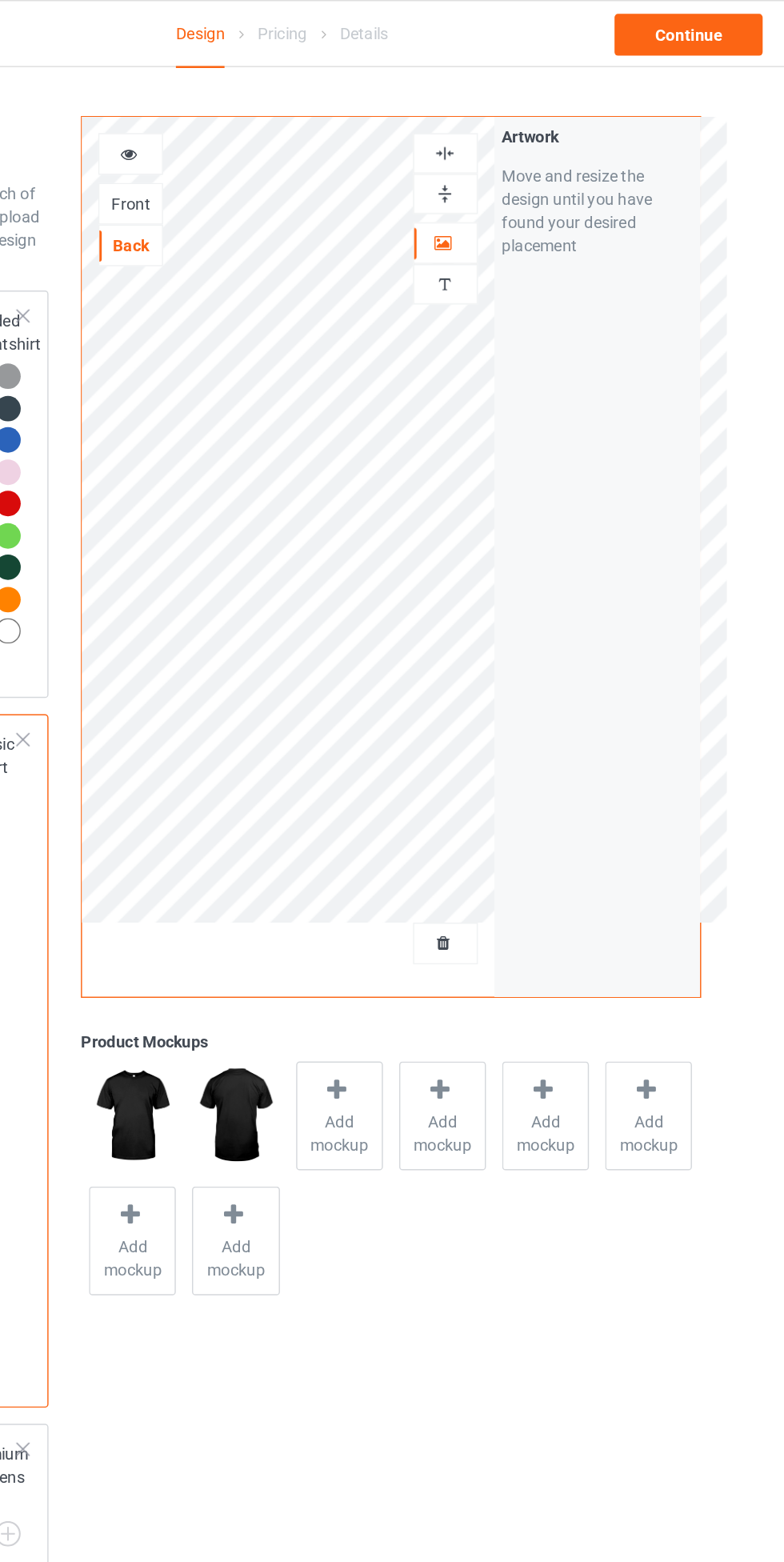
click at [279, 109] on div at bounding box center [287, 106] width 43 height 16
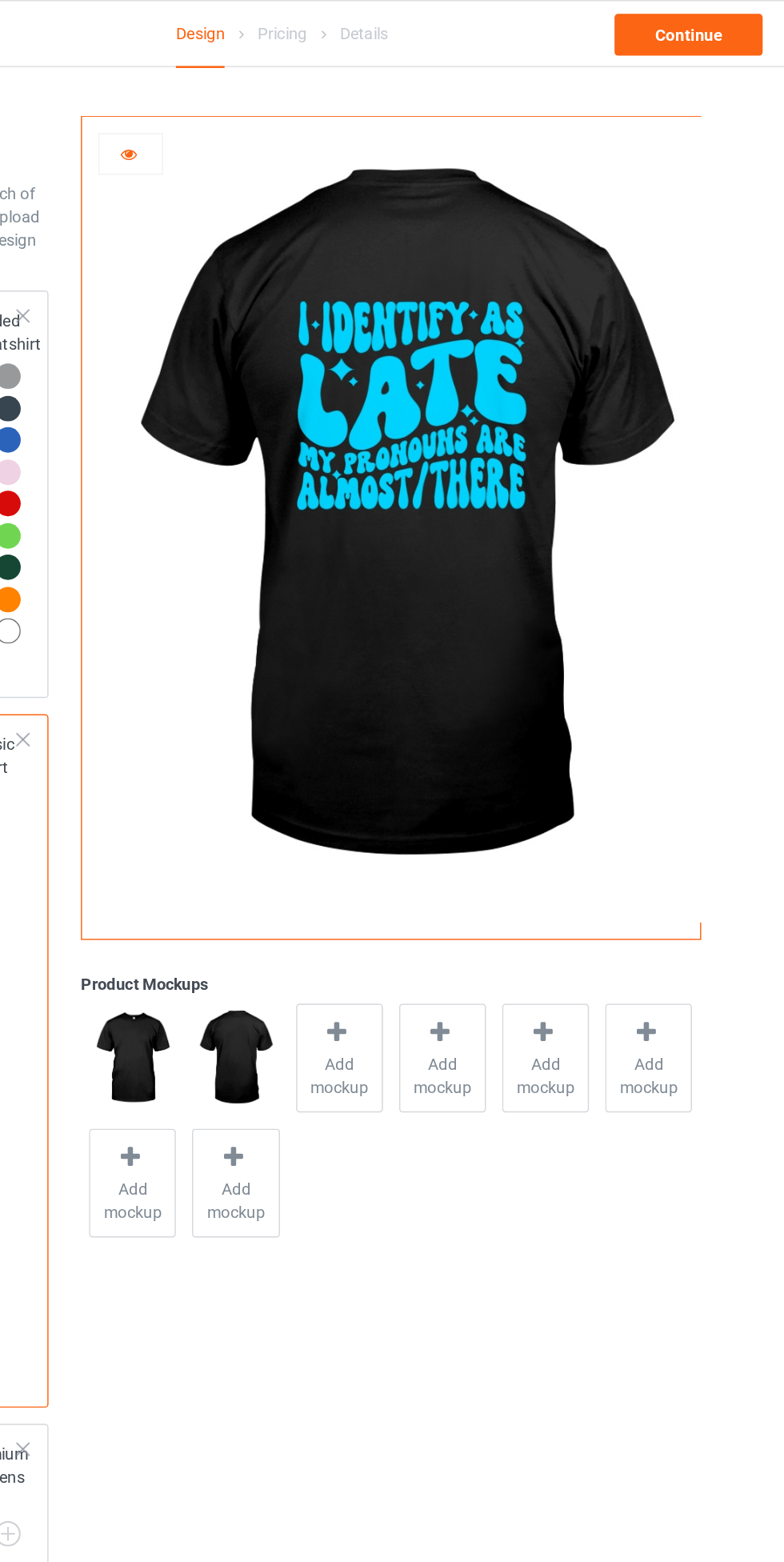
click at [282, 108] on icon at bounding box center [286, 104] width 14 height 11
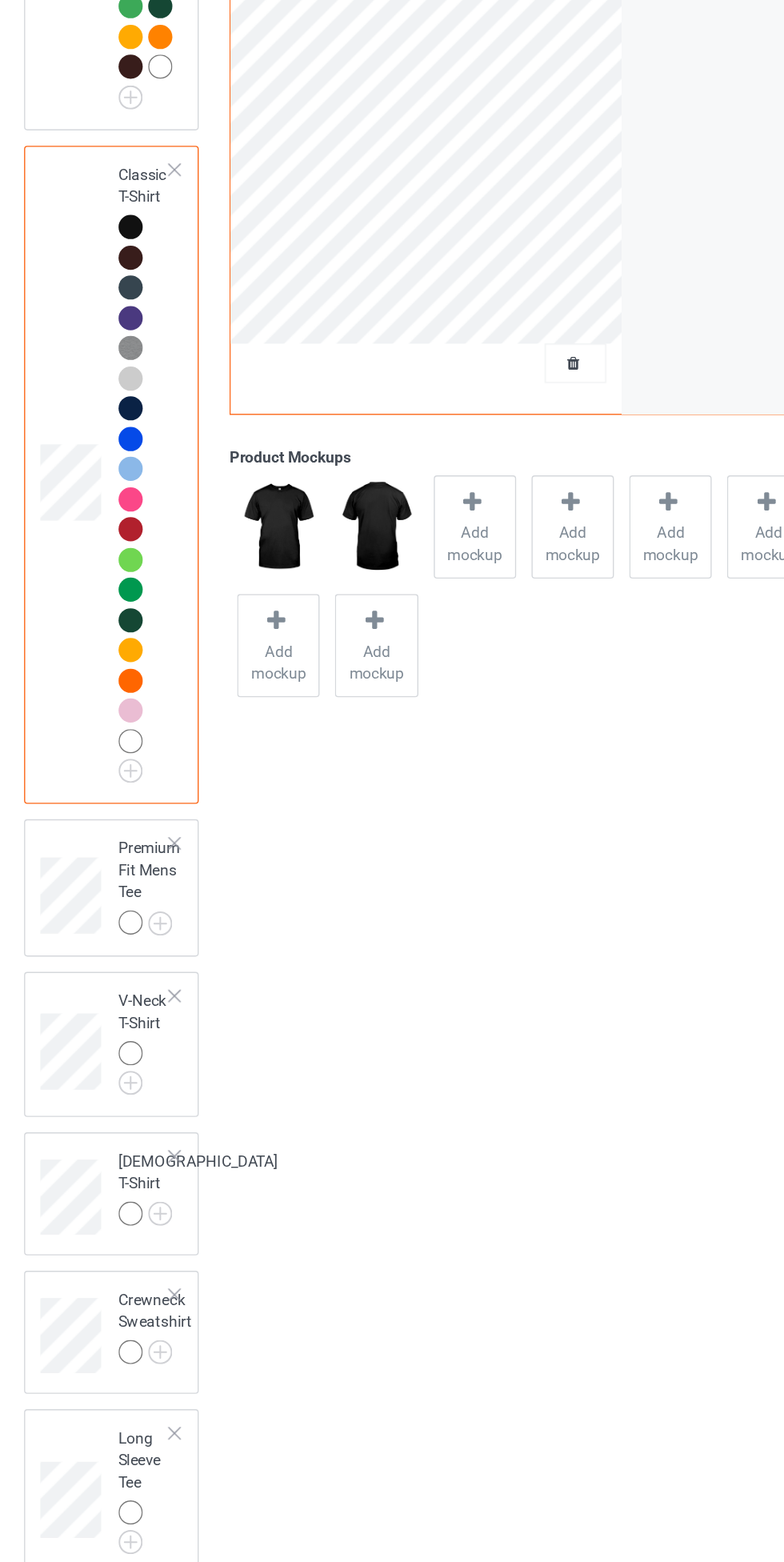
click at [183, 711] on div at bounding box center [180, 707] width 18 height 18
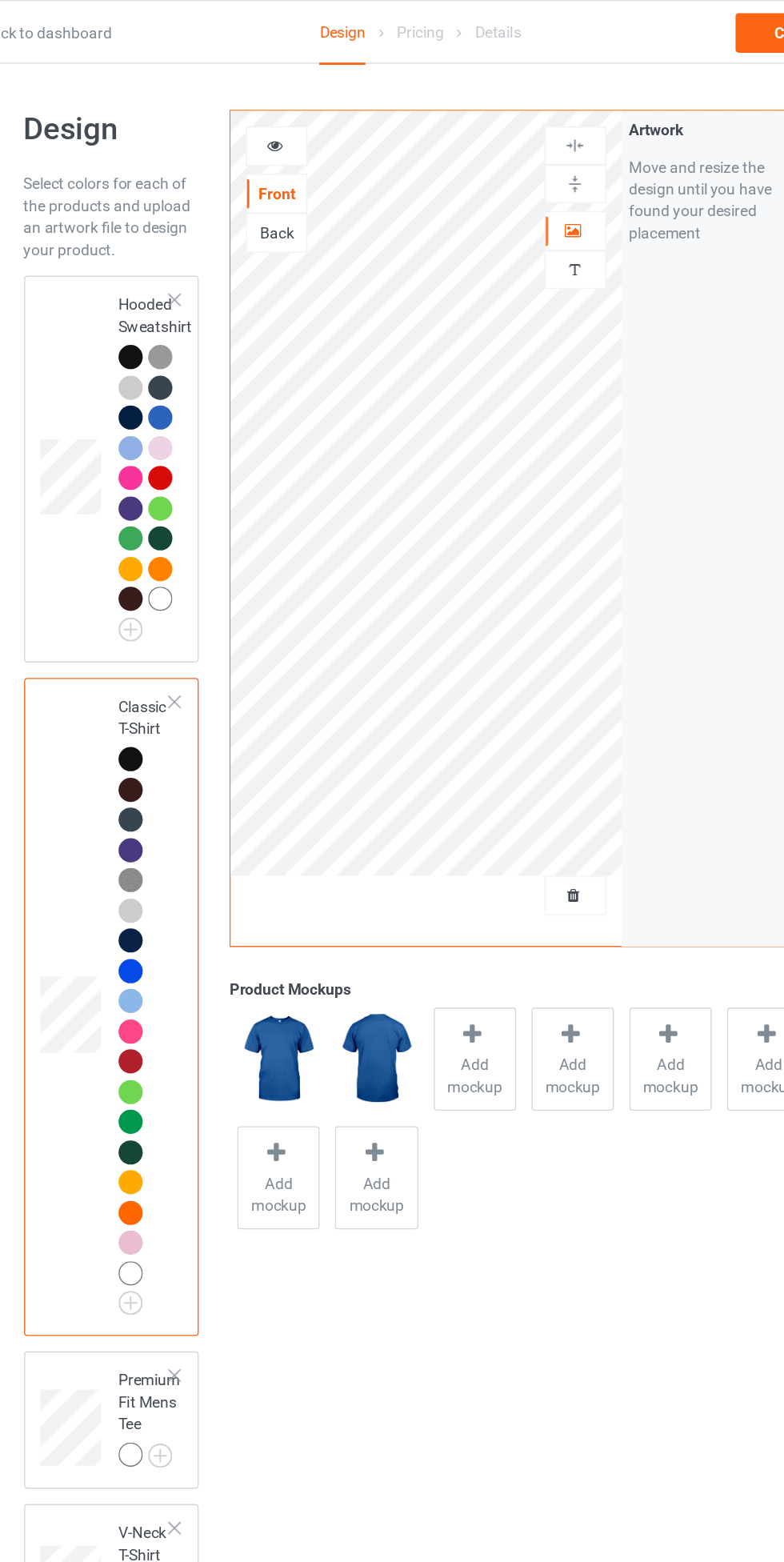
click at [283, 168] on div "Back" at bounding box center [287, 169] width 43 height 16
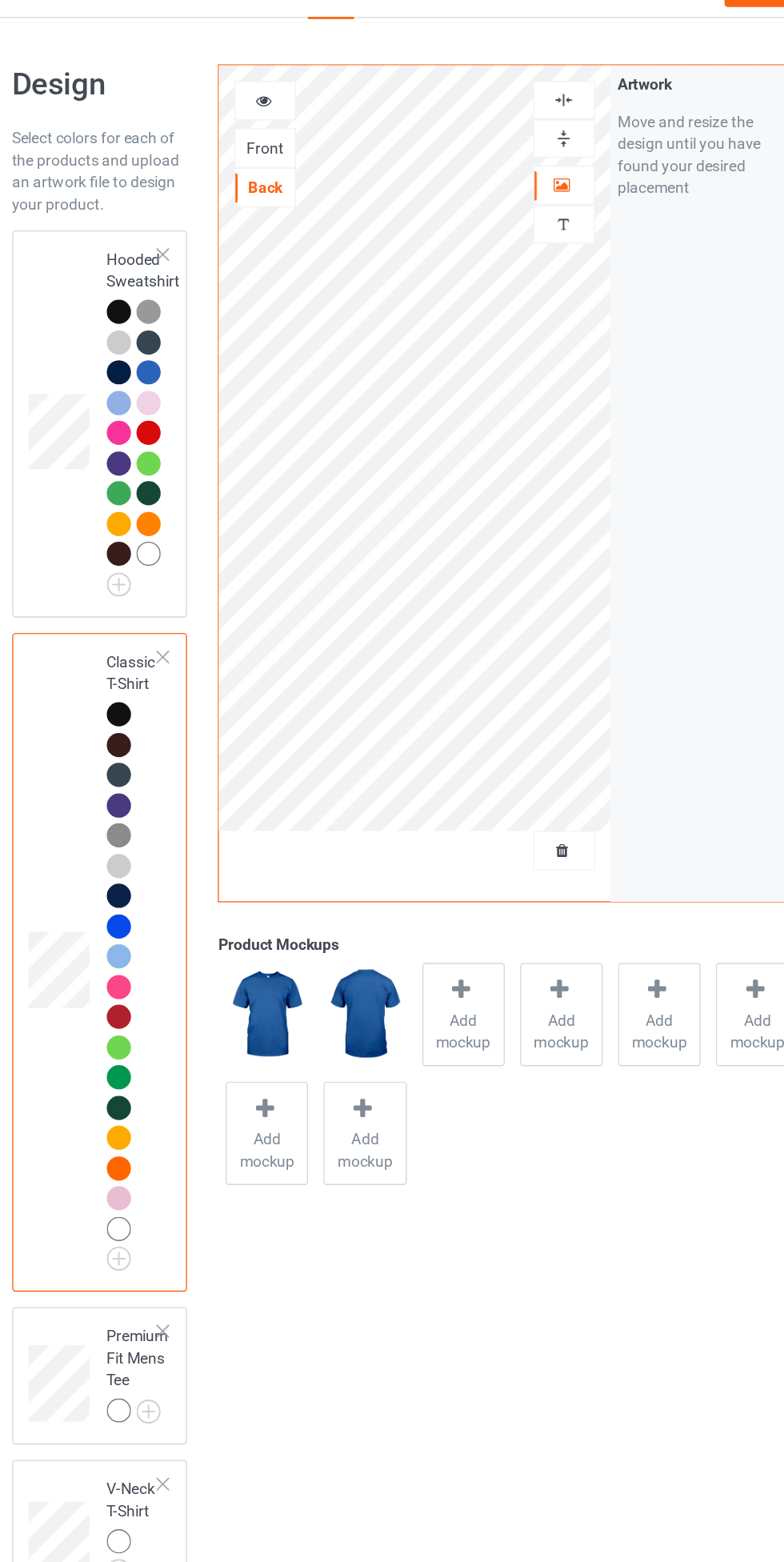
click at [508, 112] on img at bounding box center [504, 106] width 15 height 15
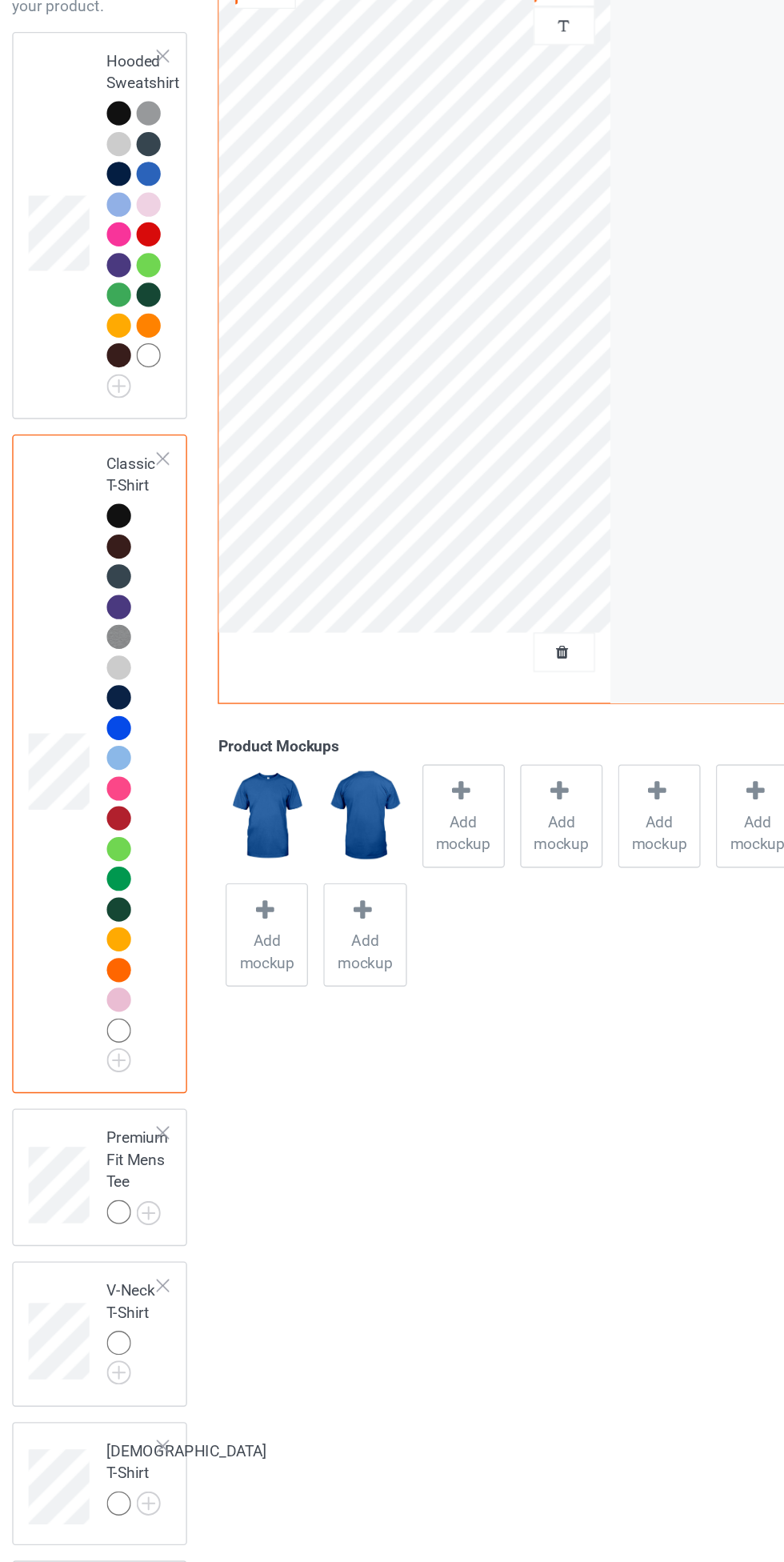
click at [0, 0] on img at bounding box center [0, 0] width 0 height 0
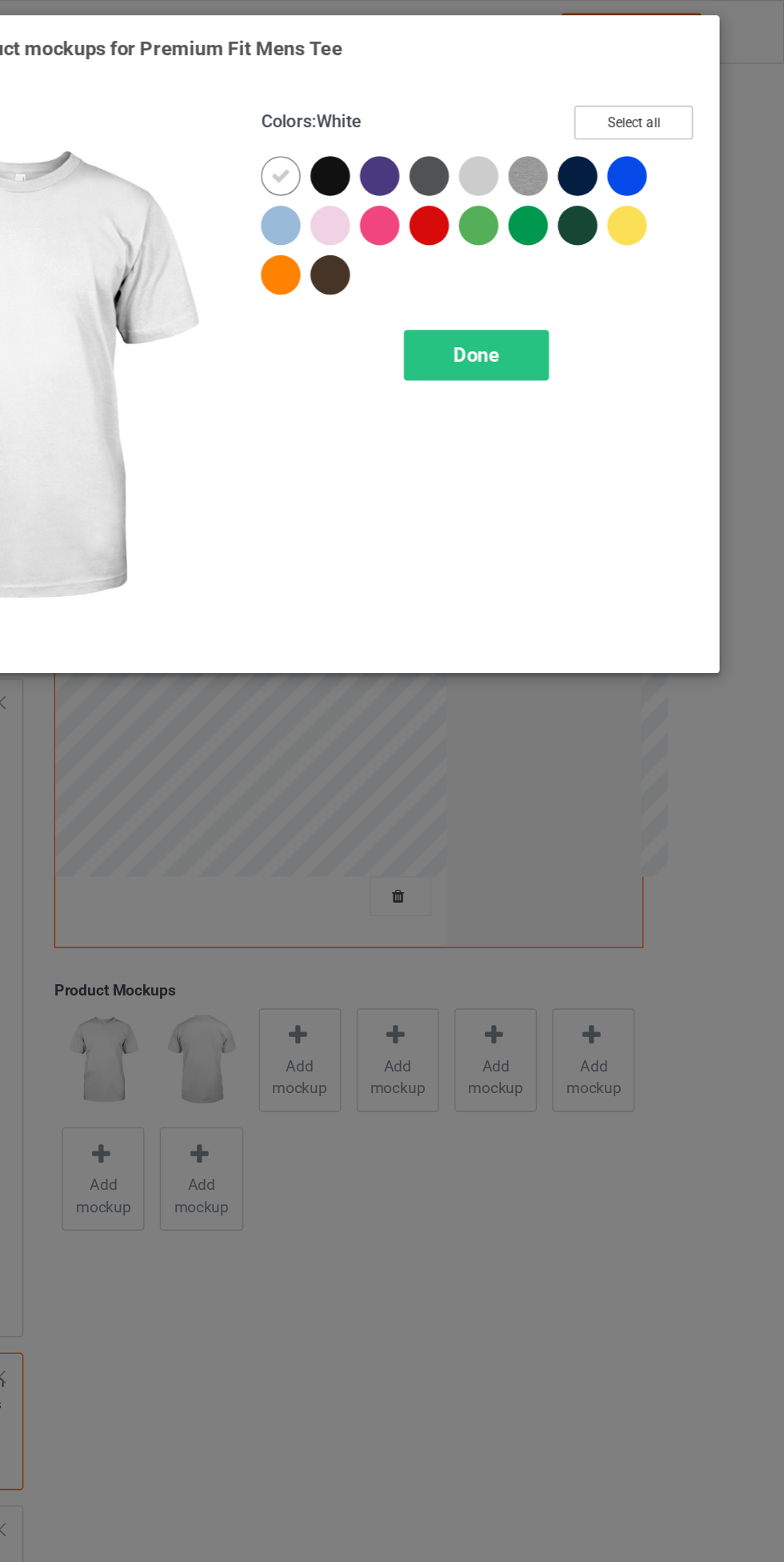
click at [701, 92] on button "Select all" at bounding box center [674, 89] width 86 height 25
click at [572, 263] on span "Done" at bounding box center [560, 258] width 34 height 17
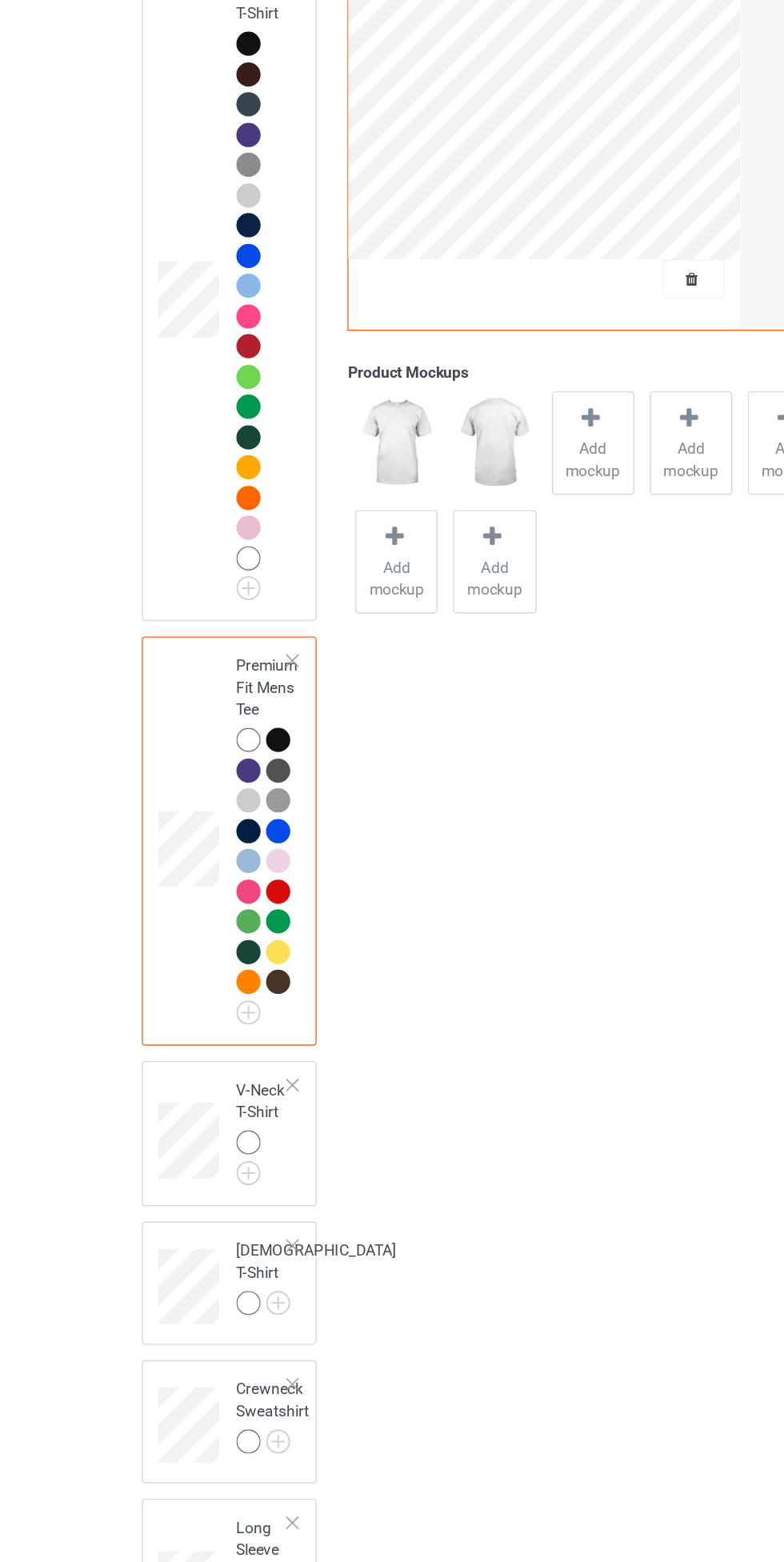
scroll to position [106, 0]
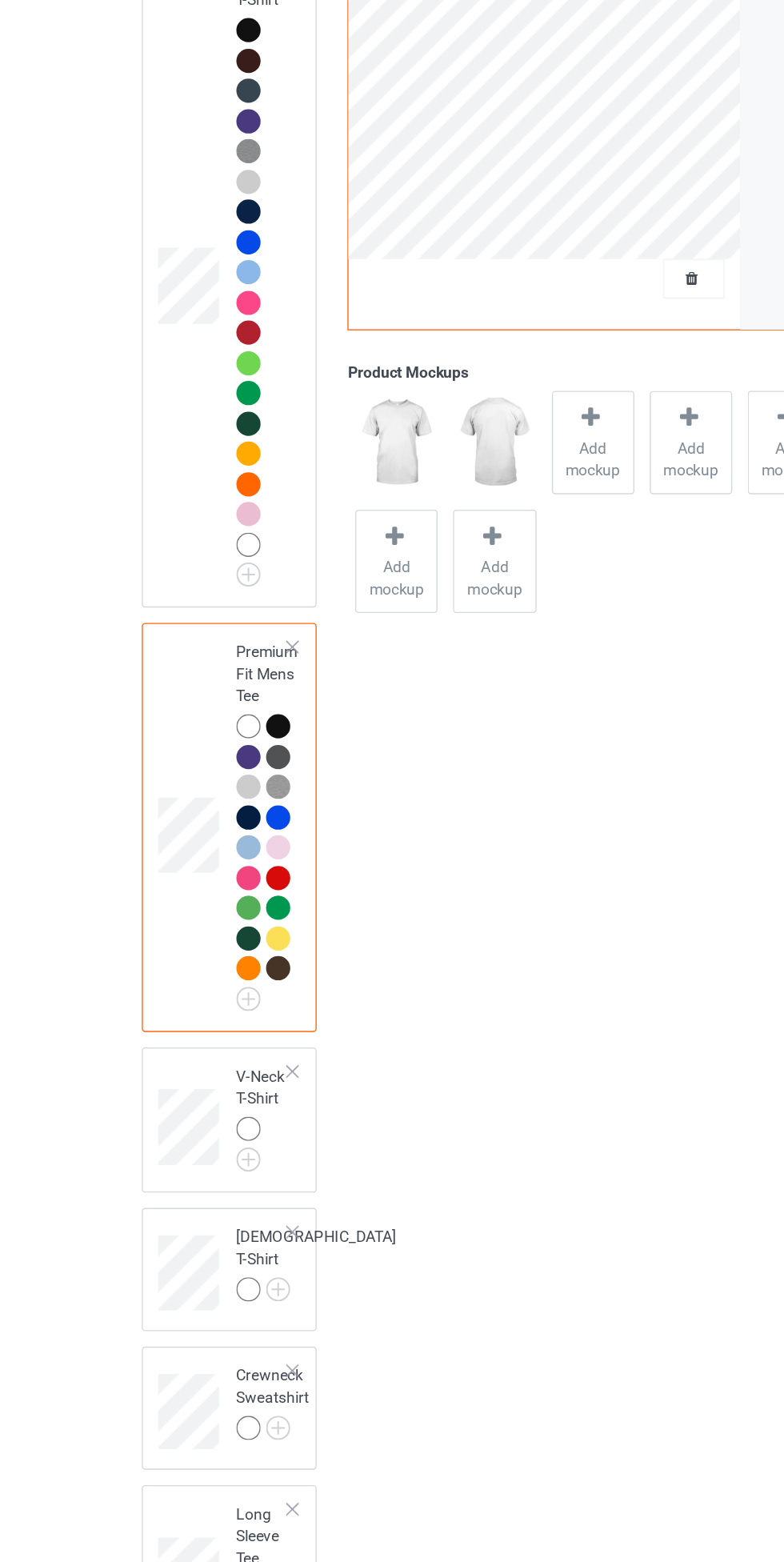
click at [0, 0] on img at bounding box center [0, 0] width 0 height 0
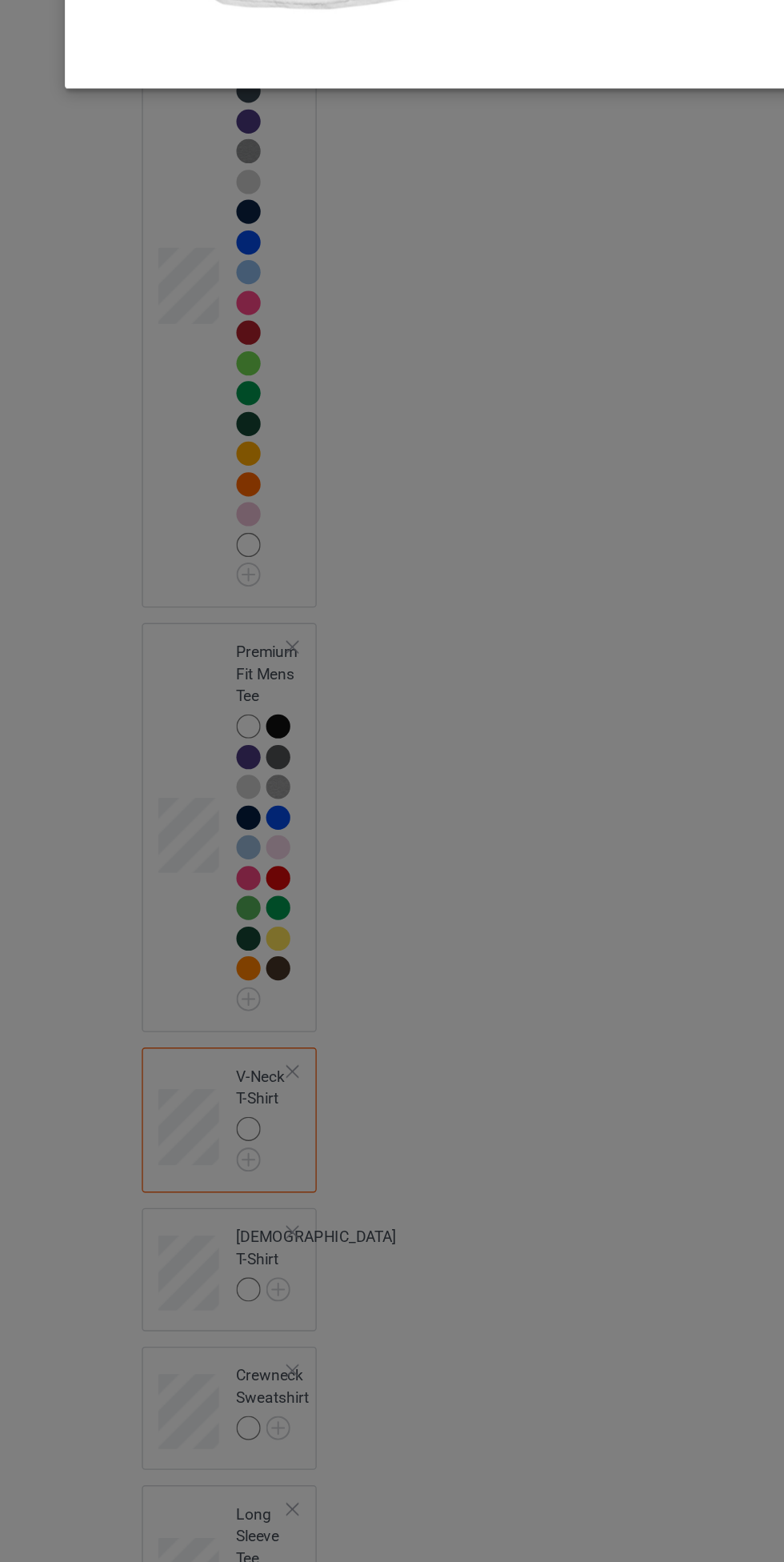
click at [399, 1122] on div "Select colors and product mockups for V-Neck T-Shirt Colors : White Select all …" at bounding box center [392, 781] width 784 height 1562
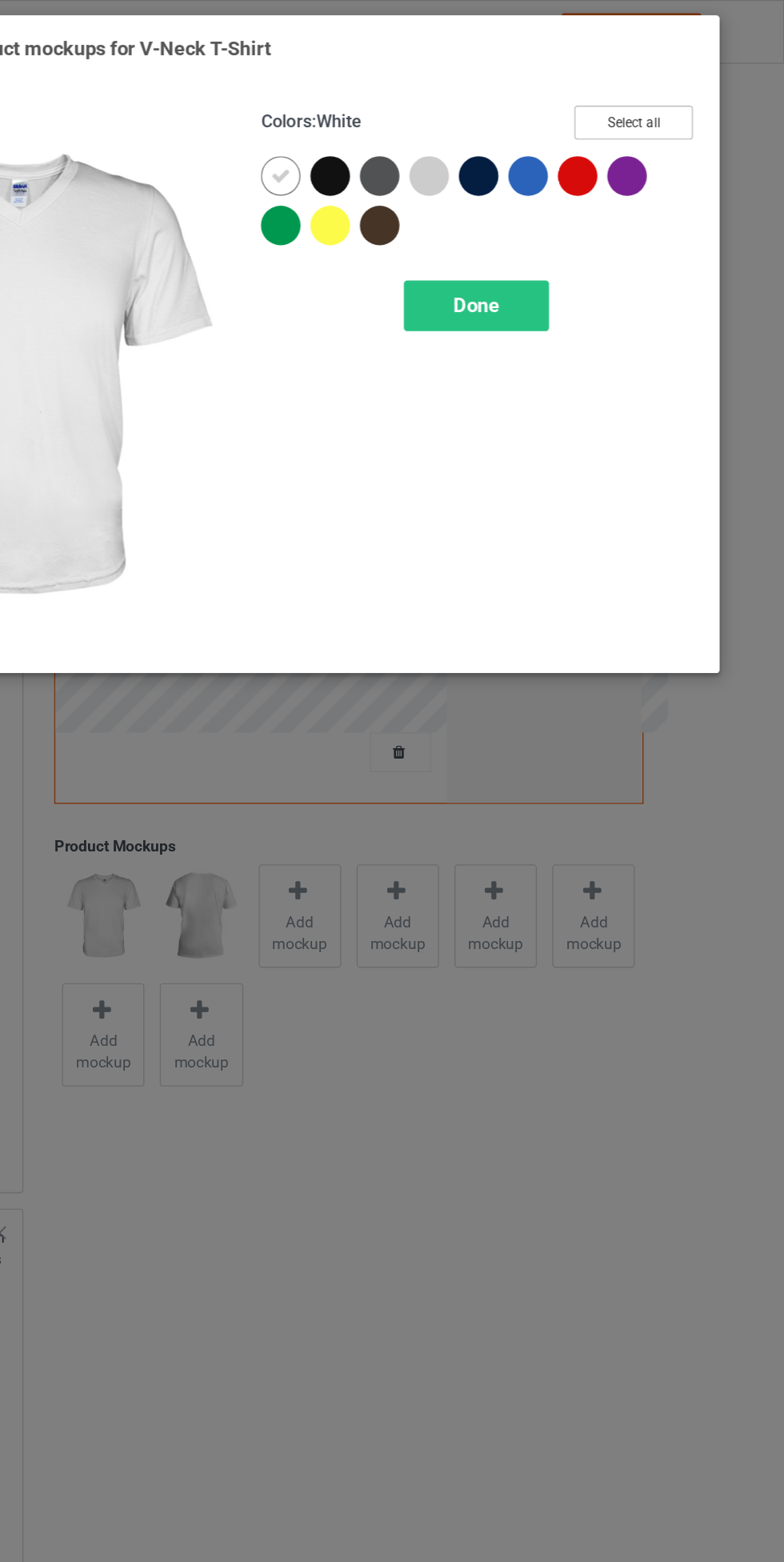
click at [679, 93] on button "Select all" at bounding box center [674, 89] width 86 height 25
click at [574, 218] on span "Done" at bounding box center [560, 222] width 34 height 17
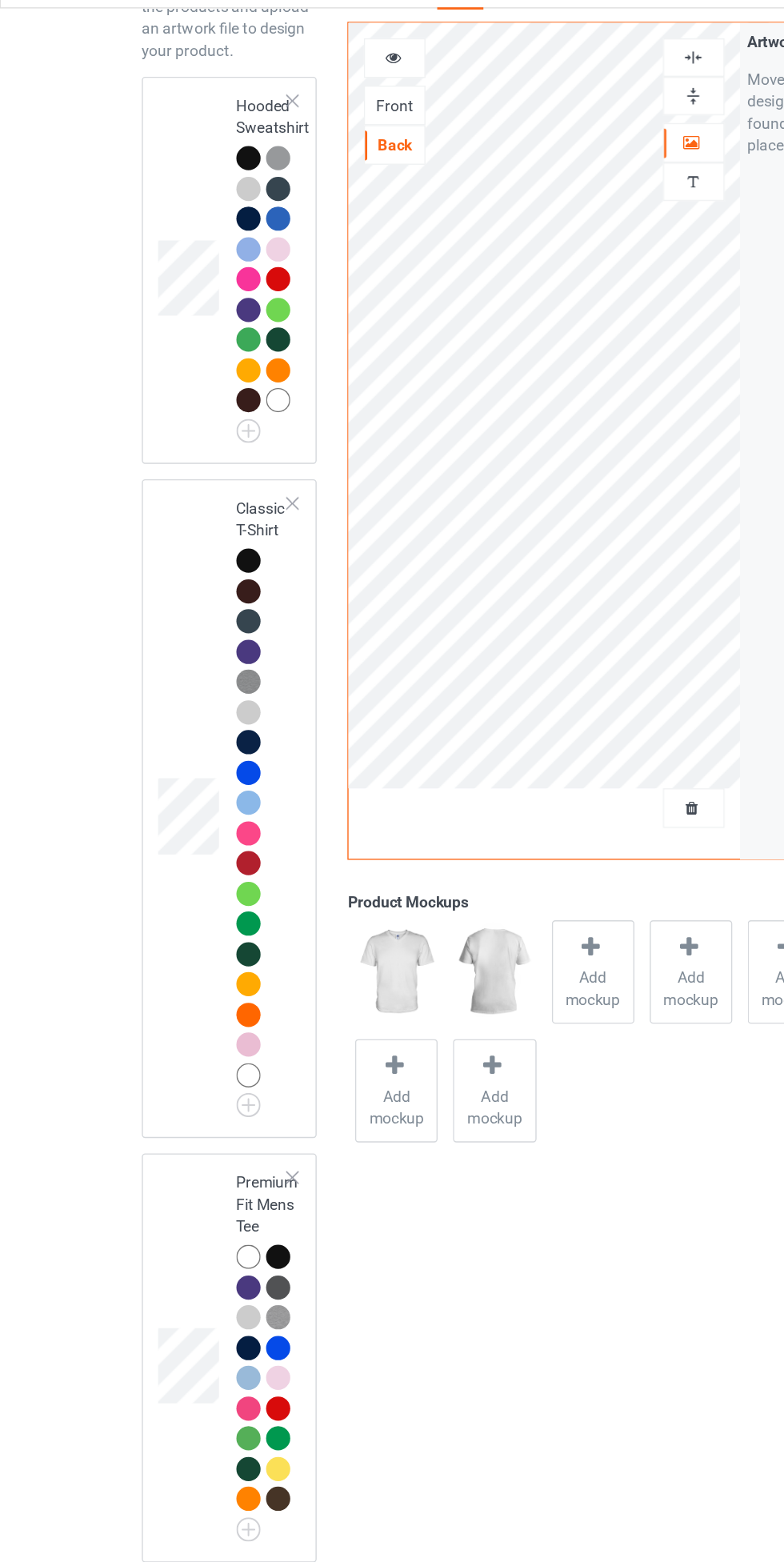
scroll to position [105, 0]
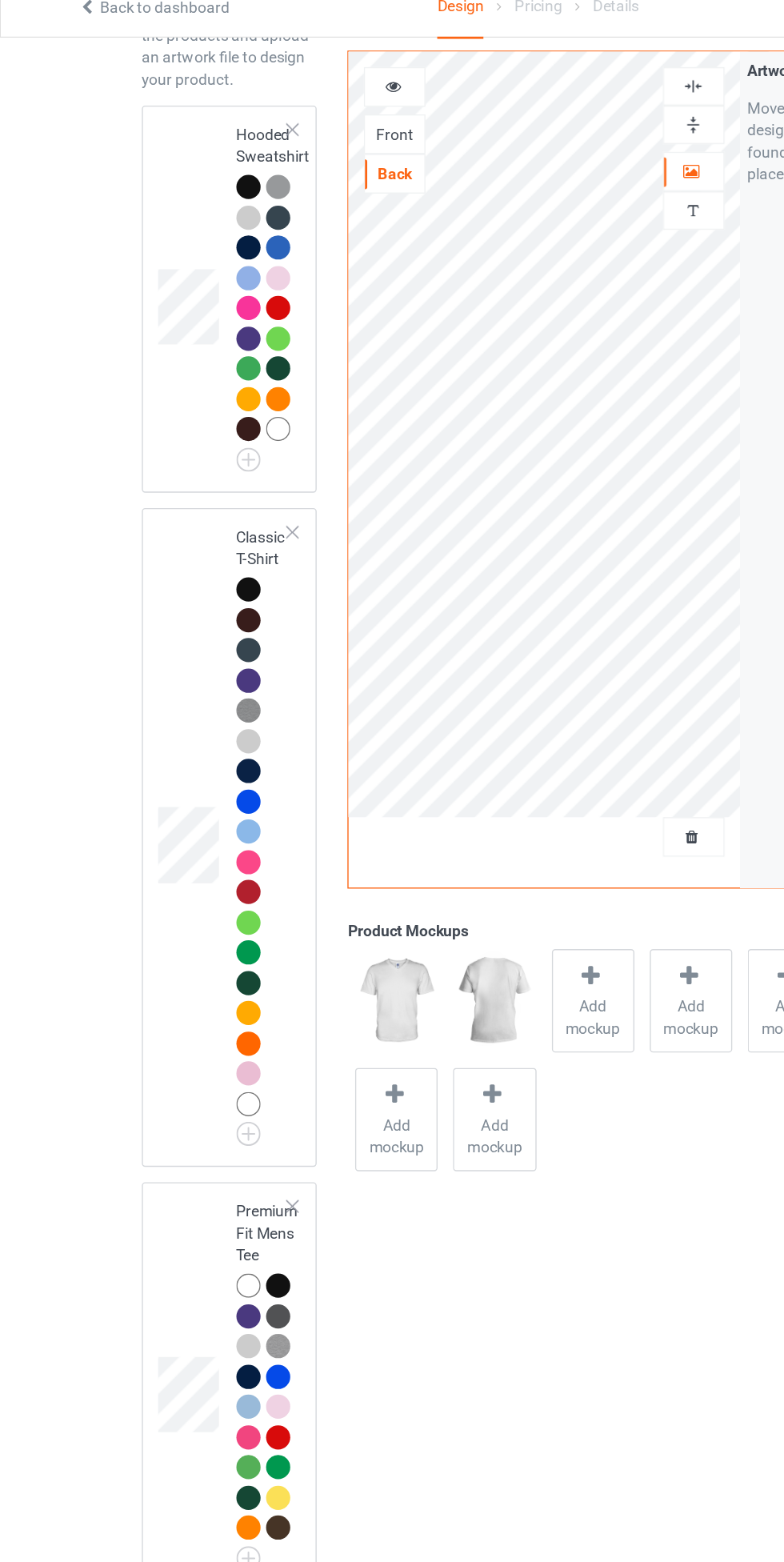
click at [275, 119] on div "Front" at bounding box center [287, 116] width 43 height 16
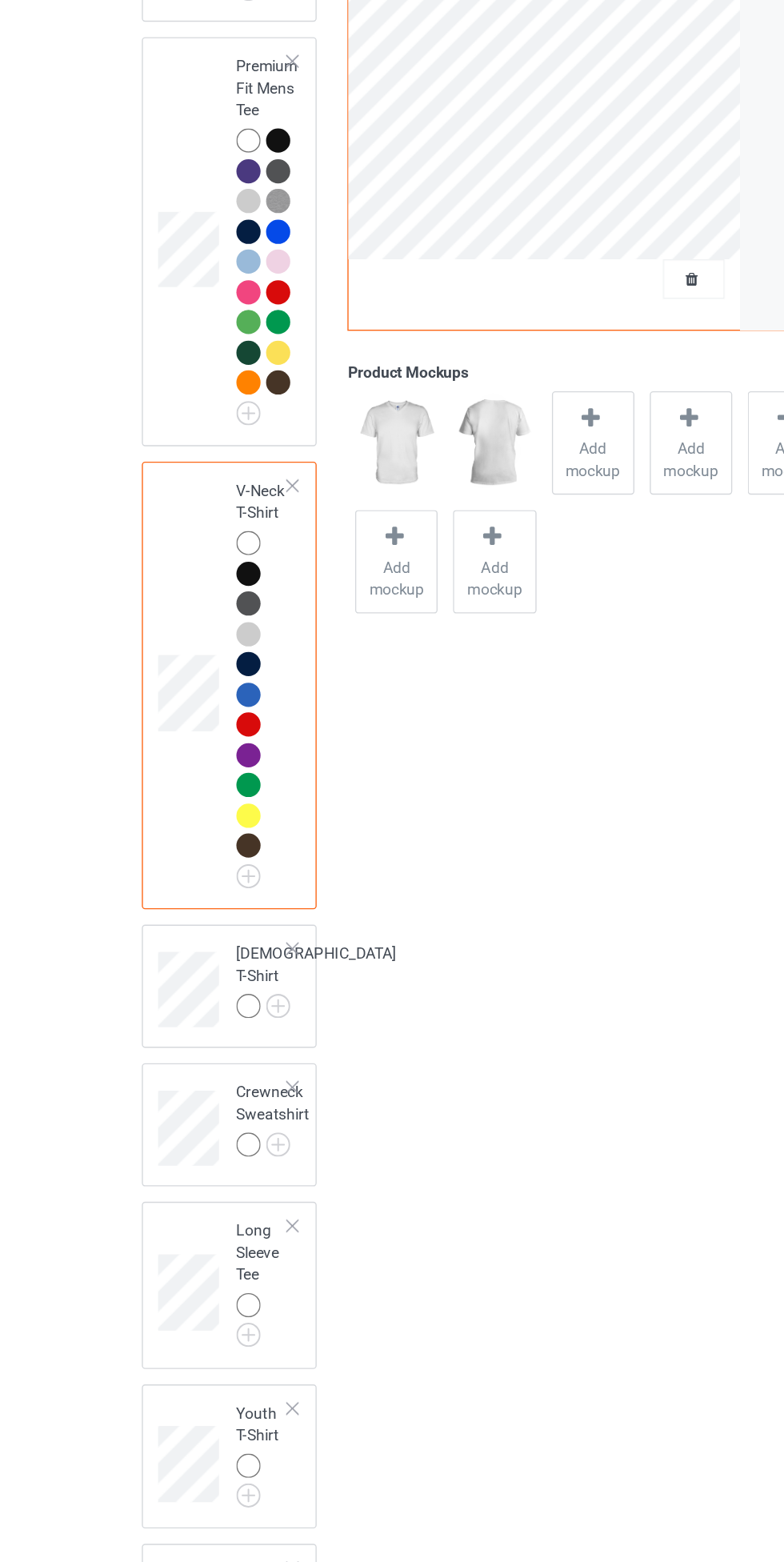
scroll to position [534, 0]
click at [0, 0] on img at bounding box center [0, 0] width 0 height 0
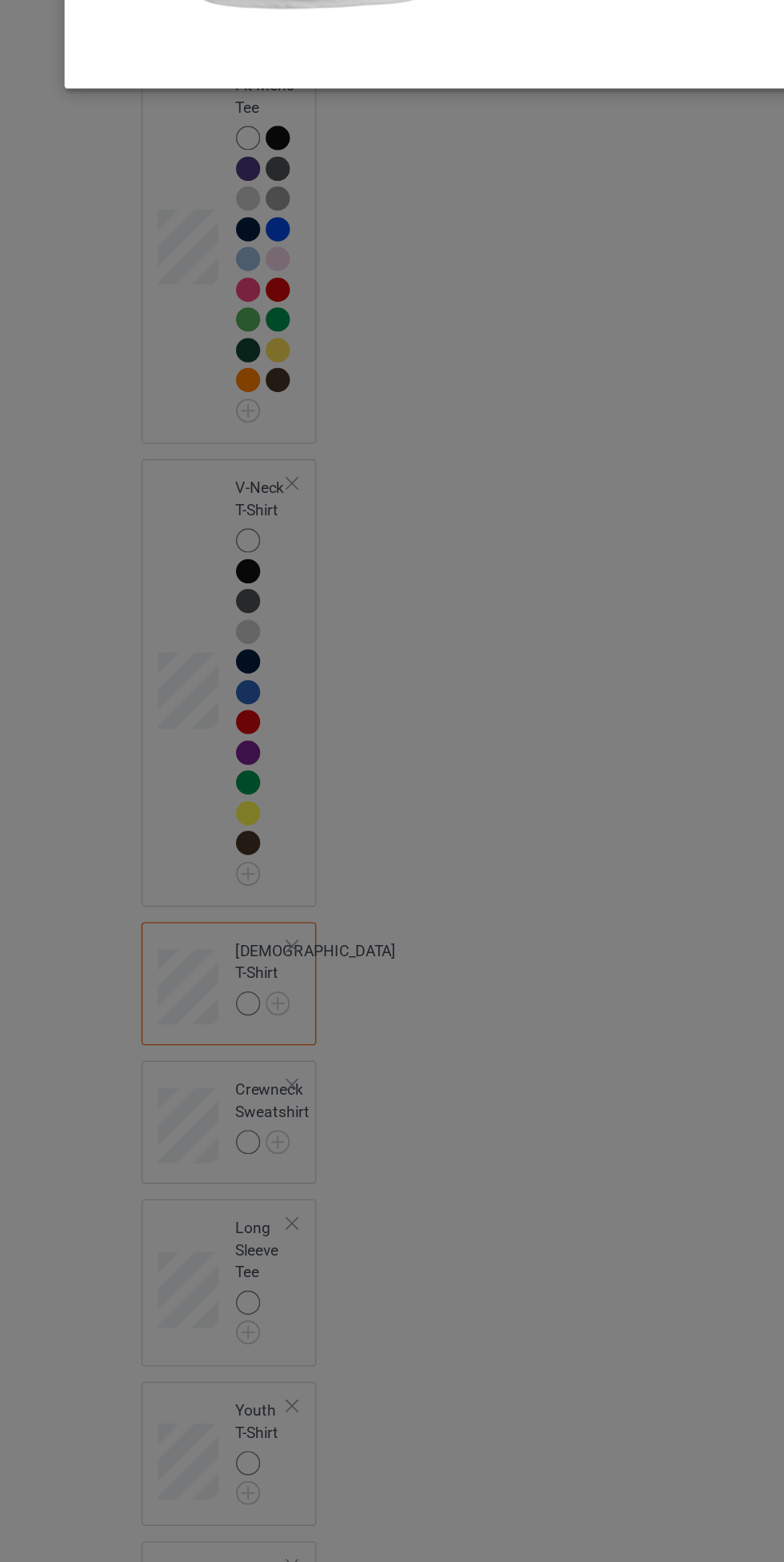
scroll to position [534, 0]
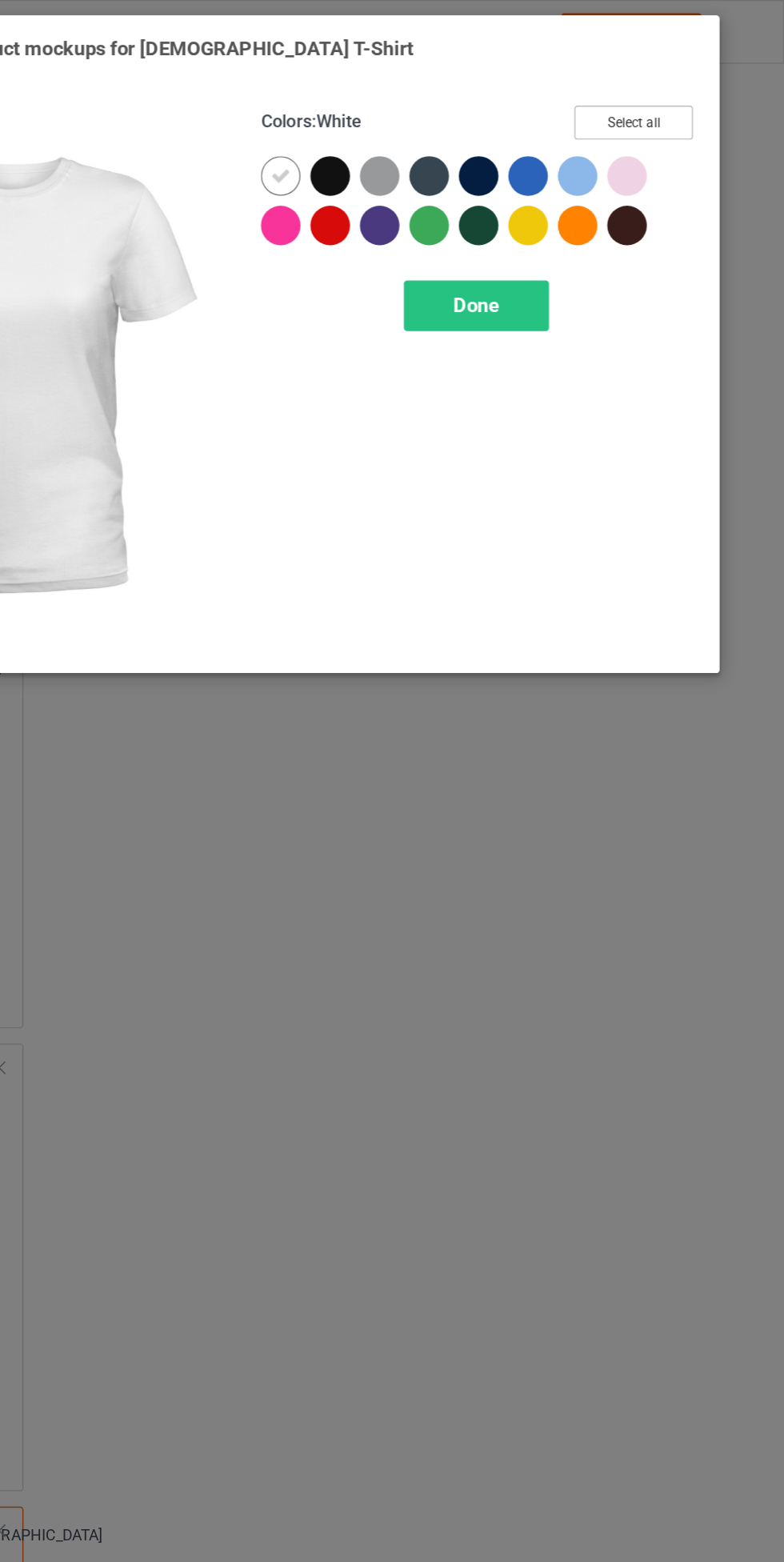
click at [707, 98] on button "Select all" at bounding box center [674, 89] width 86 height 25
click at [583, 220] on div "Done" at bounding box center [560, 222] width 106 height 36
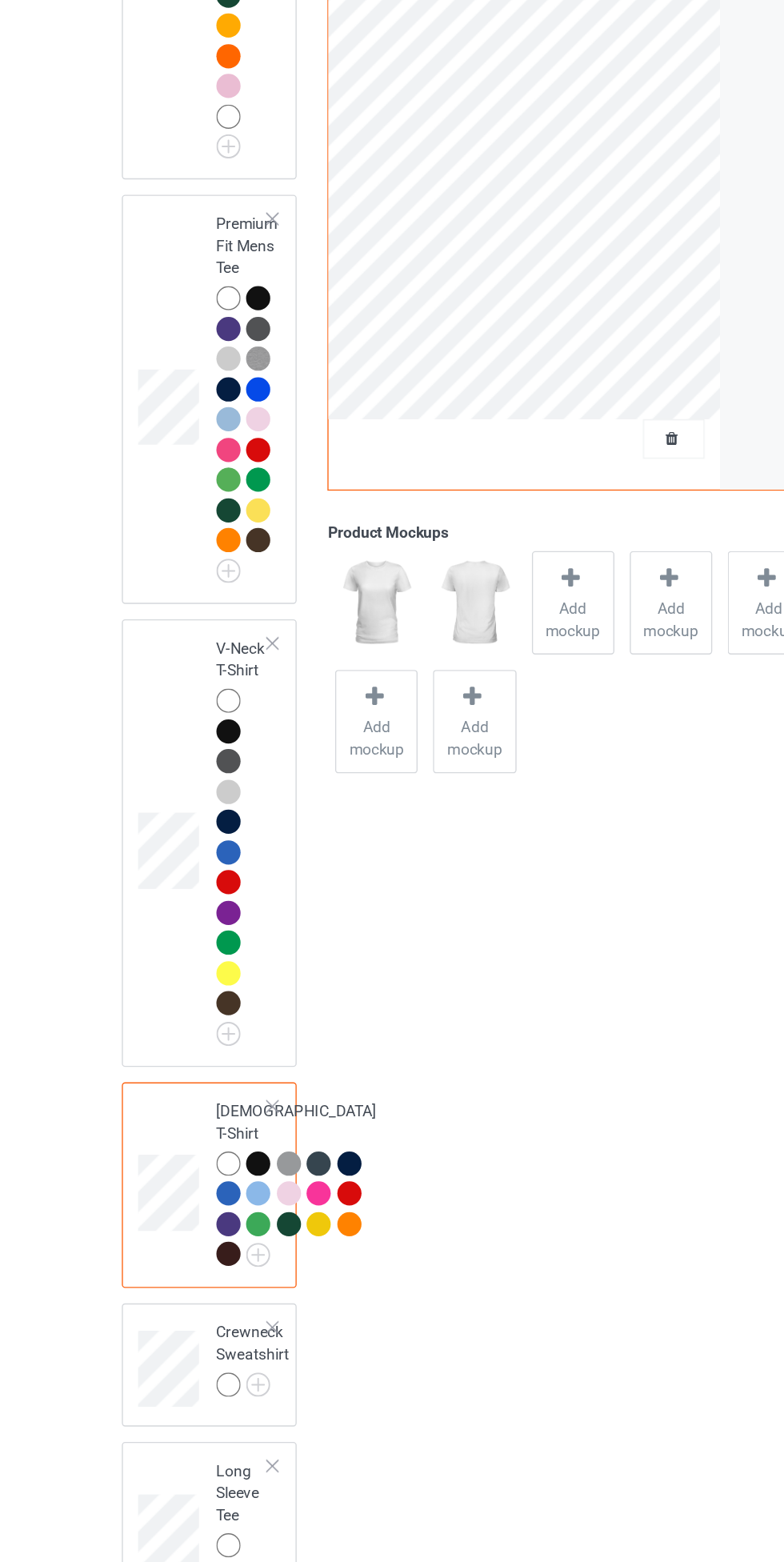
scroll to position [1082, 0]
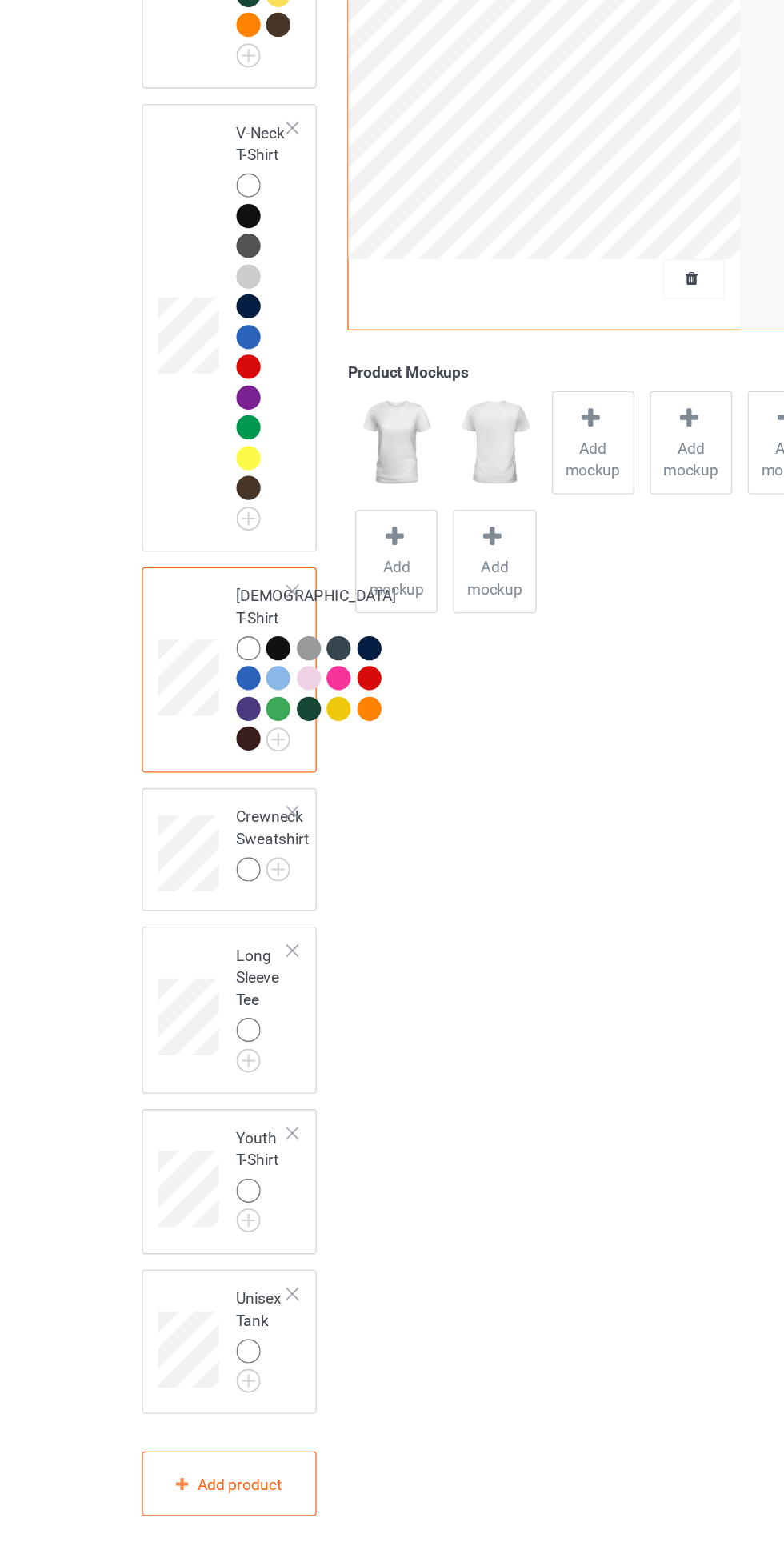
click at [0, 0] on img at bounding box center [0, 0] width 0 height 0
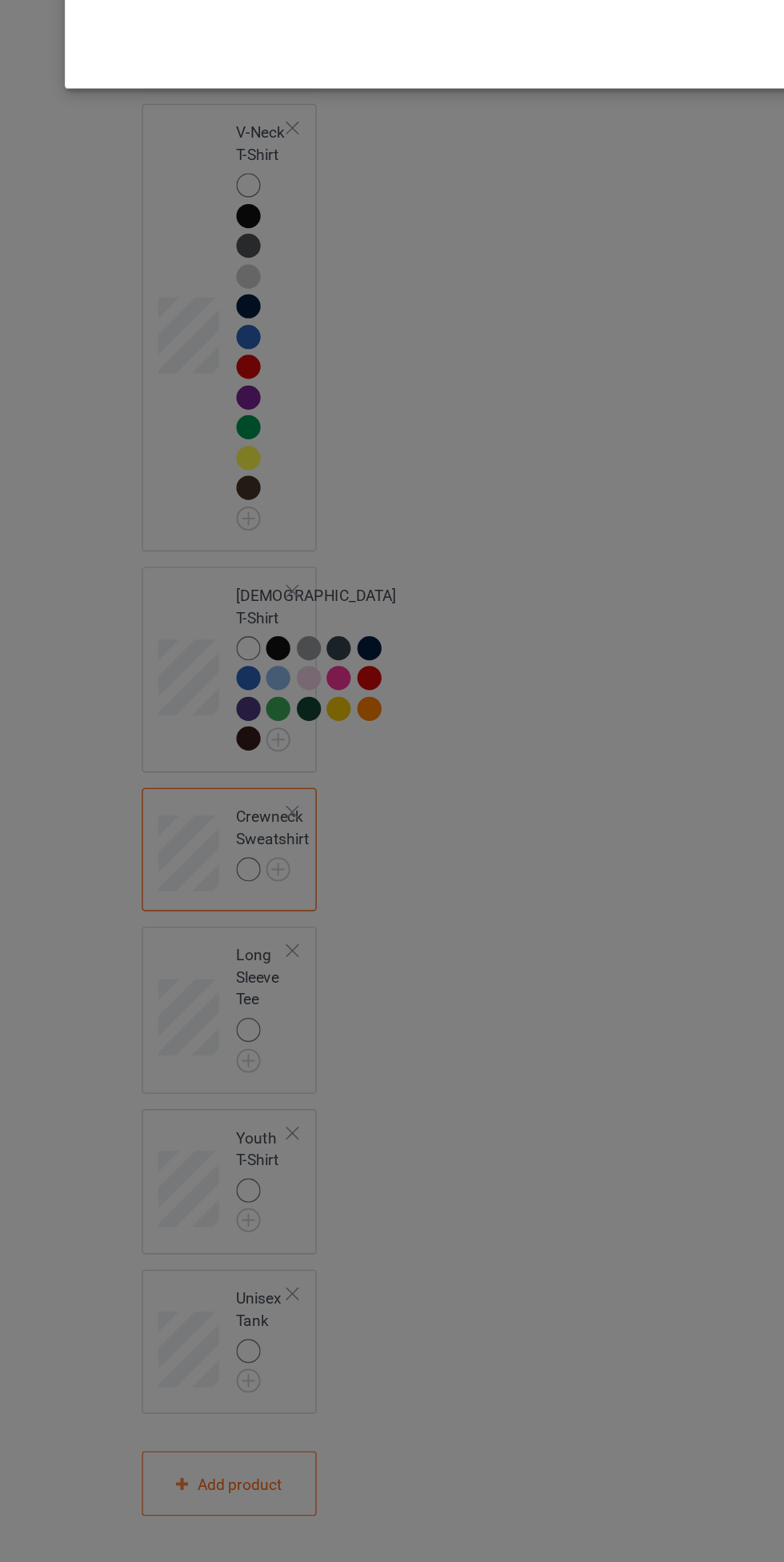
scroll to position [1082, 0]
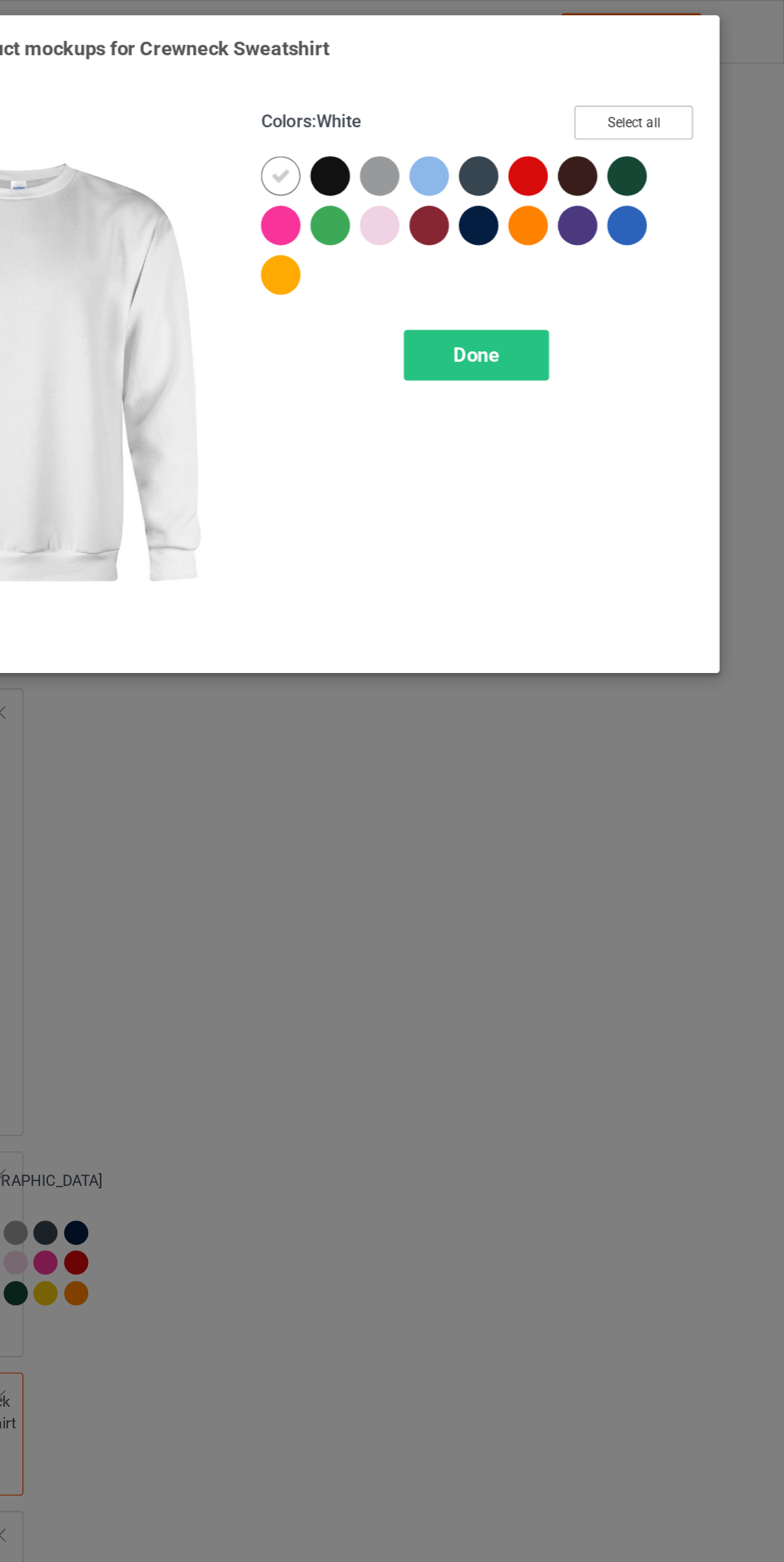
click at [689, 95] on button "Select all" at bounding box center [674, 89] width 86 height 25
click at [581, 258] on div "Done" at bounding box center [560, 258] width 106 height 36
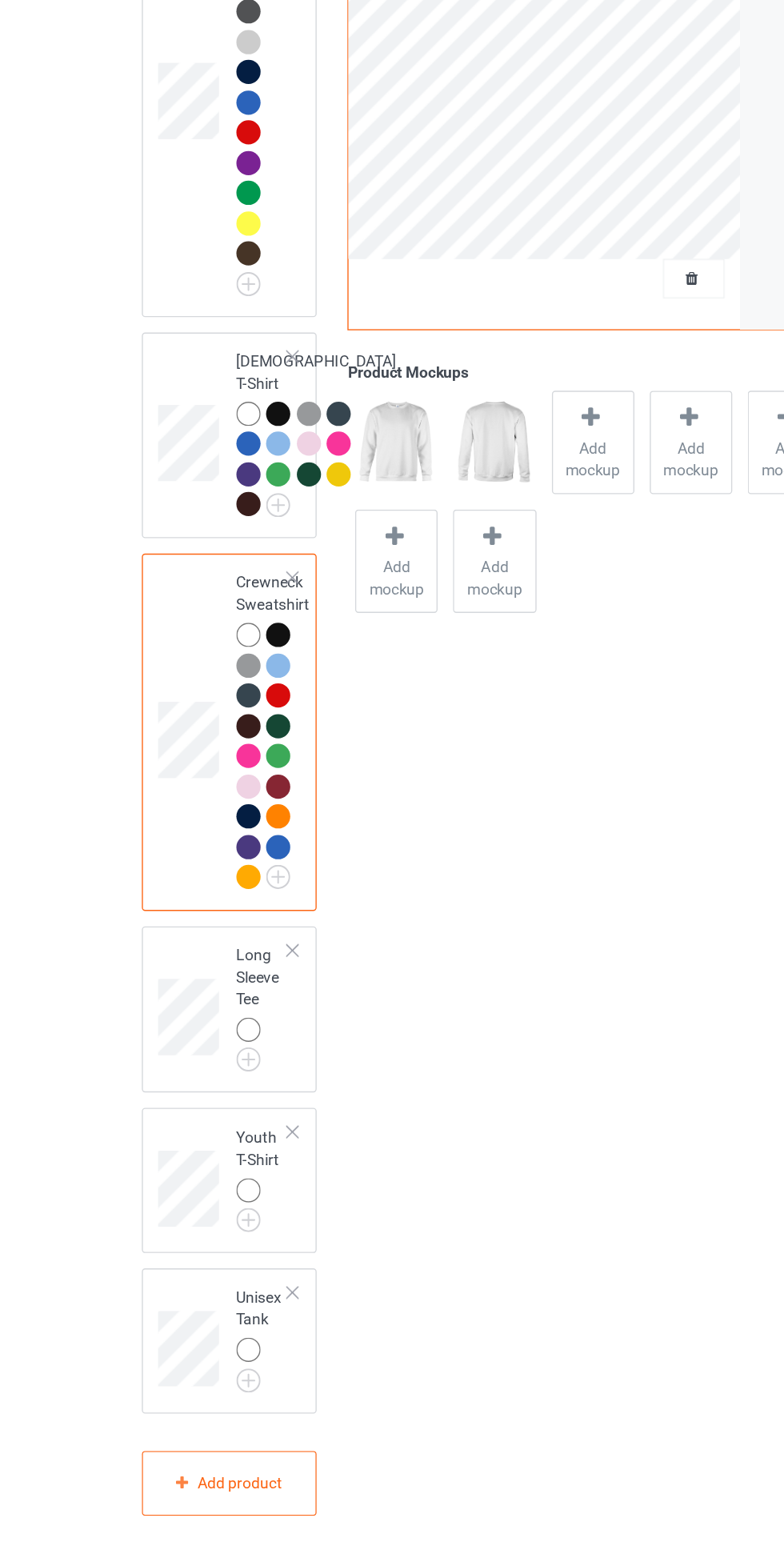
scroll to position [1252, 0]
click at [0, 0] on img at bounding box center [0, 0] width 0 height 0
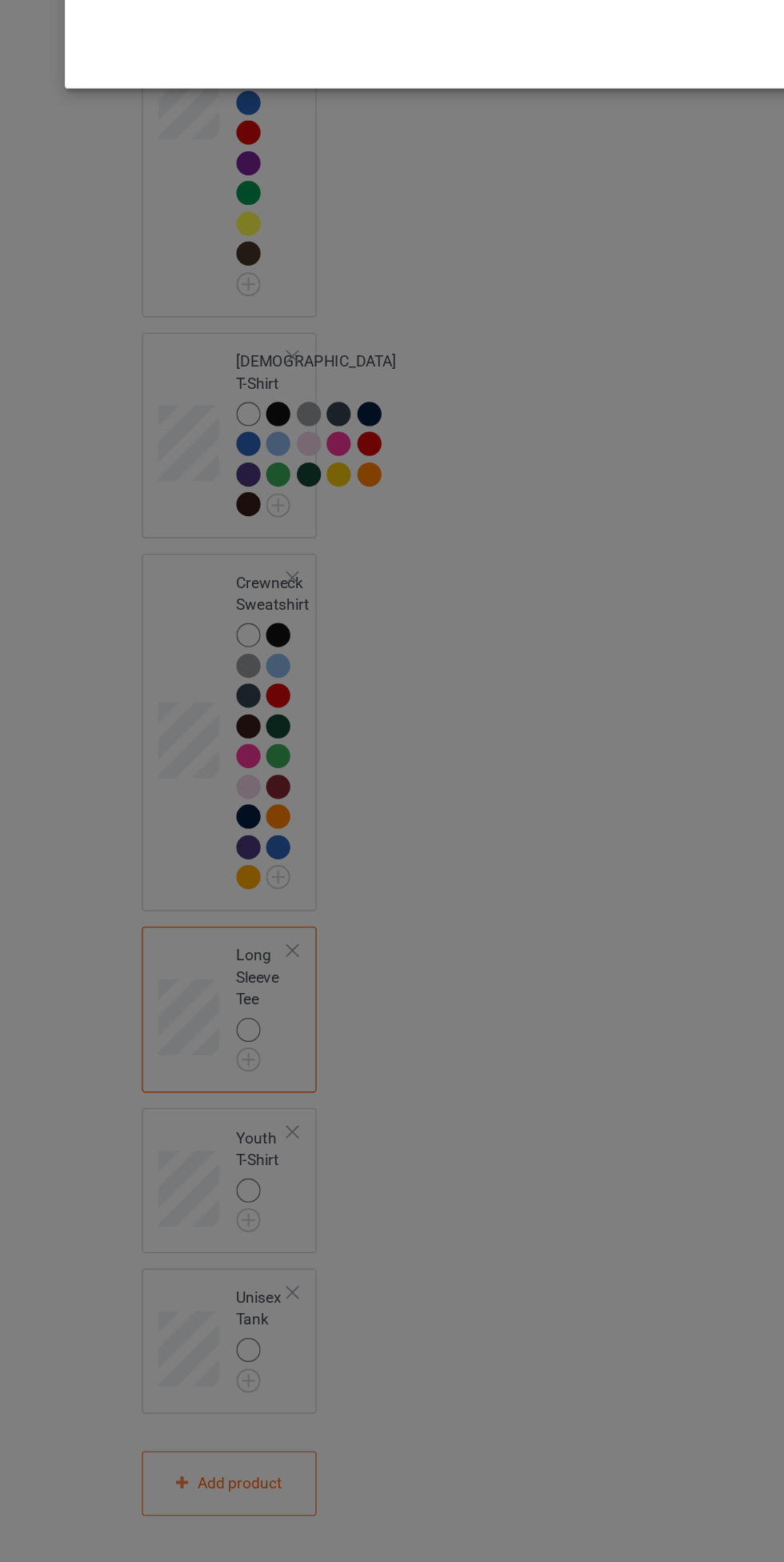
scroll to position [1252, 0]
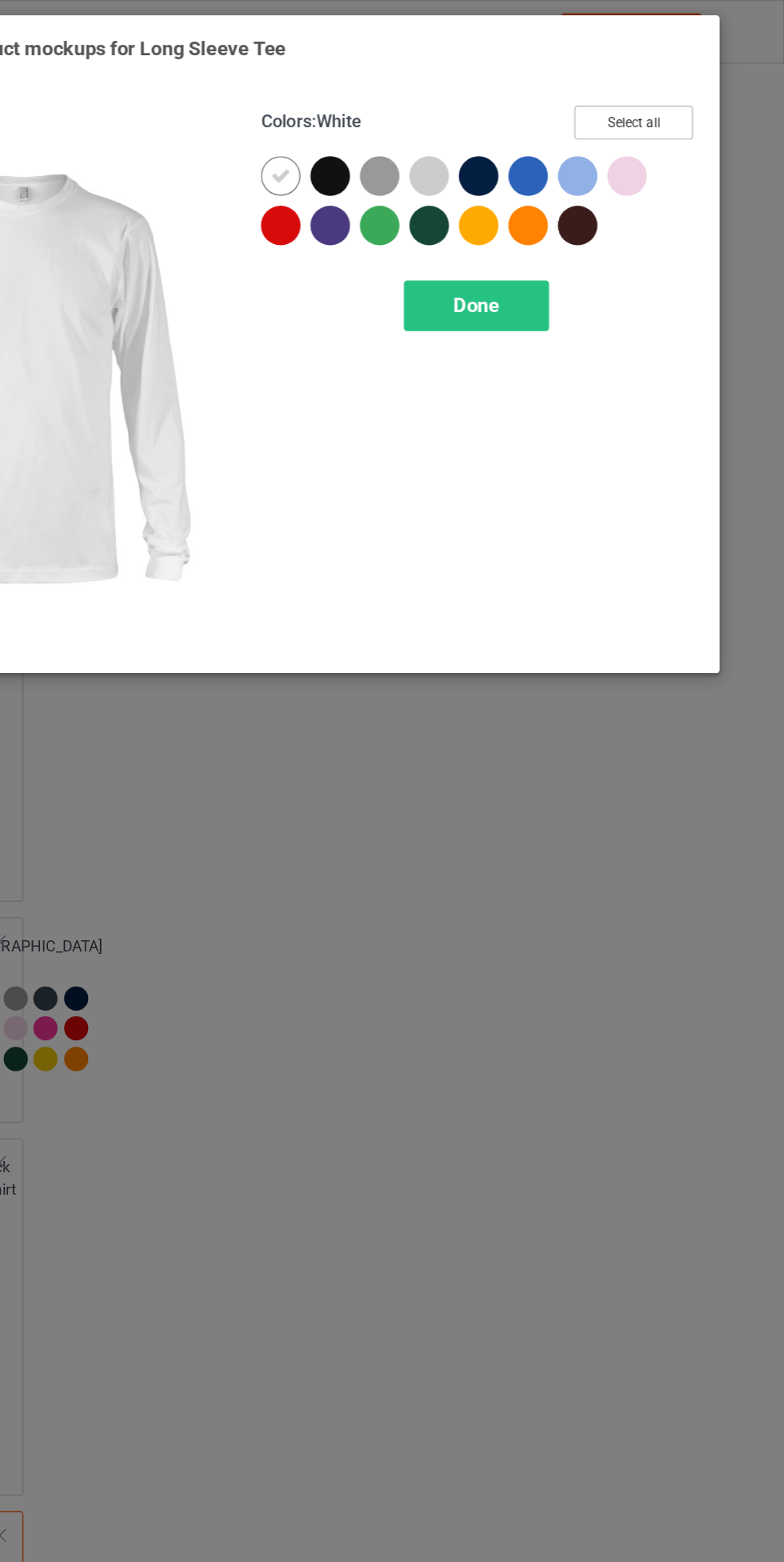
click at [690, 90] on button "Select all" at bounding box center [674, 89] width 86 height 25
click at [581, 227] on div "Done" at bounding box center [560, 222] width 106 height 36
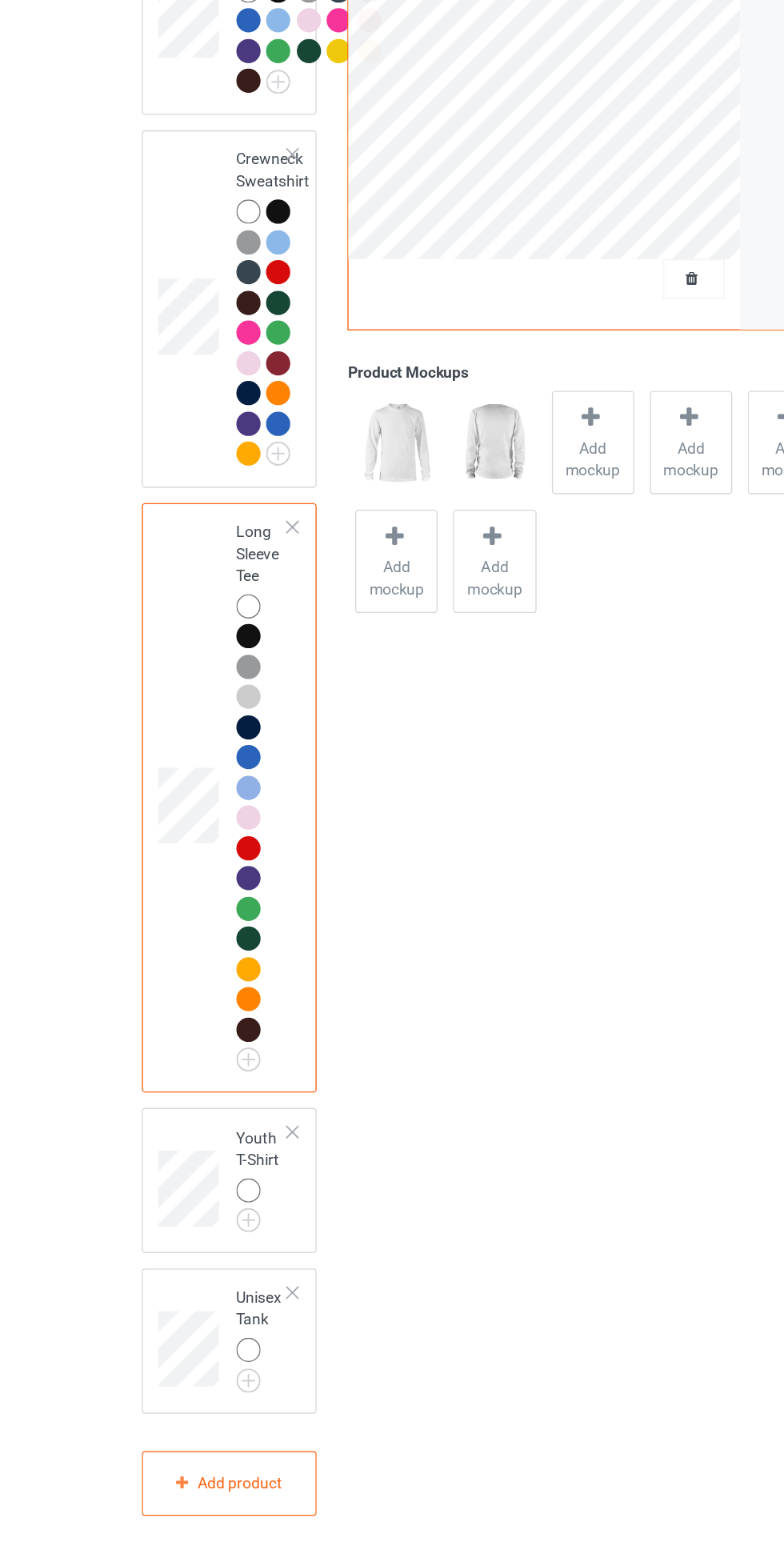
scroll to position [1560, 0]
click at [0, 0] on img at bounding box center [0, 0] width 0 height 0
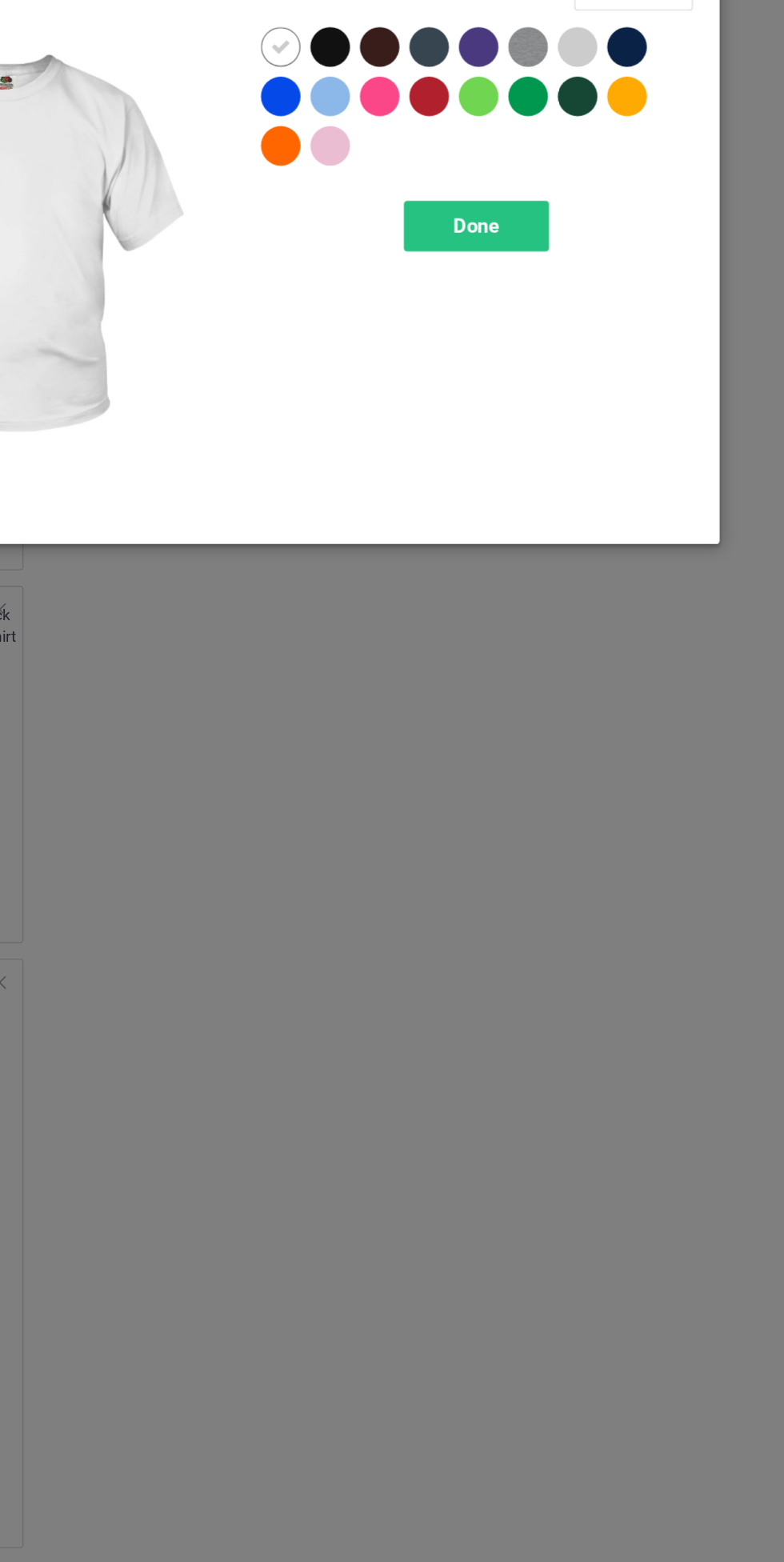
scroll to position [1560, 0]
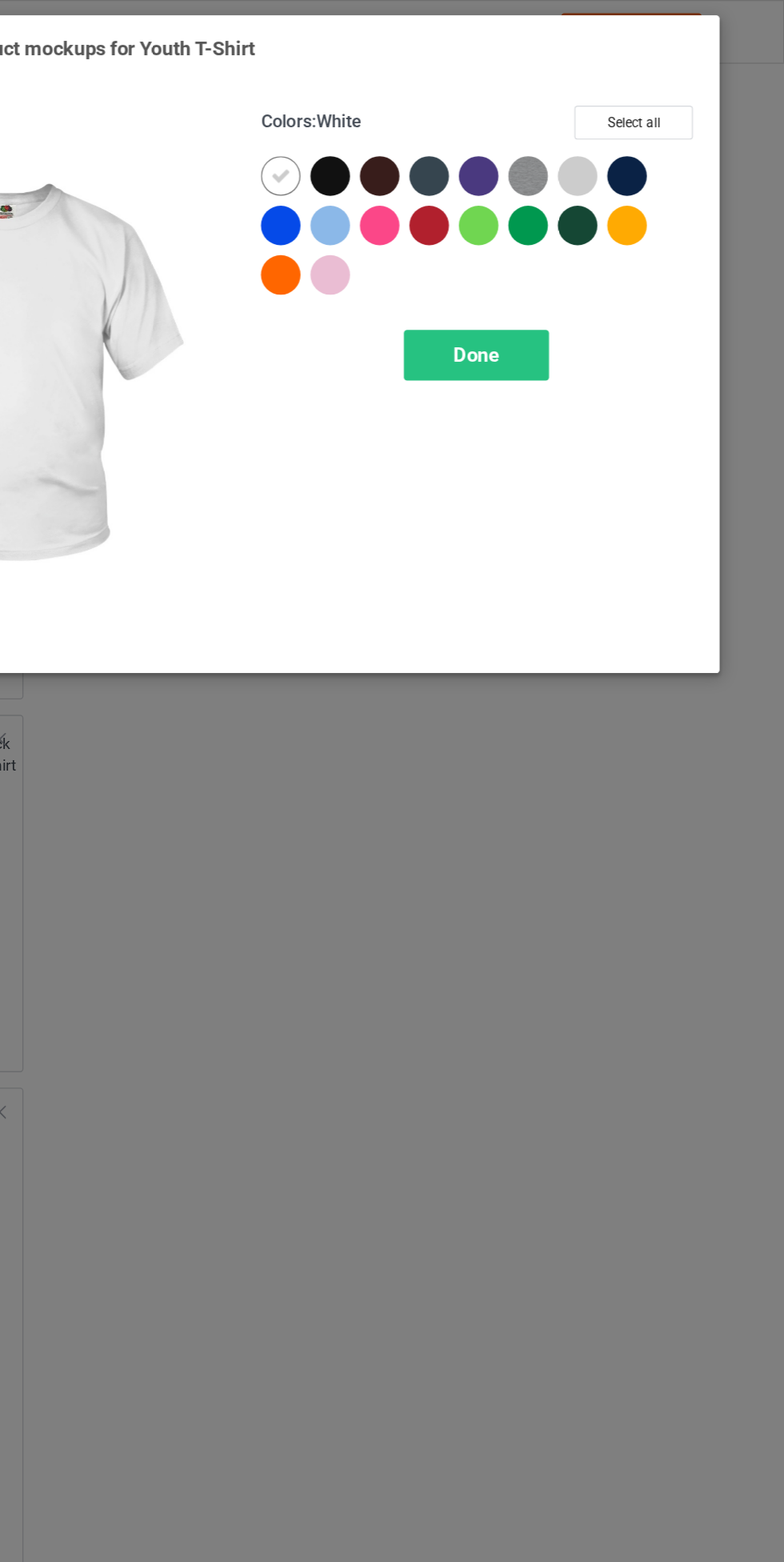
click at [677, 119] on div at bounding box center [669, 128] width 29 height 29
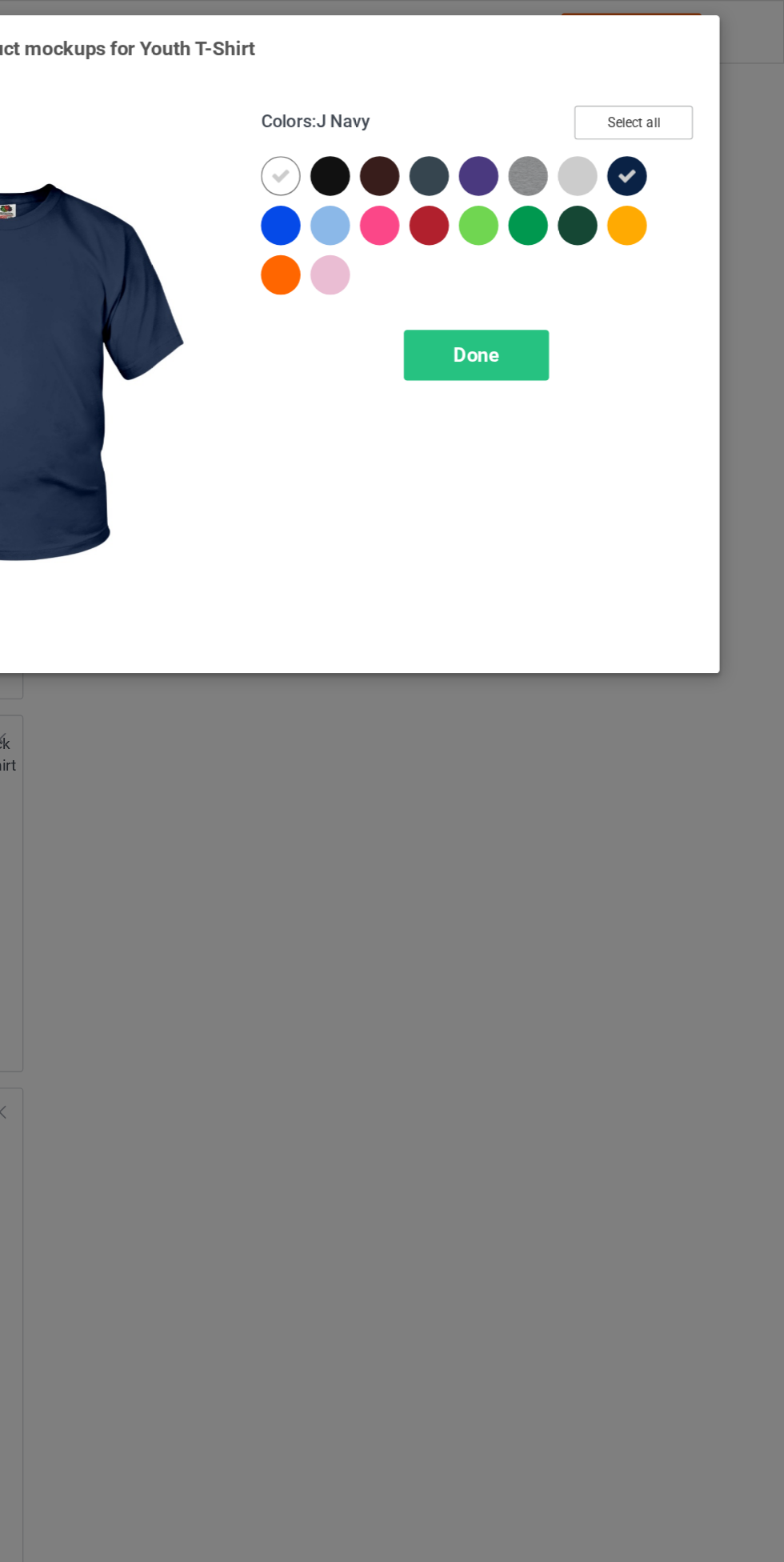
click at [668, 89] on button "Select all" at bounding box center [674, 89] width 86 height 25
click at [569, 255] on span "Done" at bounding box center [560, 258] width 34 height 17
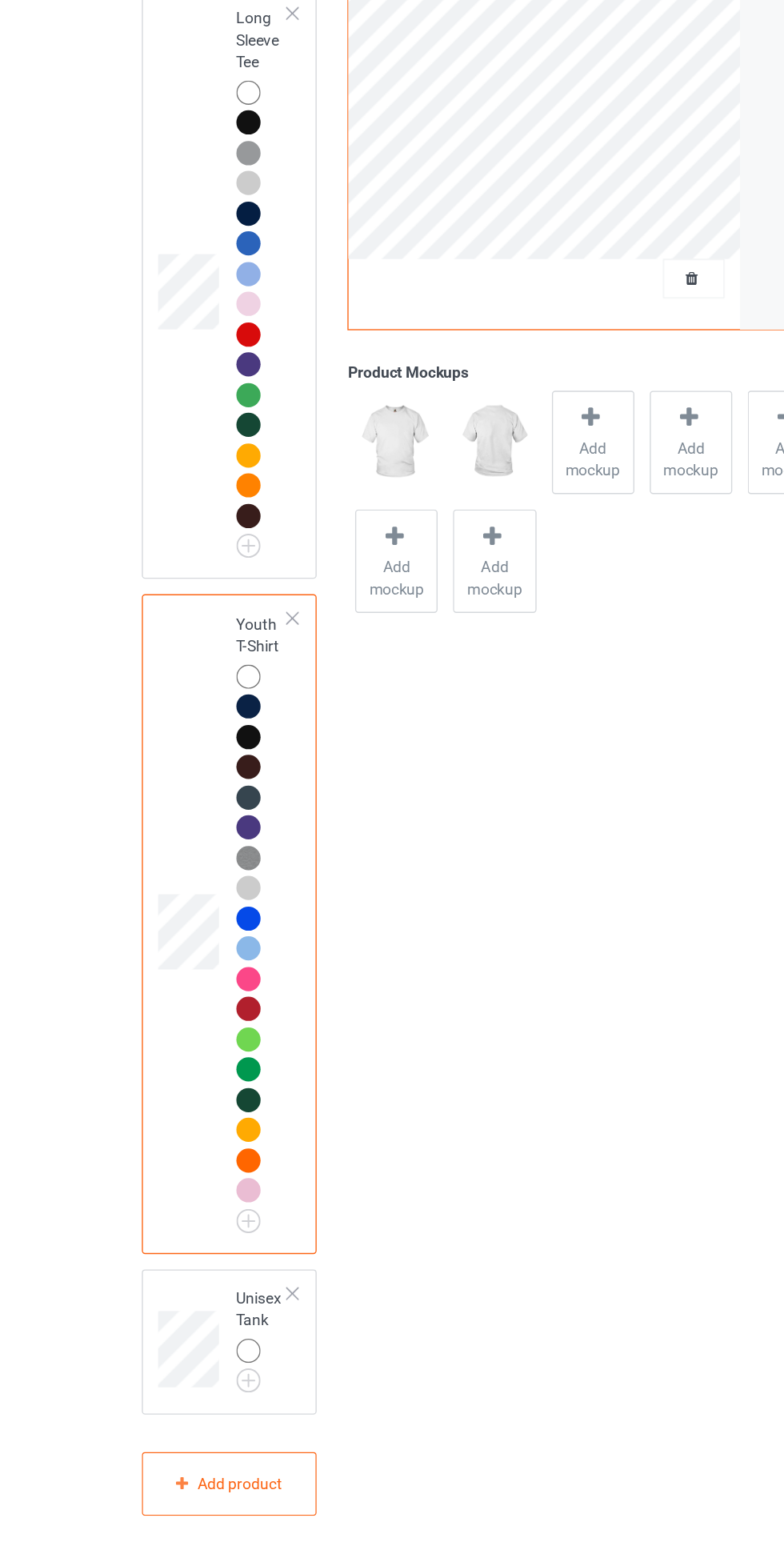
scroll to position [1934, 0]
click at [0, 0] on img at bounding box center [0, 0] width 0 height 0
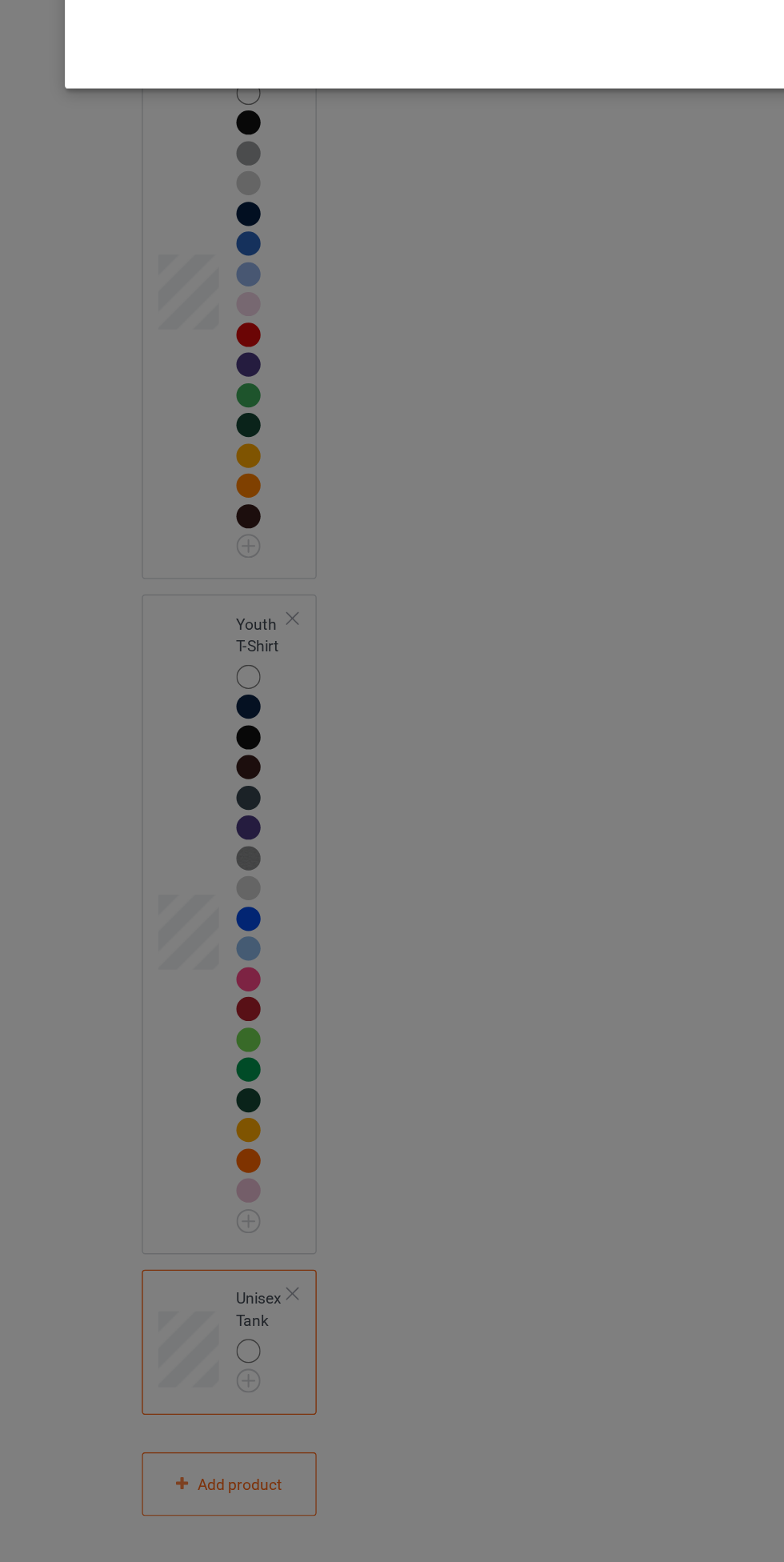
scroll to position [1934, 0]
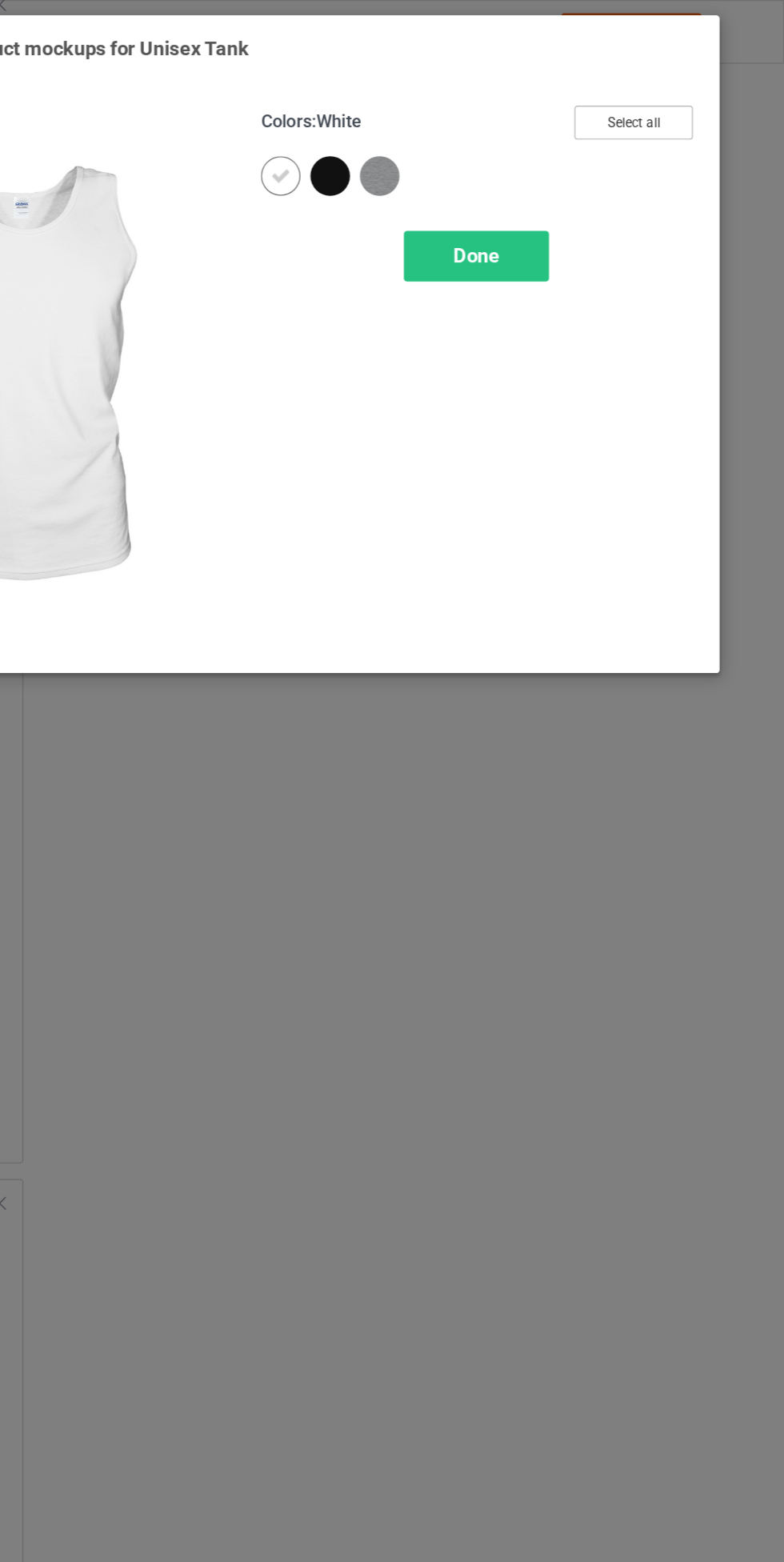
click at [690, 99] on button "Select all" at bounding box center [674, 89] width 86 height 25
click at [574, 194] on div "Done" at bounding box center [560, 186] width 106 height 36
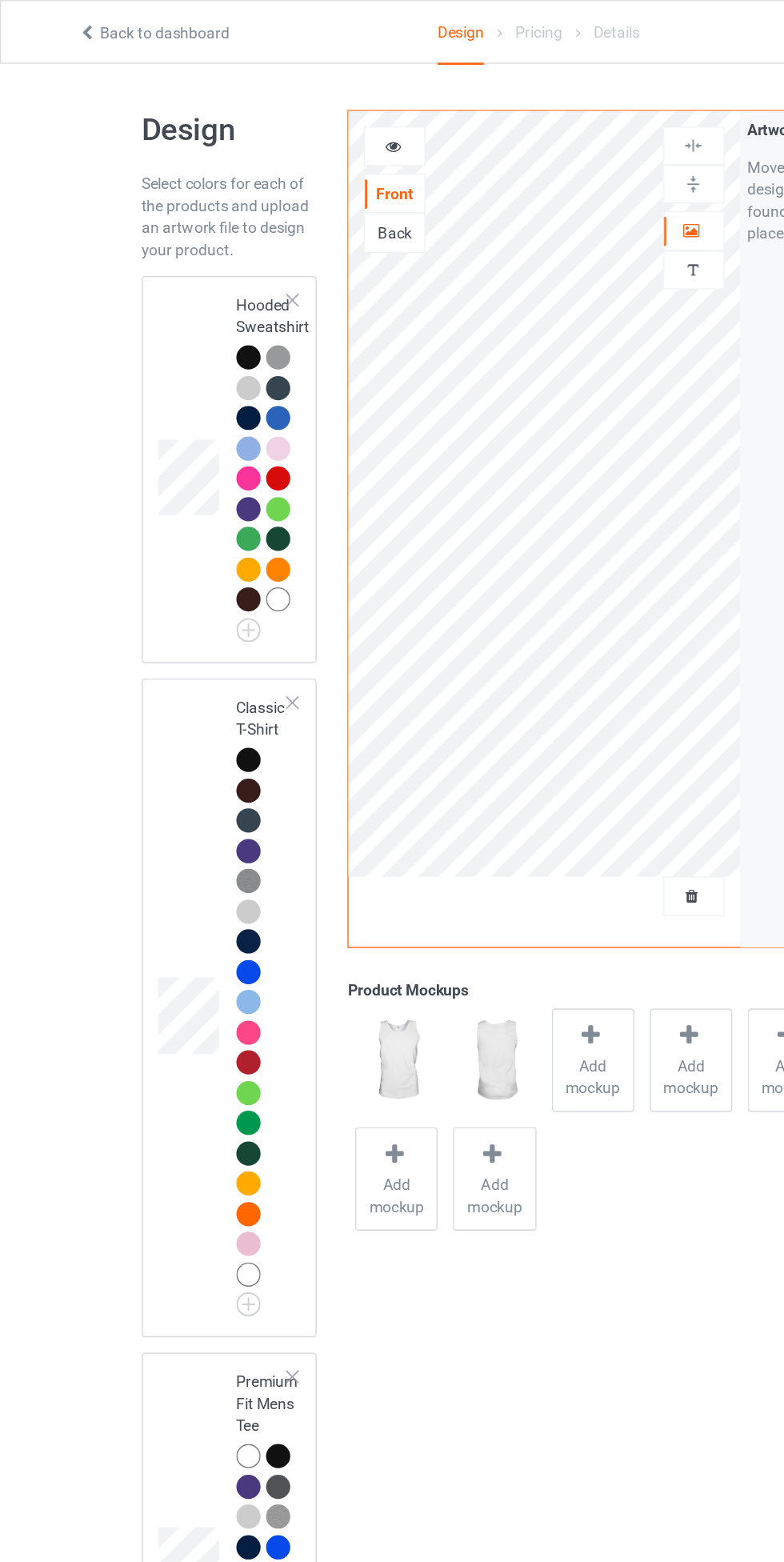
click at [186, 557] on div at bounding box center [180, 552] width 18 height 18
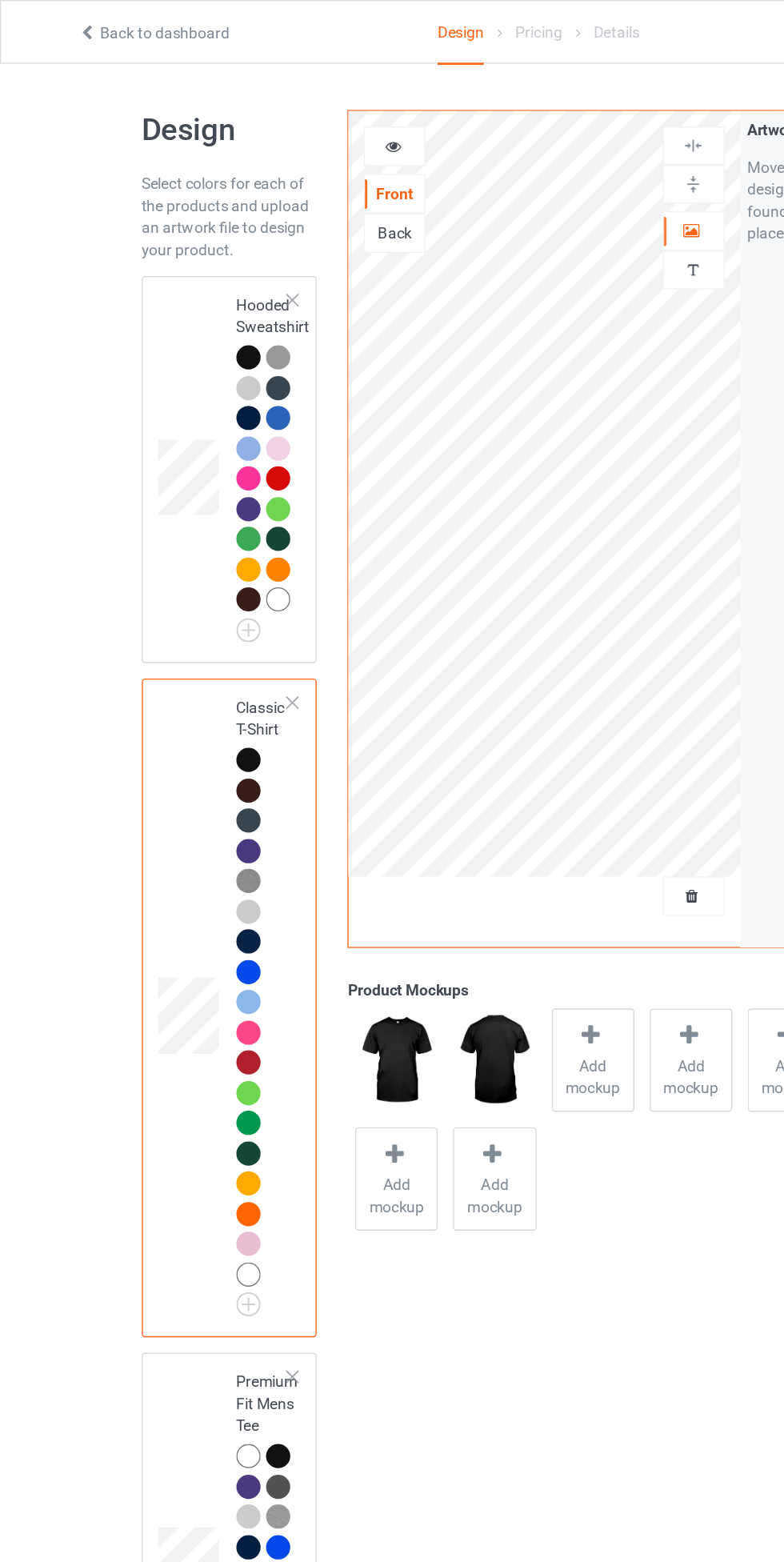
click at [440, 784] on span "Add mockup" at bounding box center [431, 783] width 58 height 32
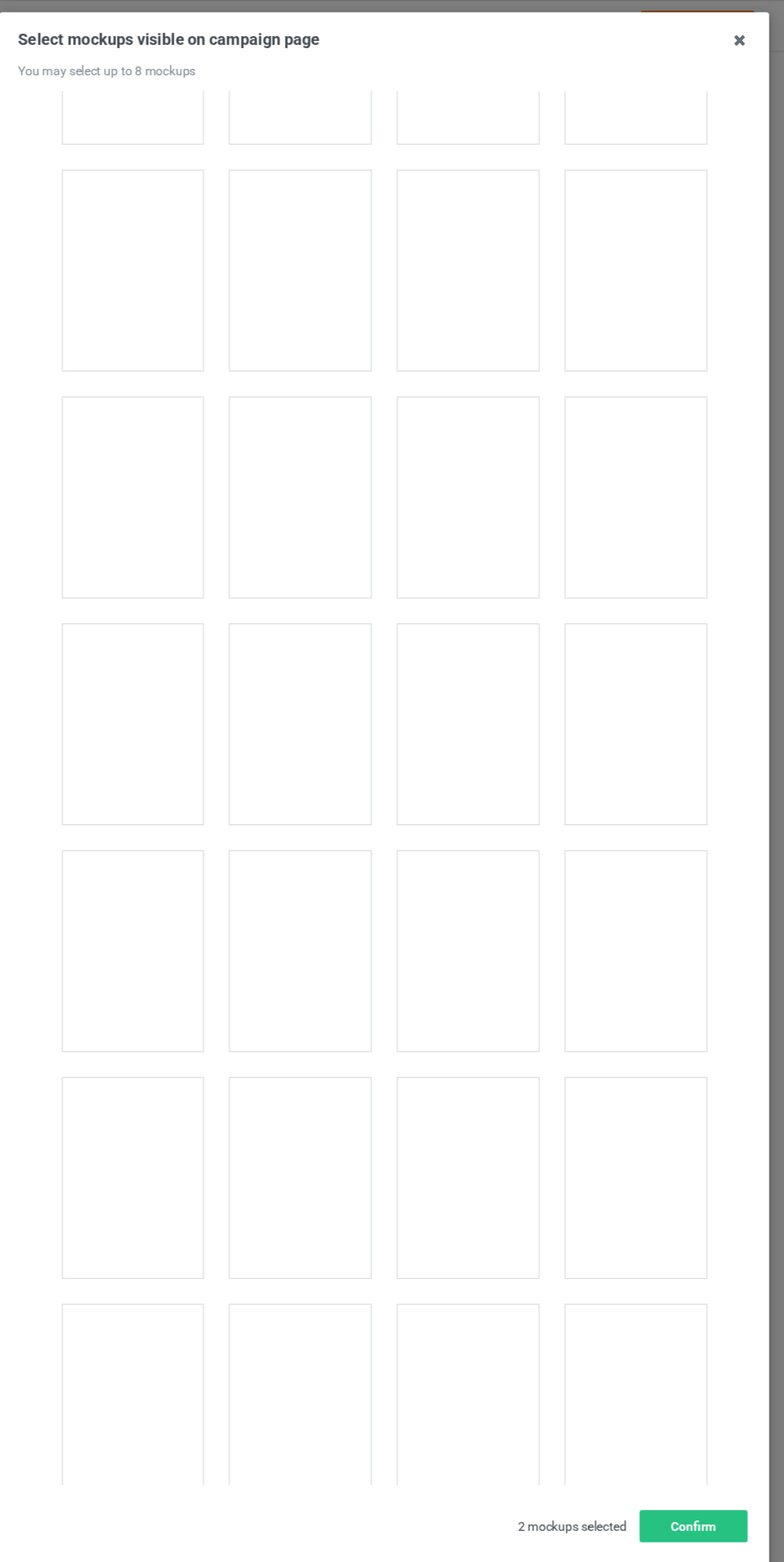
scroll to position [9331, 0]
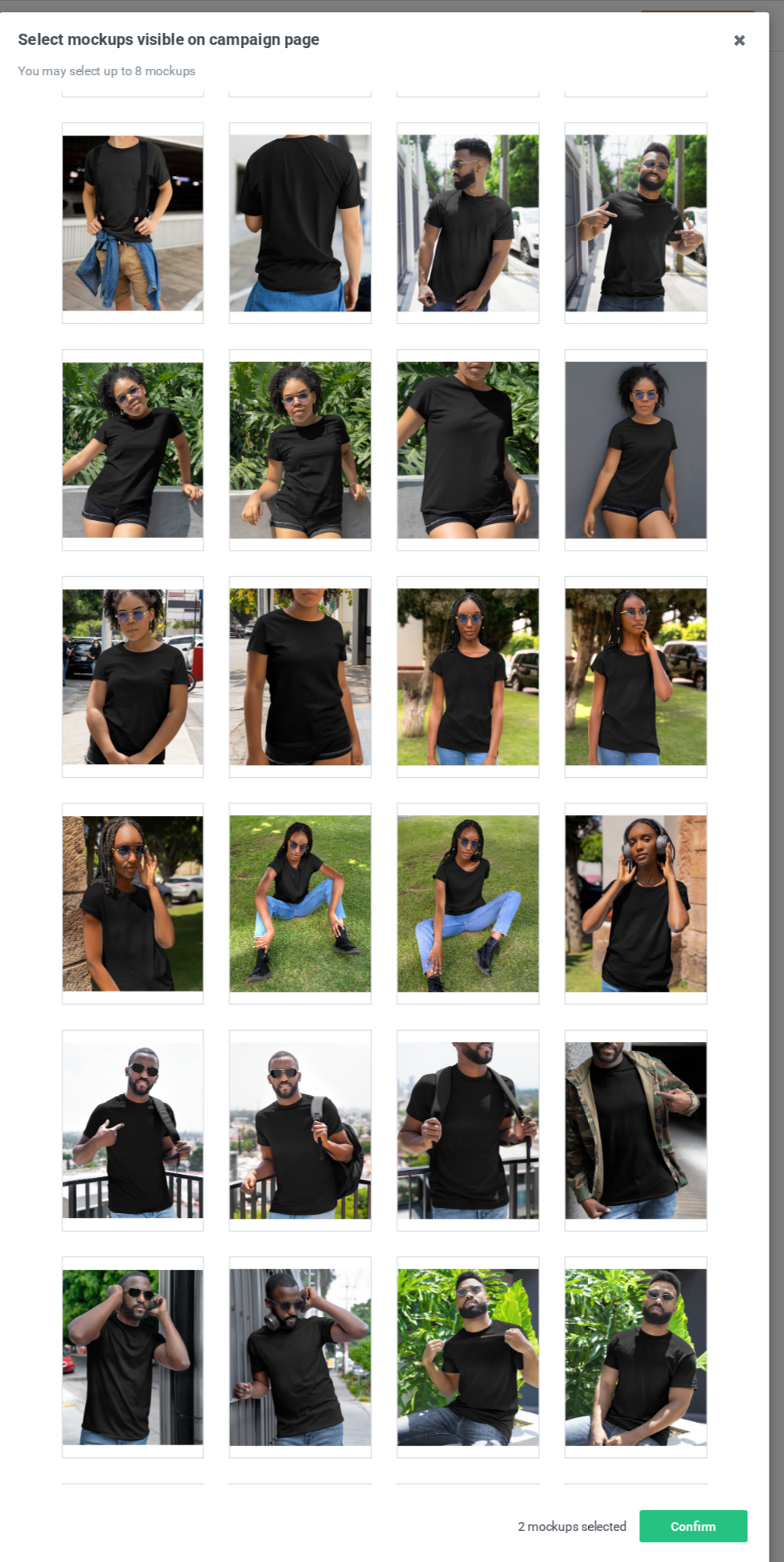
click at [194, 585] on div at bounding box center [165, 607] width 126 height 179
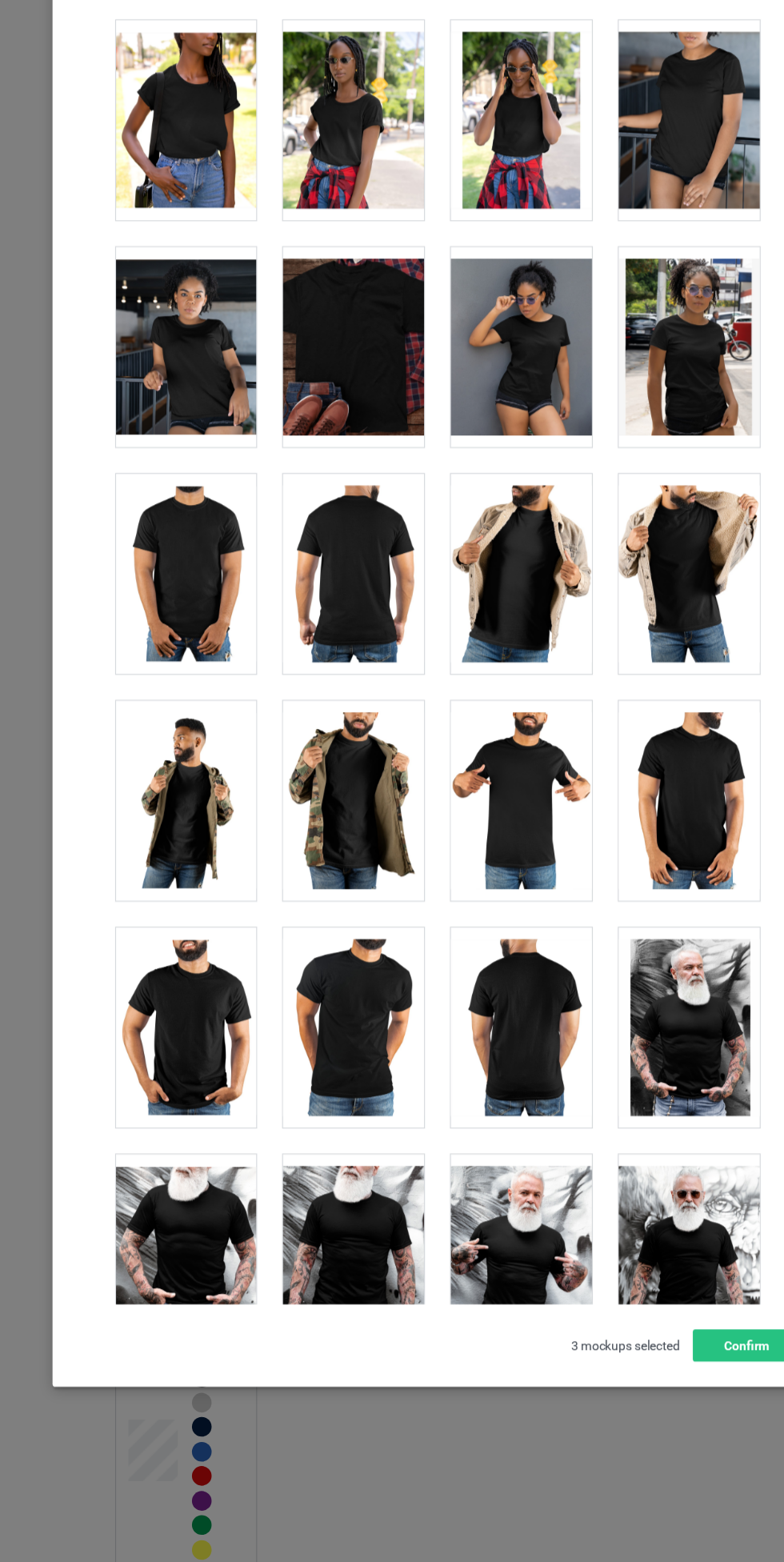
scroll to position [11709, 0]
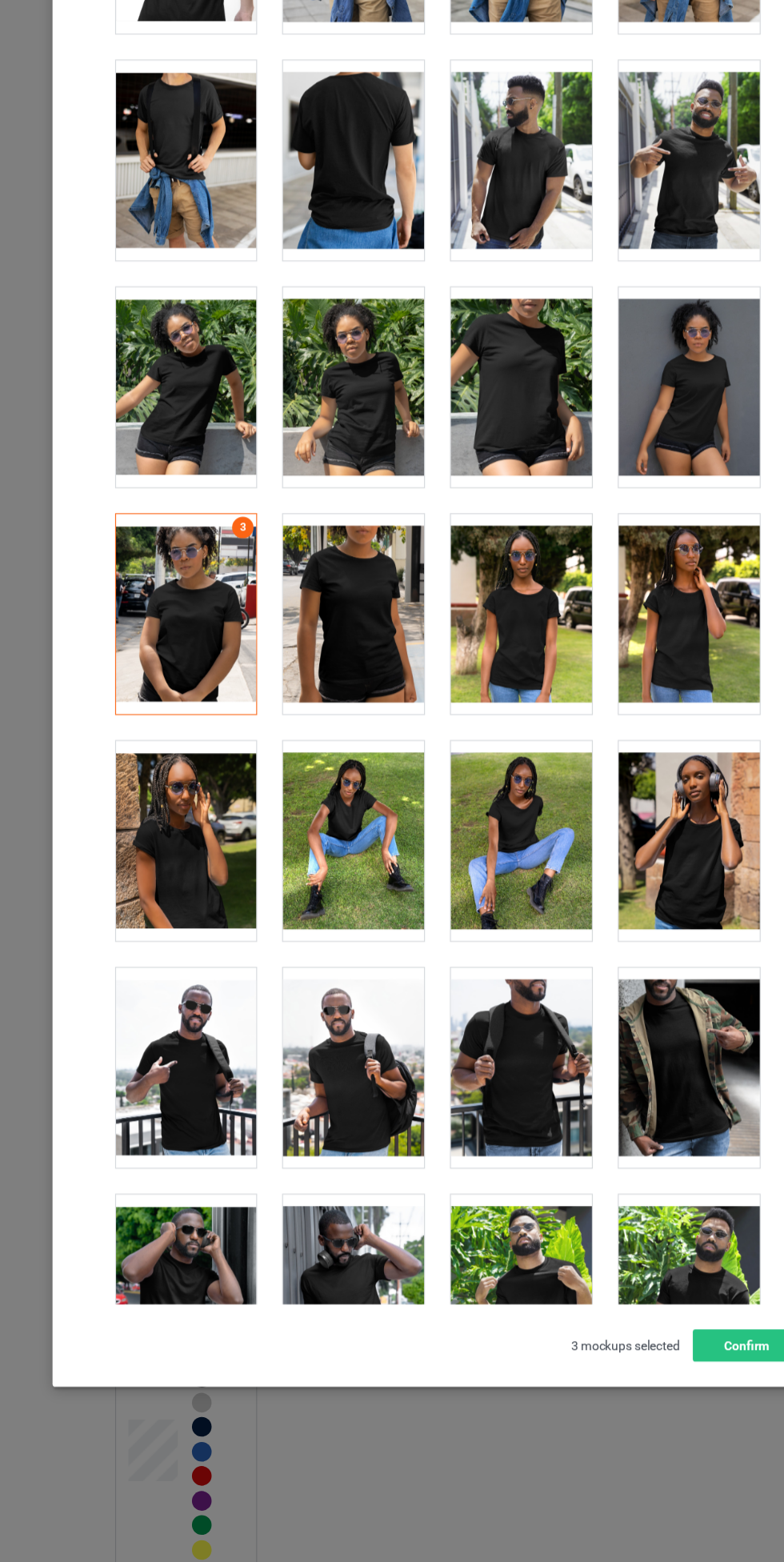
click at [189, 701] on div at bounding box center [165, 712] width 126 height 179
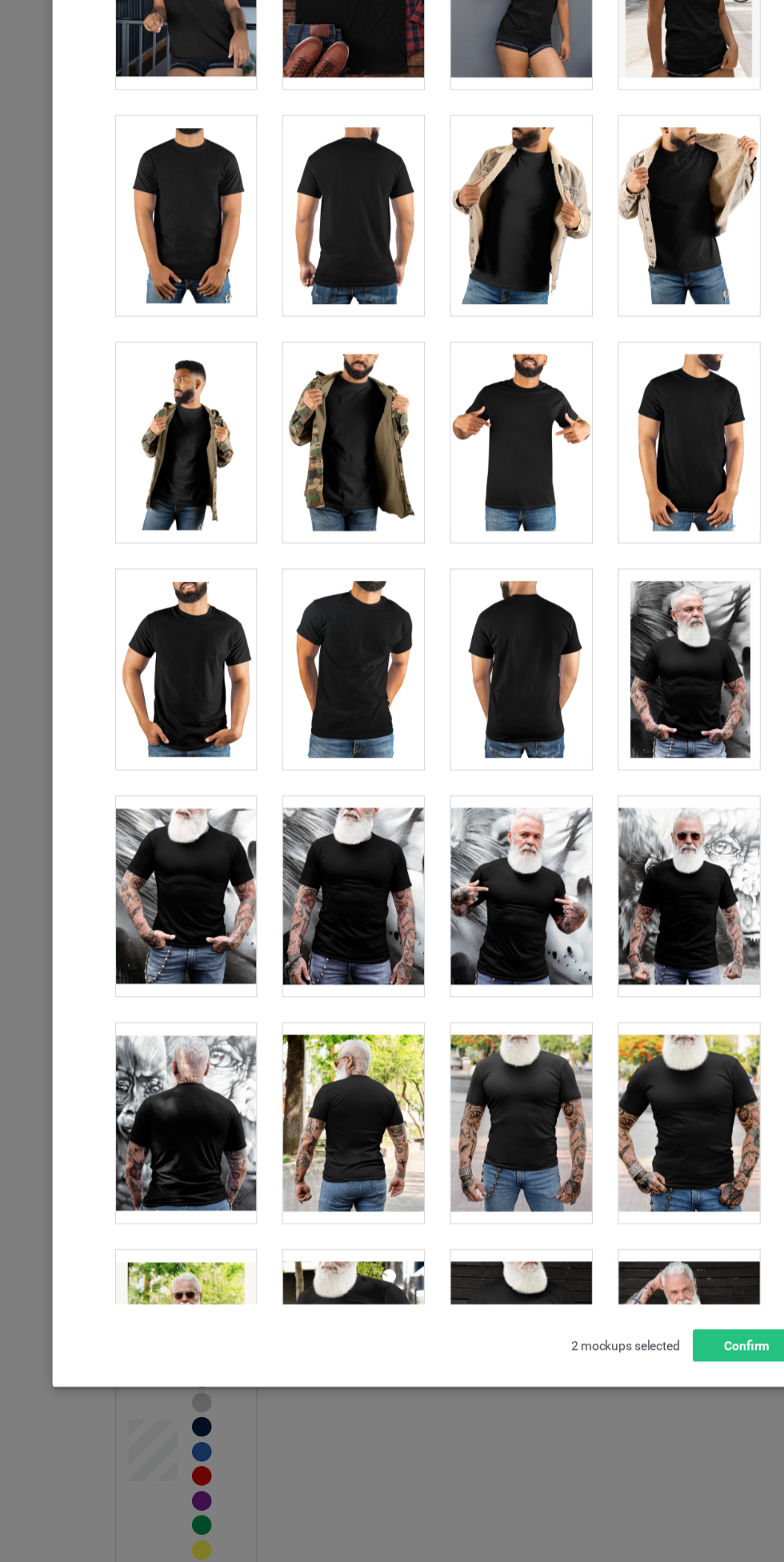
scroll to position [12069, 0]
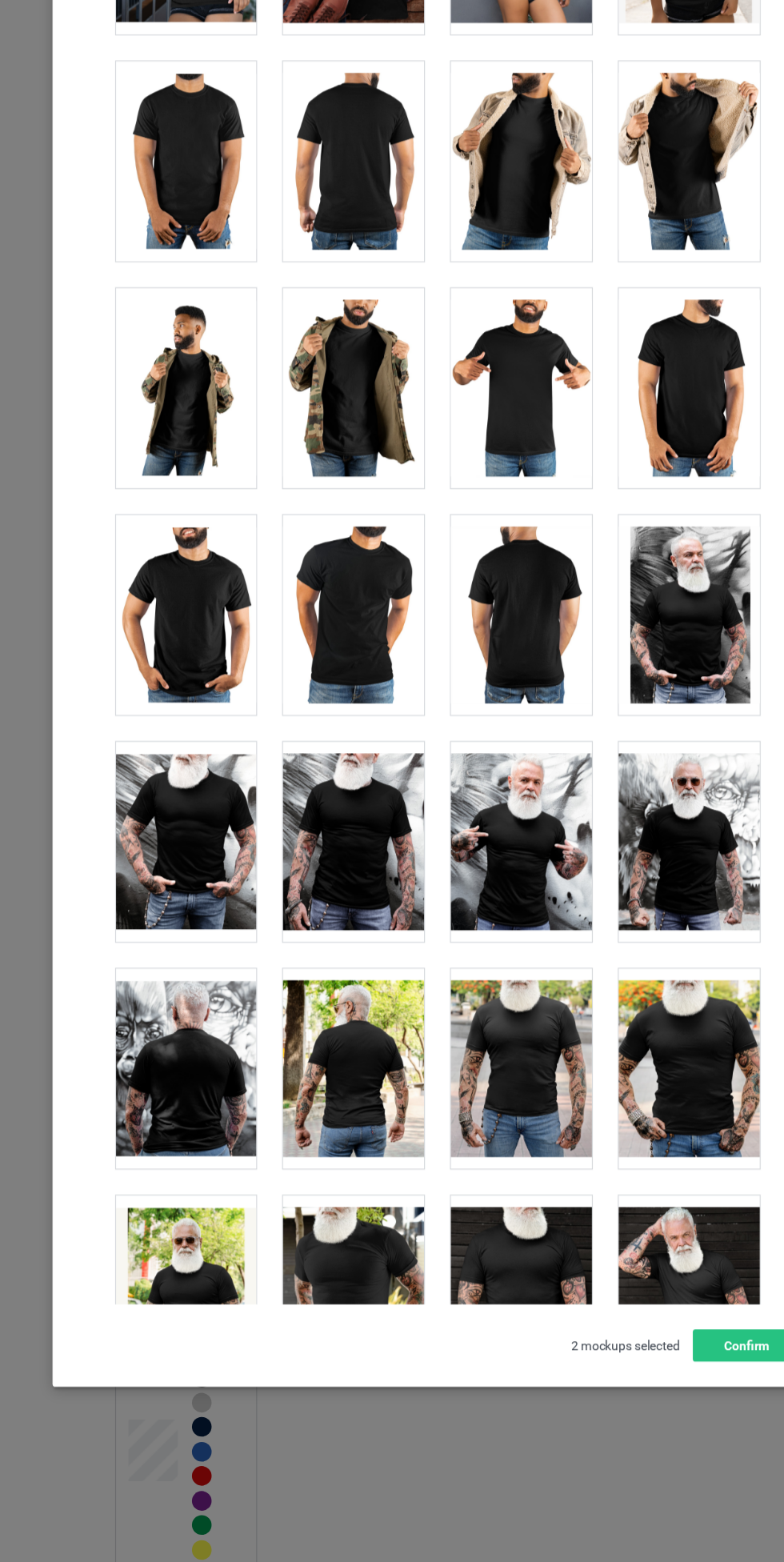
click at [484, 1088] on div at bounding box center [466, 1119] width 126 height 179
click at [297, 1149] on div at bounding box center [316, 1119] width 126 height 179
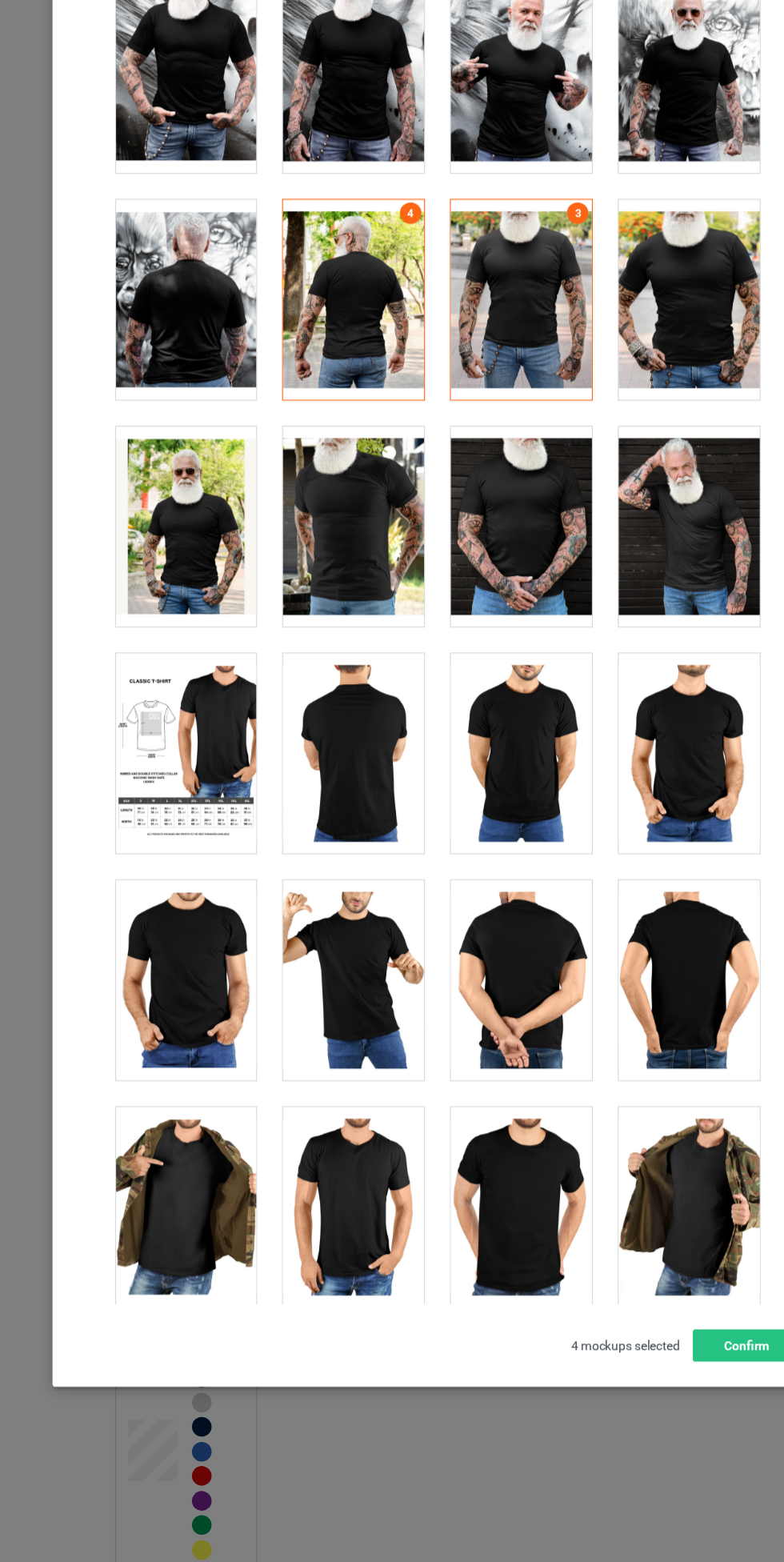
scroll to position [12775, 0]
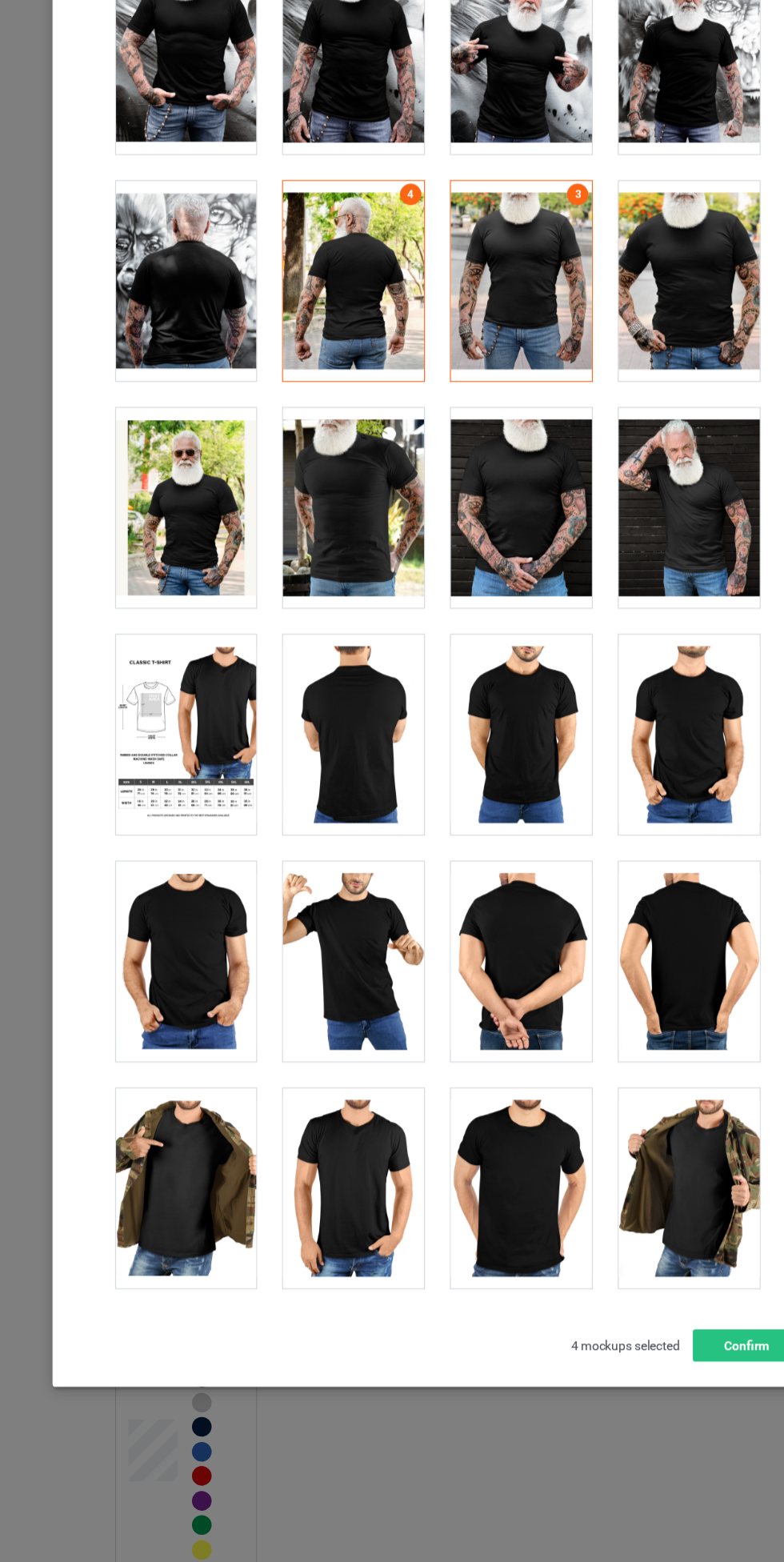
click at [452, 808] on div at bounding box center [466, 820] width 126 height 179
click at [328, 839] on div at bounding box center [316, 820] width 126 height 179
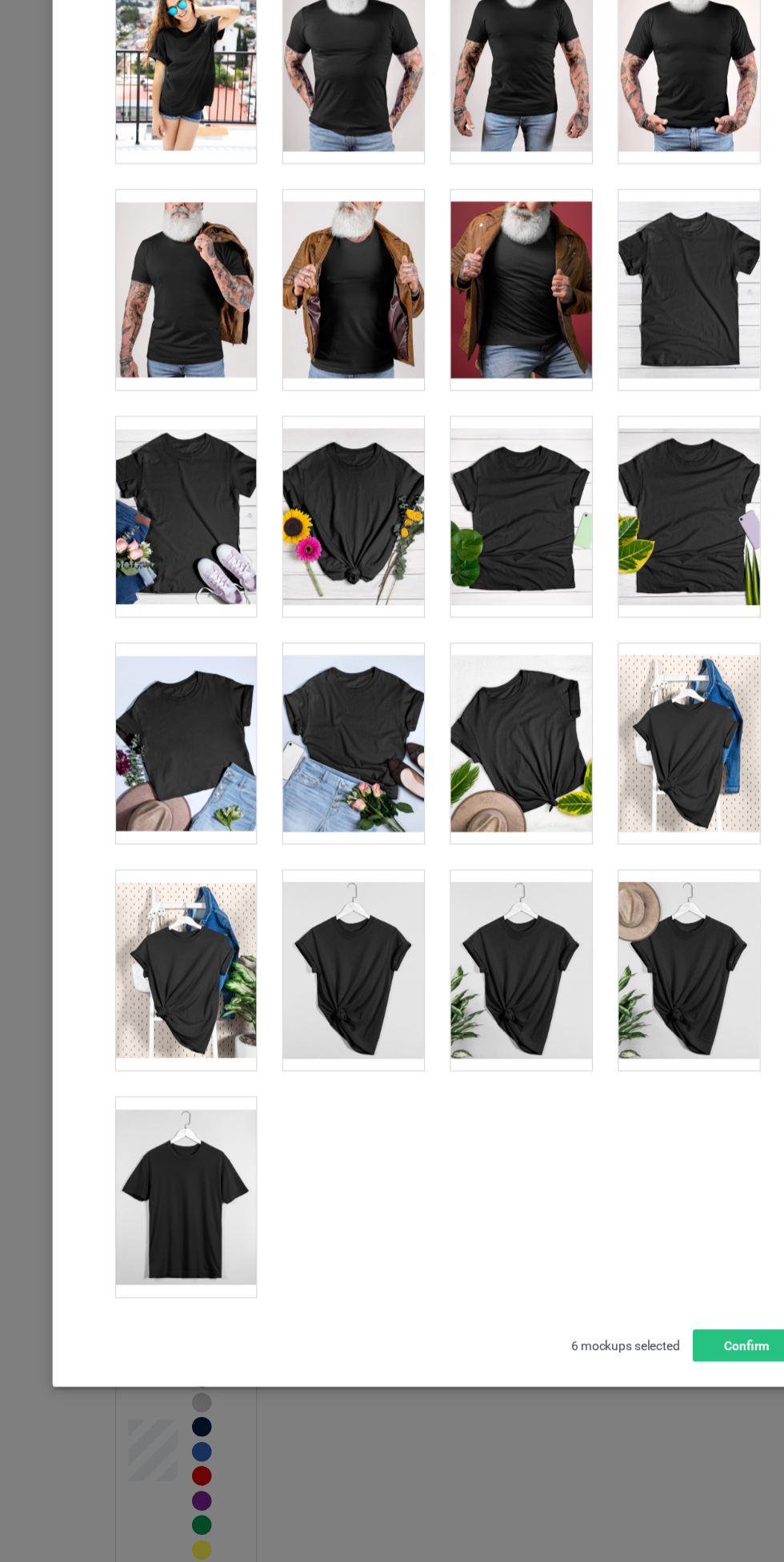
scroll to position [22115, 0]
click at [657, 1381] on button "Confirm" at bounding box center [669, 1367] width 97 height 29
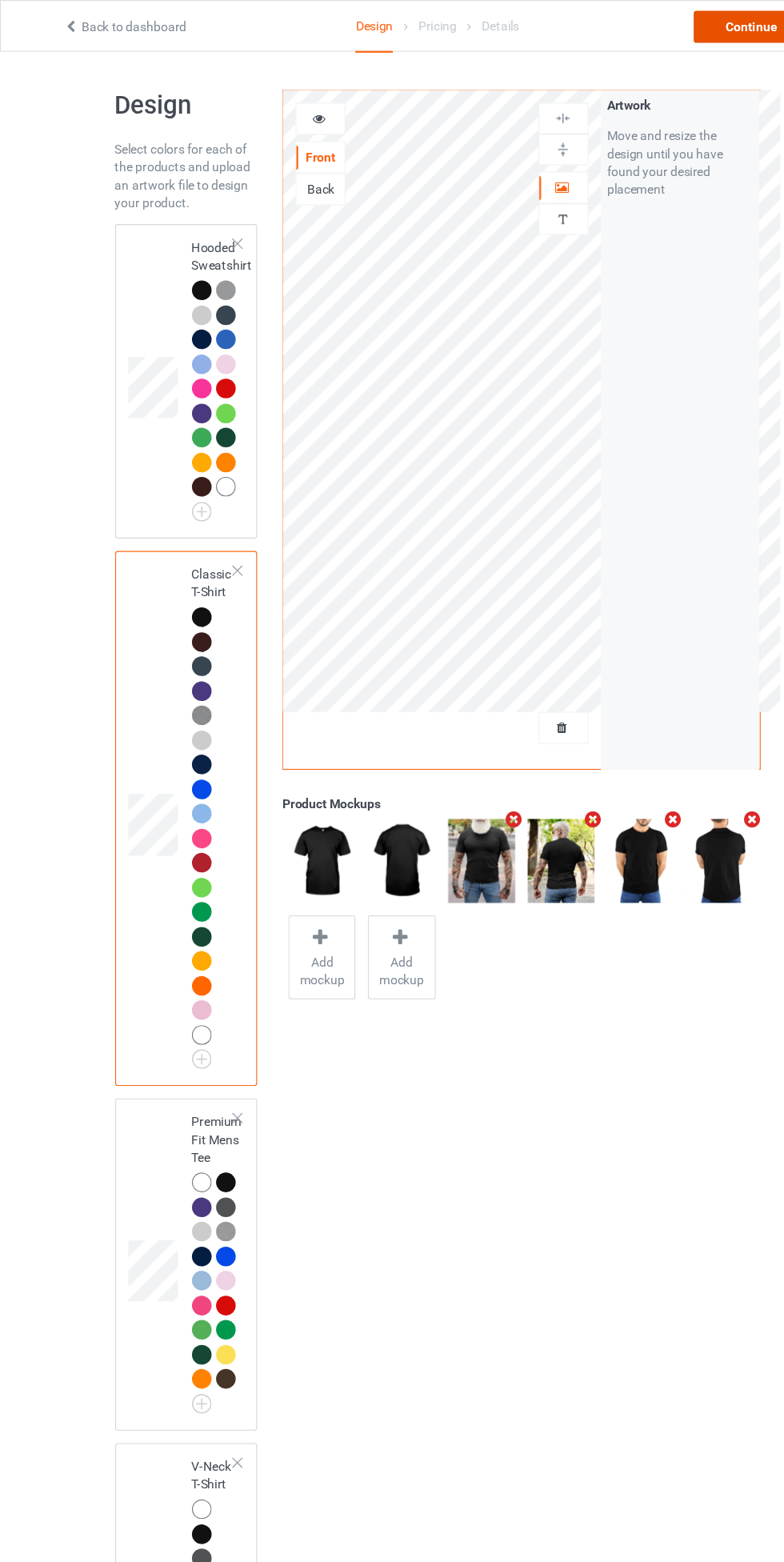
click at [658, 12] on div "Continue" at bounding box center [673, 23] width 103 height 29
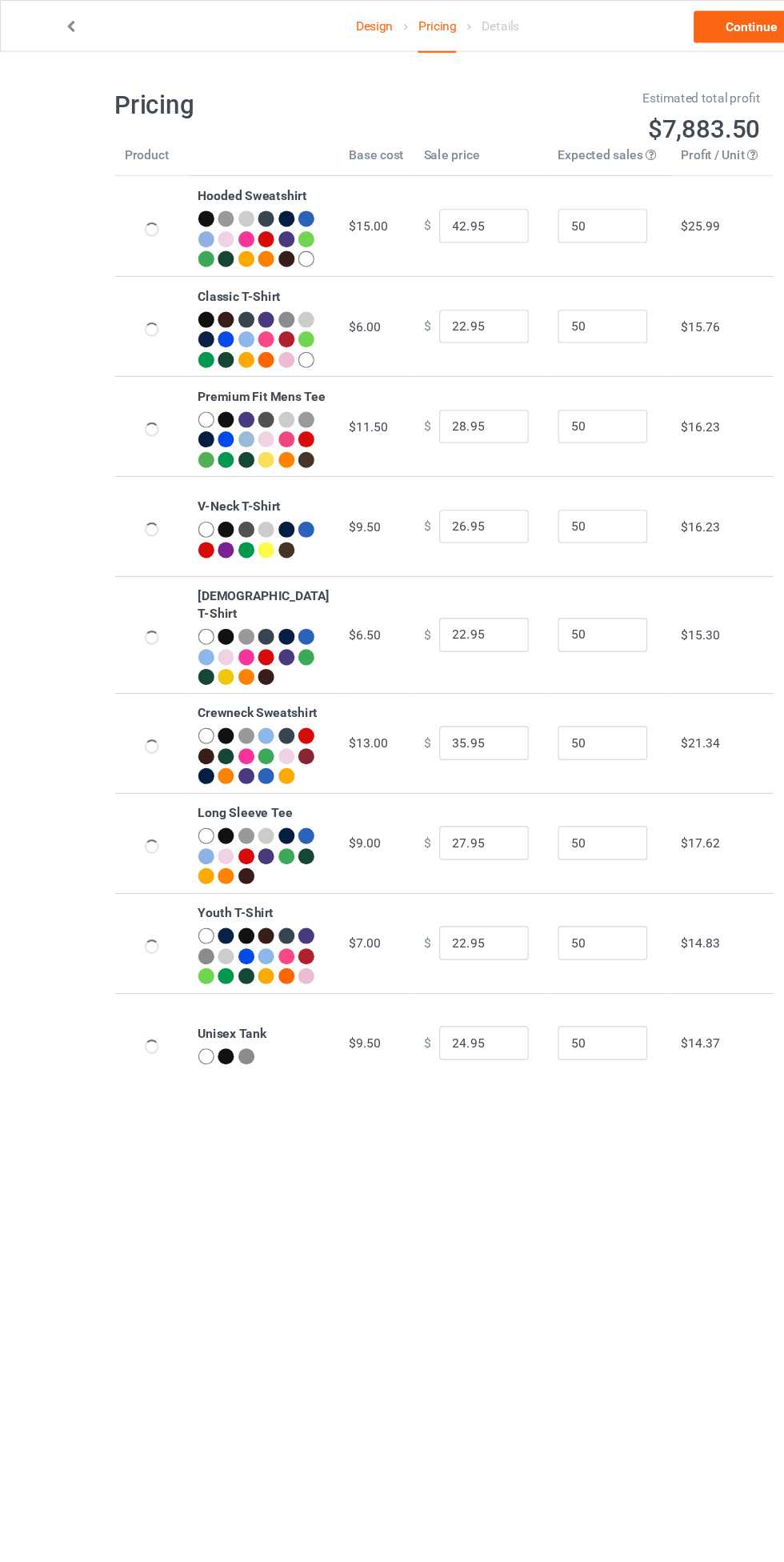
type input "46.95"
type input "26.95"
type input "32.95"
type input "30.95"
type input "26.95"
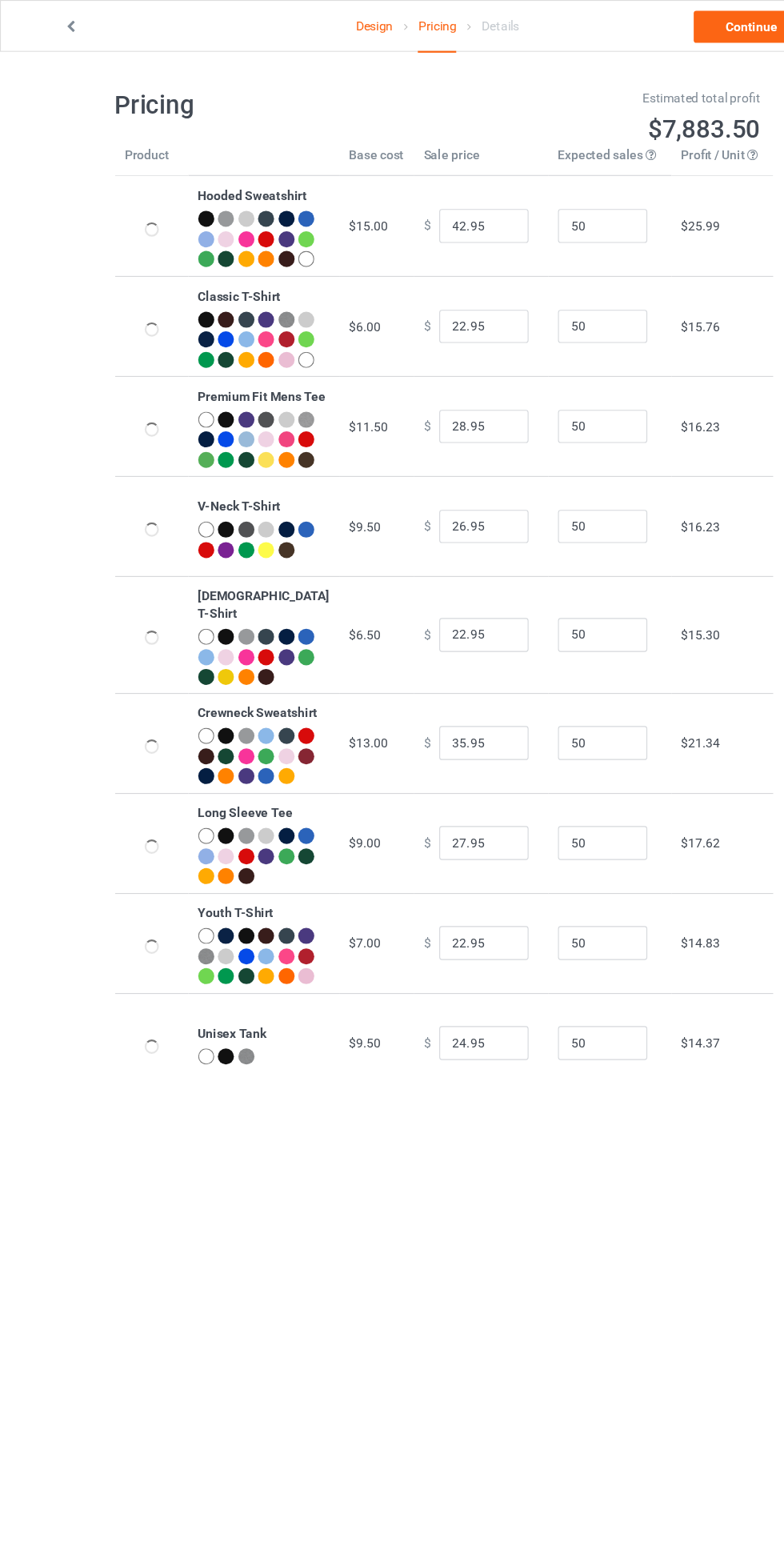
type input "39.95"
type input "31.95"
type input "26.95"
type input "28.95"
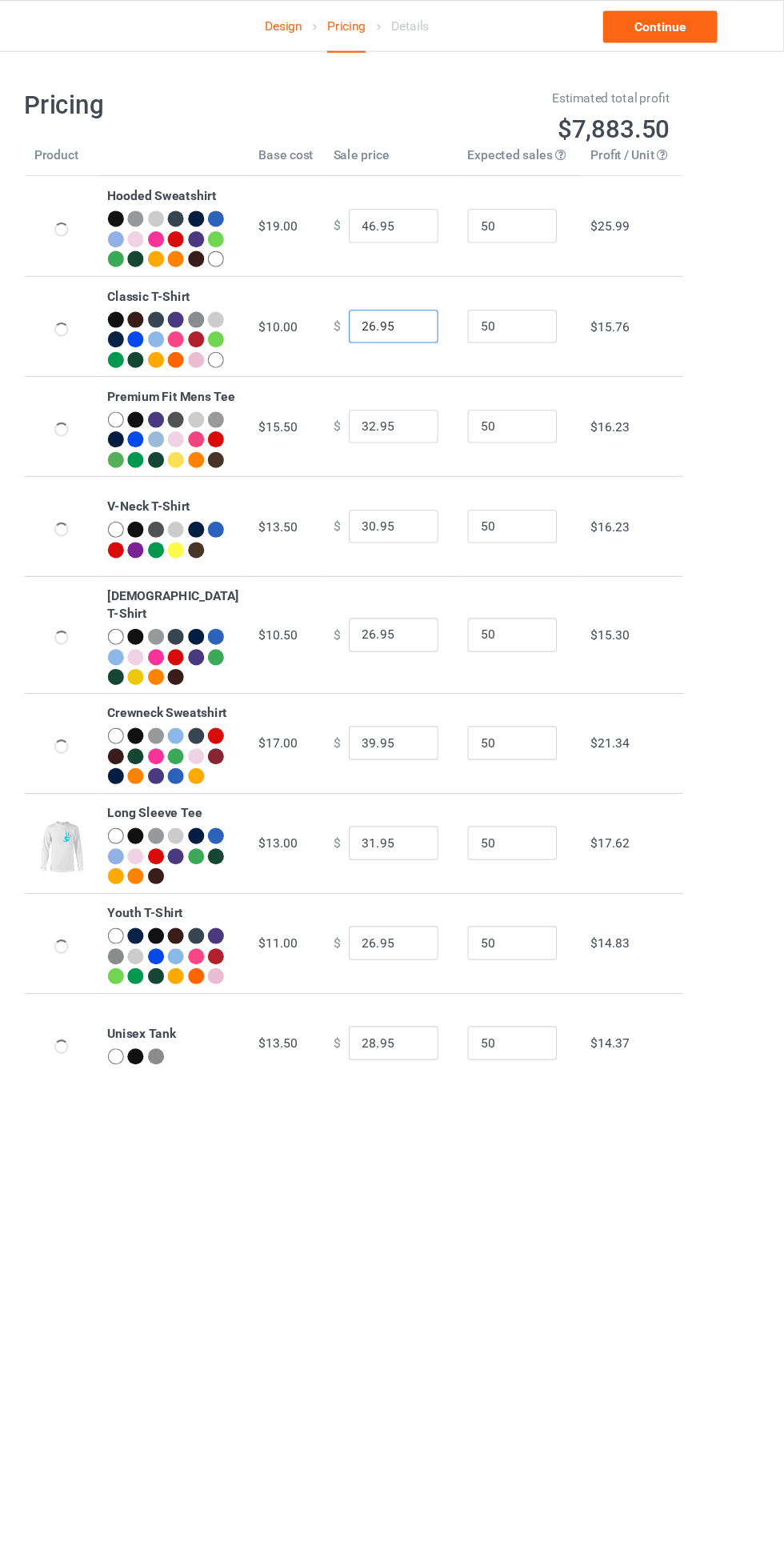
click at [393, 308] on input "26.95" at bounding box center [434, 293] width 80 height 31
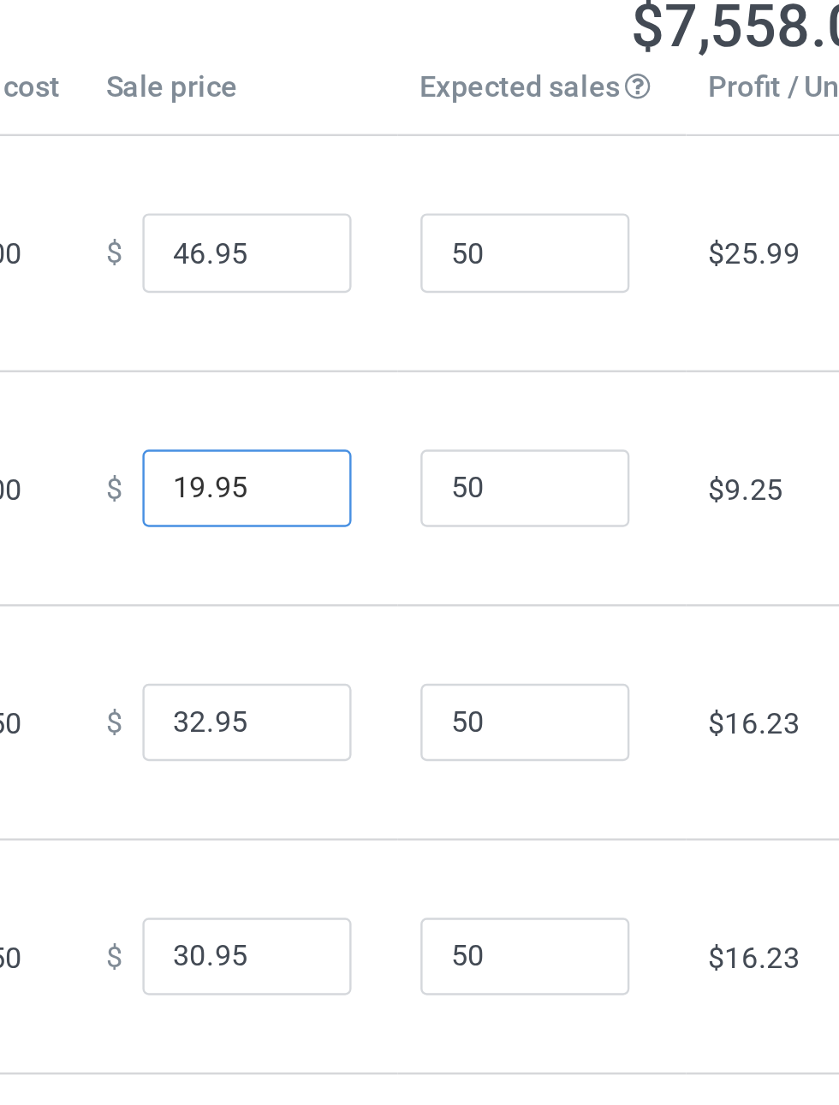
click at [428, 329] on input "19.95" at bounding box center [464, 313] width 86 height 33
click at [470, 329] on input "21.95" at bounding box center [464, 313] width 86 height 33
click at [429, 329] on input "21.99" at bounding box center [464, 313] width 86 height 33
type input "24.99"
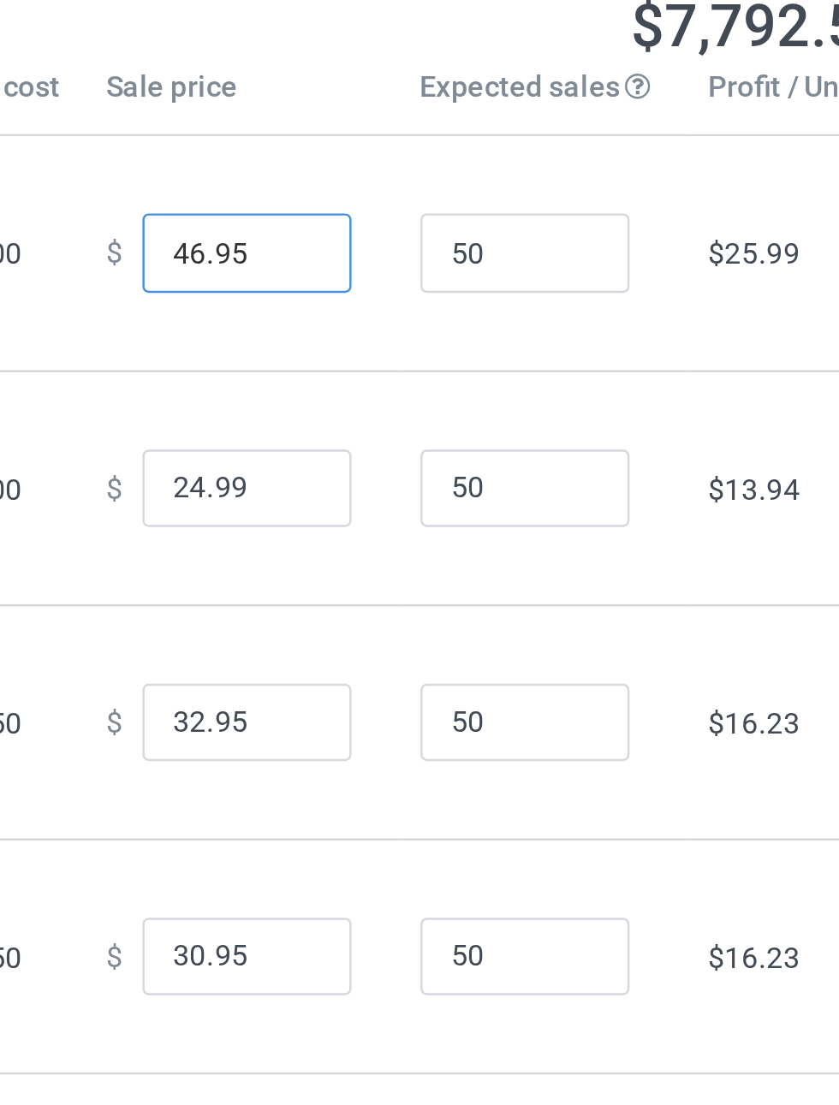
click at [424, 219] on input "46.95" at bounding box center [464, 216] width 86 height 33
click at [467, 225] on input "46.95" at bounding box center [464, 216] width 86 height 33
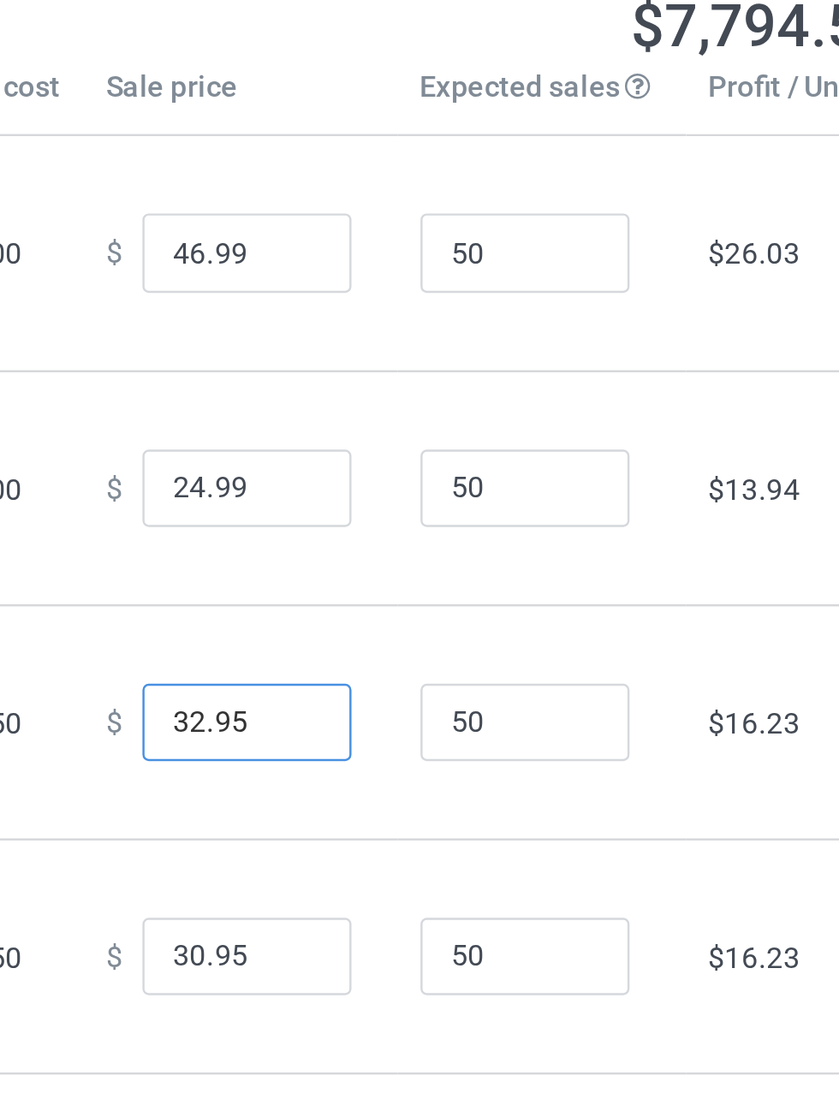
click at [468, 425] on input "32.95" at bounding box center [464, 409] width 86 height 33
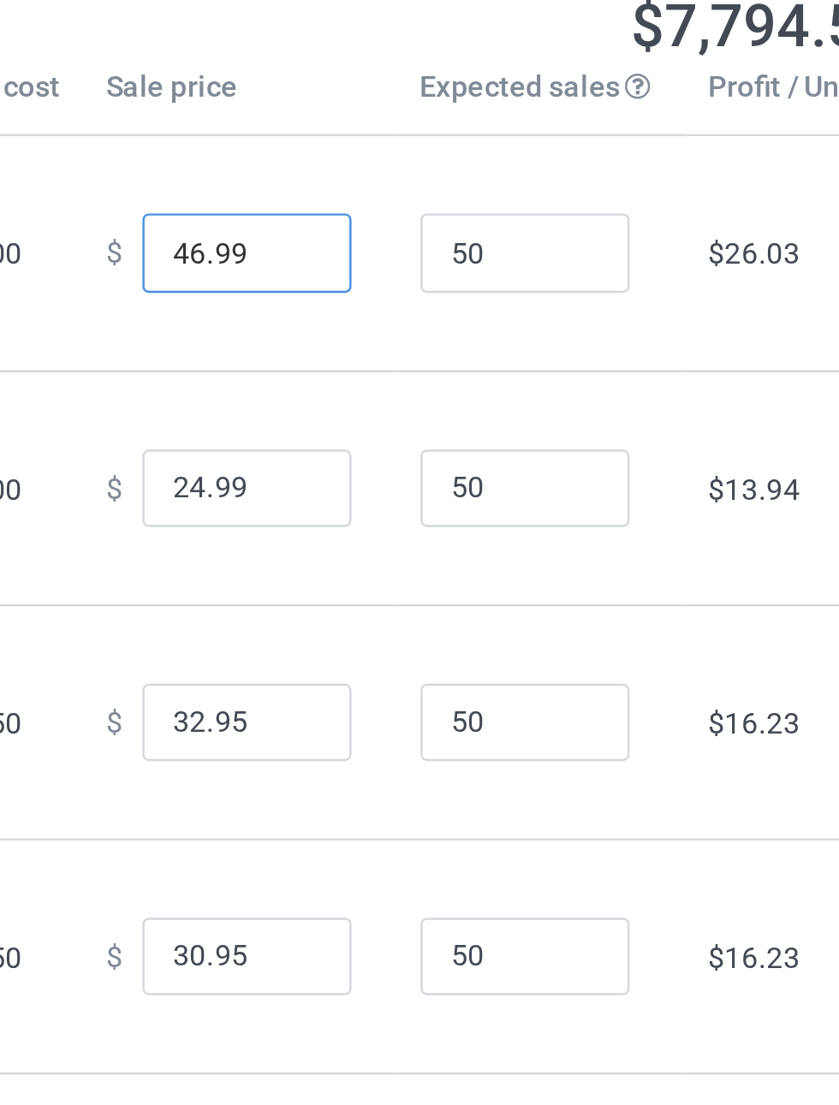
click at [468, 226] on input "46.99" at bounding box center [464, 216] width 86 height 33
type input "46.95"
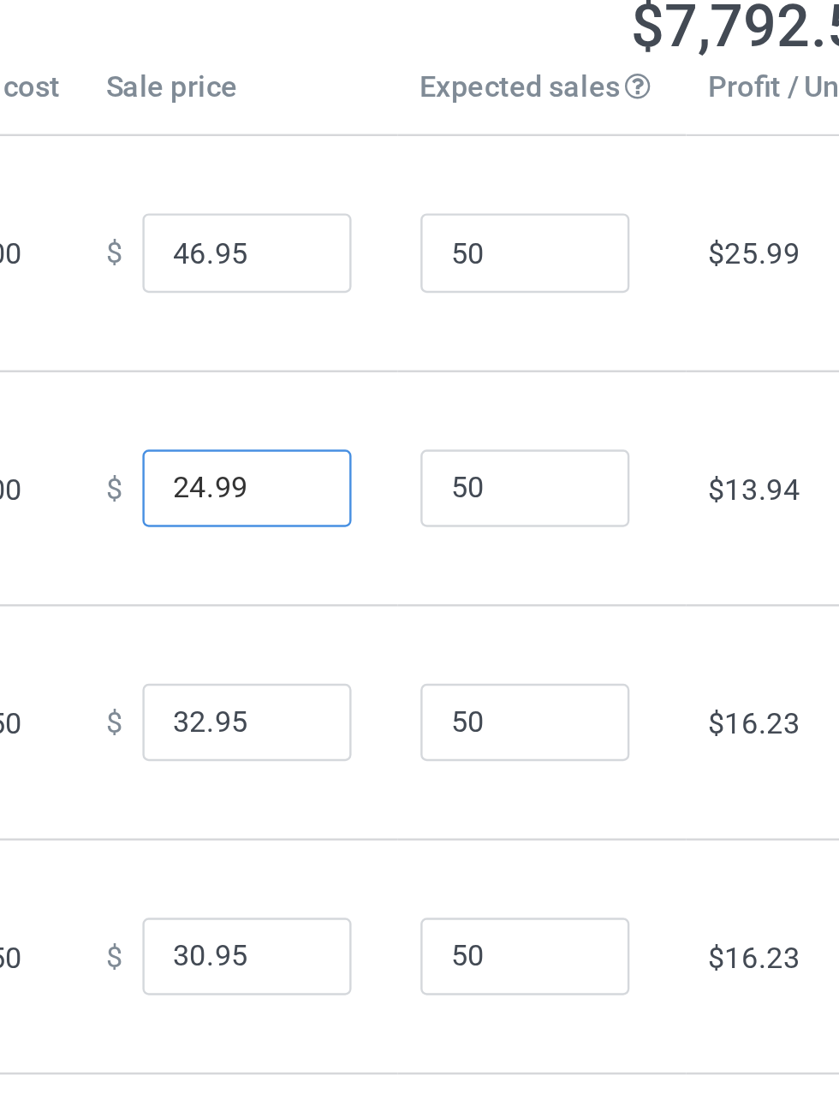
click at [462, 329] on input "24.99" at bounding box center [464, 313] width 86 height 33
type input "24.95"
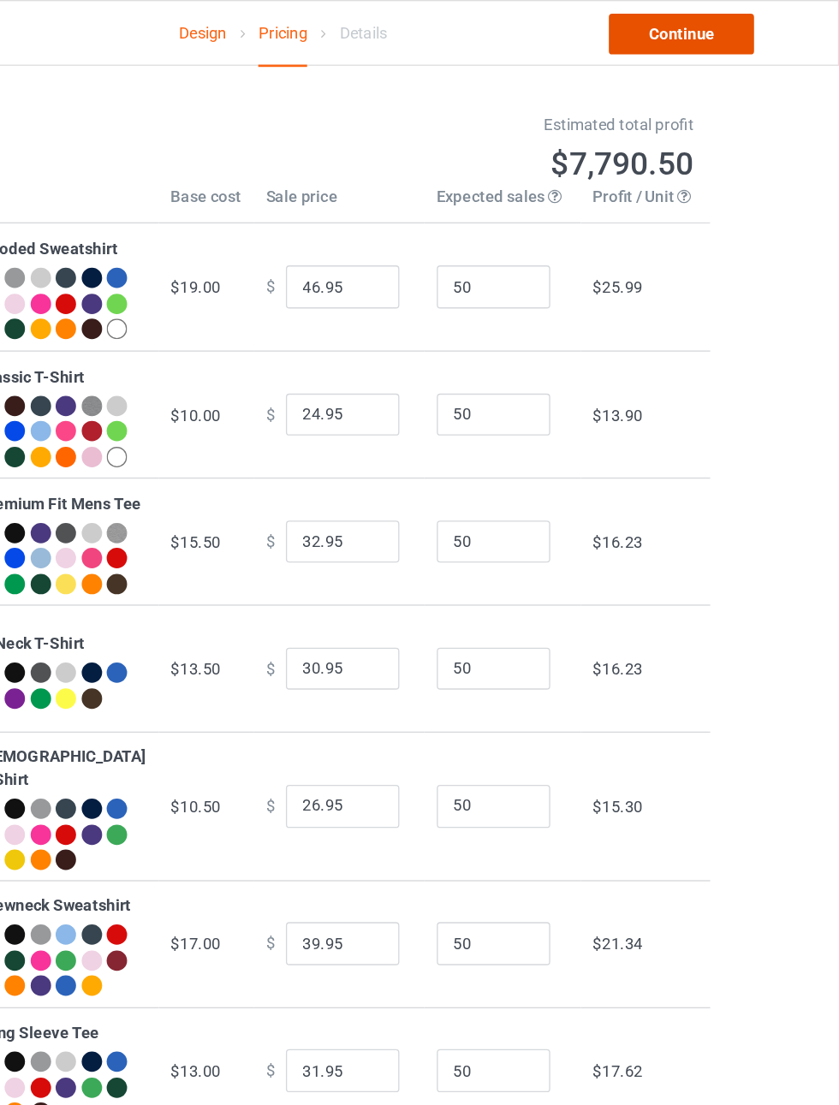
click at [721, 28] on link "Continue" at bounding box center [720, 25] width 110 height 31
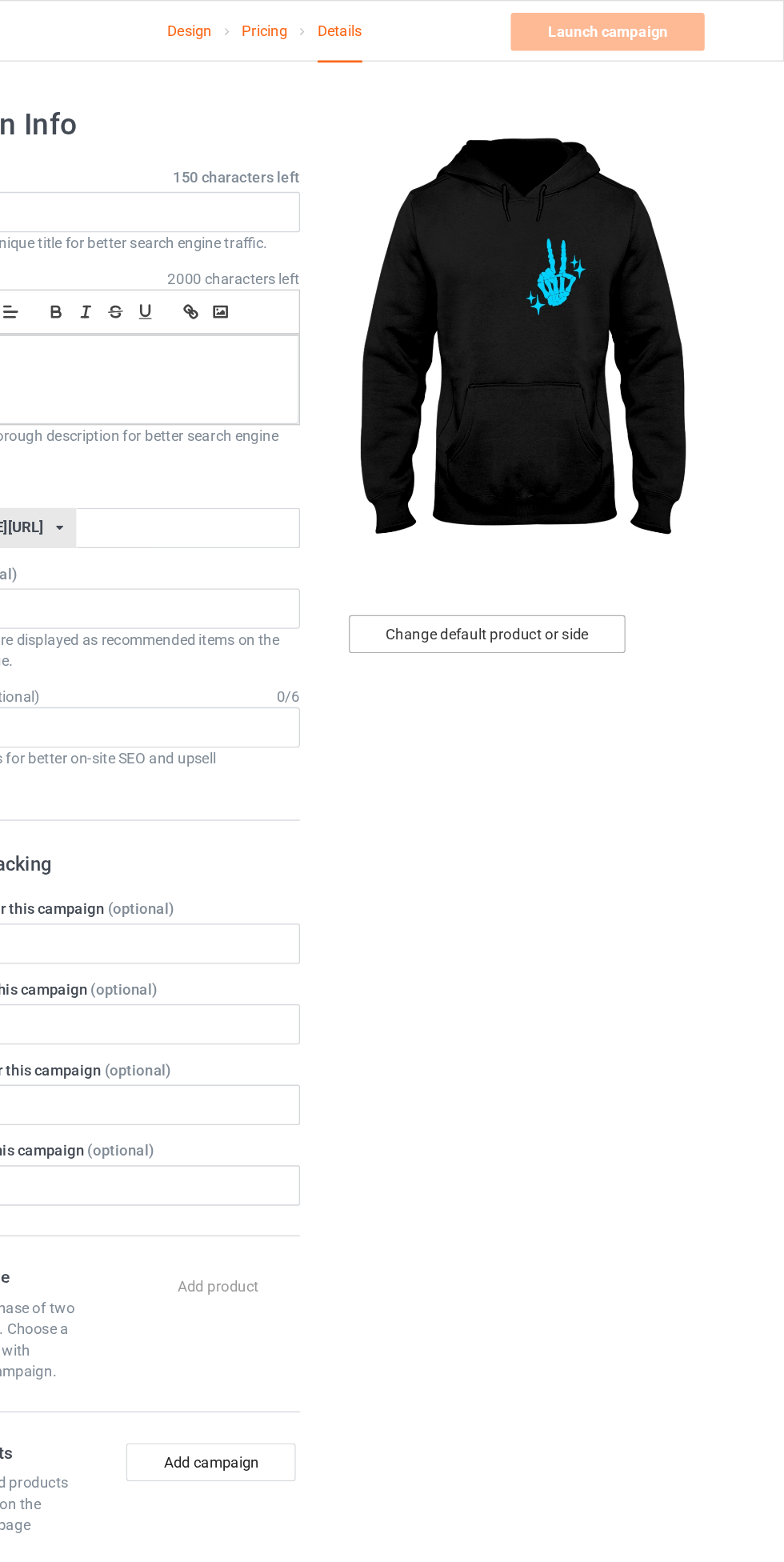
click at [568, 478] on div "Change default product or side" at bounding box center [559, 478] width 208 height 29
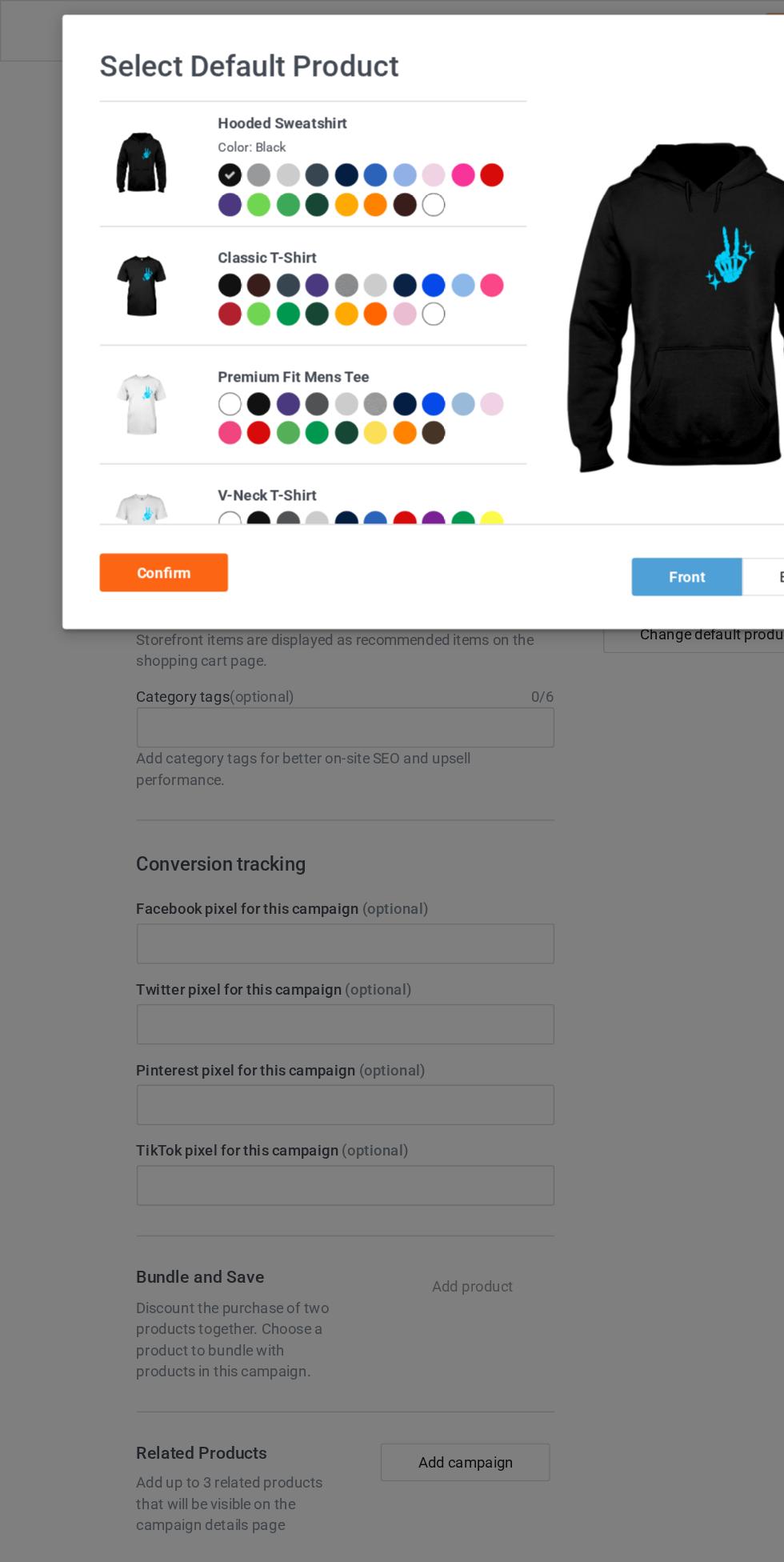
click at [166, 218] on div at bounding box center [173, 215] width 18 height 18
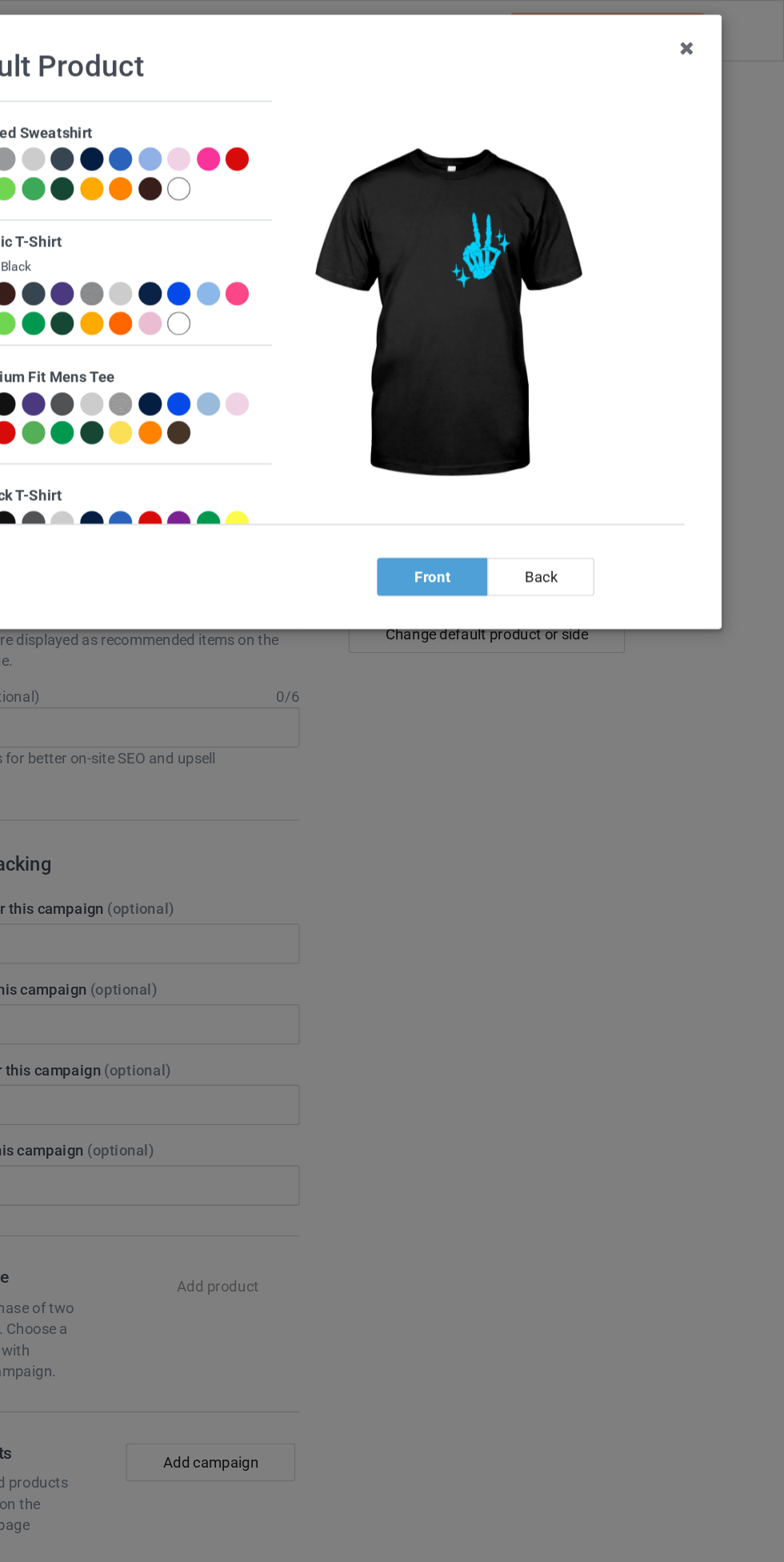
click at [621, 437] on div "back" at bounding box center [600, 435] width 80 height 29
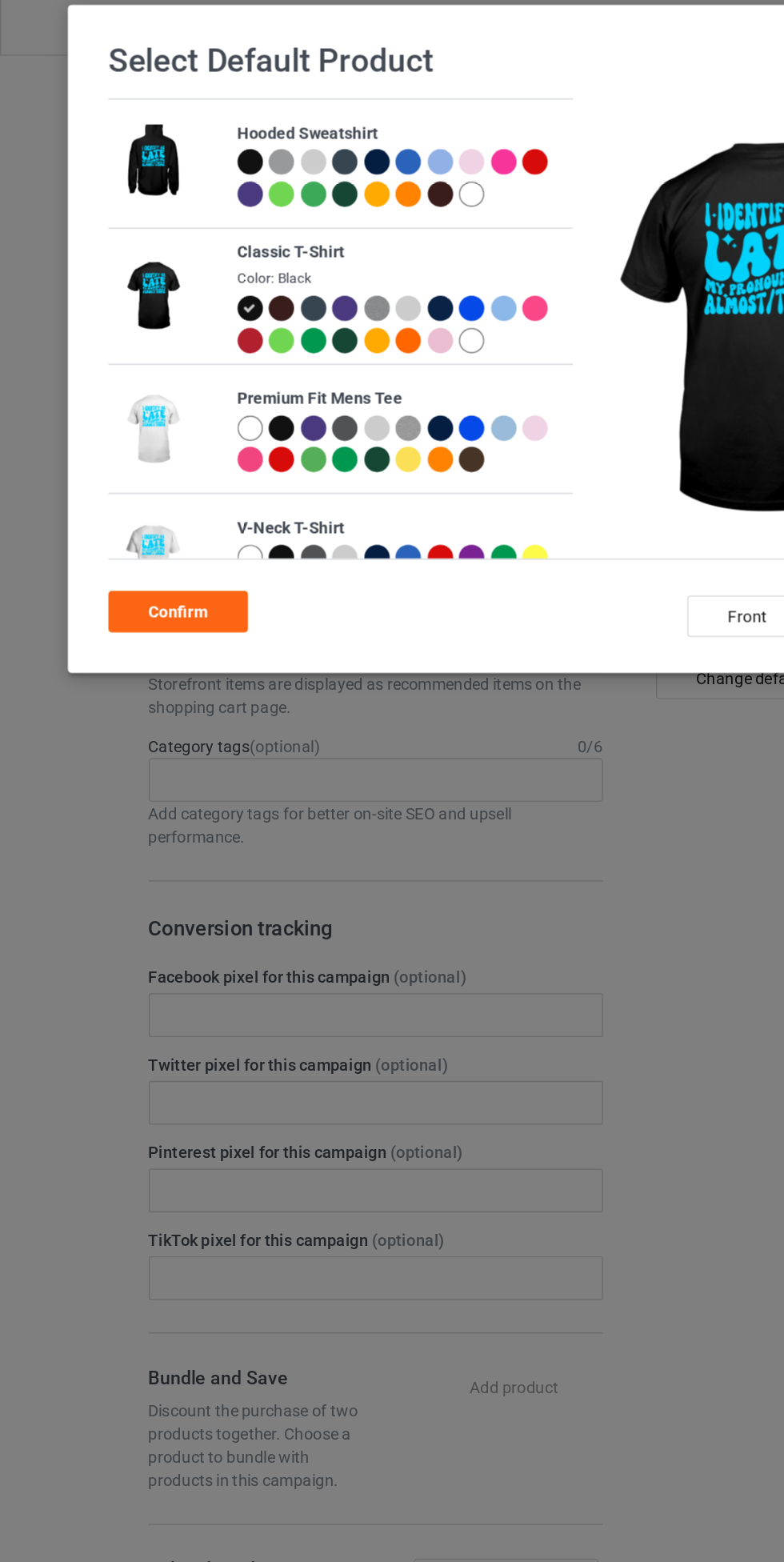
click at [157, 432] on div "Confirm" at bounding box center [123, 432] width 97 height 29
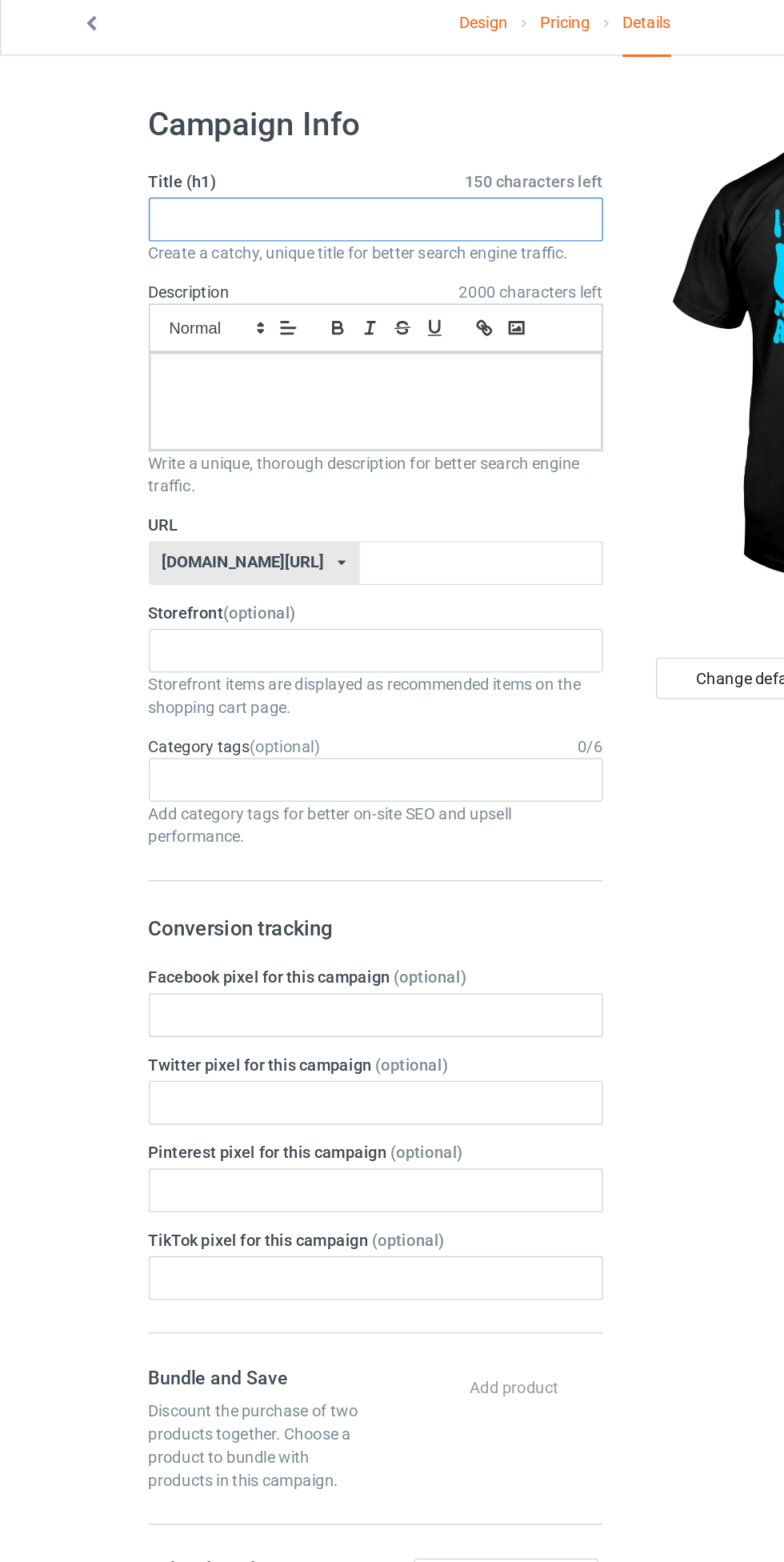
click at [274, 164] on input "text" at bounding box center [260, 160] width 315 height 31
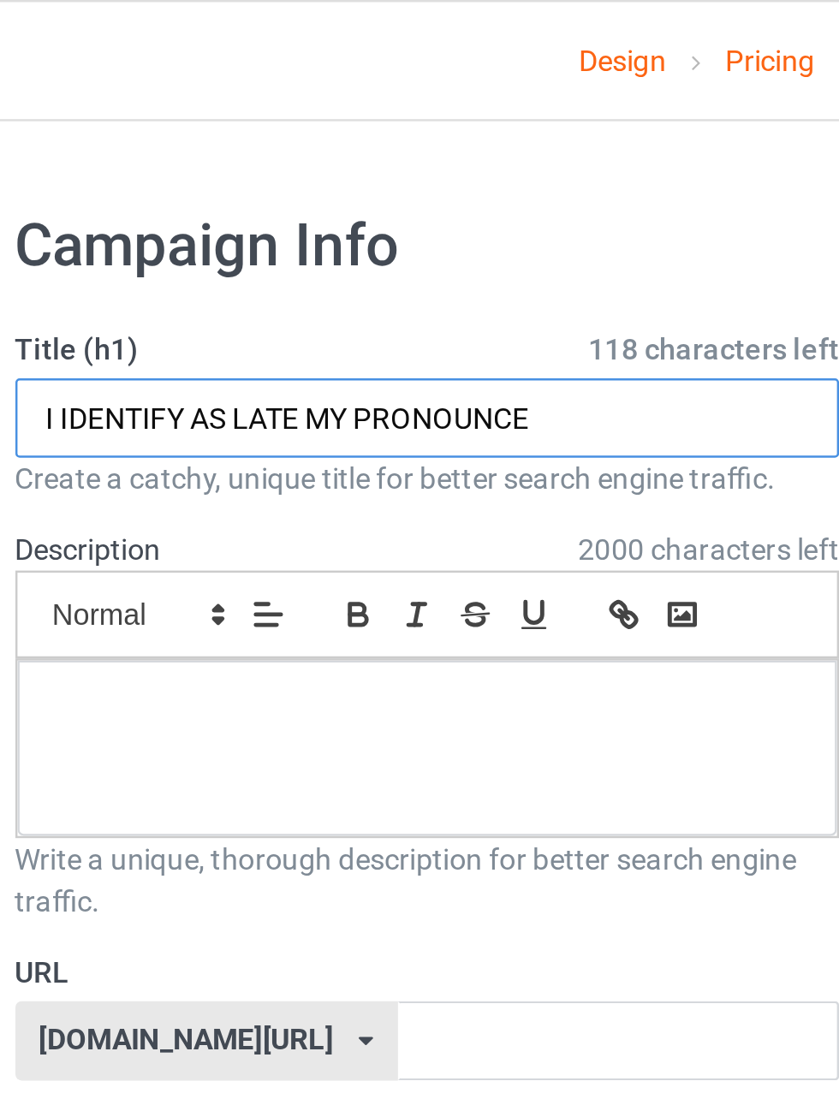
type input "I IDENTIFY AS LATE MY PRONOUNCE"
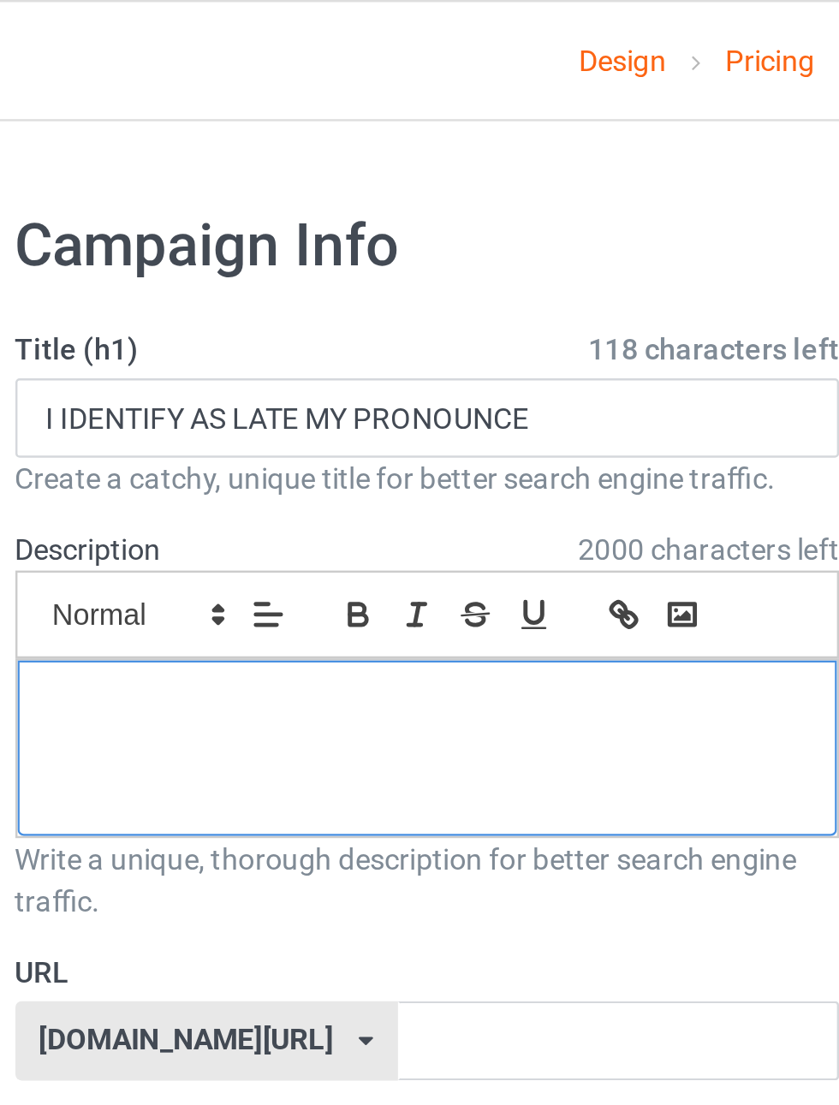
click at [352, 319] on div at bounding box center [278, 306] width 335 height 72
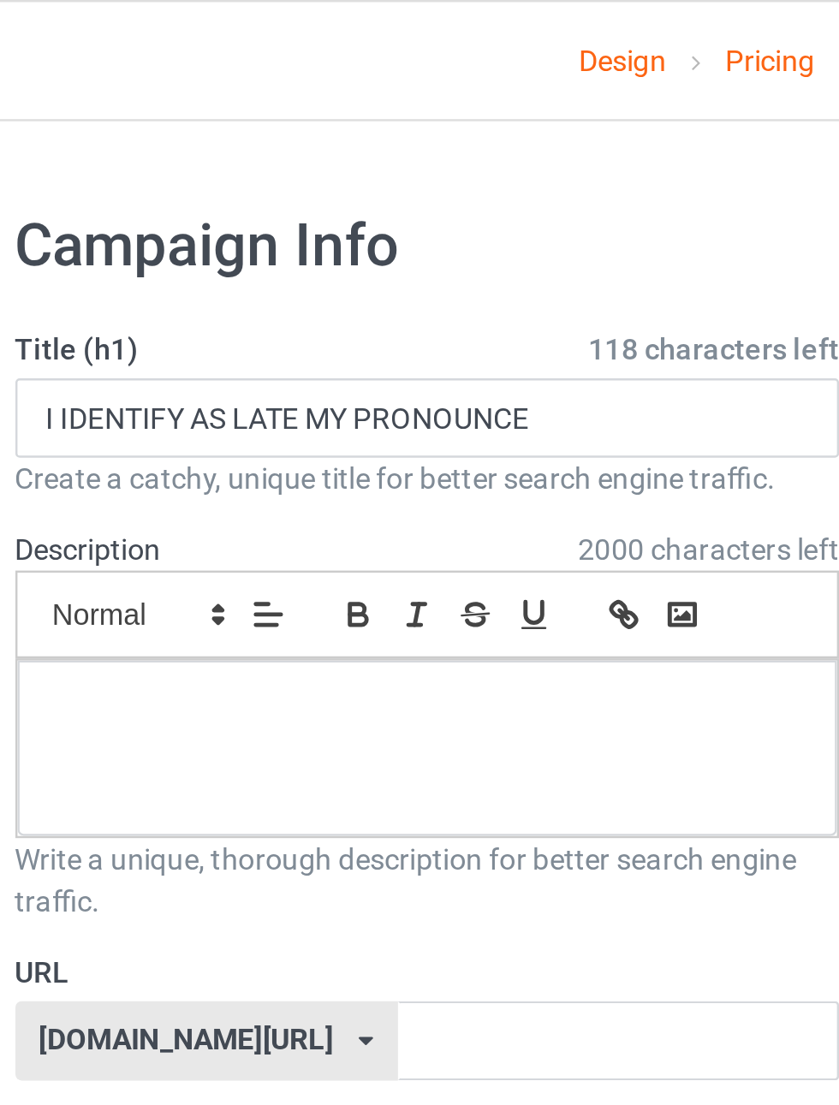
click at [191, 251] on icon at bounding box center [193, 251] width 15 height 15
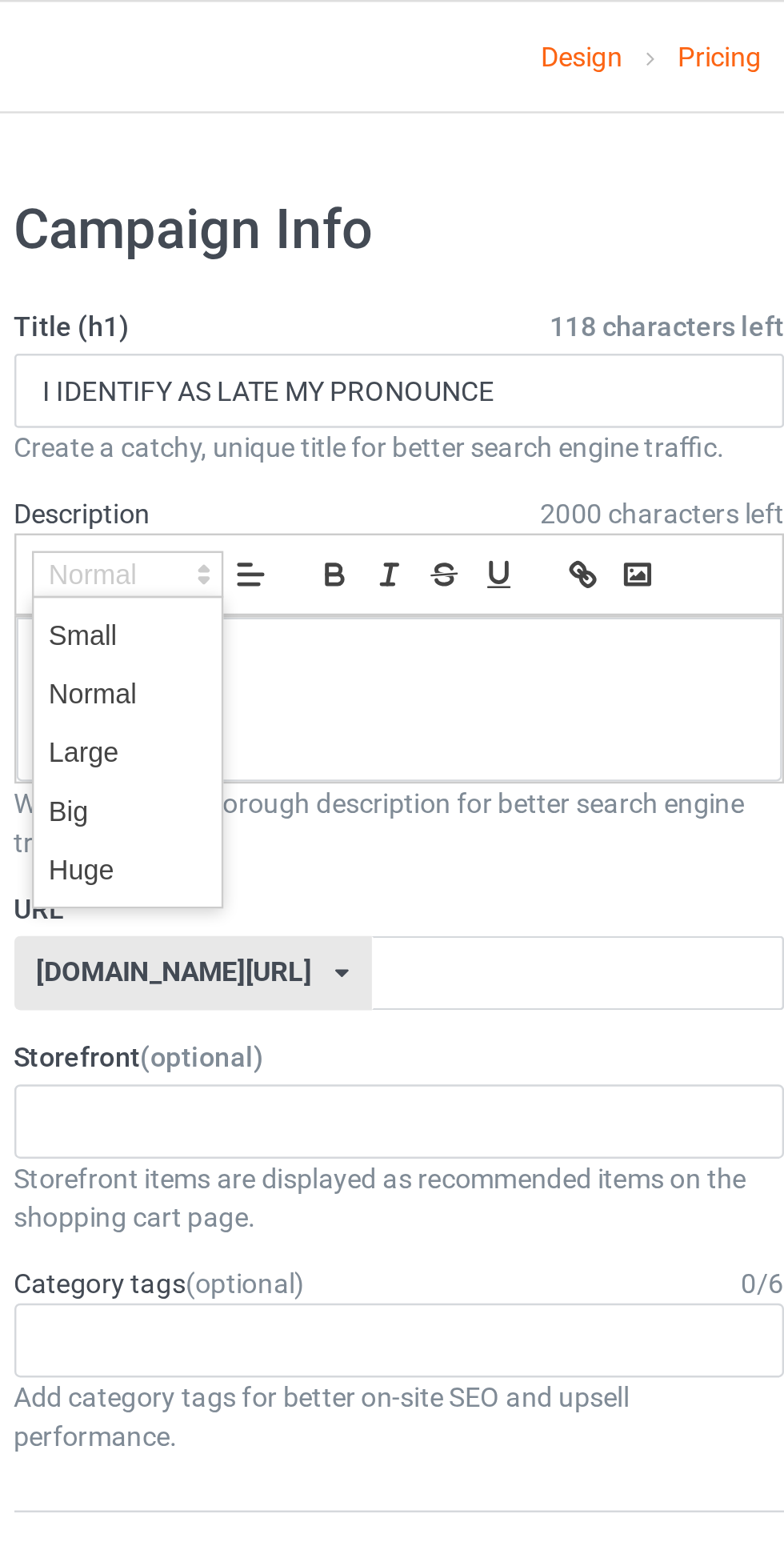
click at [161, 334] on span at bounding box center [150, 332] width 64 height 24
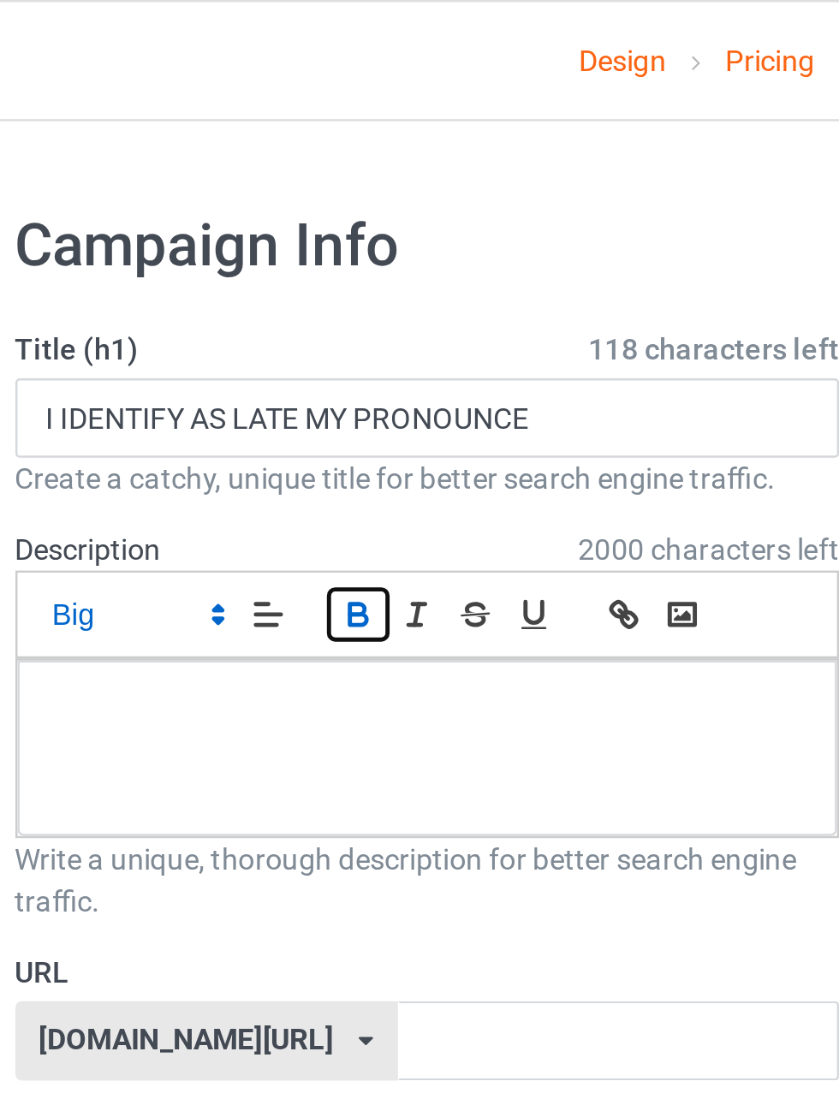
click at [250, 253] on icon "button" at bounding box center [250, 251] width 15 height 15
click at [274, 251] on line "button" at bounding box center [275, 251] width 2 height 9
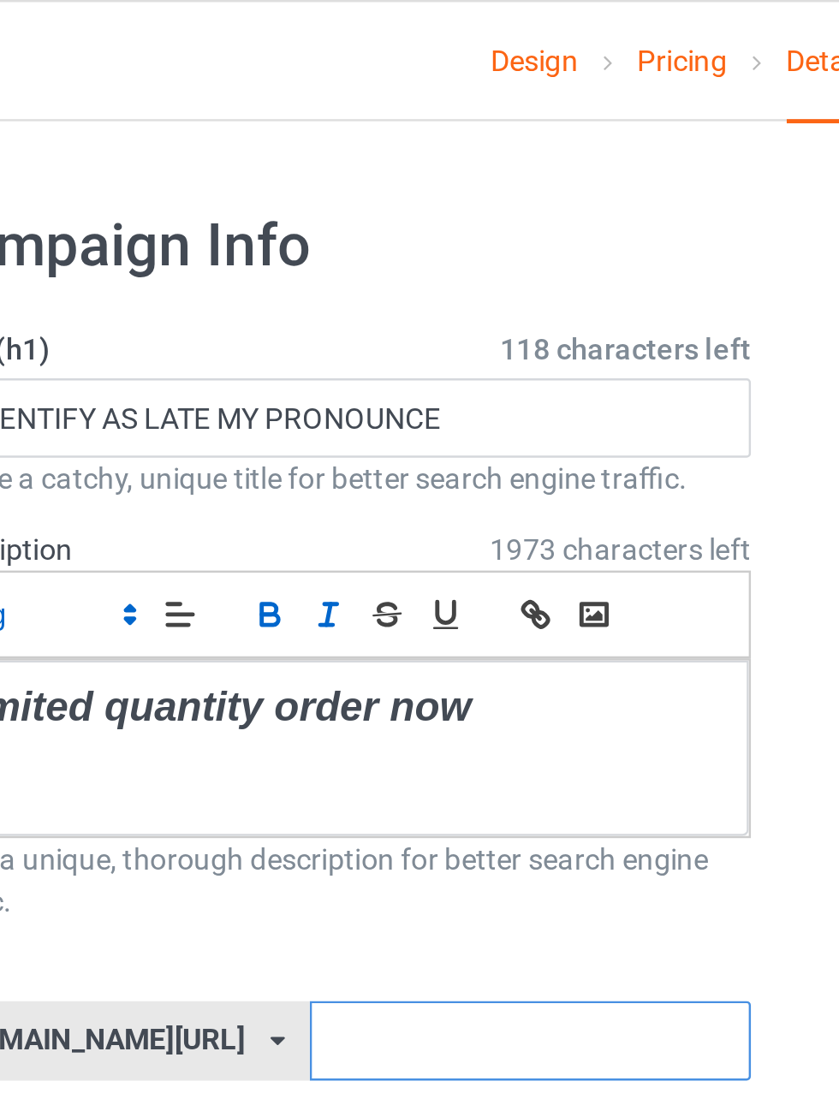
click at [366, 419] on input "text" at bounding box center [357, 426] width 181 height 33
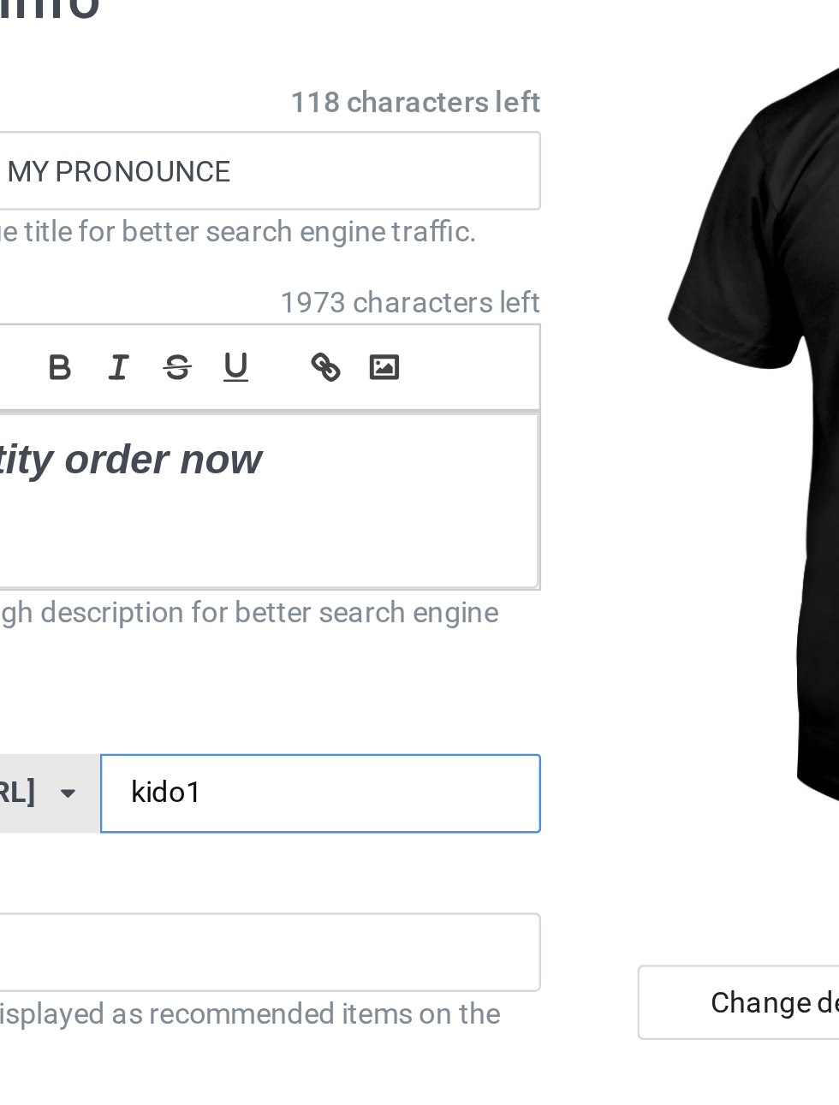
type input "kido14"
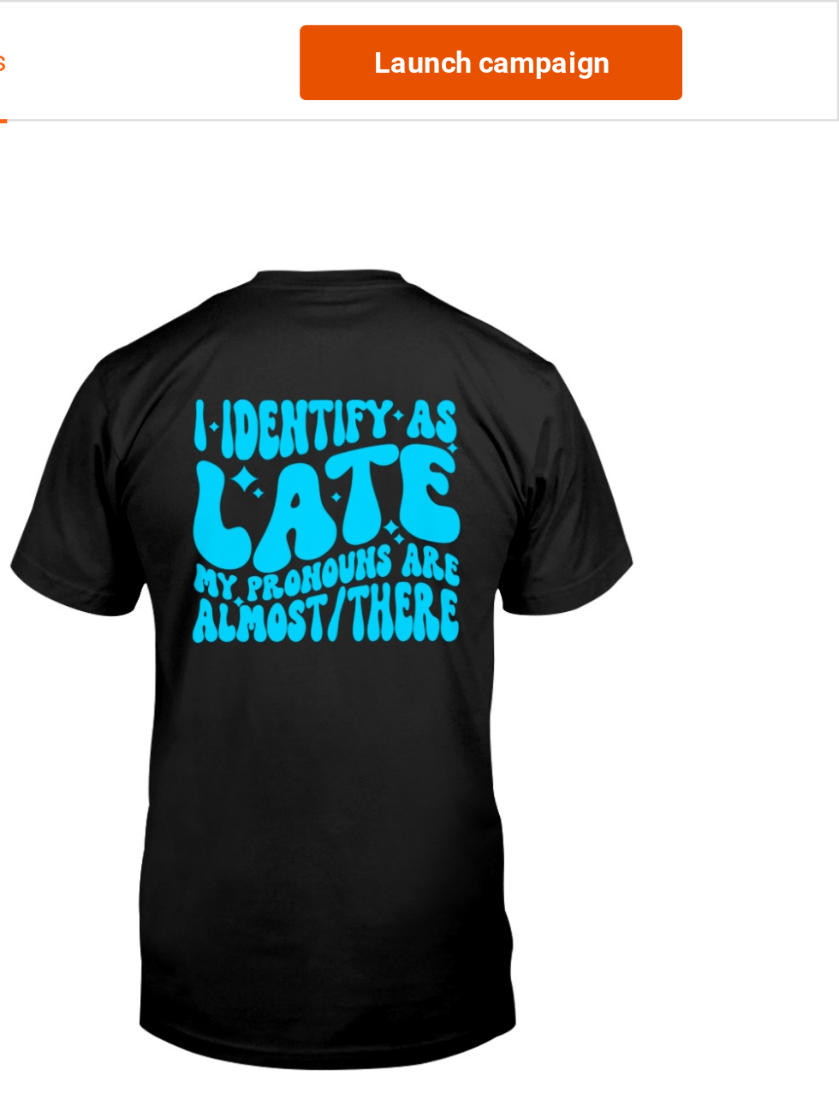
click at [709, 19] on link "Launch campaign" at bounding box center [696, 25] width 157 height 31
